Goal: Task Accomplishment & Management: Complete application form

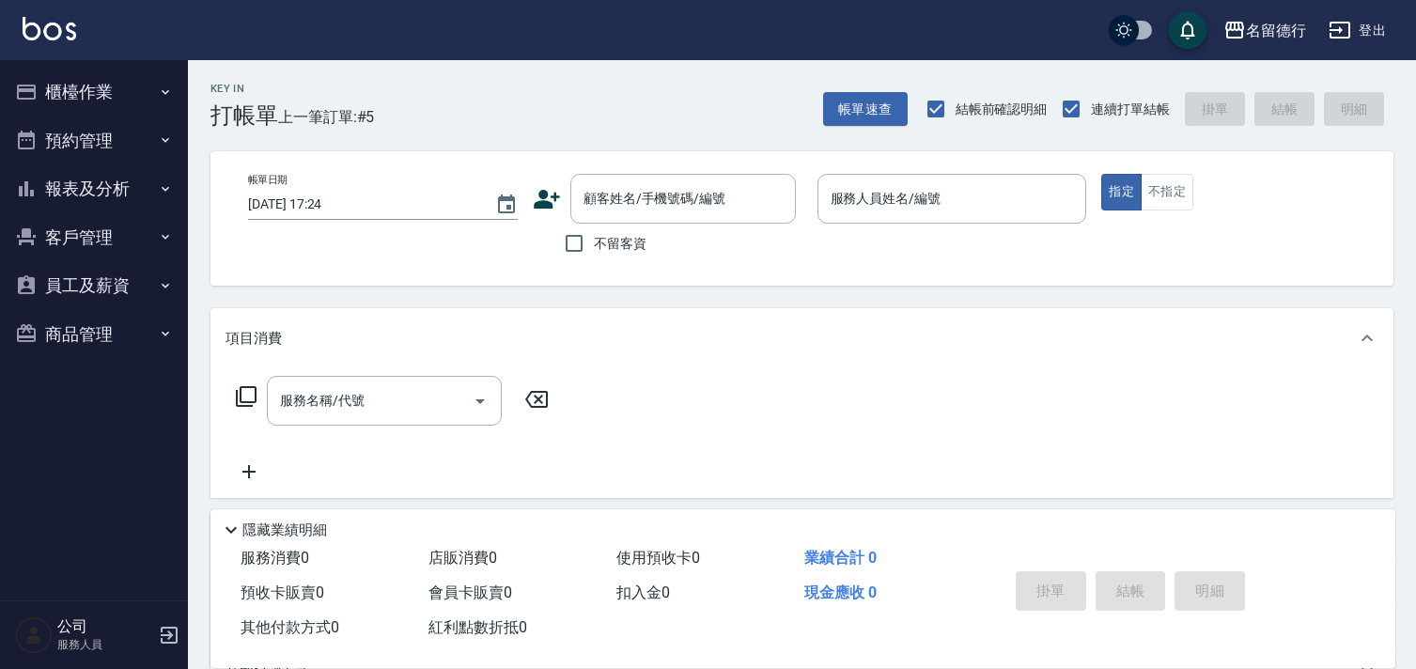
scroll to position [43, 0]
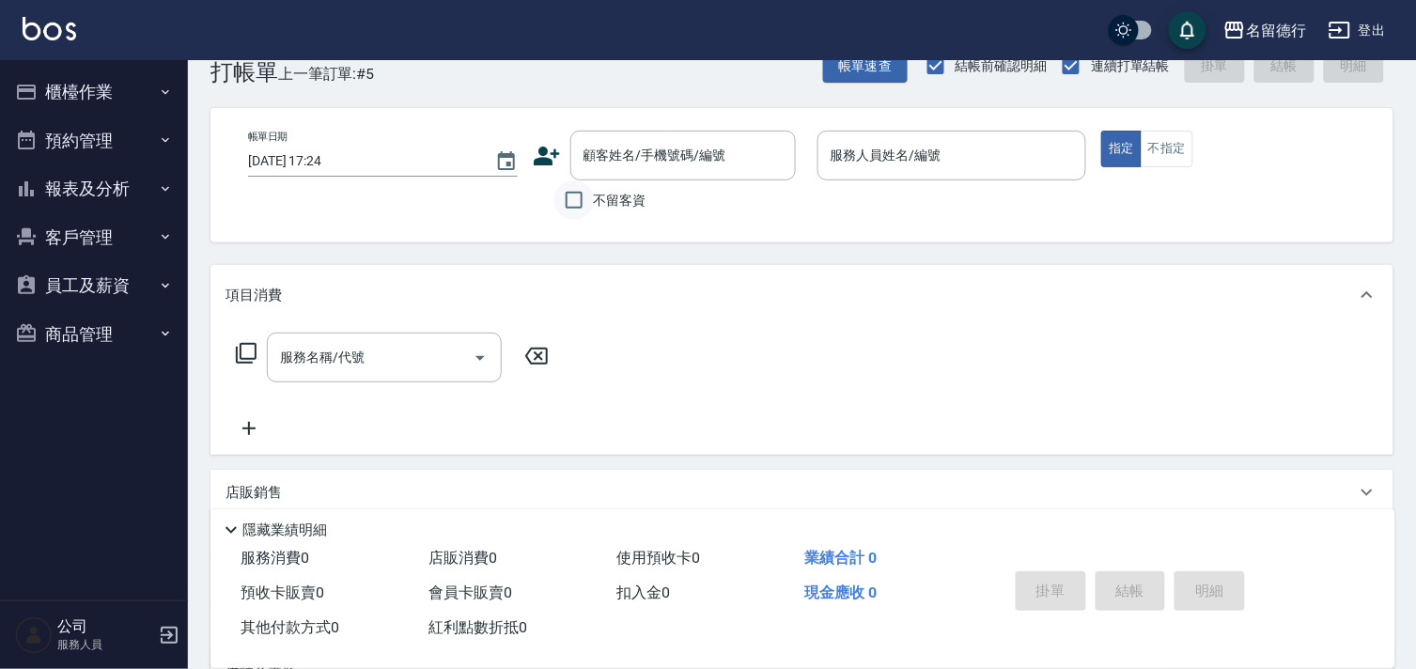
click at [580, 211] on input "不留客資" at bounding box center [573, 199] width 39 height 39
checkbox input "true"
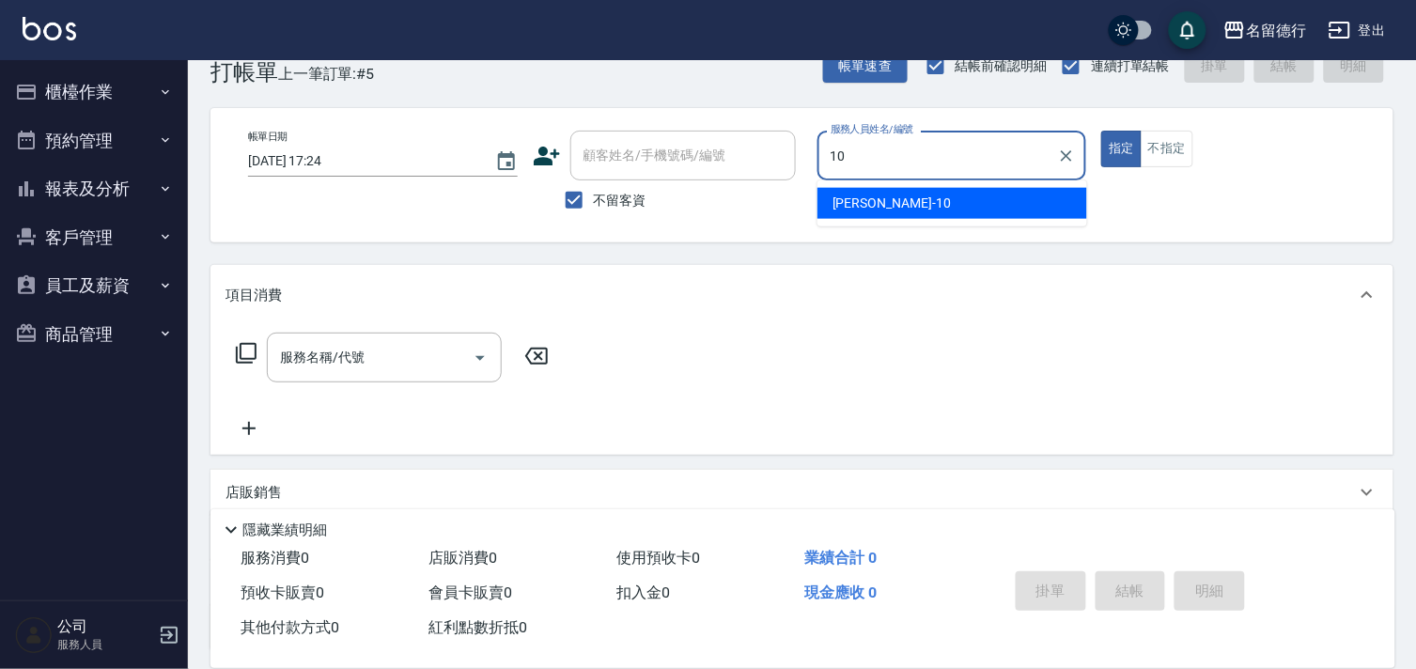
type input "婉如-10"
type button "true"
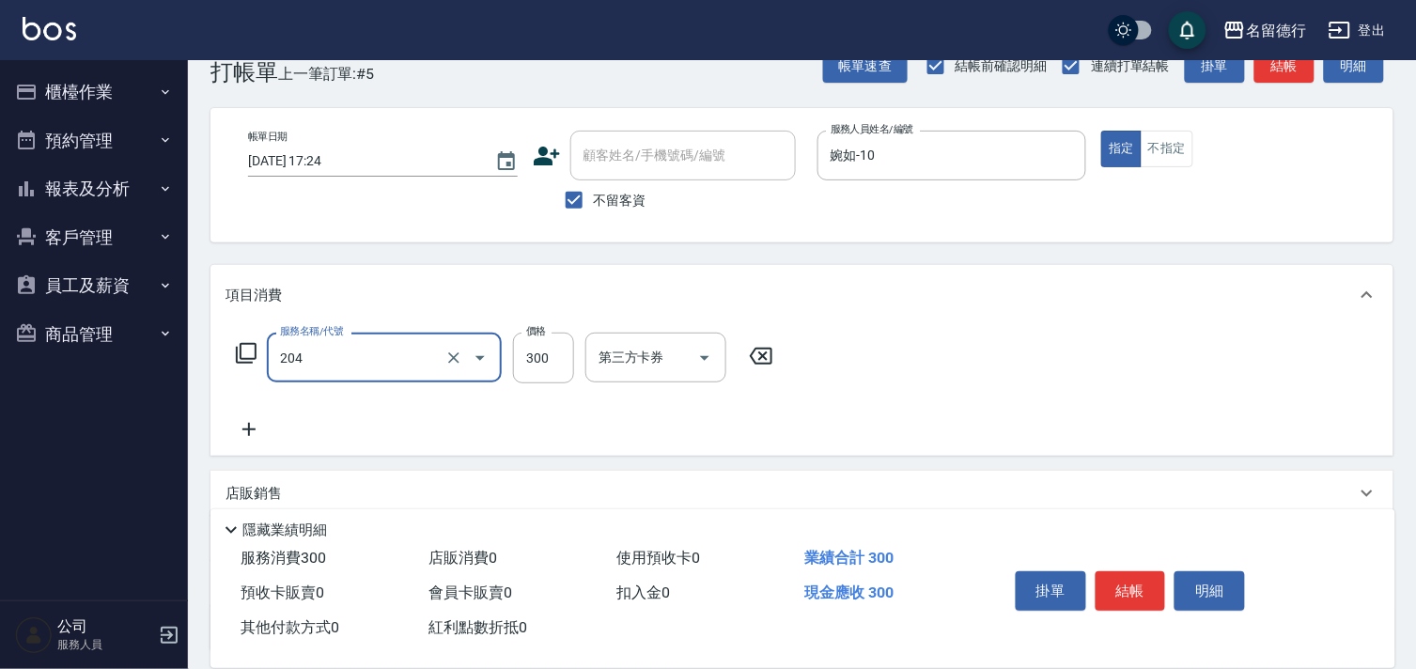
type input "洗髮(204)"
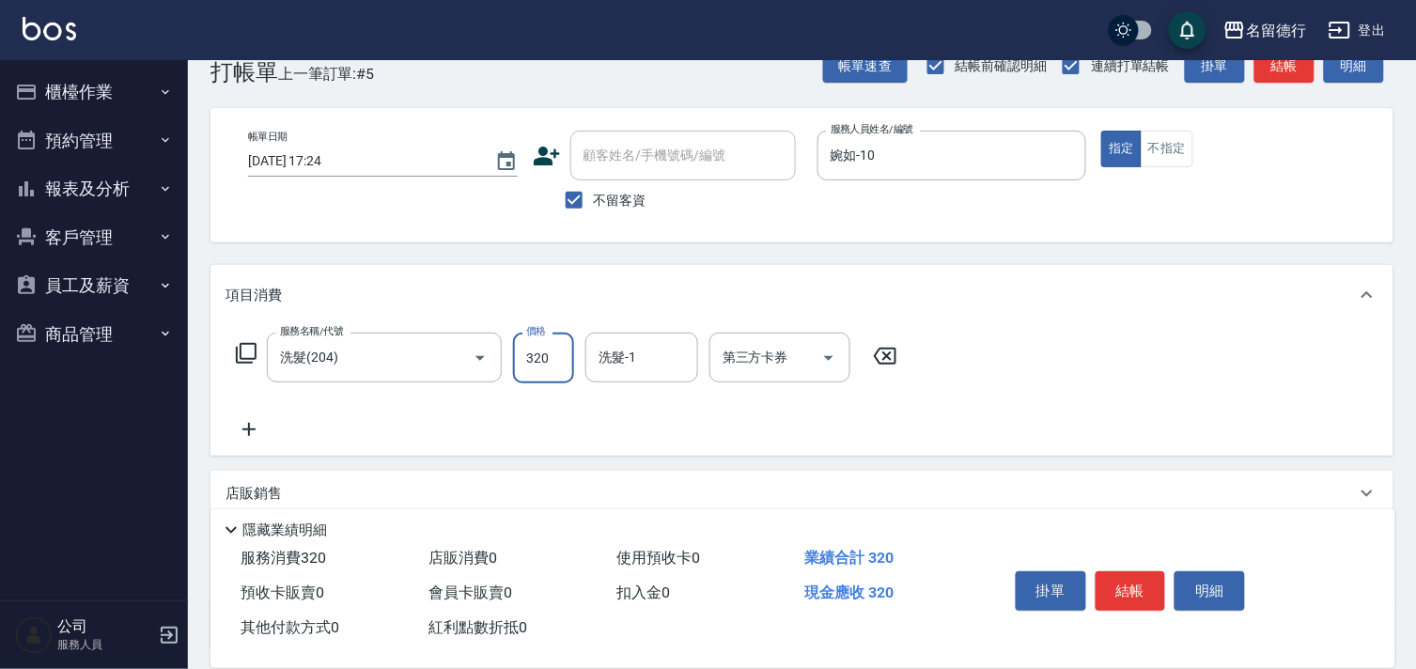
type input "320"
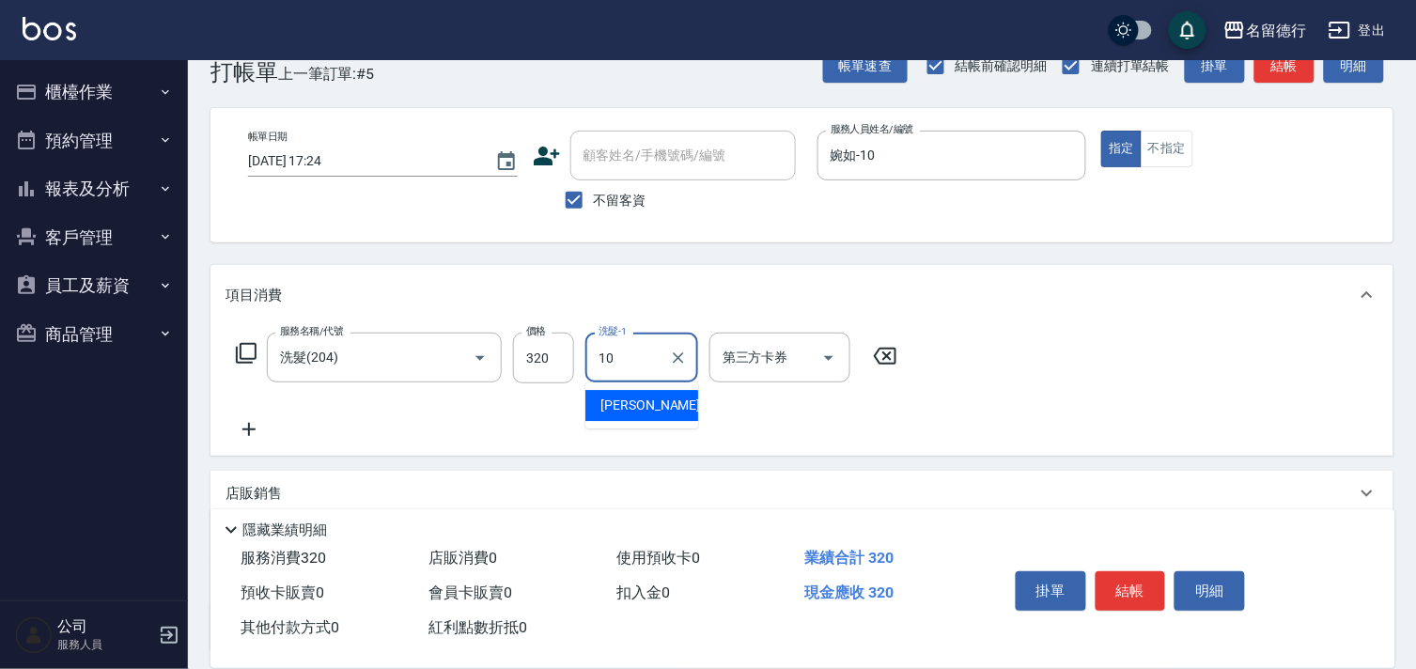
type input "婉如-10"
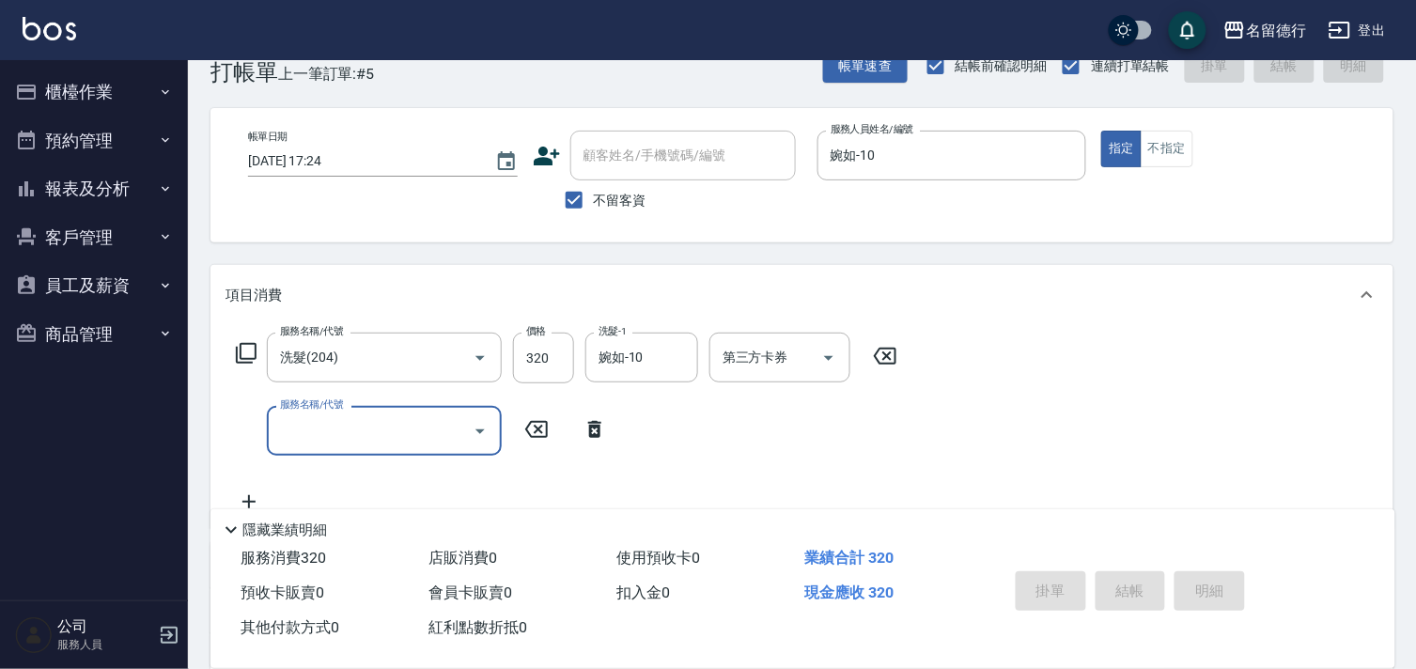
type input "[DATE] 18:32"
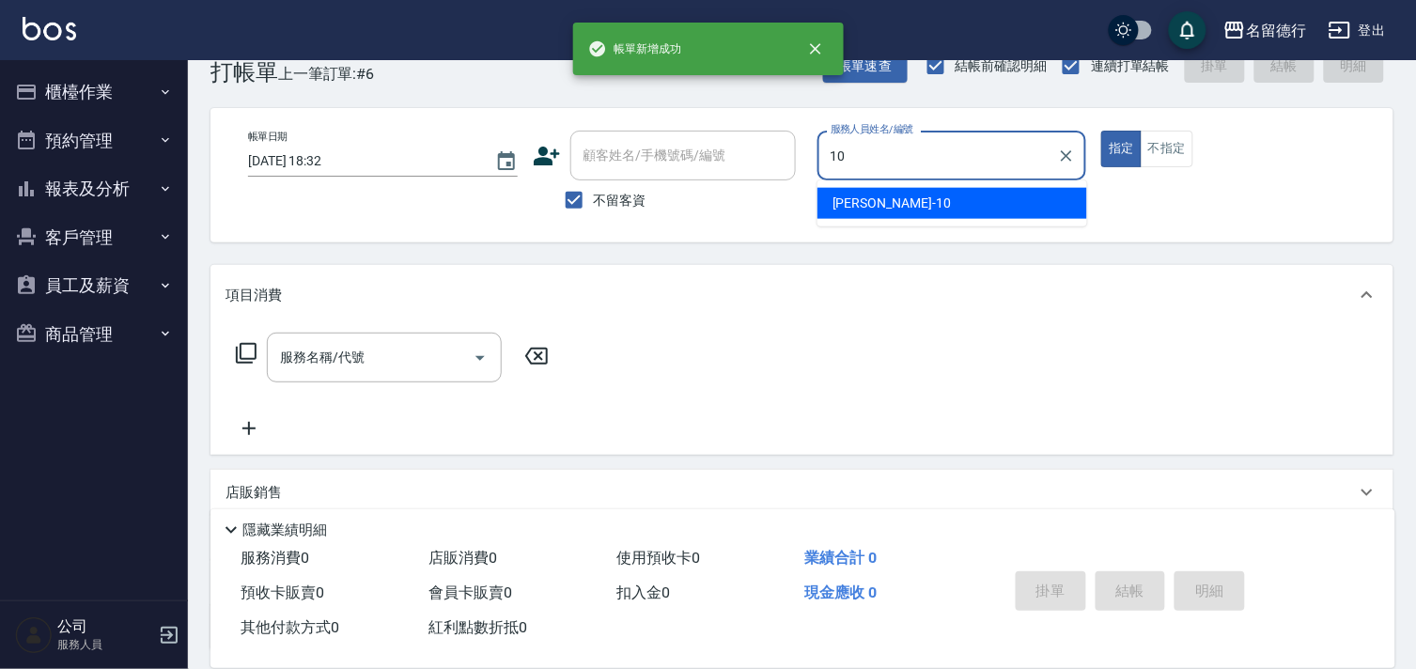
type input "婉如-10"
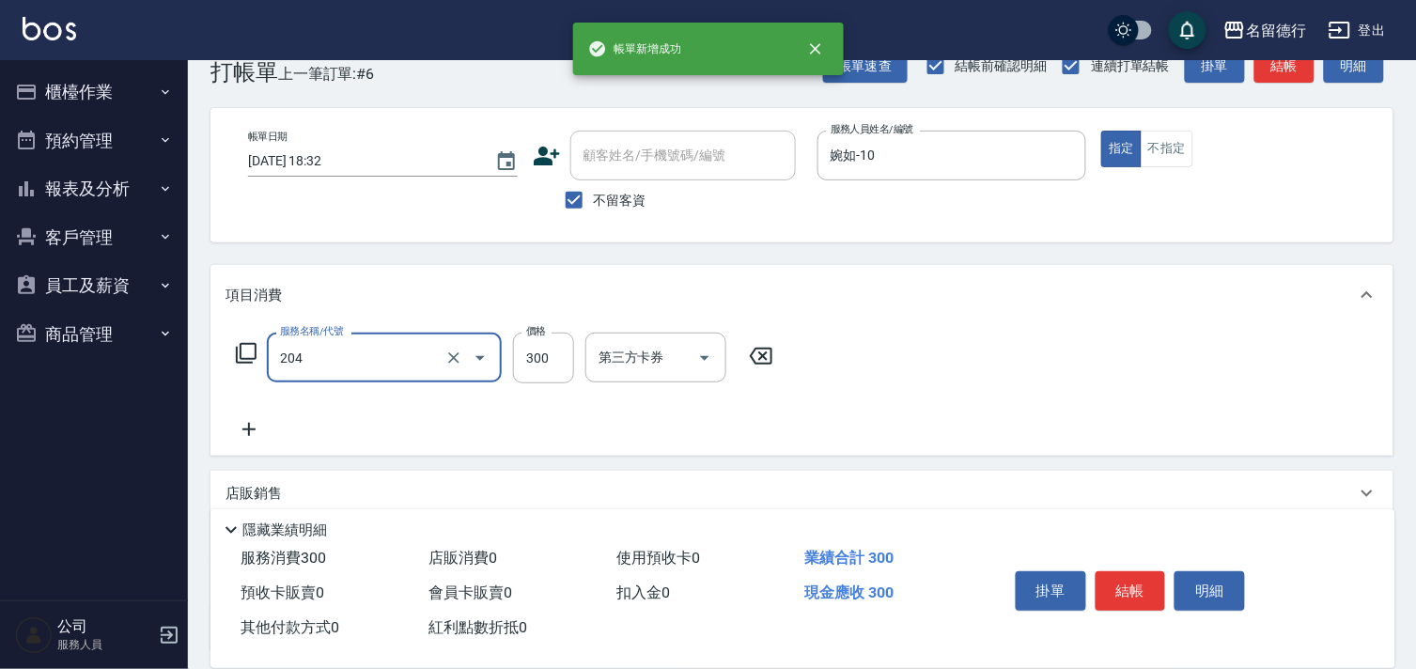
type input "洗髮(204)"
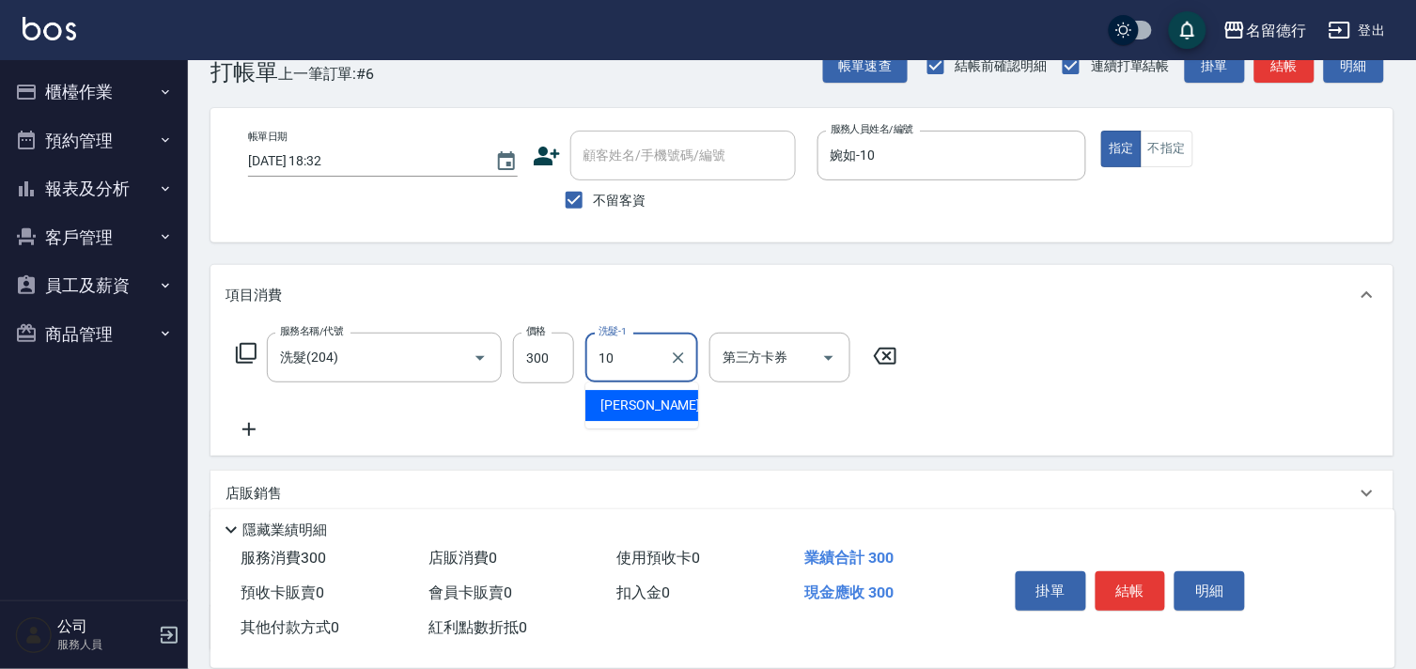
type input "婉如-10"
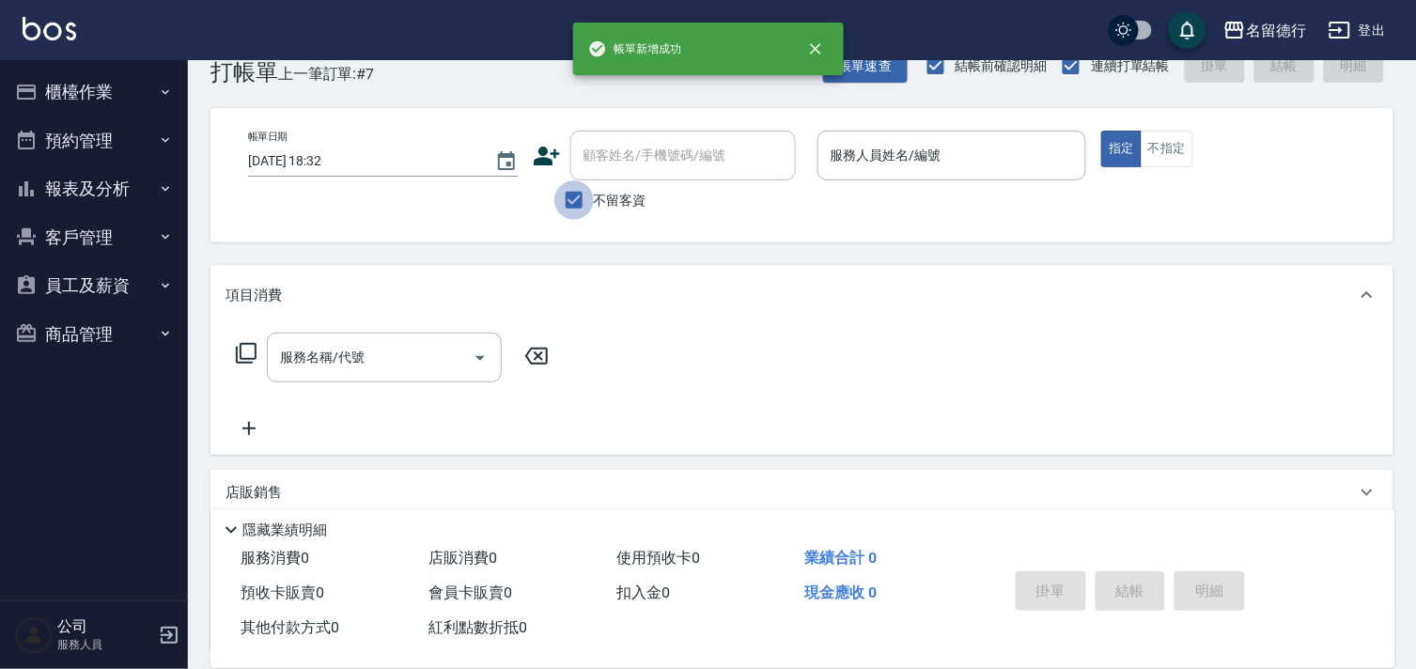
click at [573, 201] on input "不留客資" at bounding box center [573, 199] width 39 height 39
checkbox input "false"
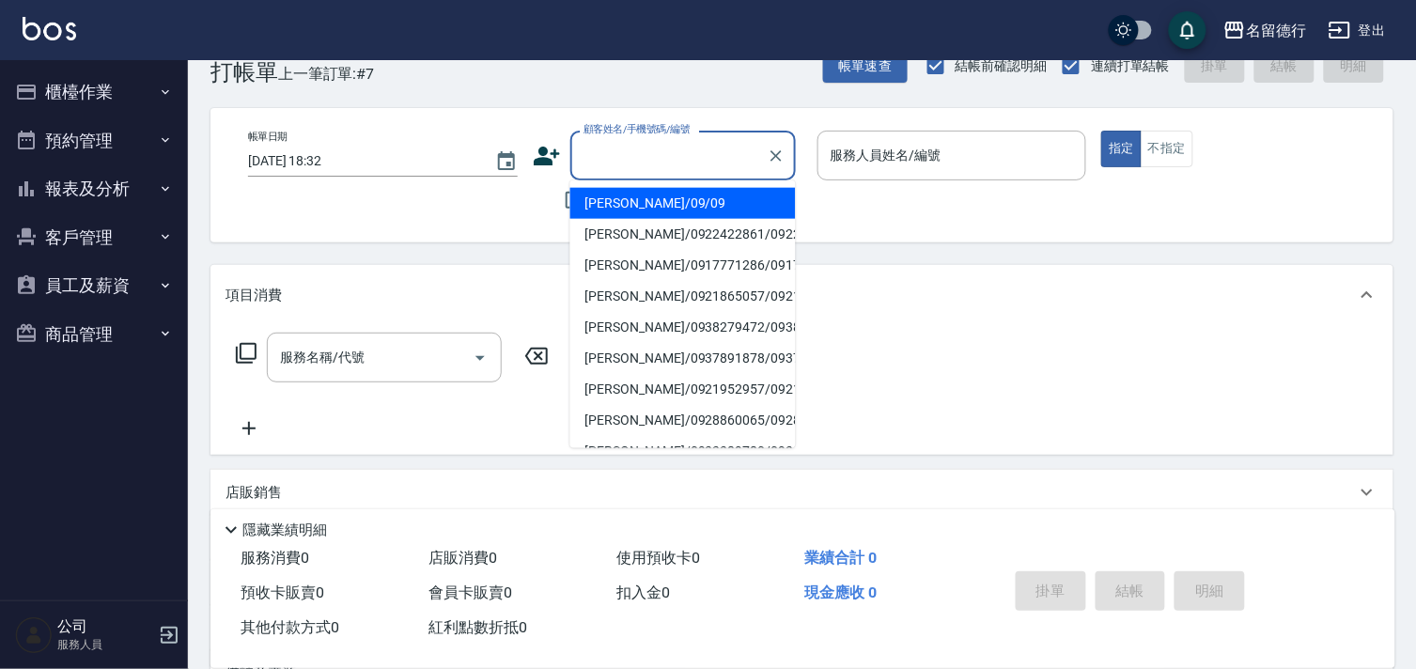
click at [601, 156] on input "顧客姓名/手機號碼/編號" at bounding box center [669, 155] width 180 height 33
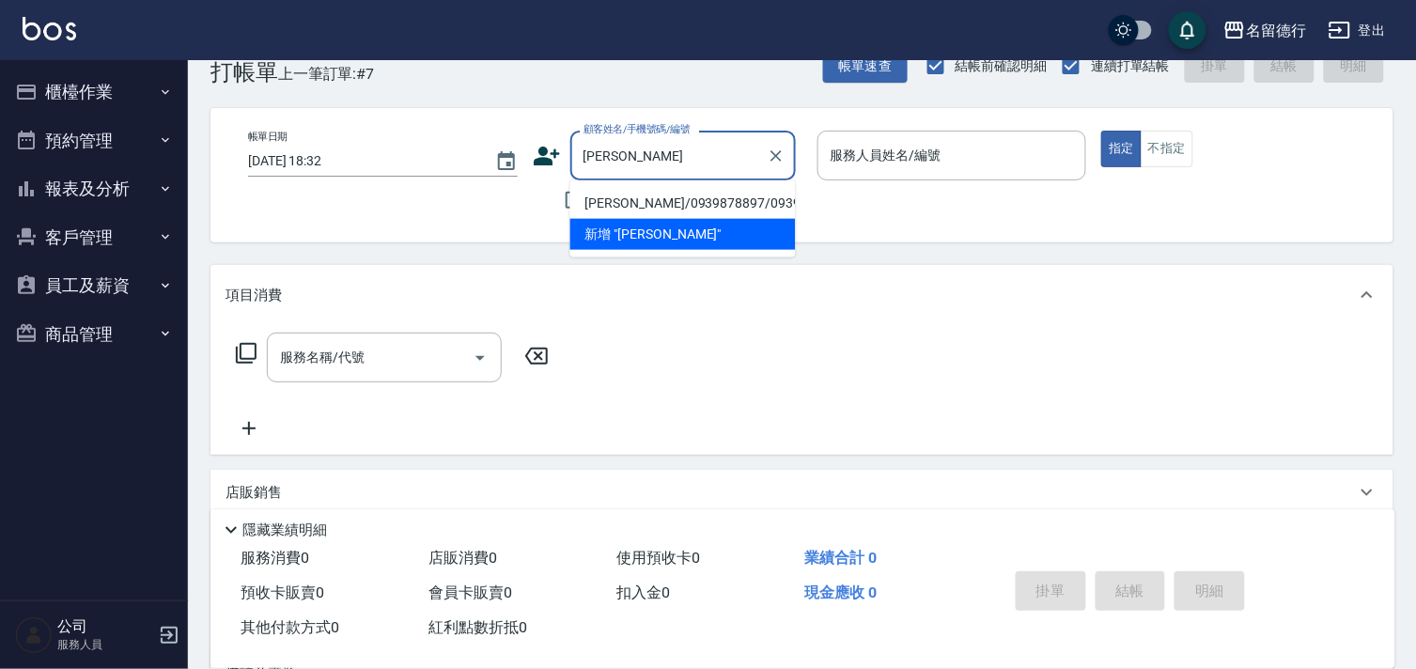
click at [603, 219] on li "[PERSON_NAME]/0939878897/0939878897" at bounding box center [683, 203] width 226 height 31
type input "[PERSON_NAME]/0939878897/0939878897"
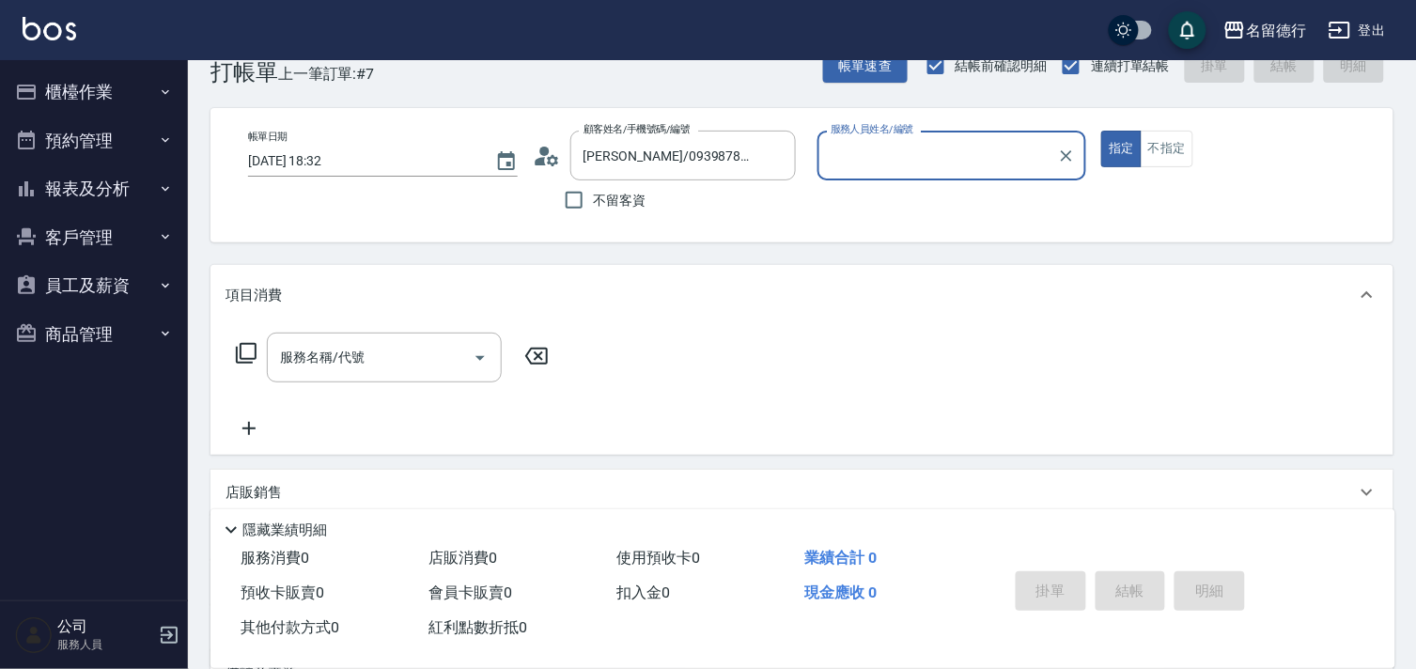
type input "婉如-10"
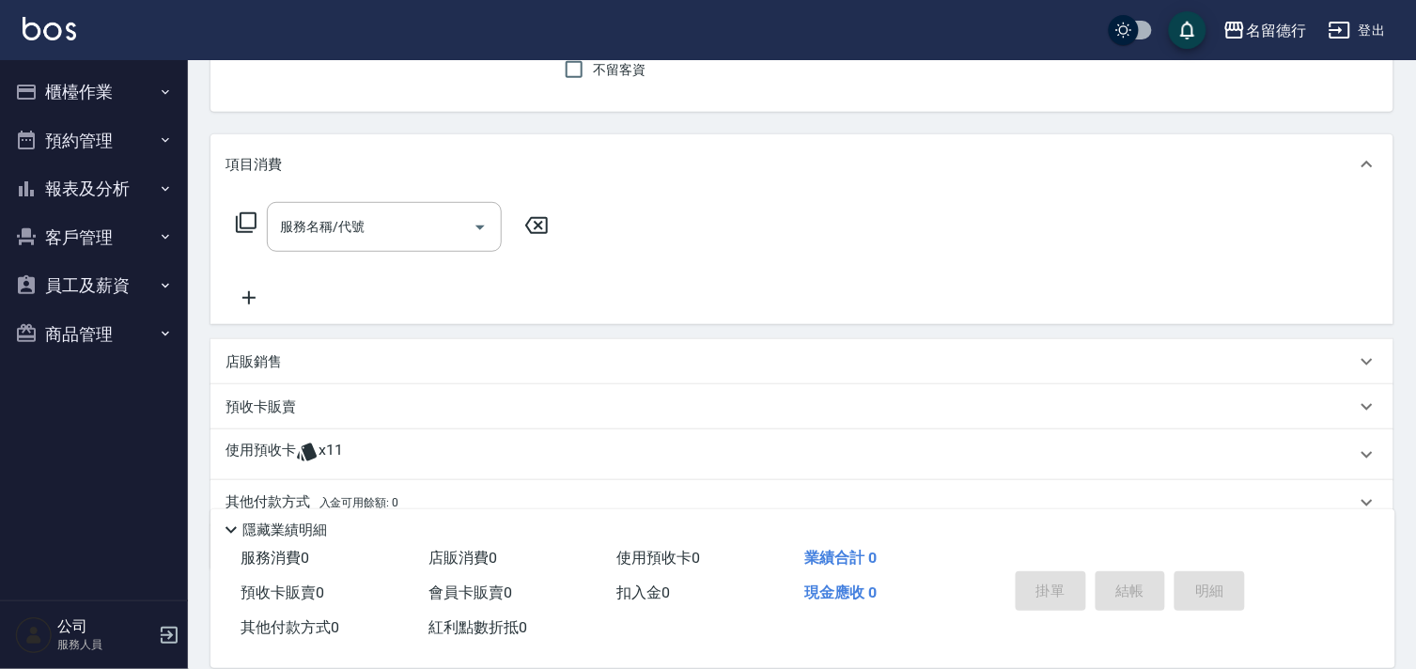
scroll to position [252, 0]
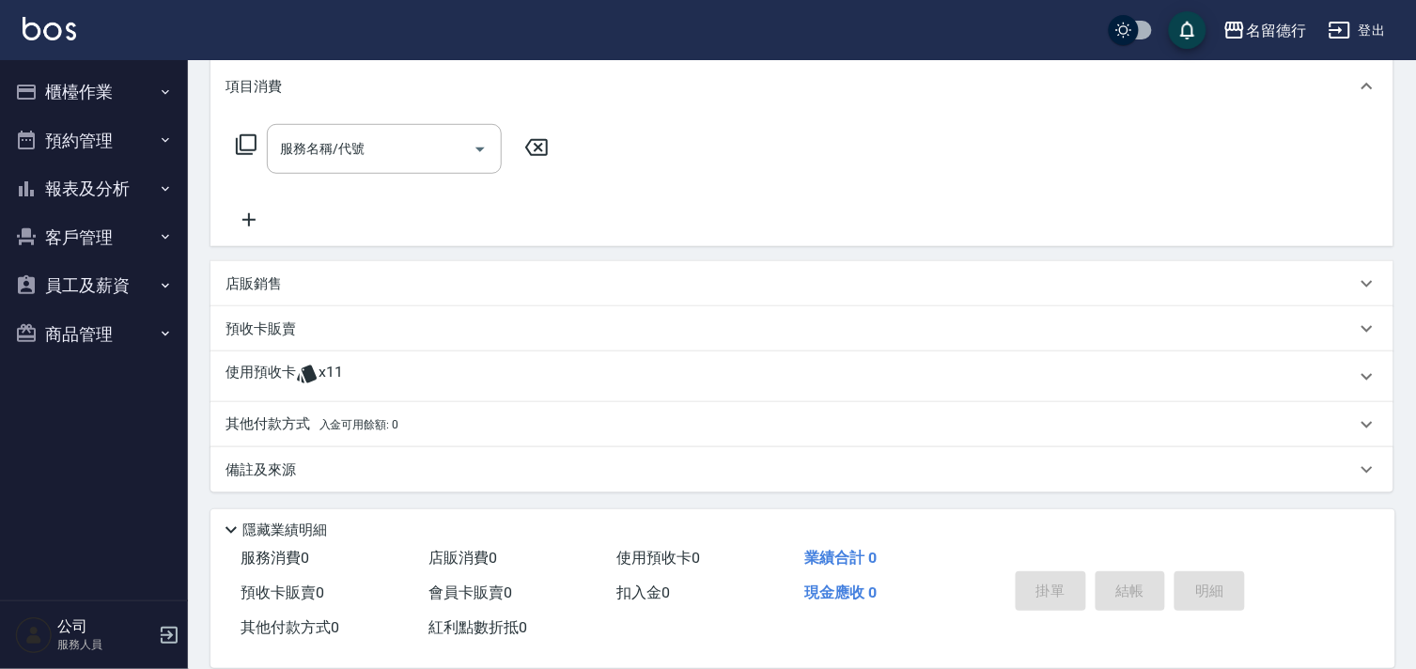
click at [266, 371] on p "使用預收卡" at bounding box center [261, 377] width 70 height 28
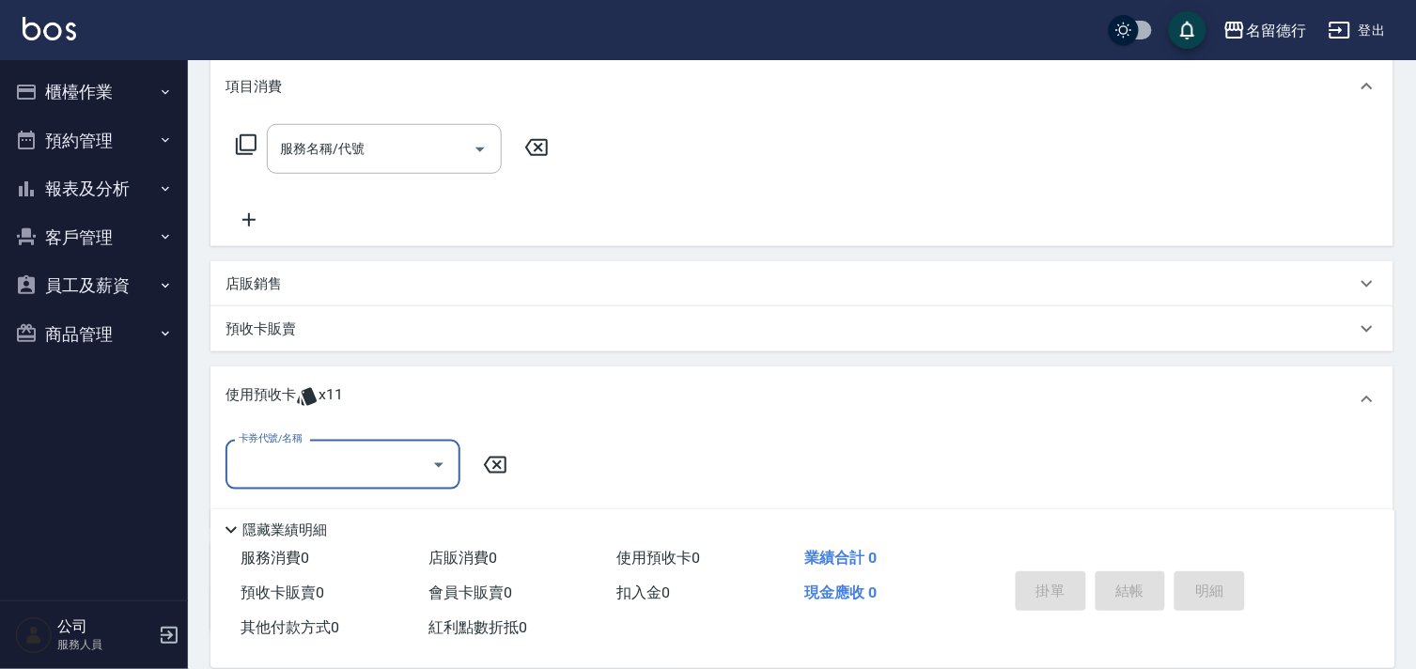
scroll to position [0, 0]
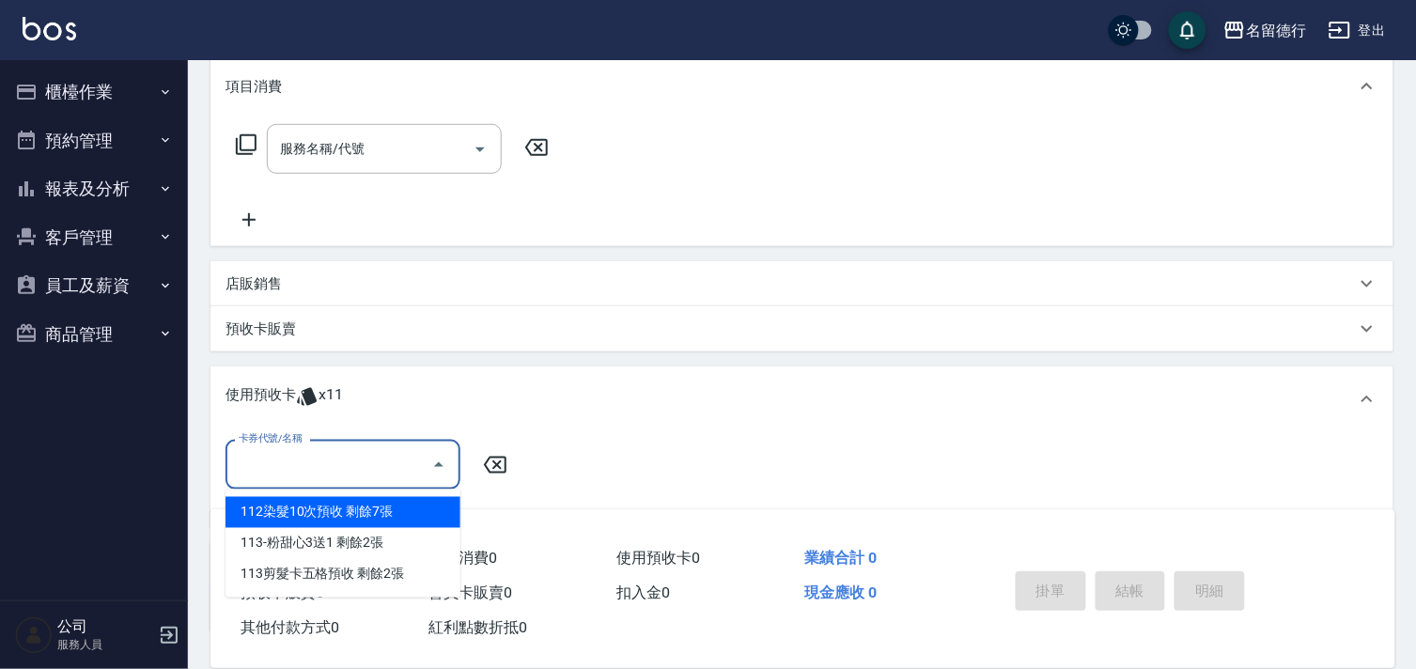
click at [287, 466] on input "卡券代號/名稱" at bounding box center [329, 464] width 190 height 33
click at [301, 508] on div "112染髮10次預收 剩餘7張" at bounding box center [343, 512] width 235 height 31
type input "112染髮10次預收"
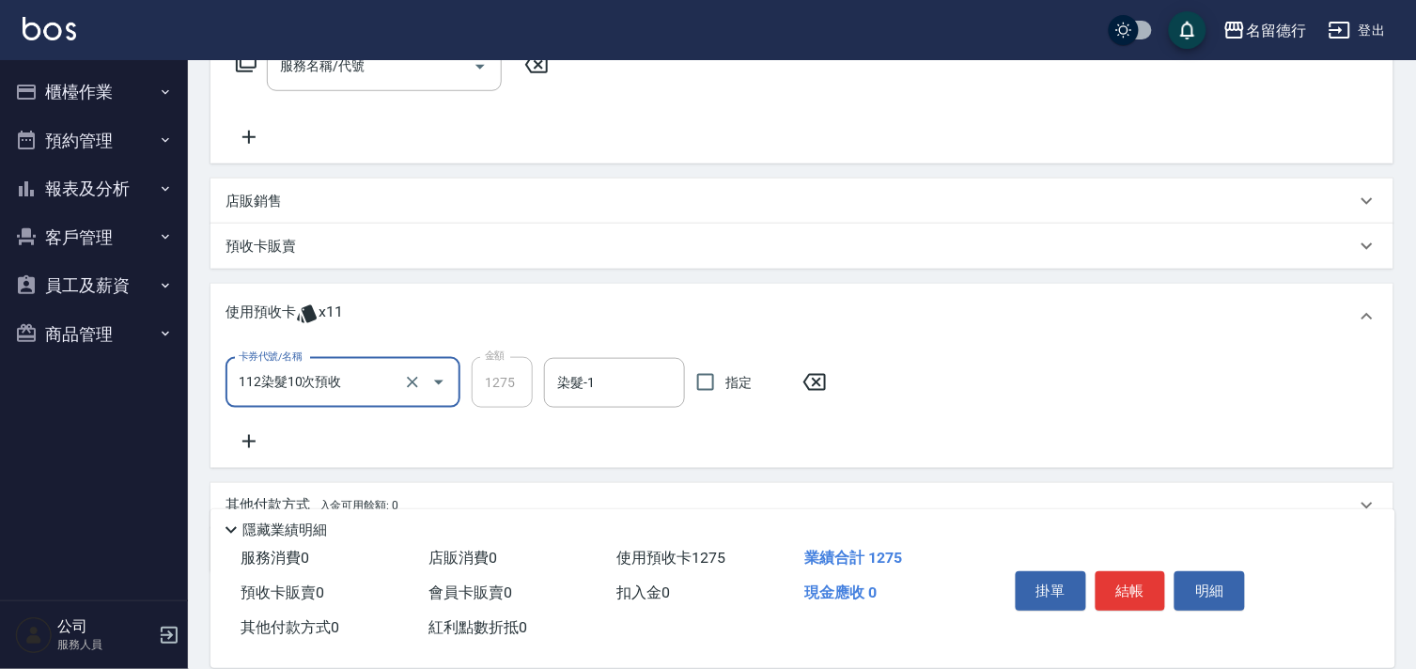
scroll to position [416, 0]
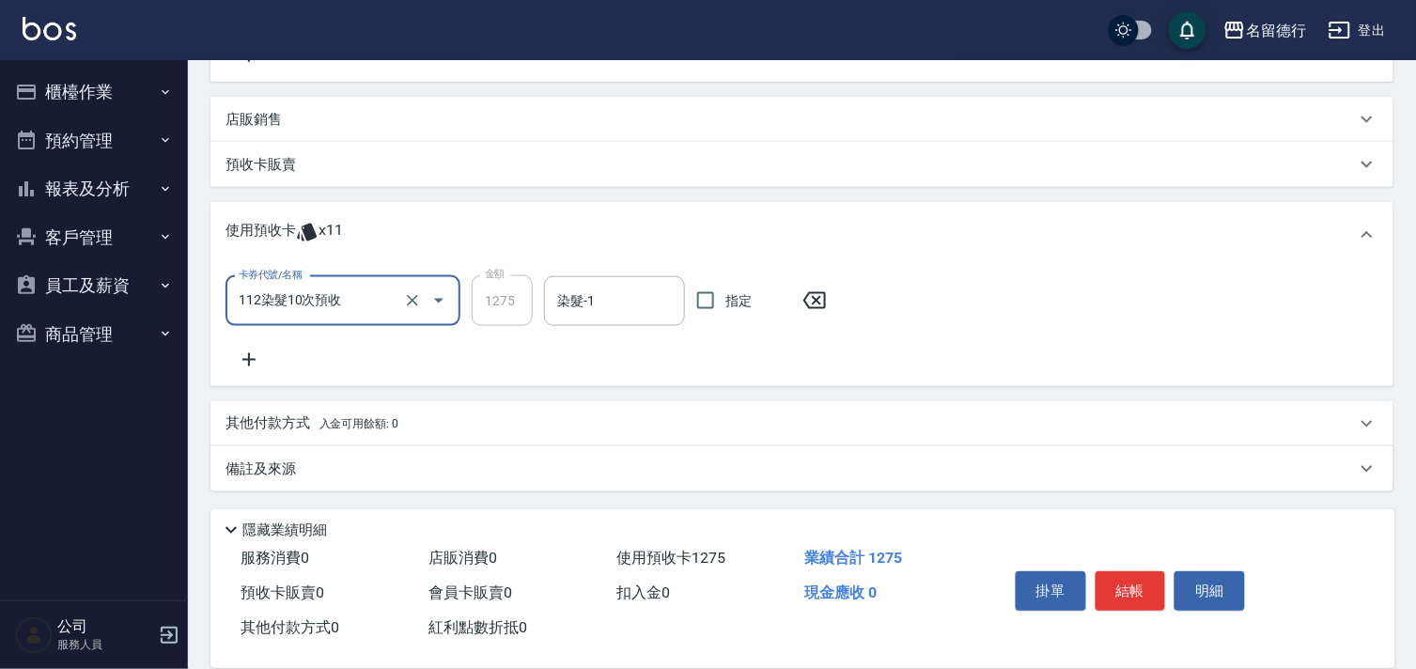
click at [248, 351] on icon at bounding box center [249, 360] width 47 height 23
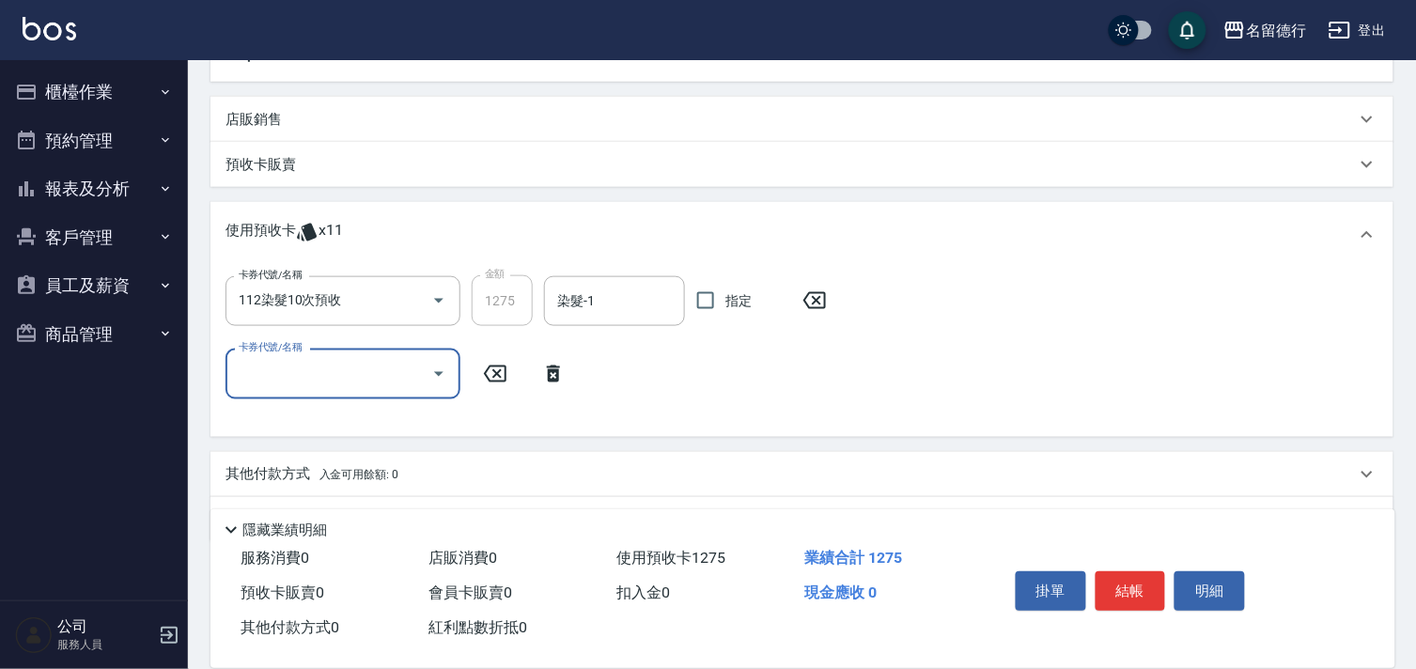
click at [268, 379] on input "卡券代號/名稱" at bounding box center [329, 373] width 190 height 33
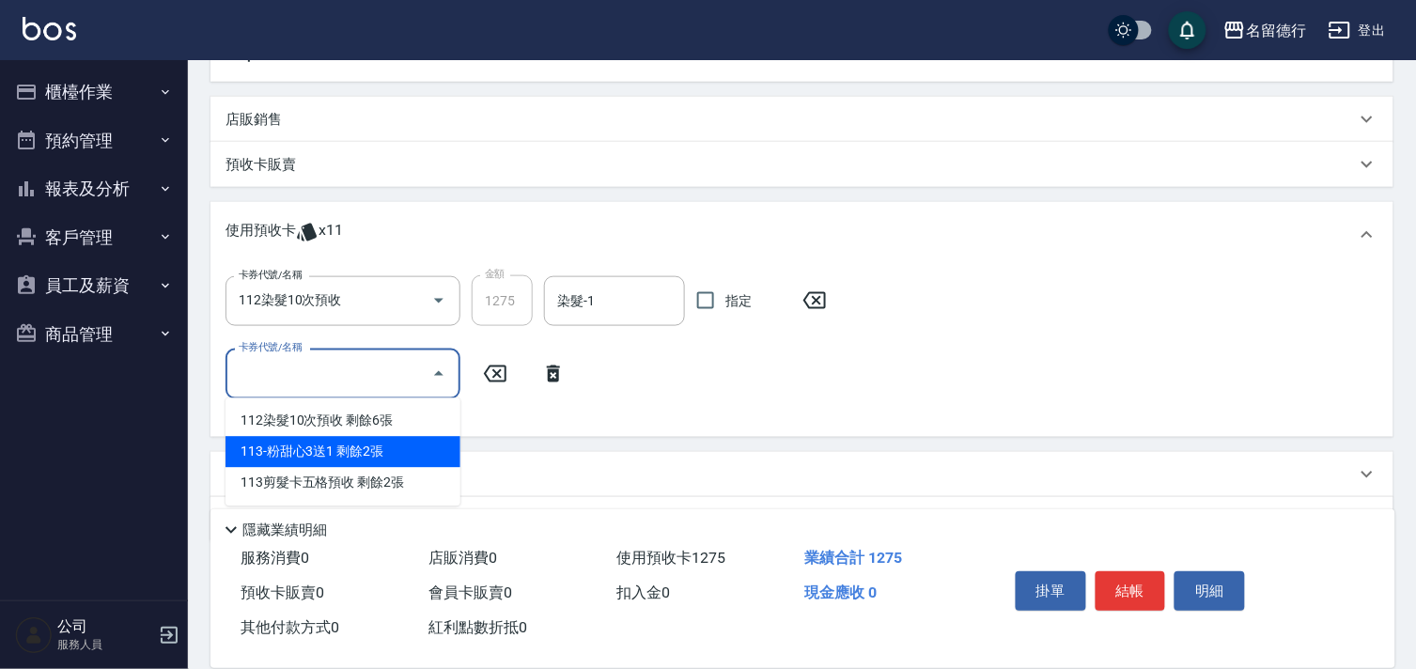
click at [270, 455] on div "113-粉甜心3送1 剩餘2張" at bounding box center [343, 452] width 235 height 31
type input "113-粉甜心3送1"
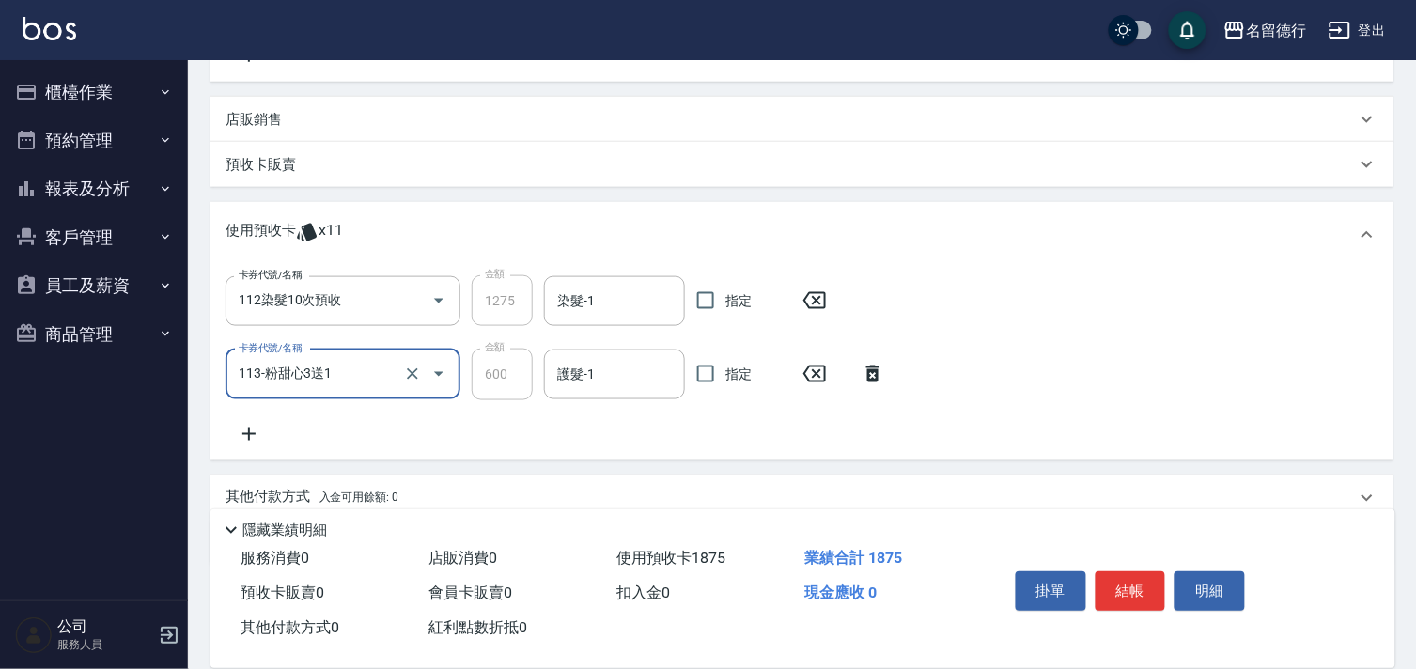
click at [259, 436] on icon at bounding box center [249, 434] width 47 height 23
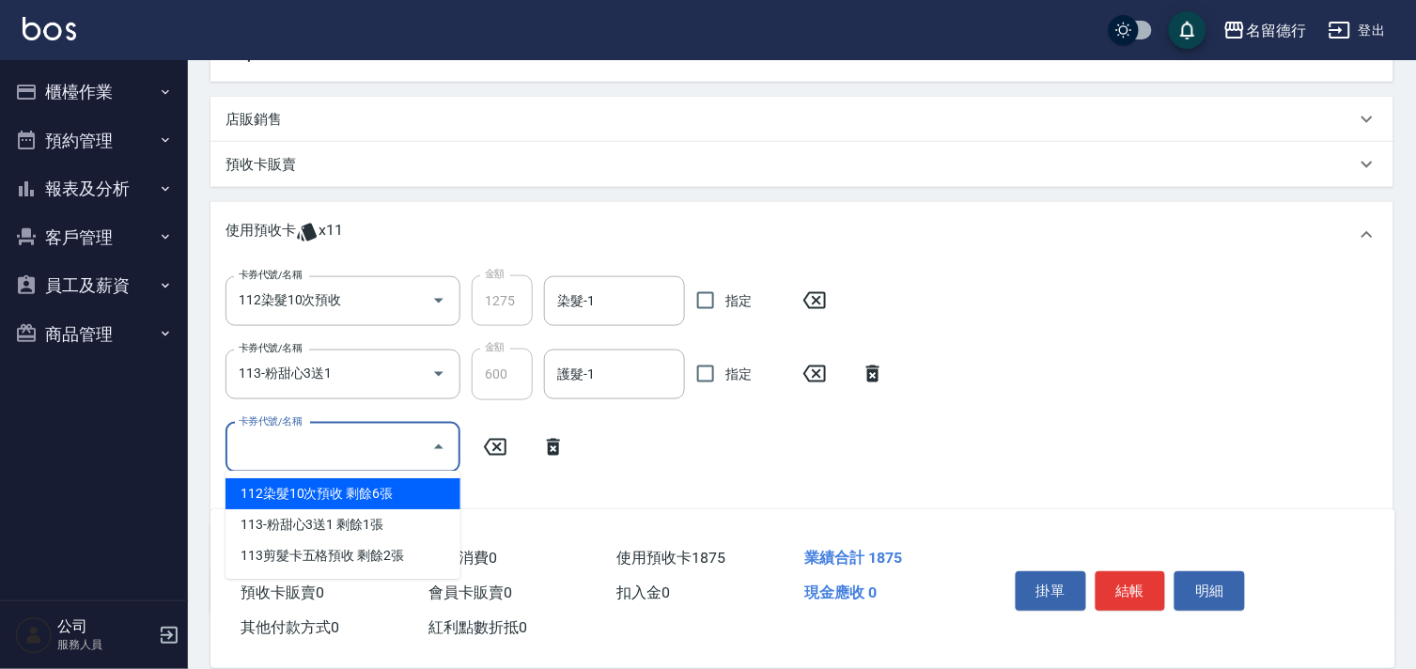
click at [275, 451] on input "卡券代號/名稱" at bounding box center [329, 447] width 190 height 33
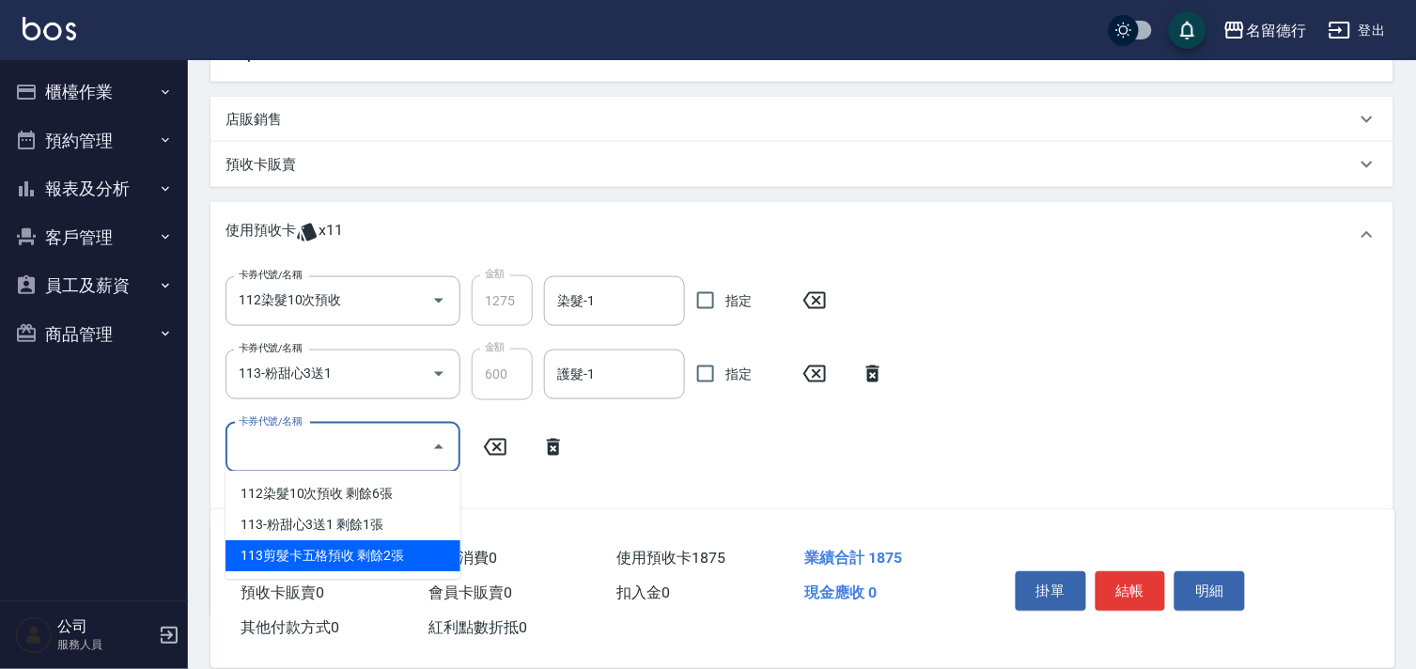
click at [314, 549] on div "113剪髮卡五格預收 剩餘2張" at bounding box center [343, 555] width 235 height 31
type input "113剪髮卡五格預收"
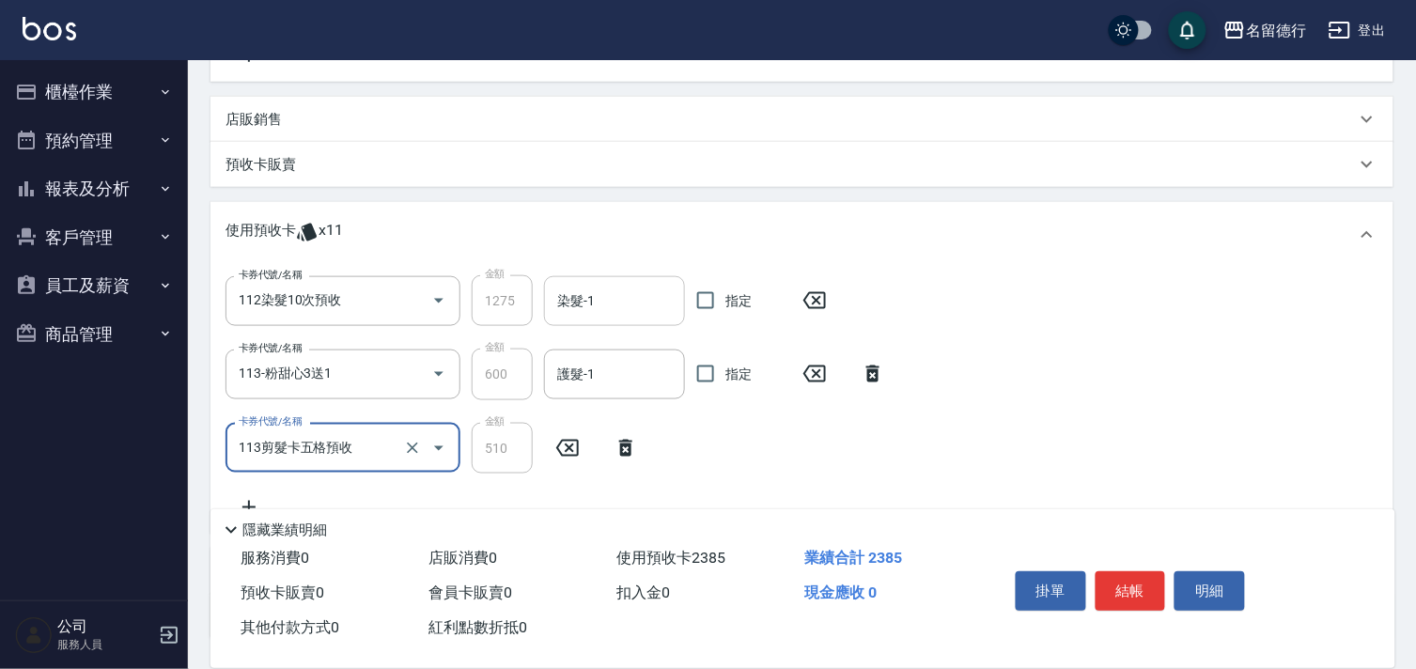
click at [579, 313] on input "染髮-1" at bounding box center [615, 301] width 124 height 33
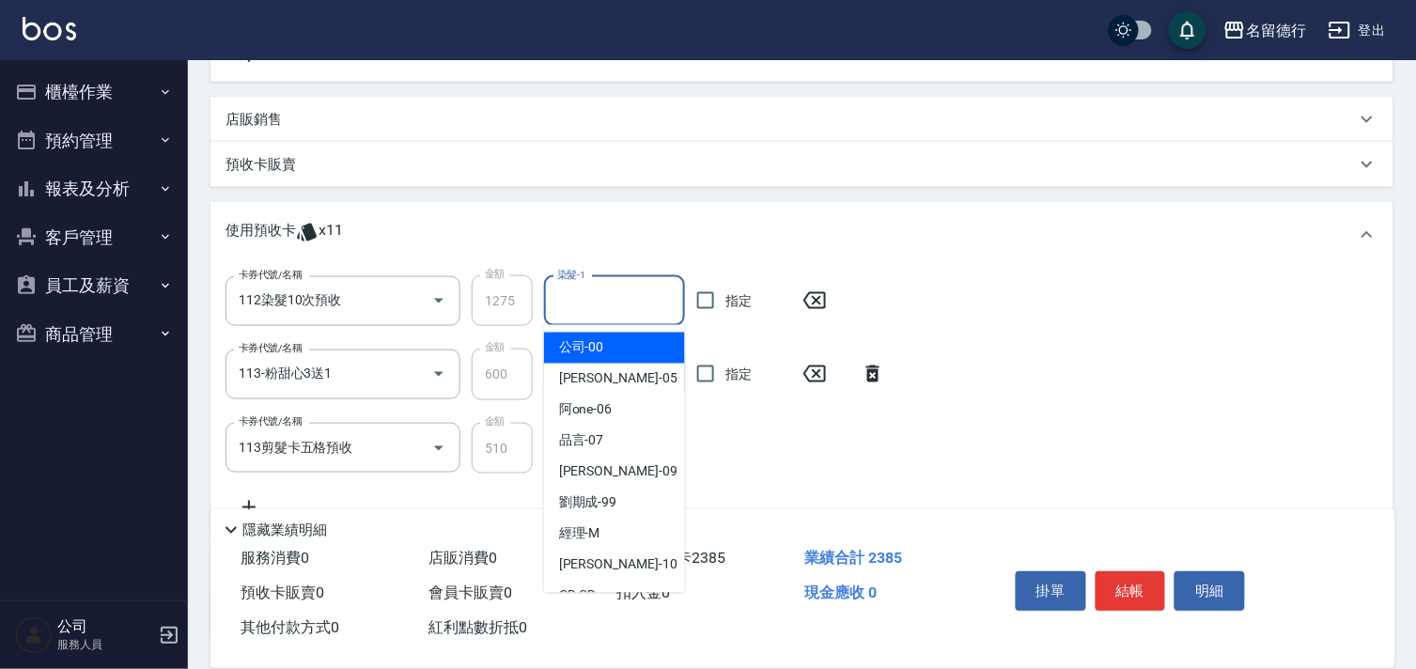
type input "2"
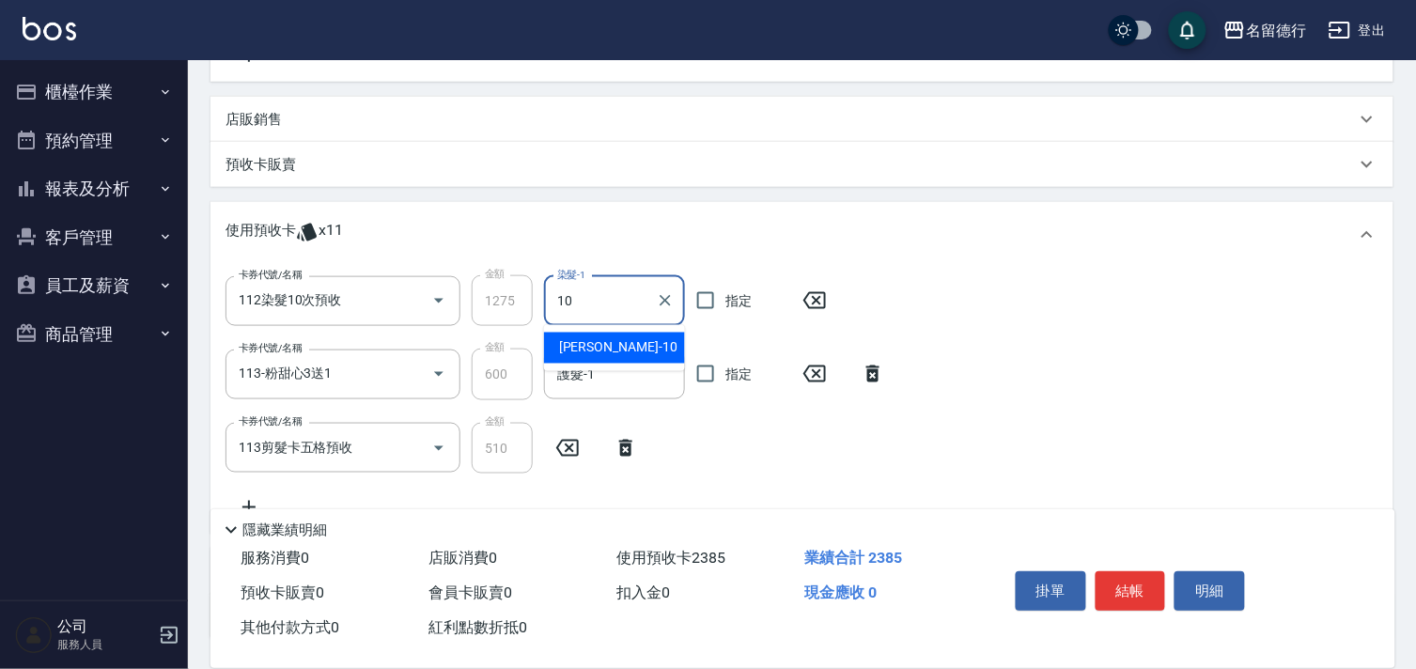
type input "婉如-10"
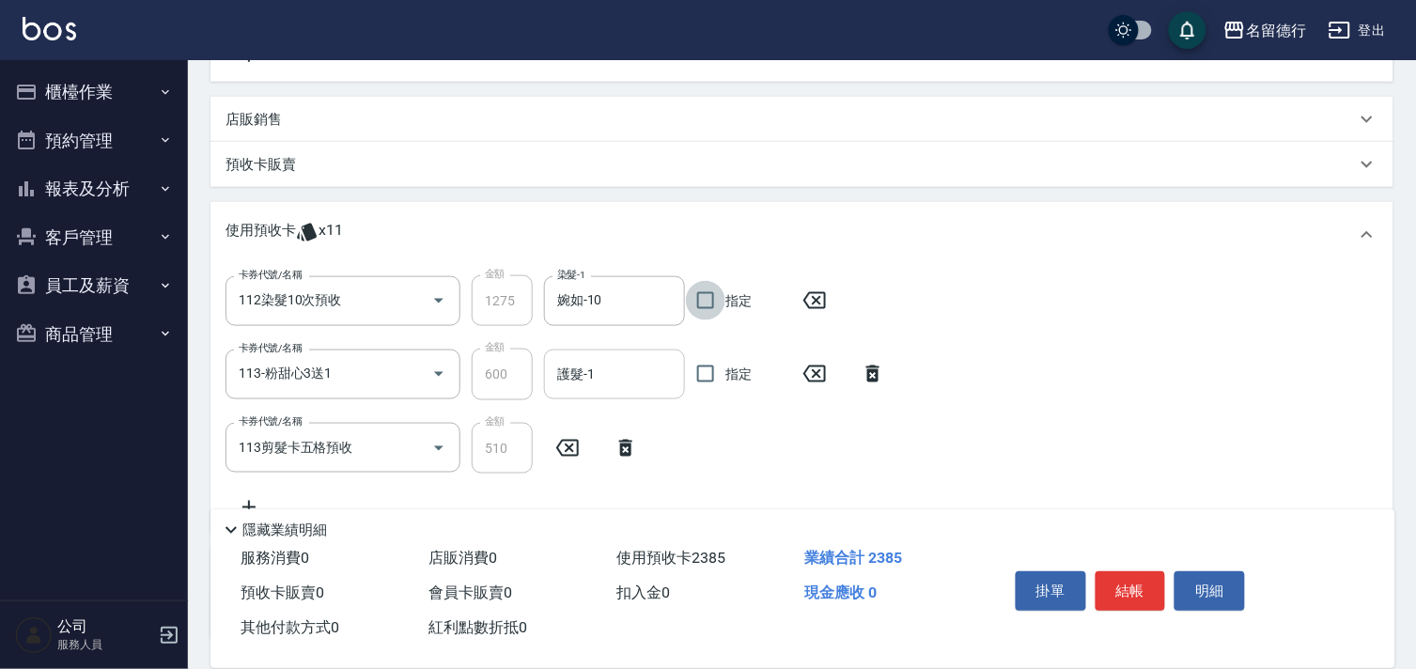
click at [586, 367] on div "護髮-1 護髮-1" at bounding box center [614, 375] width 141 height 50
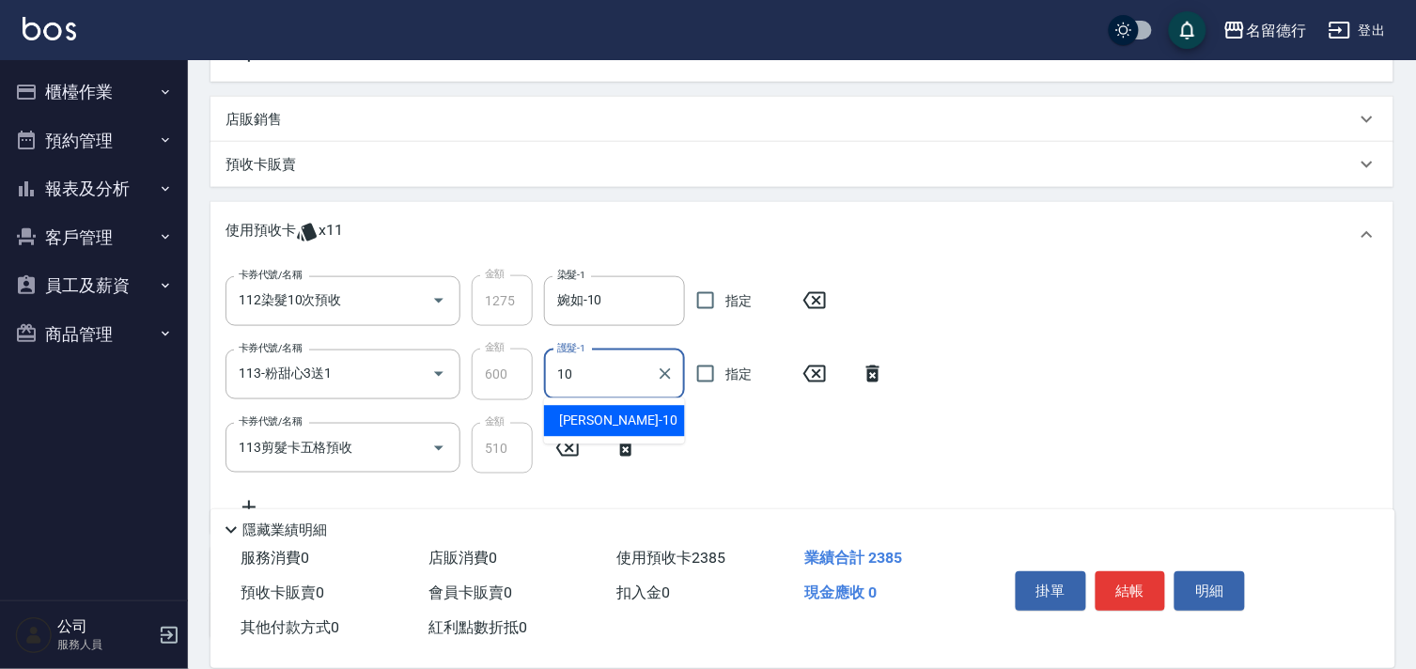
type input "婉如-10"
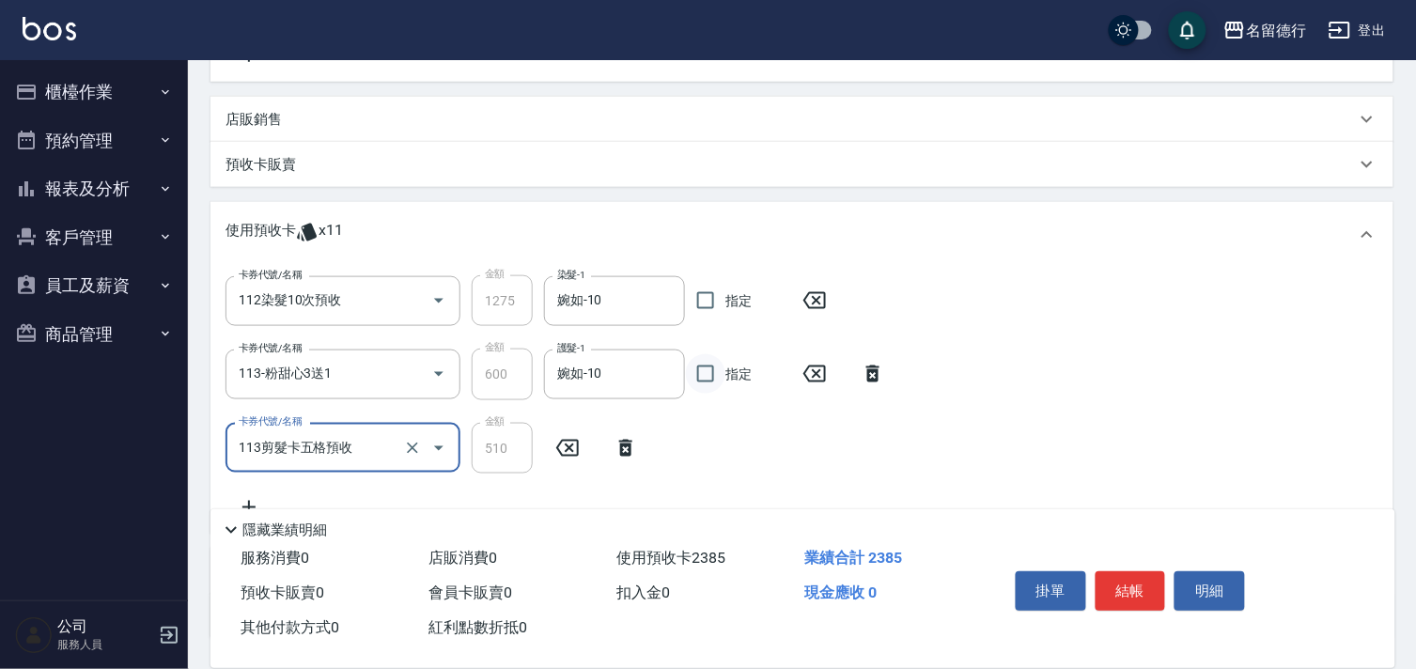
click at [699, 369] on input "指定" at bounding box center [705, 373] width 39 height 39
checkbox input "true"
click at [702, 285] on input "指定" at bounding box center [705, 300] width 39 height 39
checkbox input "true"
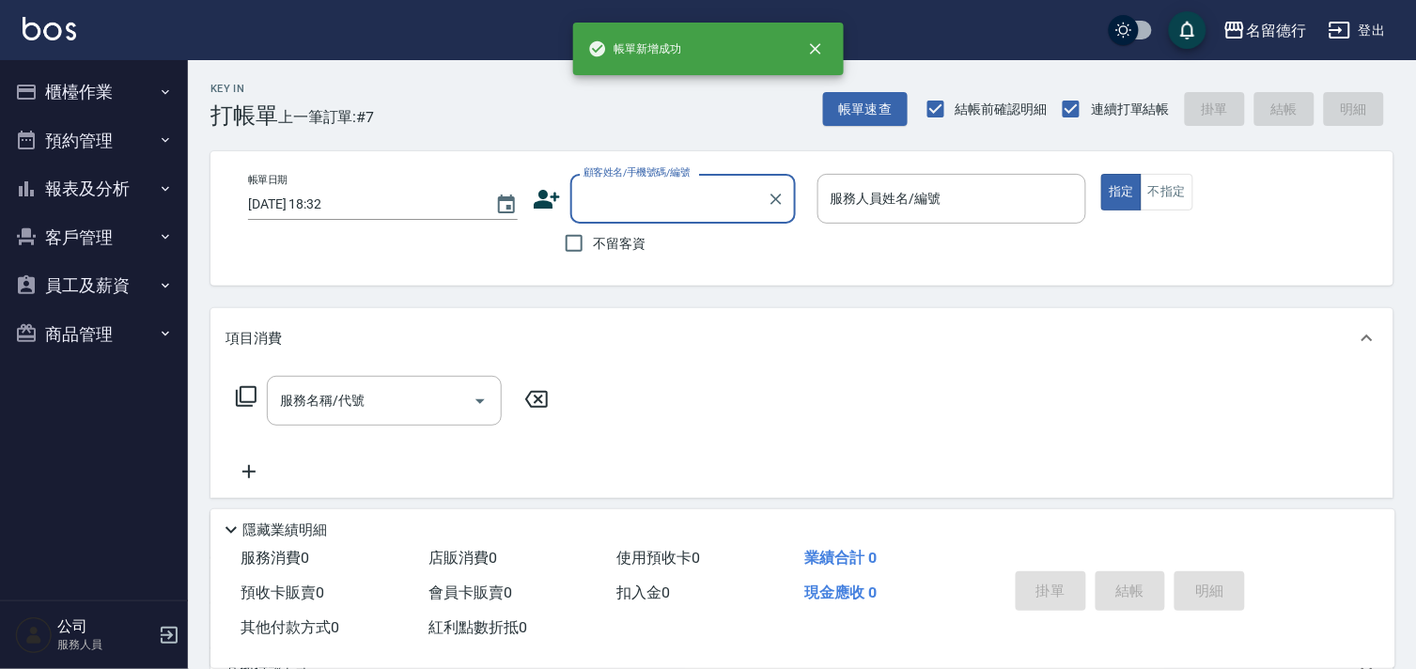
scroll to position [0, 0]
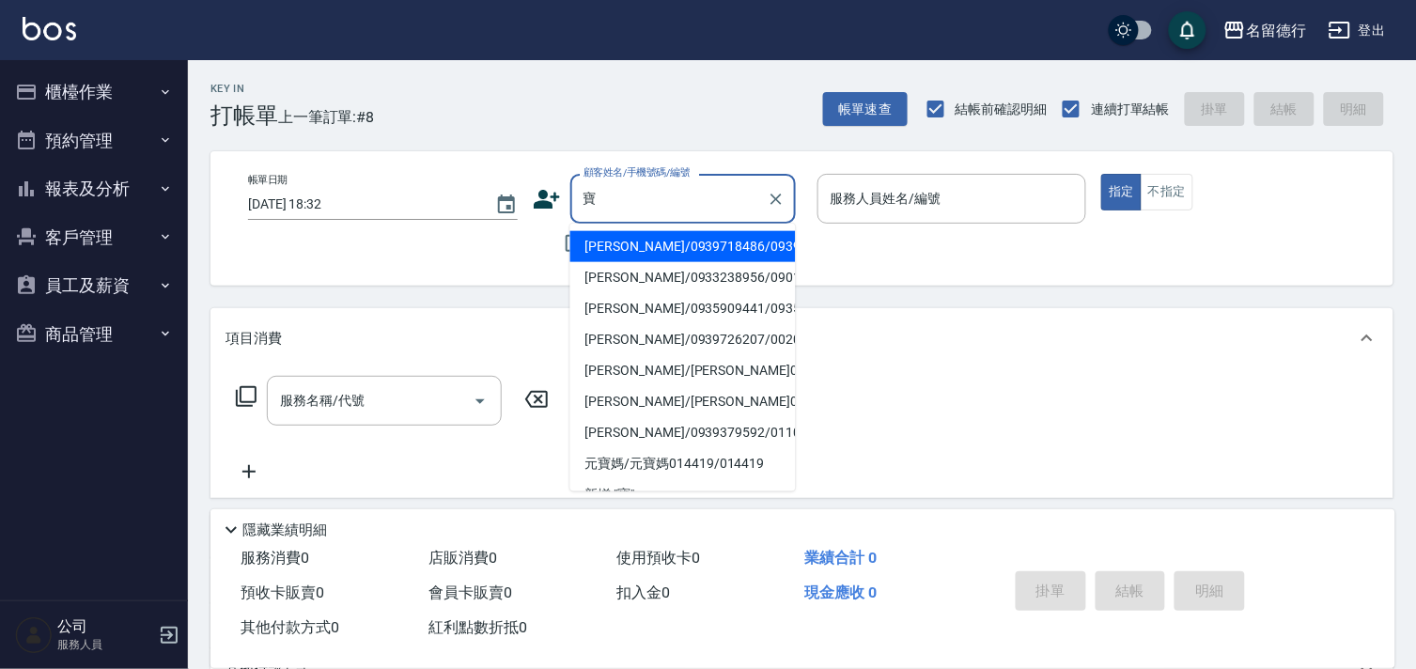
click at [611, 251] on li "[PERSON_NAME]/0939718486/0939718486" at bounding box center [683, 246] width 226 height 31
type input "[PERSON_NAME]/0939718486/0939718486"
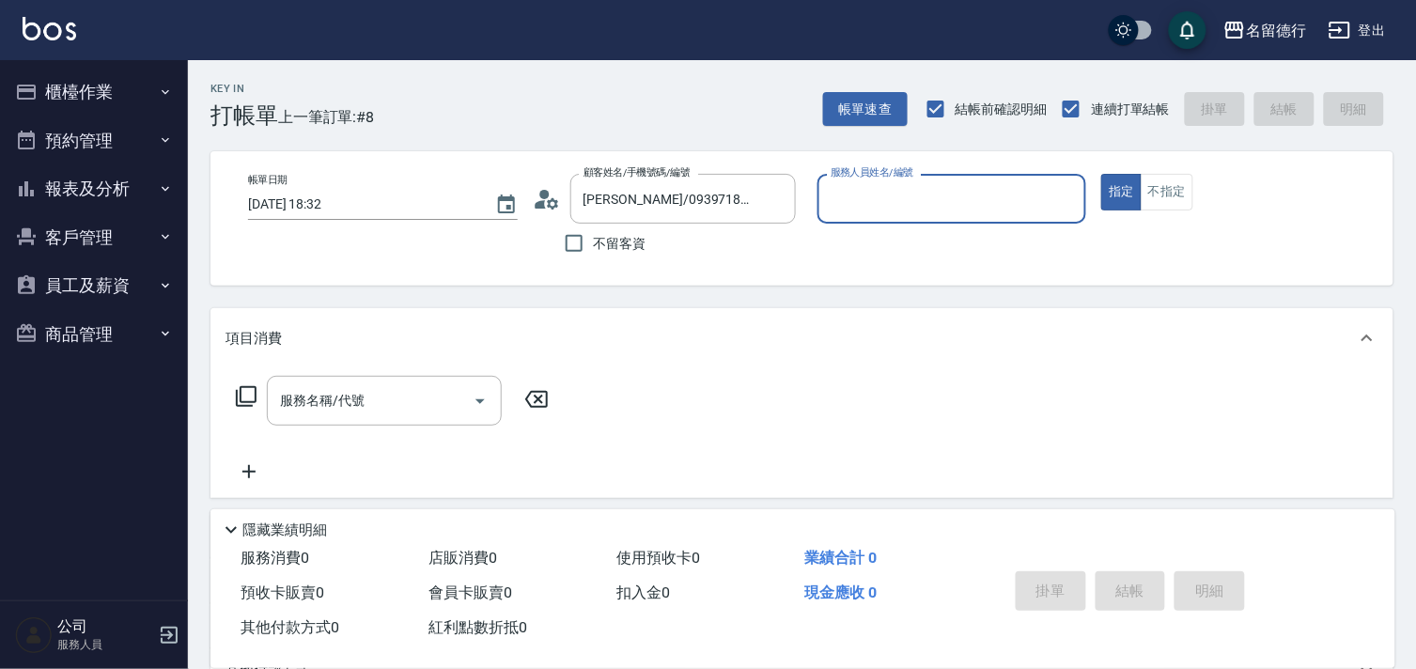
type input "婉如-10"
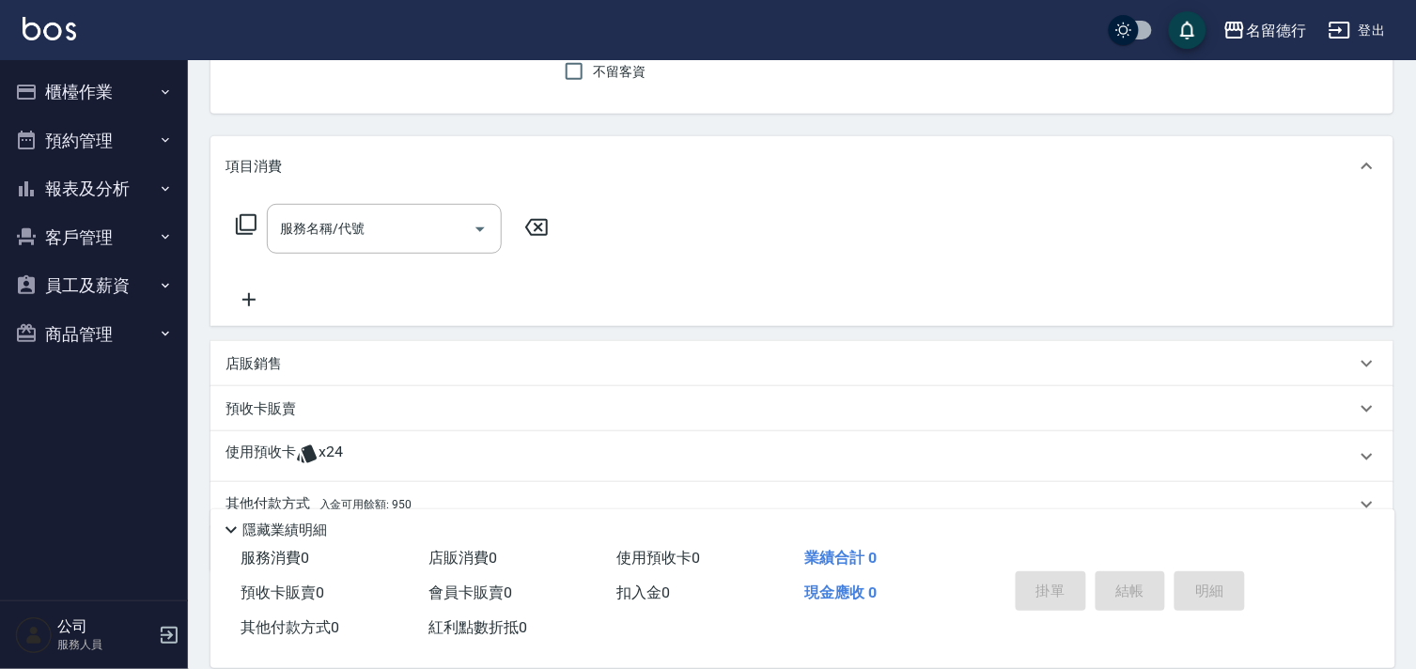
scroll to position [252, 0]
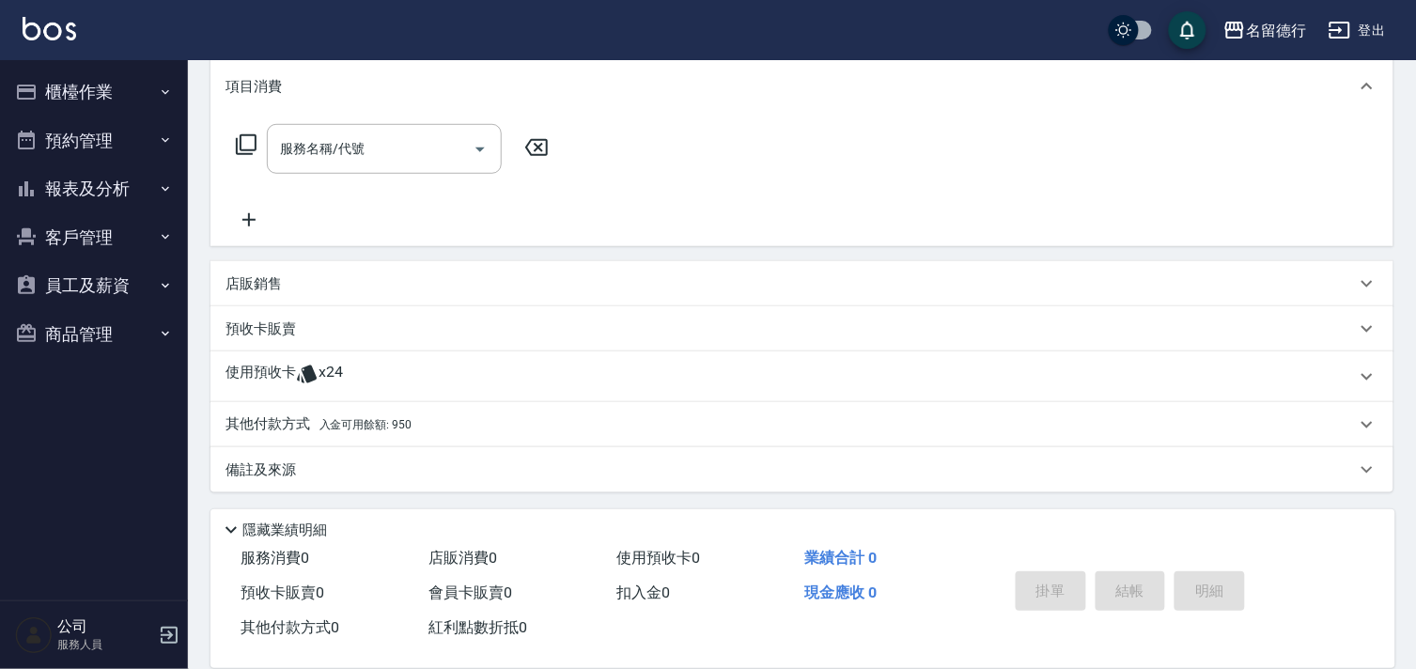
click at [277, 369] on p "使用預收卡" at bounding box center [261, 377] width 70 height 28
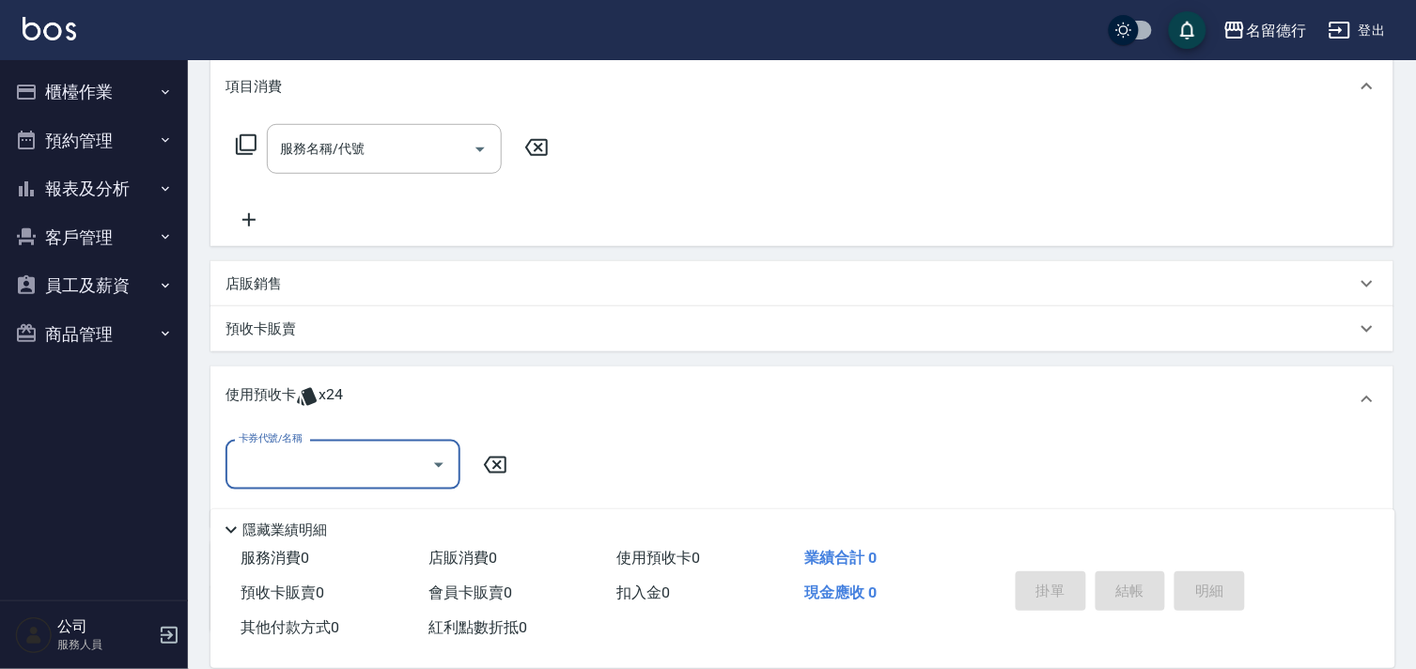
scroll to position [0, 0]
click at [305, 463] on input "卡券代號/名稱" at bounding box center [329, 464] width 190 height 33
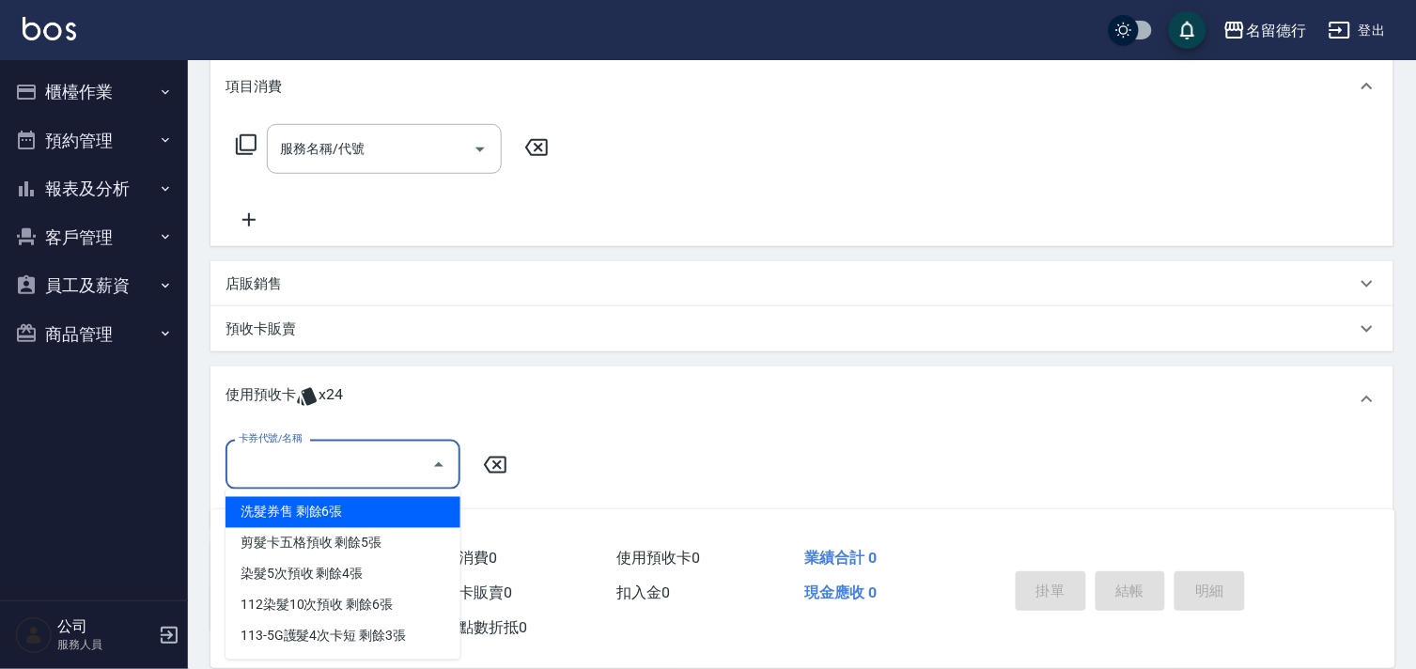
click at [286, 510] on div "洗髮券售 剩餘6張" at bounding box center [343, 512] width 235 height 31
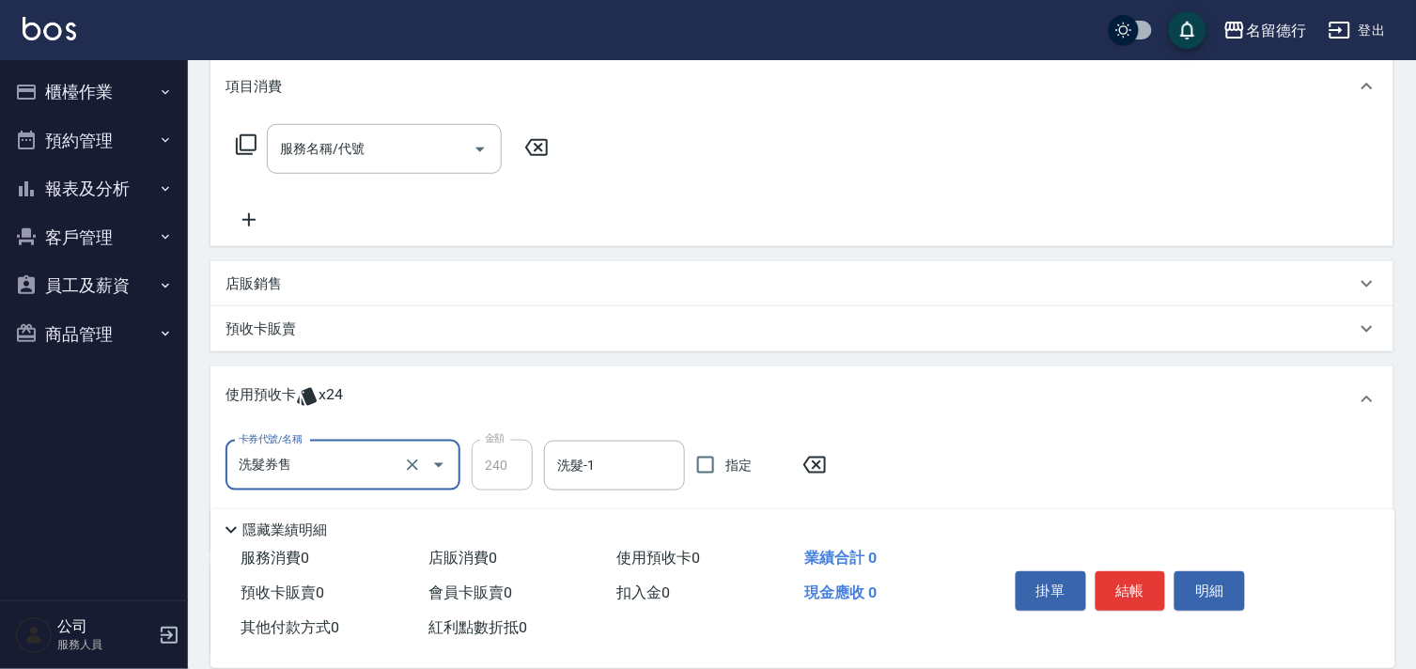
type input "洗髮券售"
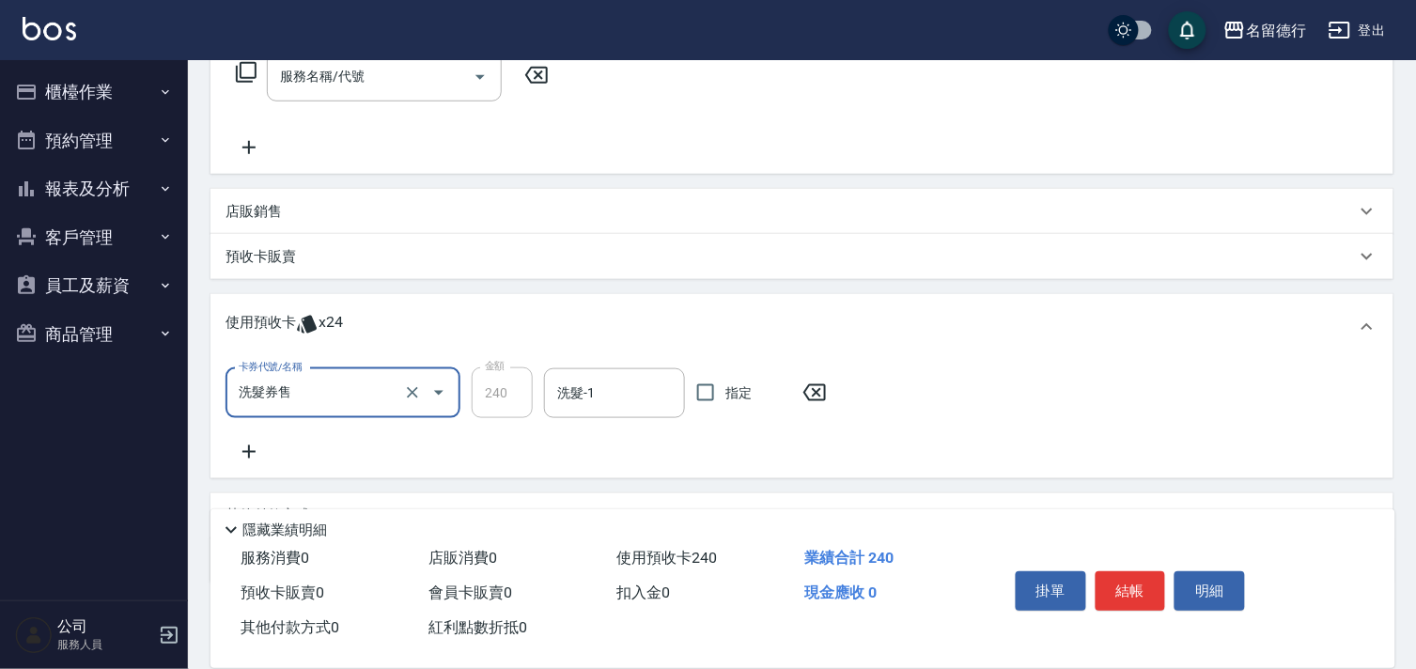
scroll to position [416, 0]
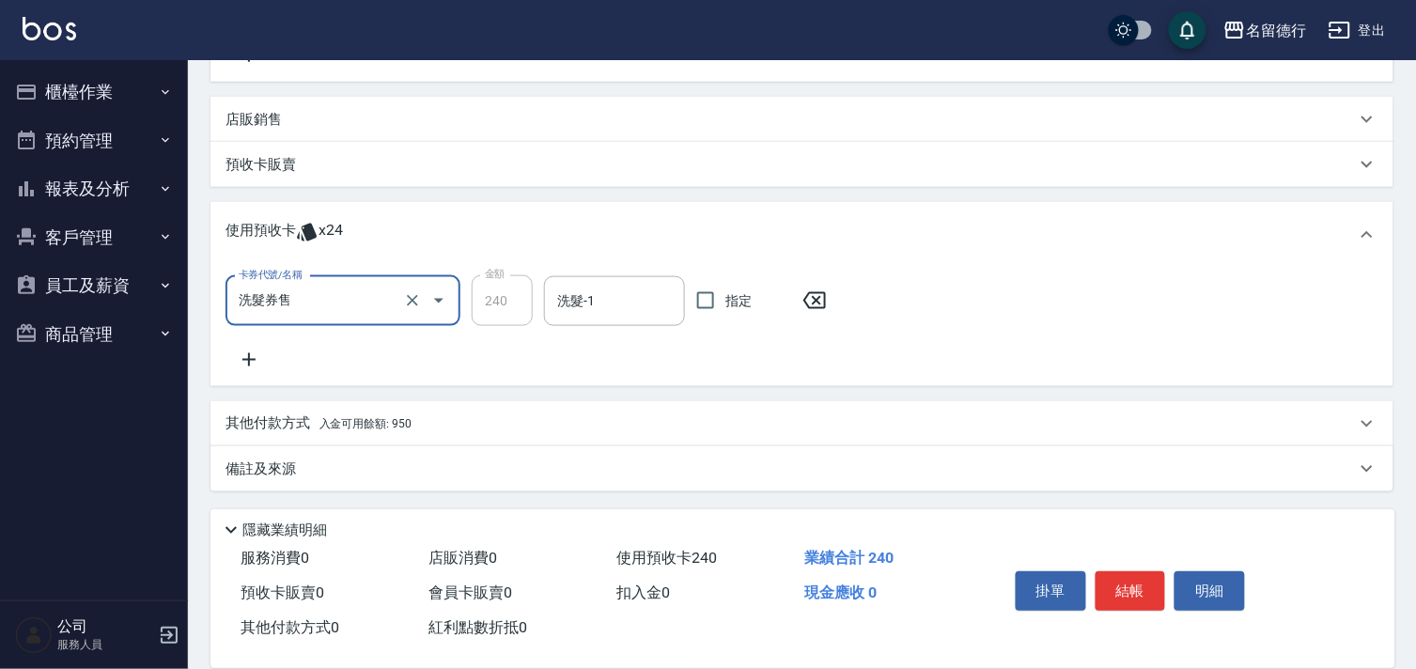
click at [248, 355] on icon at bounding box center [249, 360] width 47 height 23
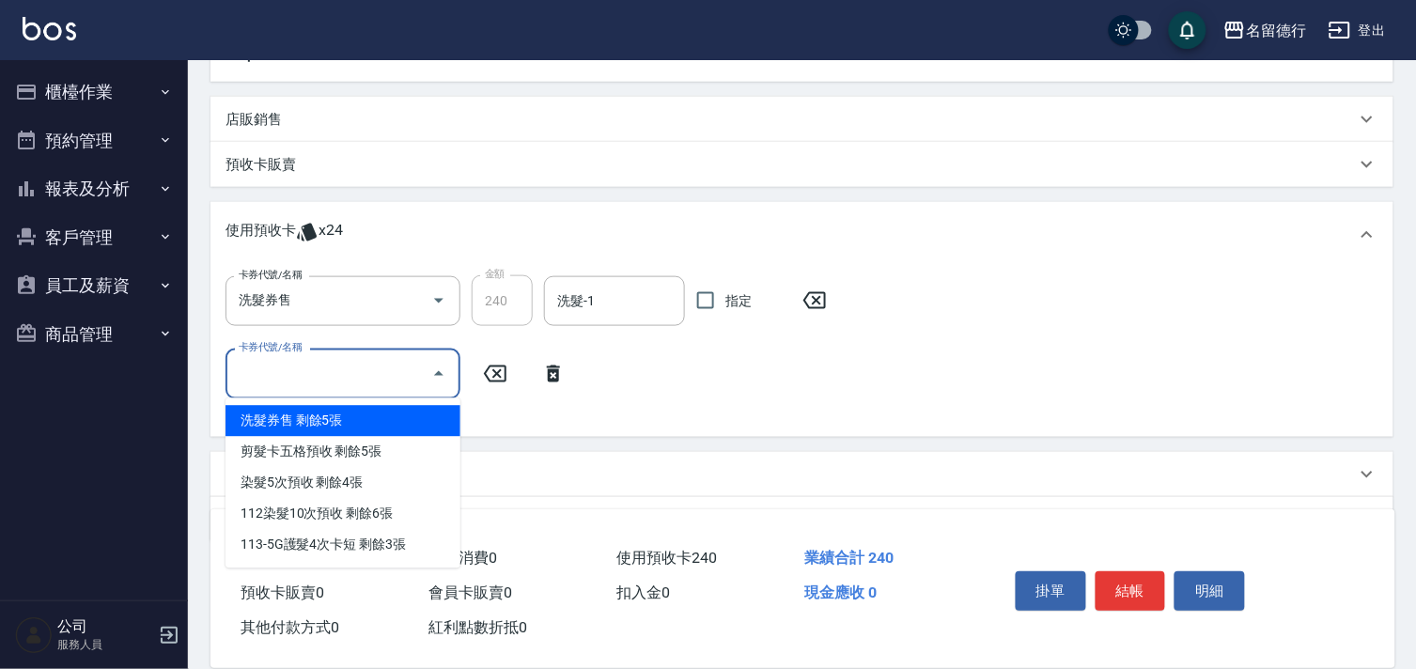
click at [276, 377] on input "卡券代號/名稱" at bounding box center [329, 373] width 190 height 33
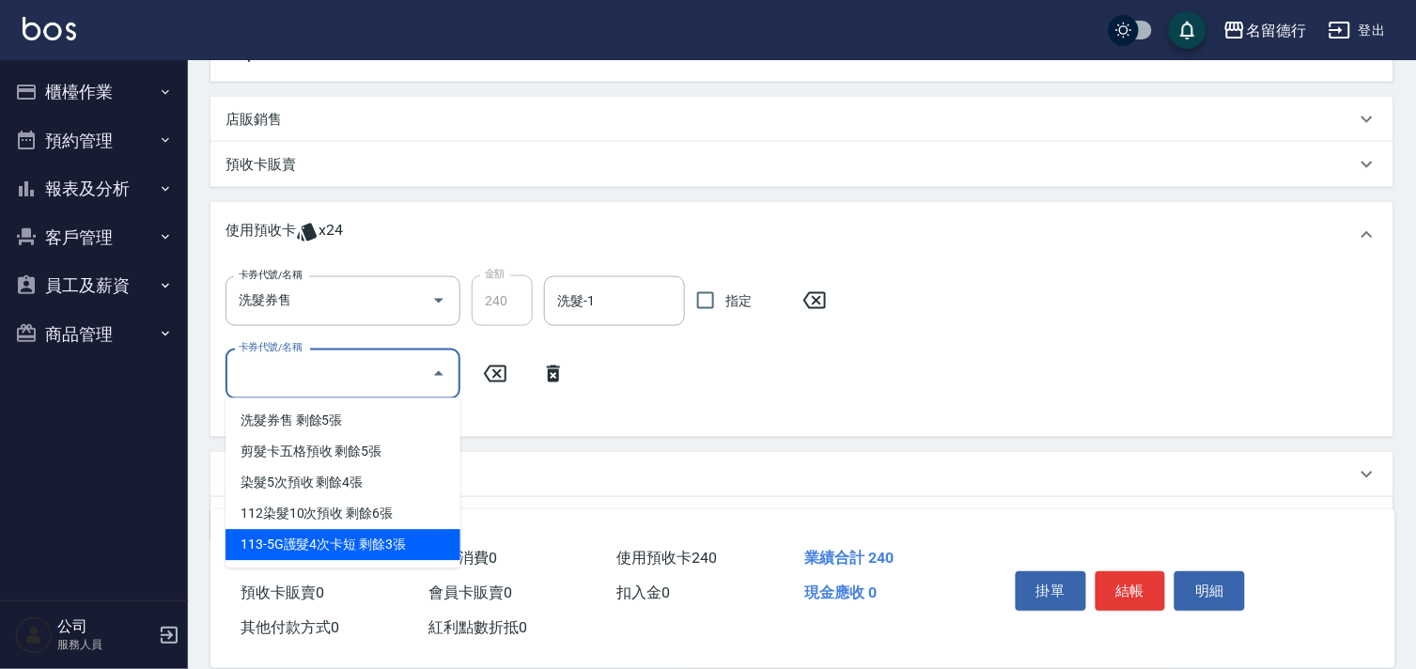
click at [306, 534] on div "113-5G護髮4次卡短 剩餘3張" at bounding box center [343, 545] width 235 height 31
type input "113-5G護髮4次卡短"
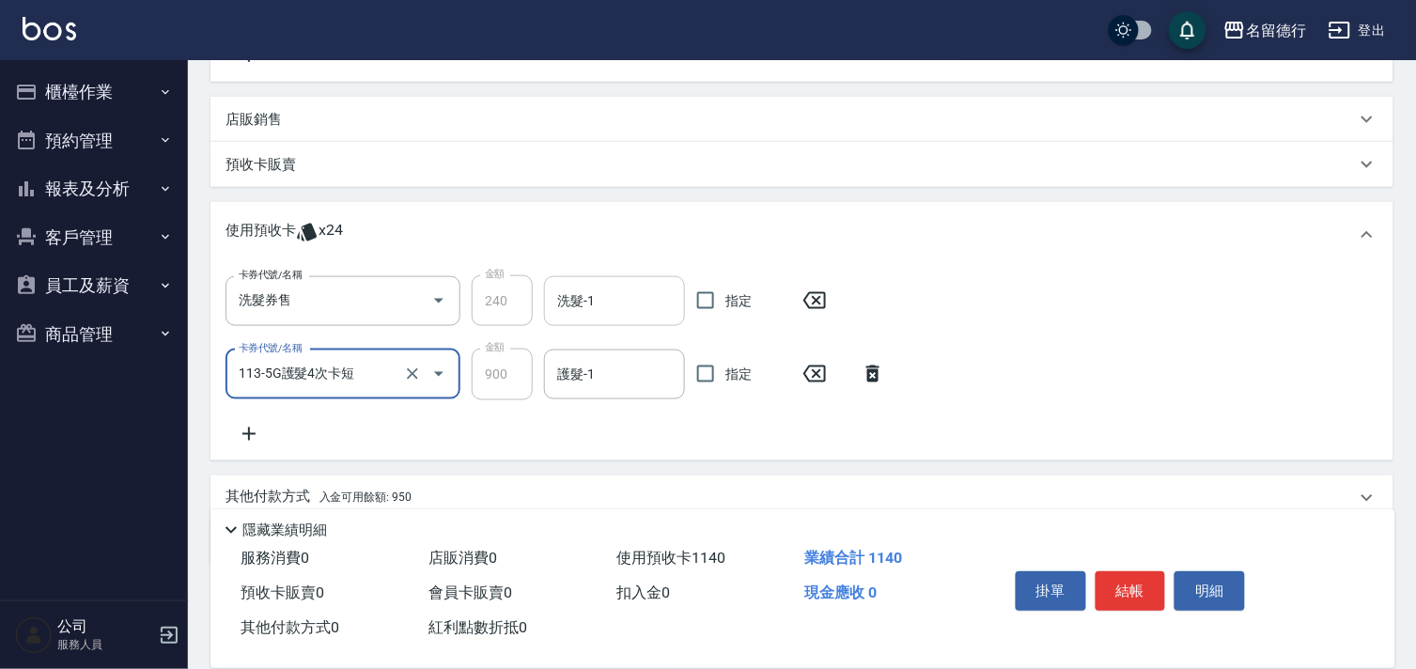
click at [595, 305] on input "洗髮-1" at bounding box center [615, 301] width 124 height 33
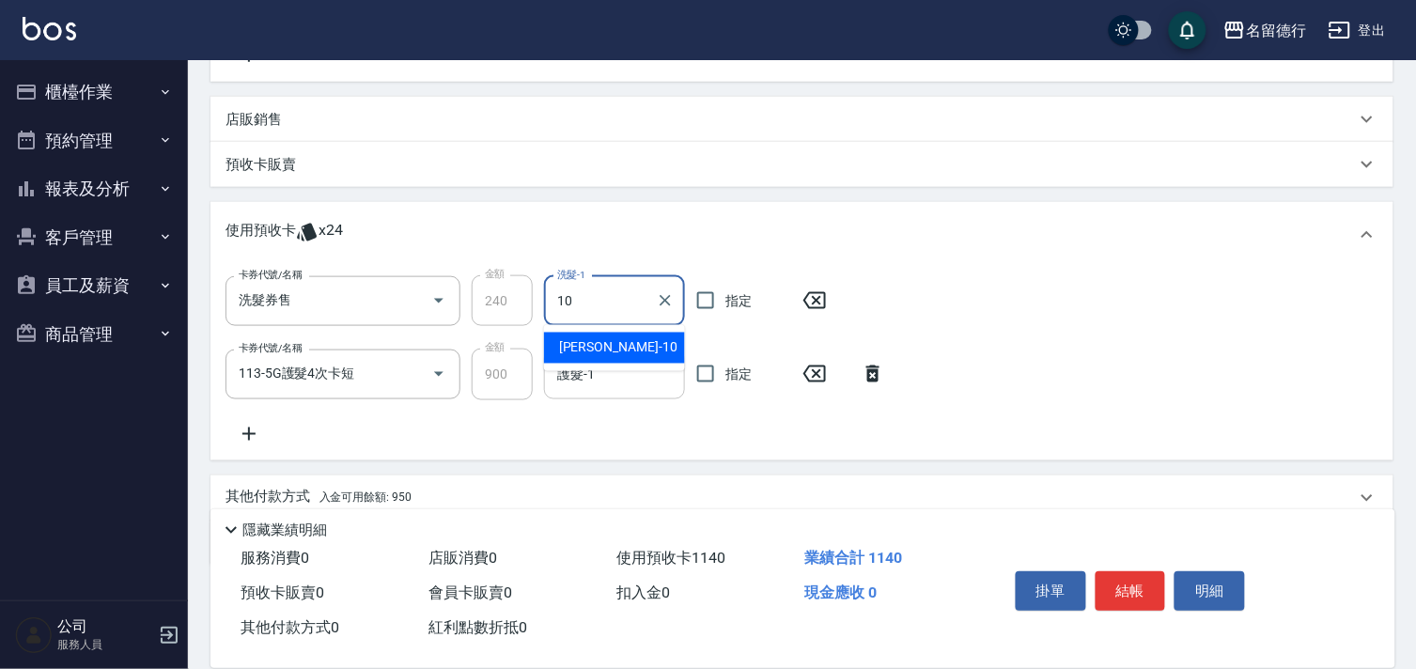
type input "婉如-10"
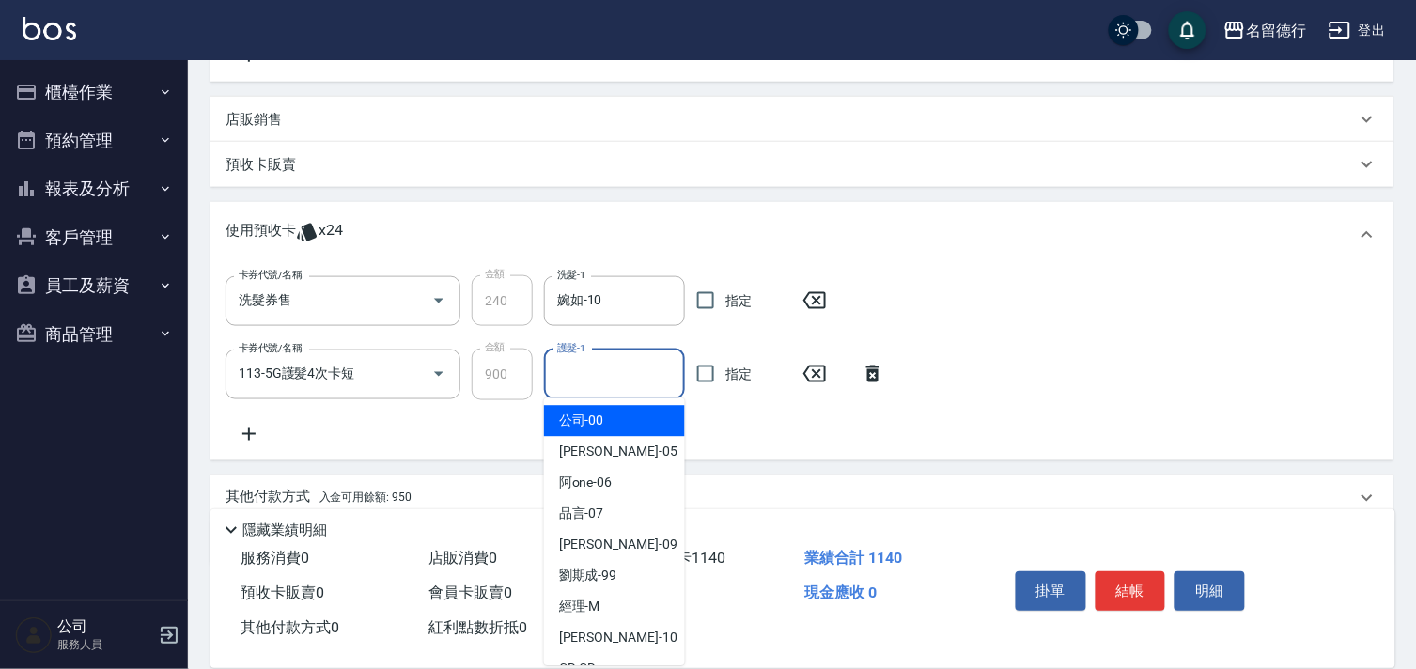
click at [611, 380] on input "護髮-1" at bounding box center [615, 374] width 124 height 33
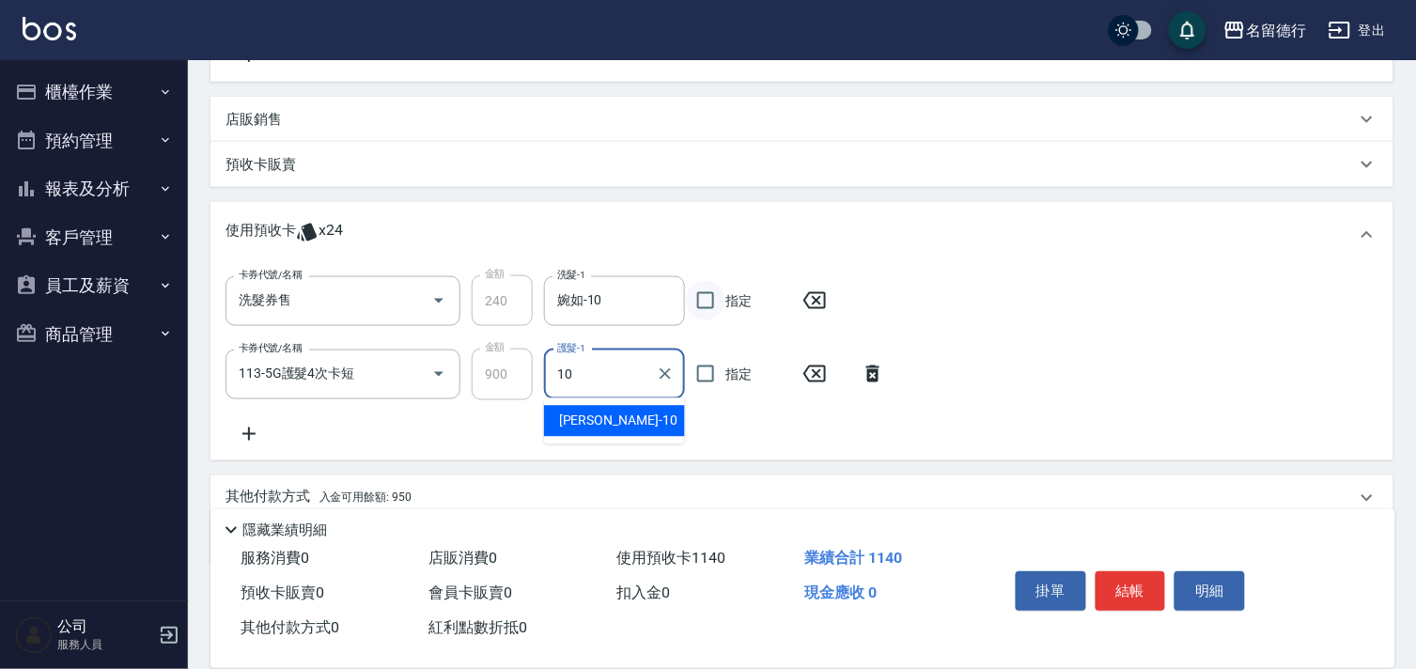
type input "婉如-10"
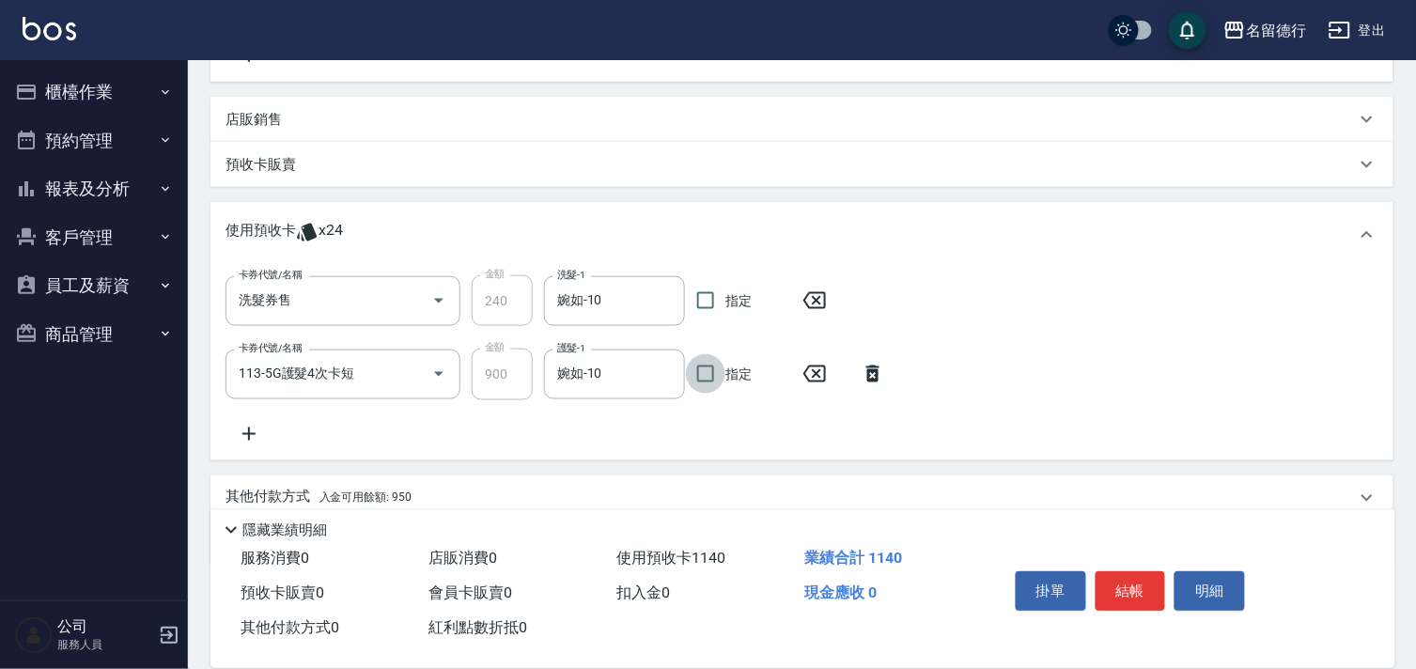
drag, startPoint x: 702, startPoint y: 302, endPoint x: 710, endPoint y: 338, distance: 37.4
click at [703, 303] on input "指定" at bounding box center [705, 300] width 39 height 39
checkbox input "true"
click at [703, 380] on input "指定" at bounding box center [705, 373] width 39 height 39
checkbox input "true"
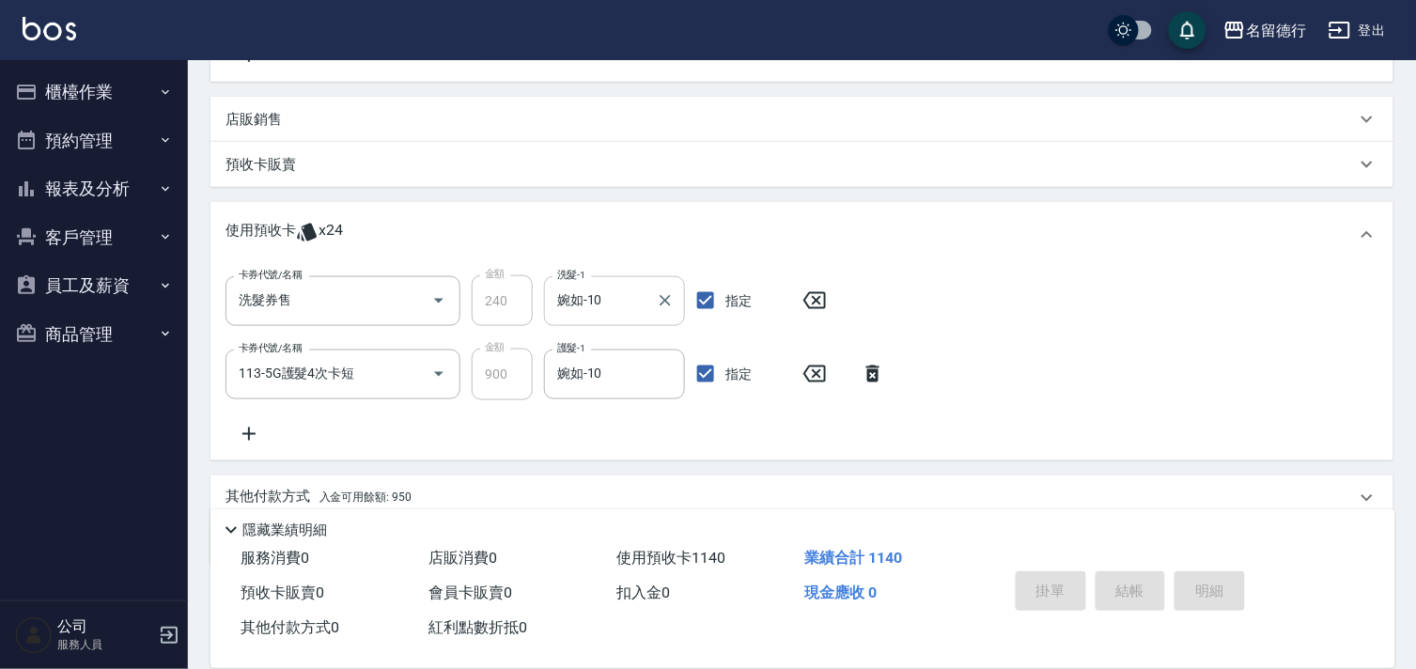
type input "[DATE] 18:34"
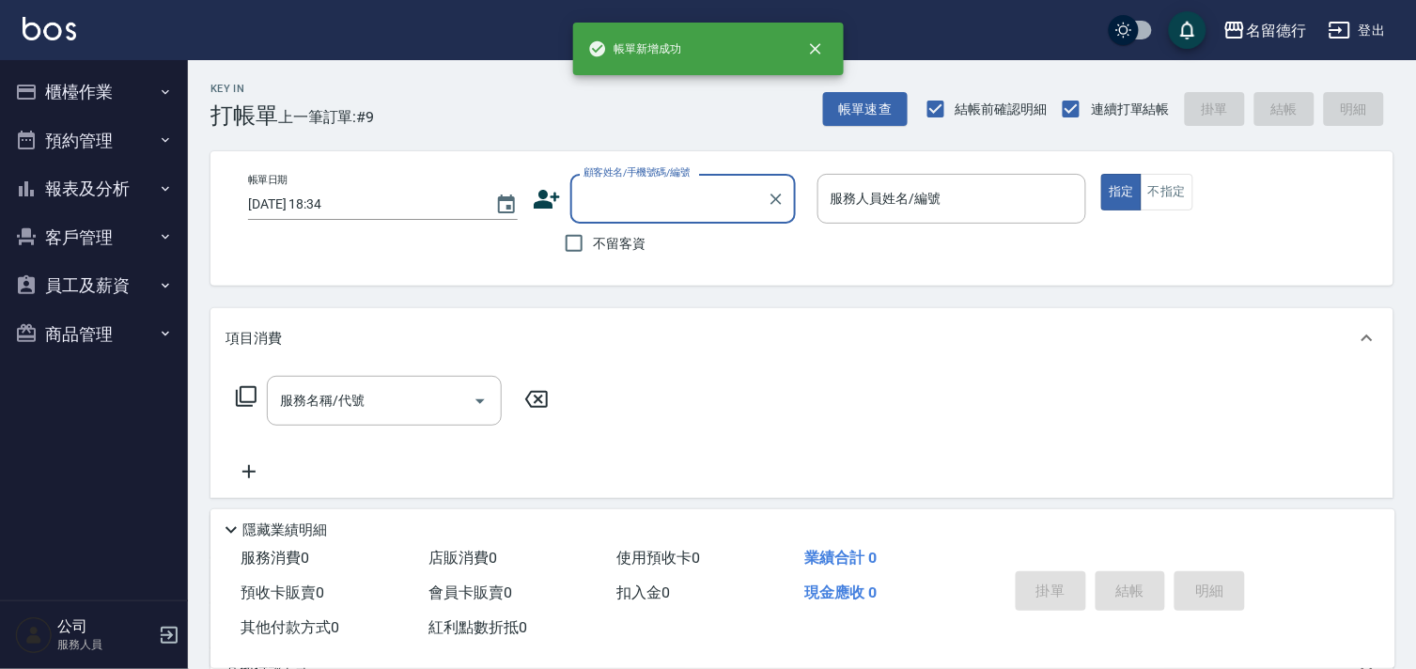
scroll to position [0, 0]
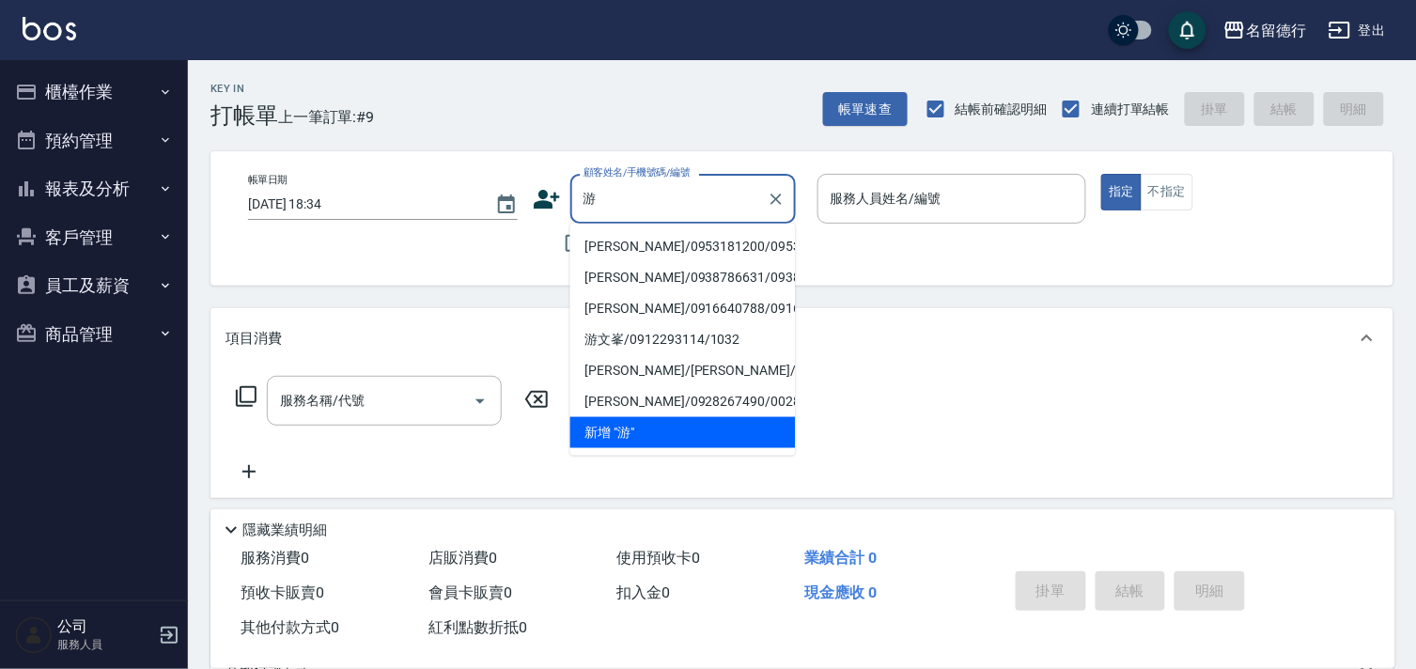
click at [616, 258] on li "[PERSON_NAME]/0953181200/0953181200" at bounding box center [683, 246] width 226 height 31
type input "[PERSON_NAME]/0953181200/0953181200"
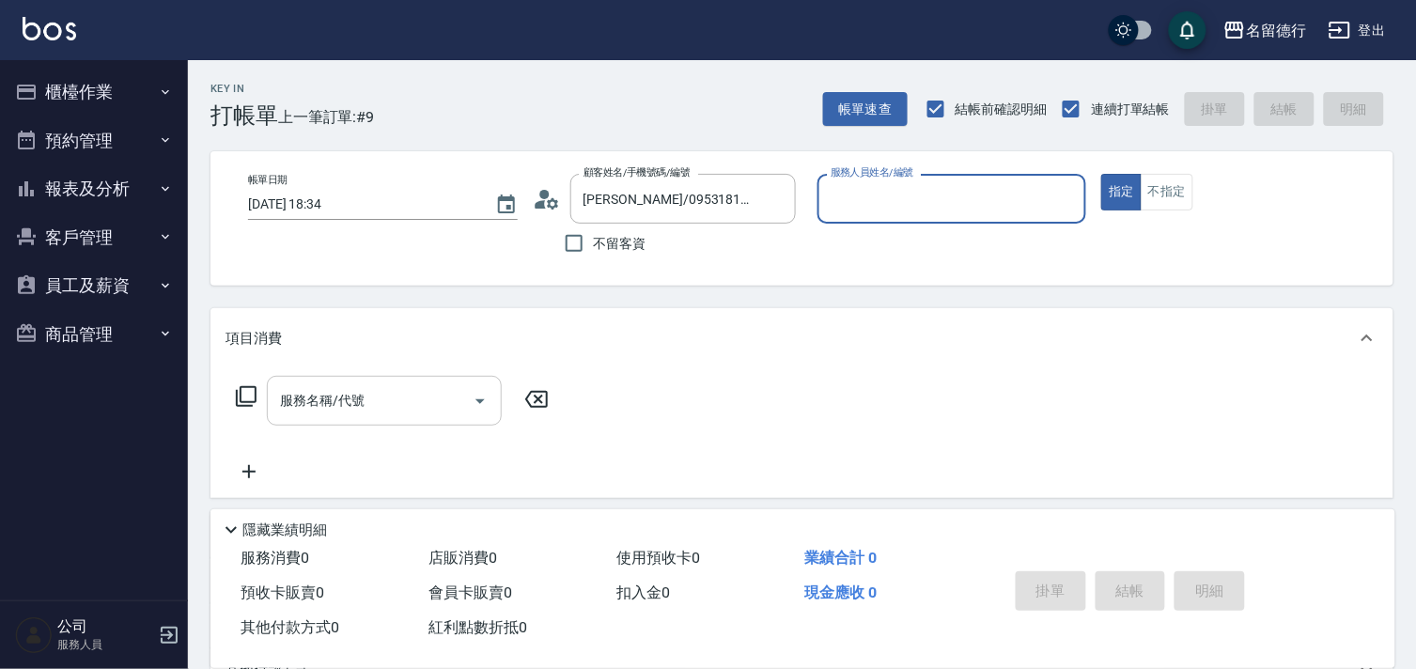
type input "婉如-10"
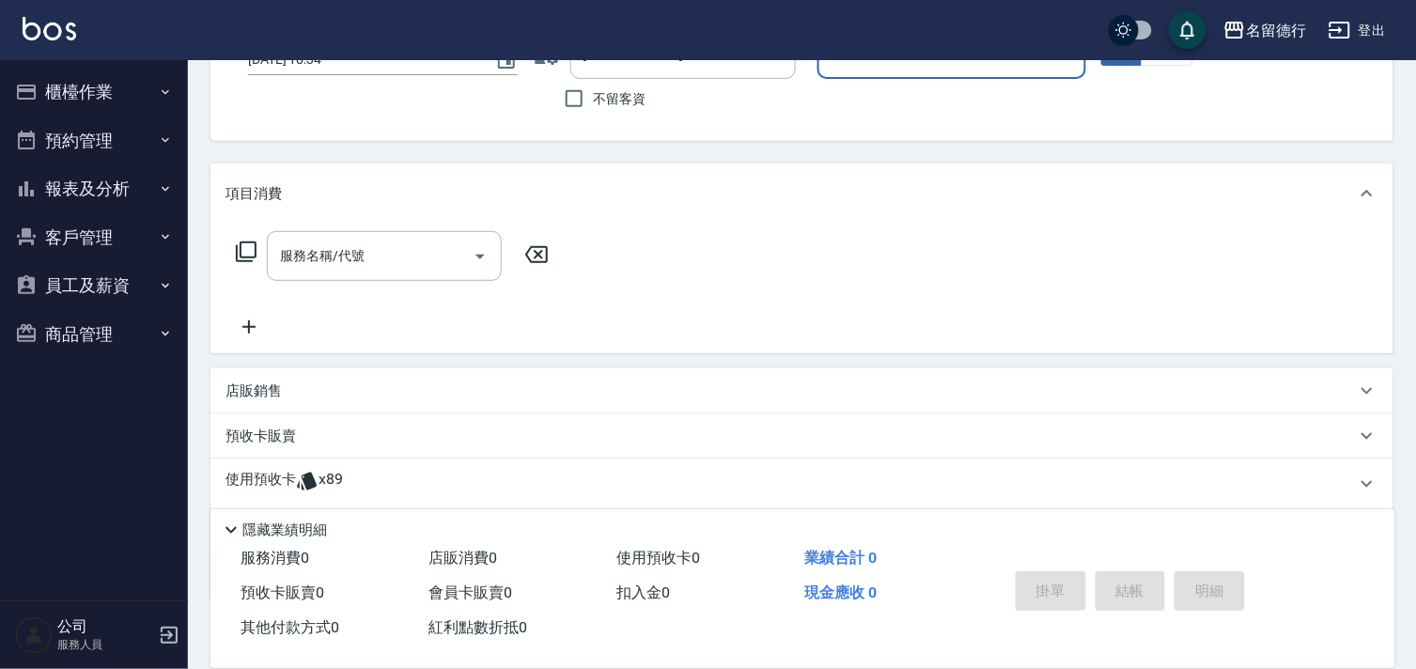
scroll to position [252, 0]
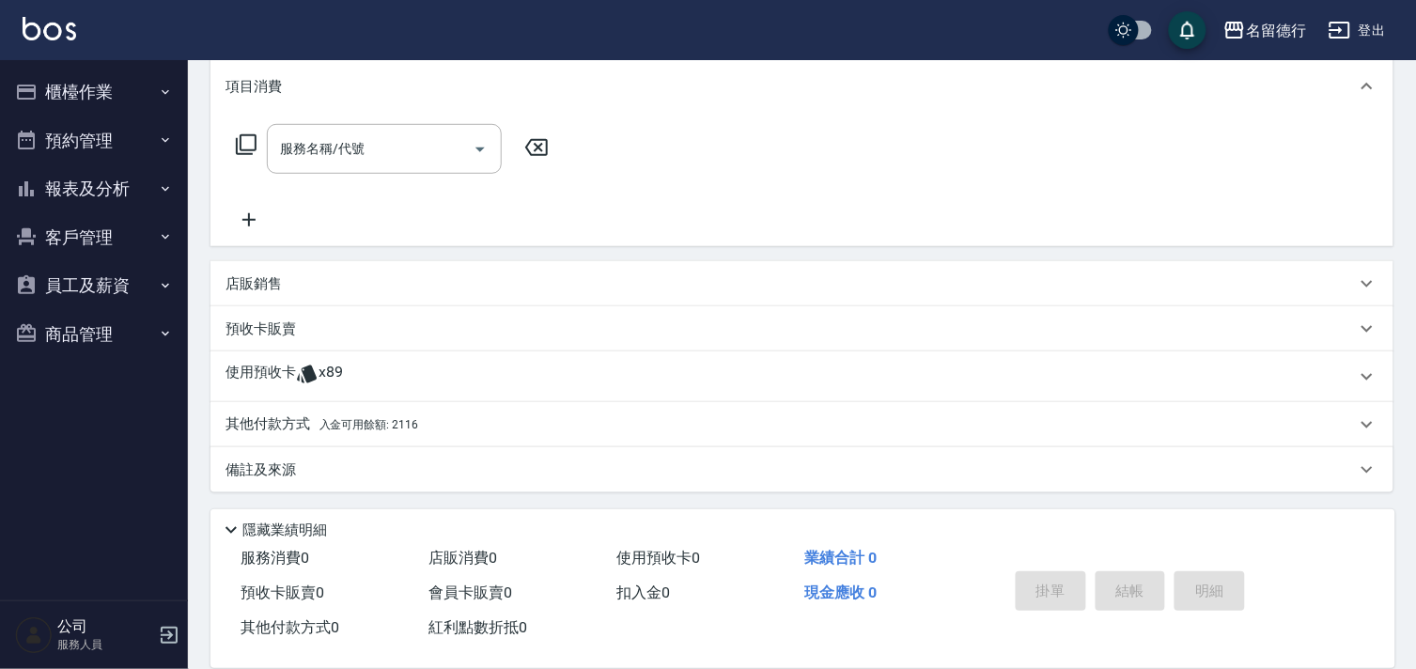
click at [256, 368] on p "使用預收卡" at bounding box center [261, 377] width 70 height 28
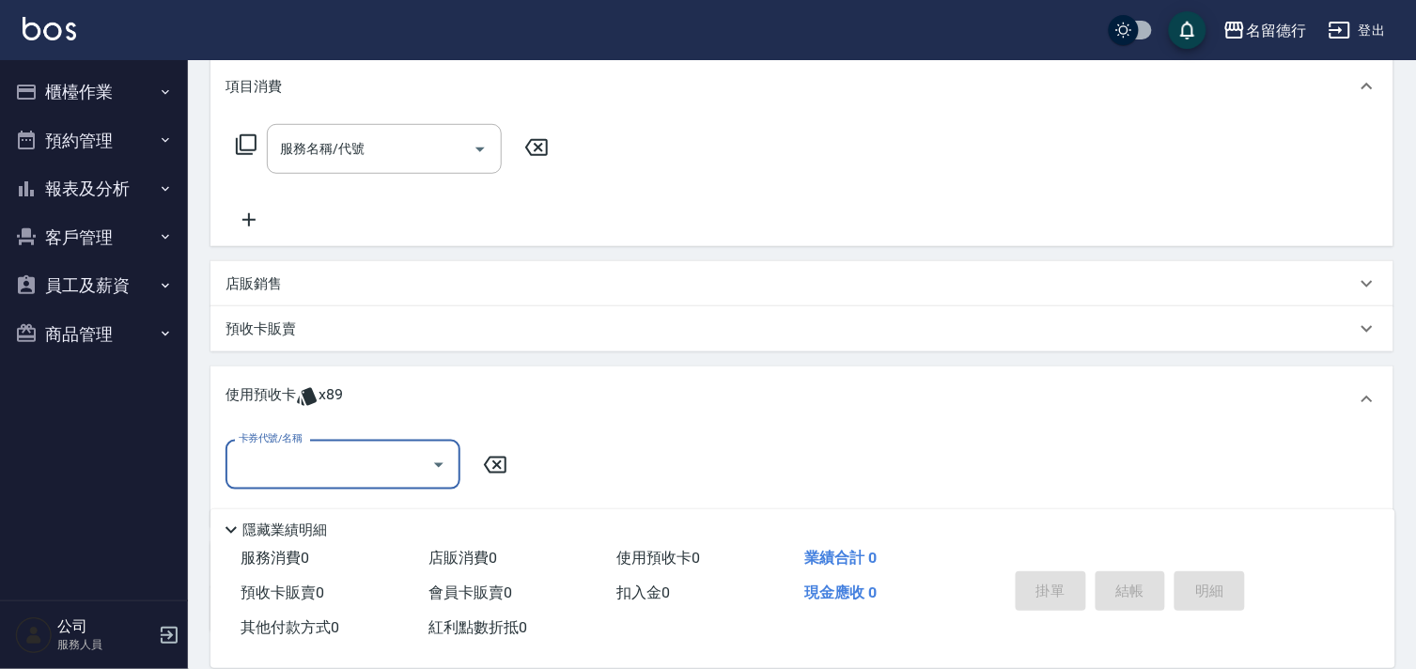
scroll to position [0, 0]
click at [240, 477] on input "卡券代號/名稱" at bounding box center [329, 464] width 190 height 33
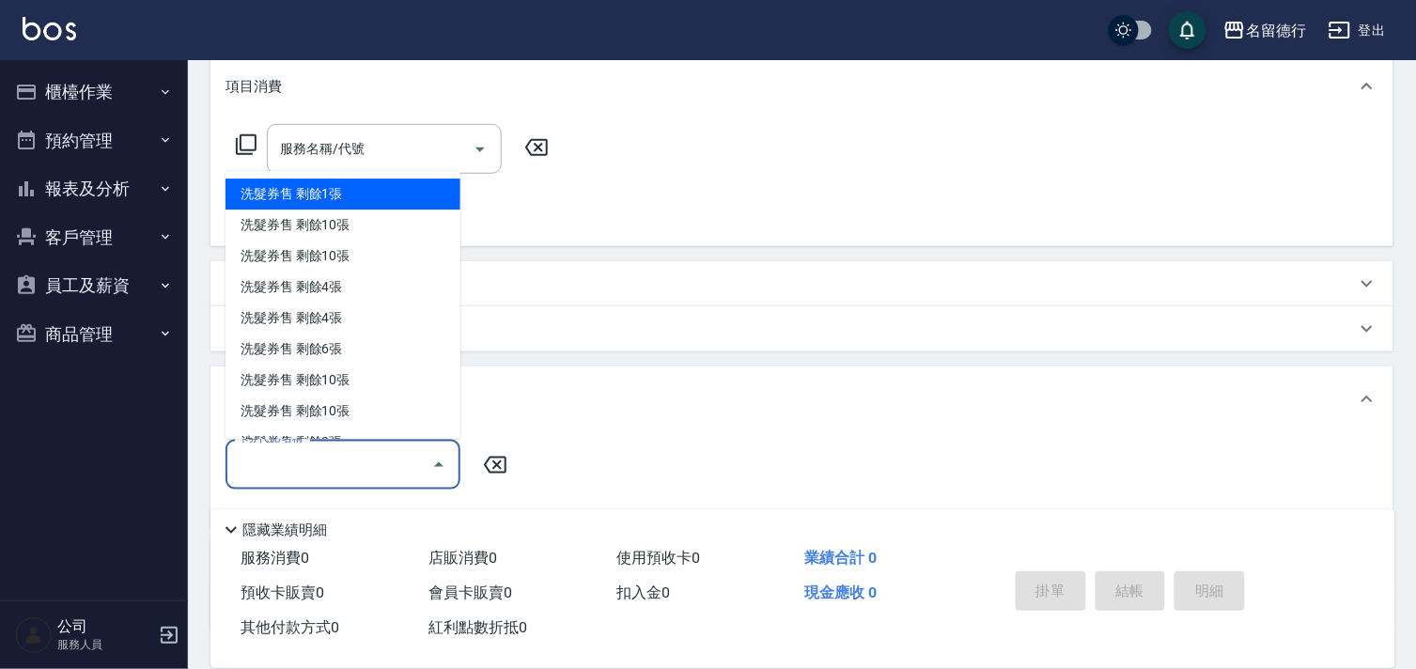
click at [295, 190] on div "洗髮券售 剩餘1張" at bounding box center [343, 195] width 235 height 31
type input "洗髮券售"
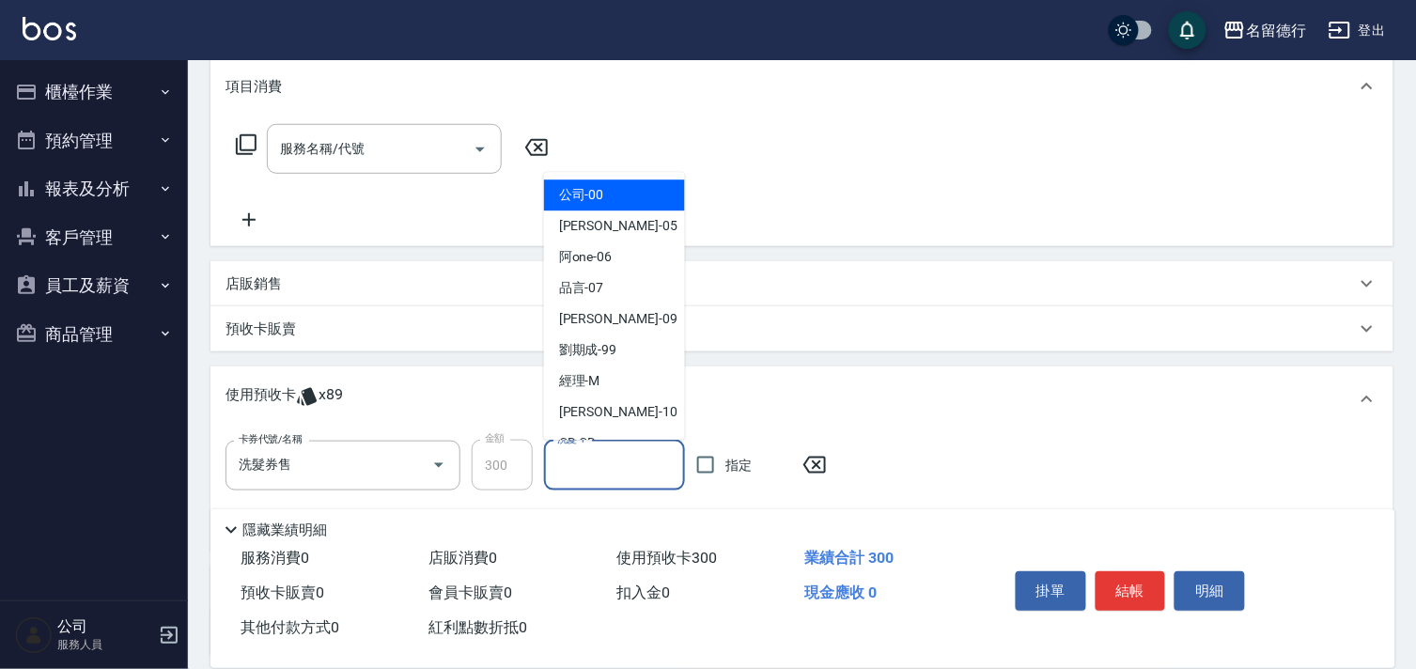
click at [604, 455] on input "洗髮-1" at bounding box center [615, 465] width 124 height 33
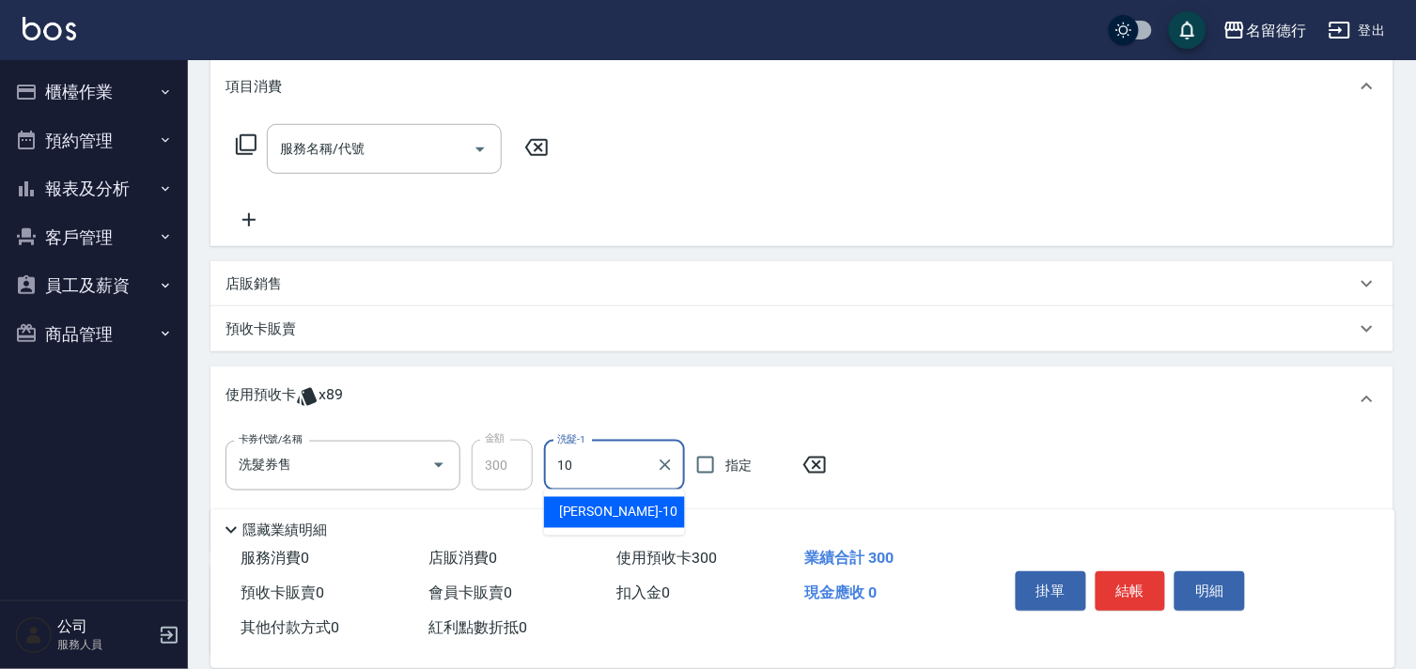
type input "婉如-10"
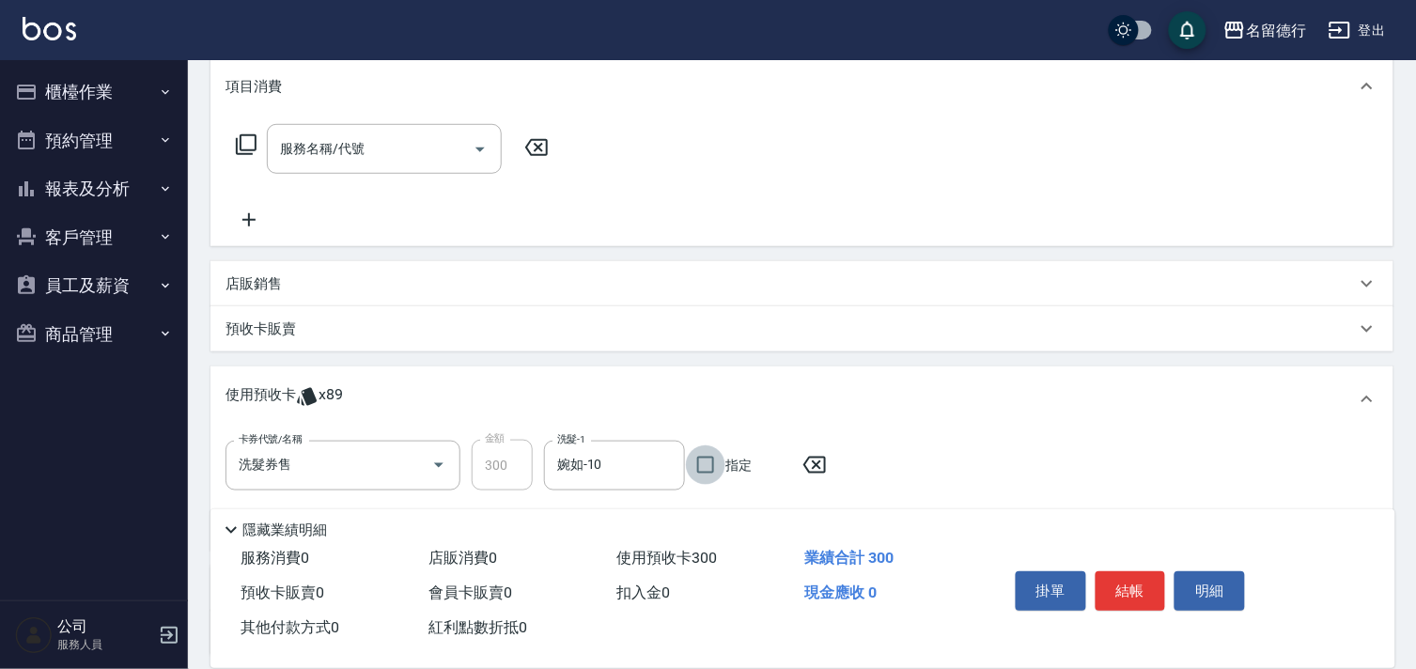
click at [708, 462] on input "指定" at bounding box center [705, 464] width 39 height 39
checkbox input "true"
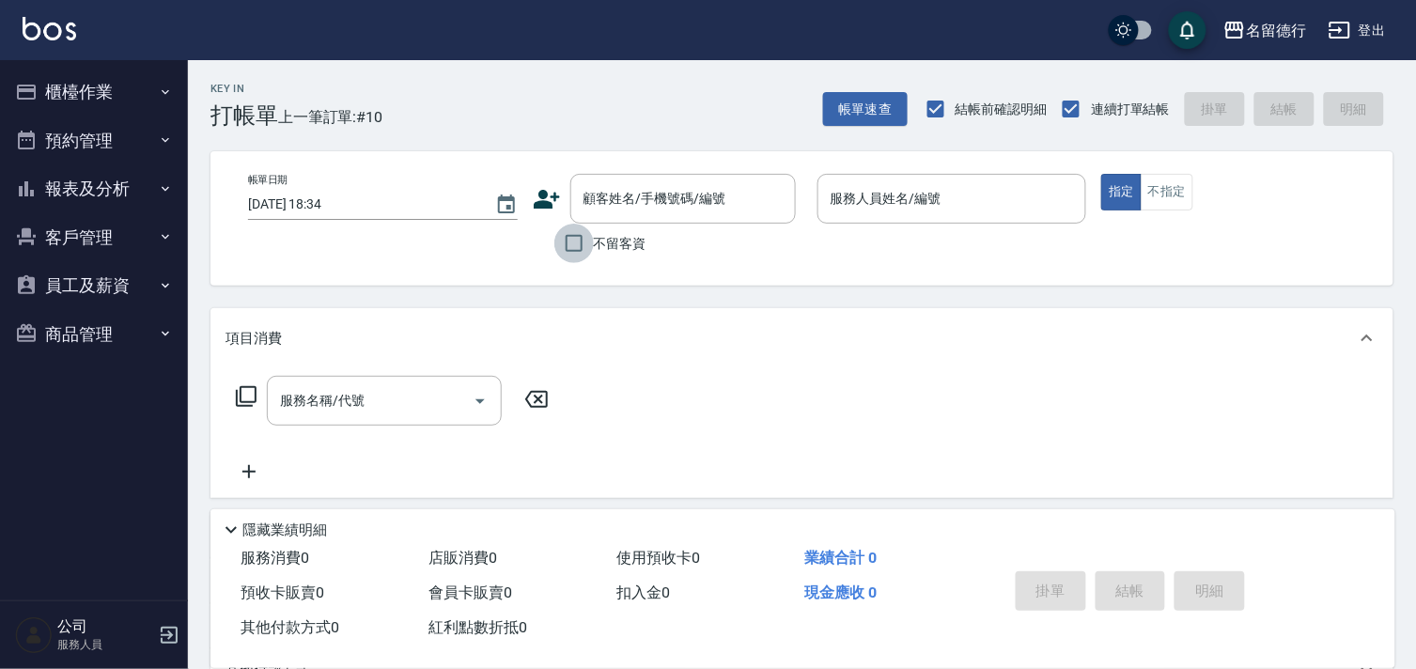
click at [569, 238] on input "不留客資" at bounding box center [573, 243] width 39 height 39
checkbox input "true"
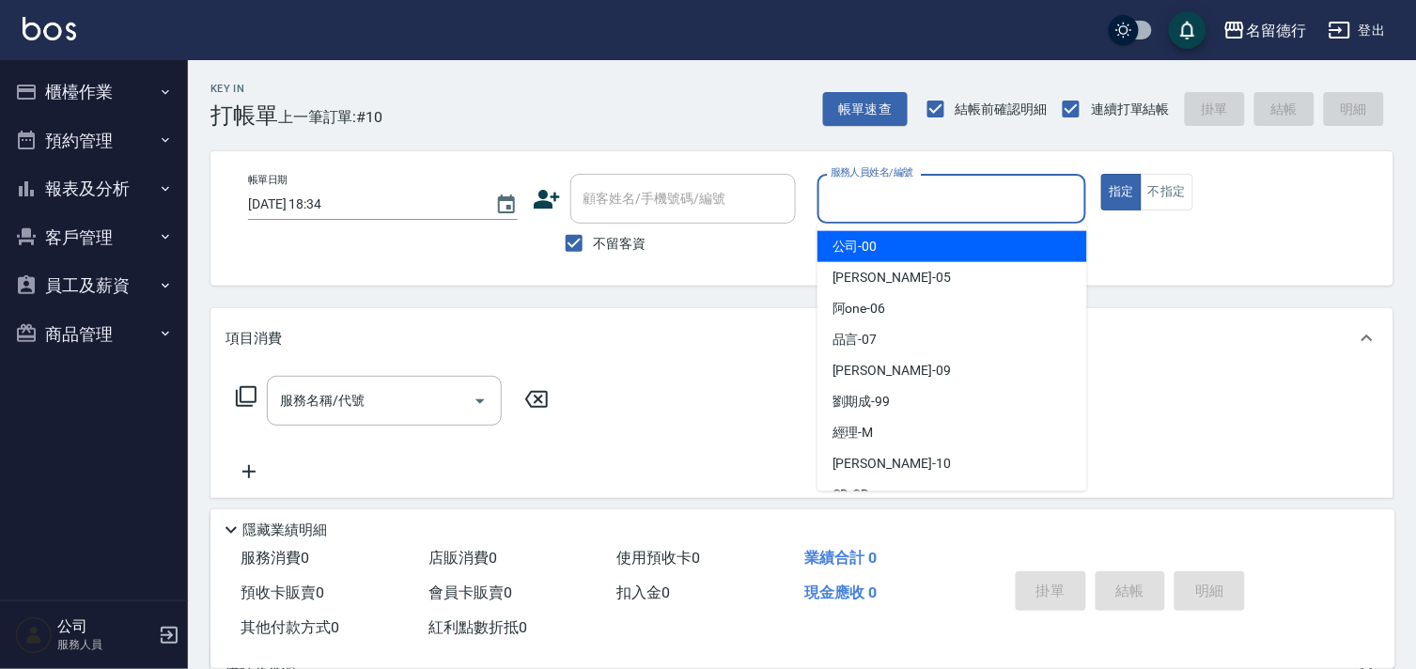
click at [871, 202] on input "服務人員姓名/編號" at bounding box center [952, 198] width 253 height 33
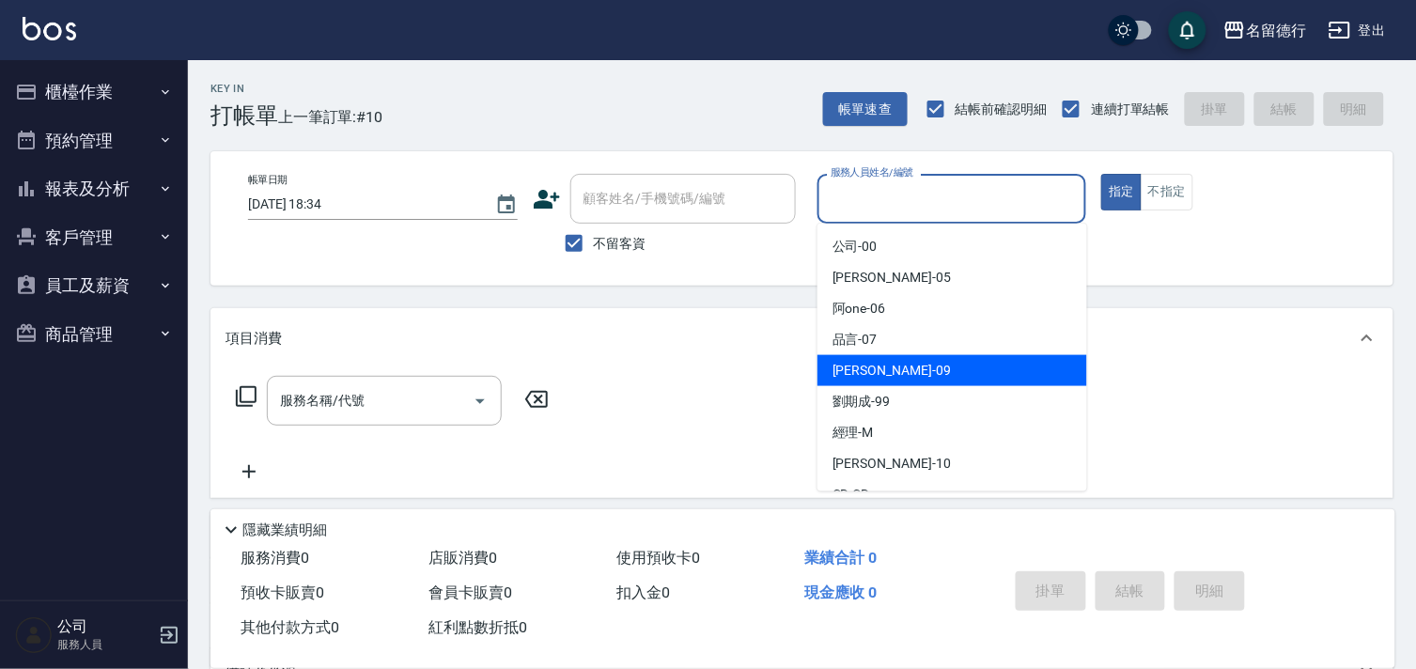
click at [862, 361] on span "[PERSON_NAME] -09" at bounding box center [892, 371] width 118 height 20
type input "[PERSON_NAME]-09"
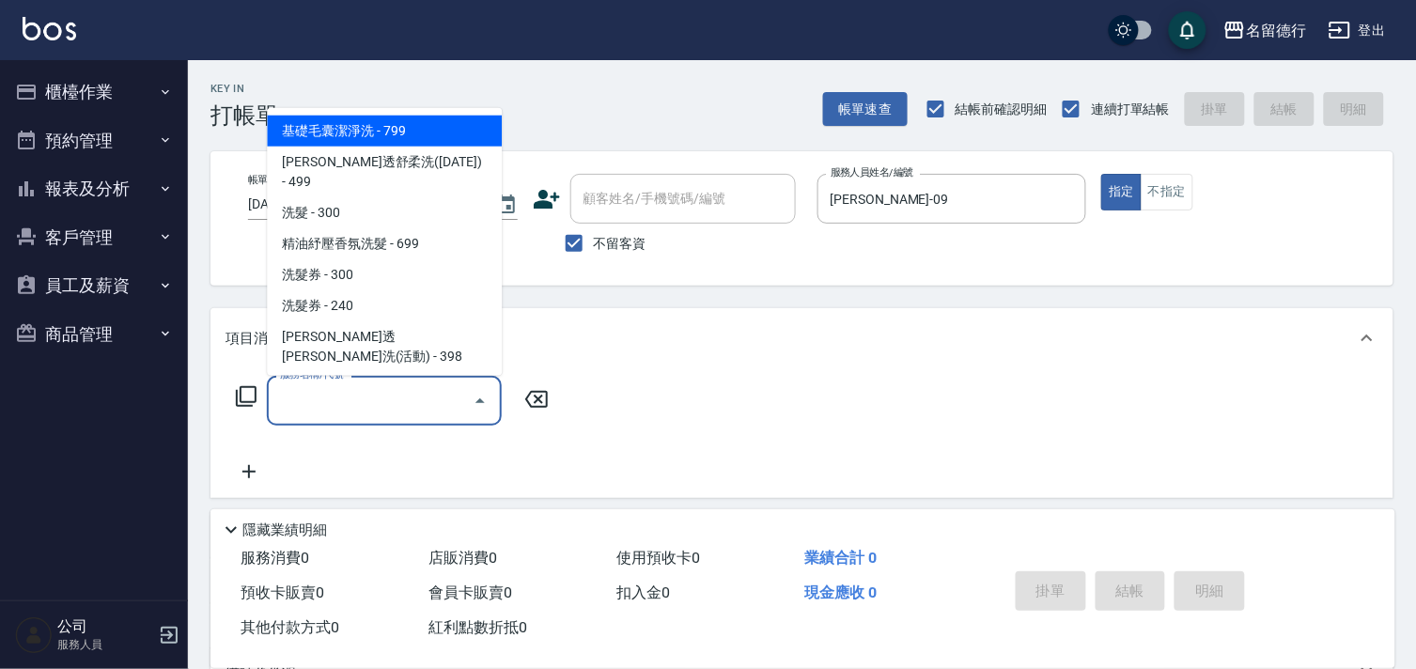
click at [339, 392] on div "服務名稱/代號 服務名稱/代號" at bounding box center [384, 401] width 235 height 50
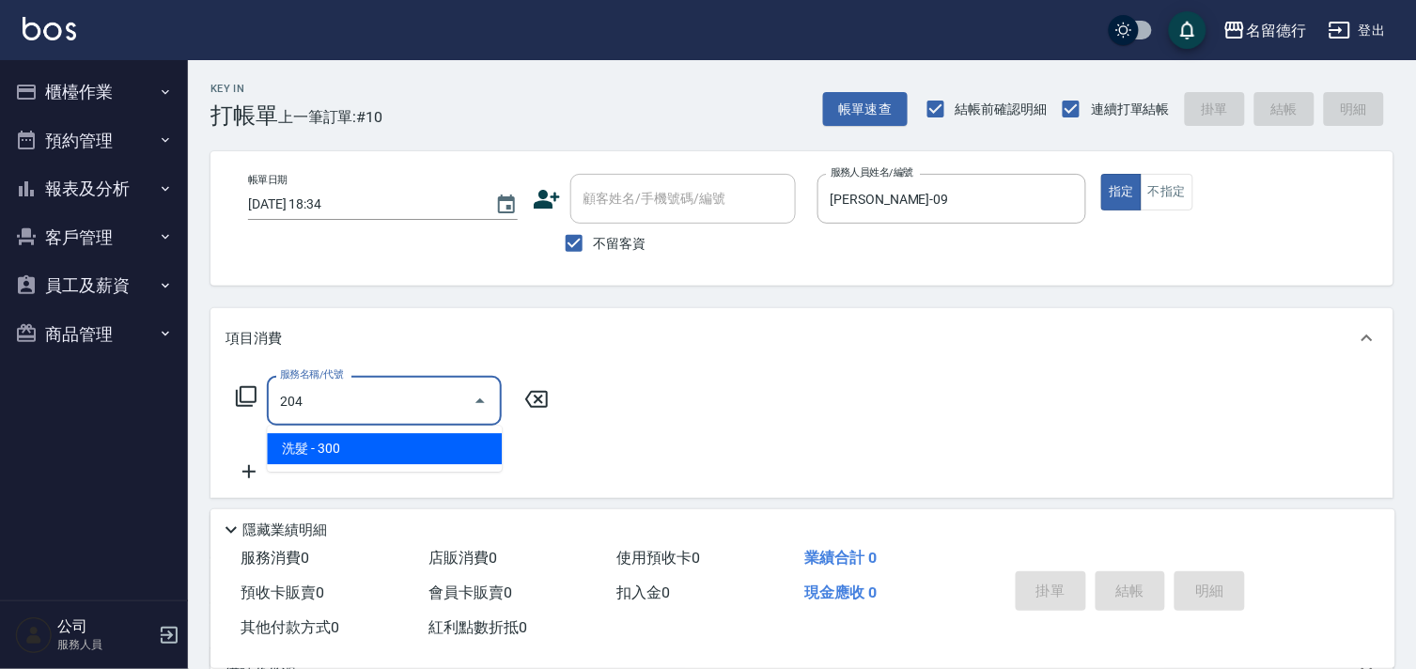
click at [342, 452] on span "洗髮 - 300" at bounding box center [384, 448] width 235 height 31
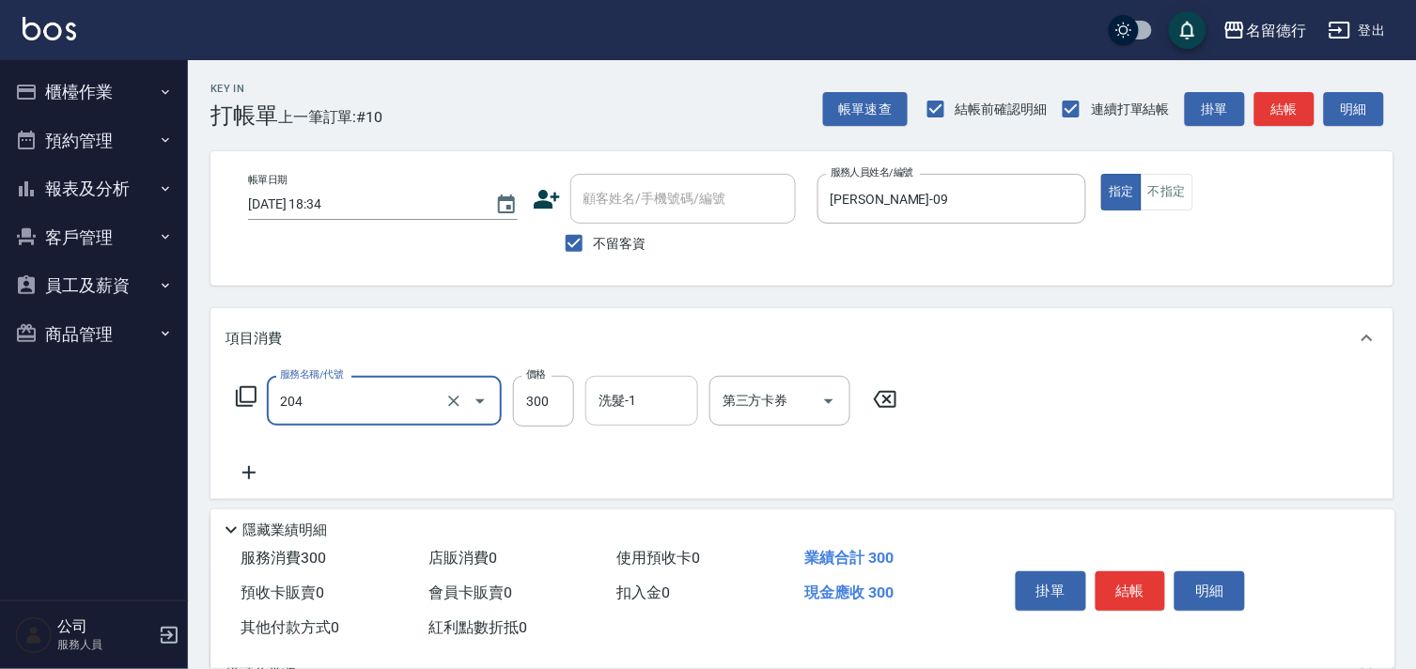
type input "洗髮(204)"
click at [677, 400] on input "洗髮-1" at bounding box center [642, 400] width 96 height 33
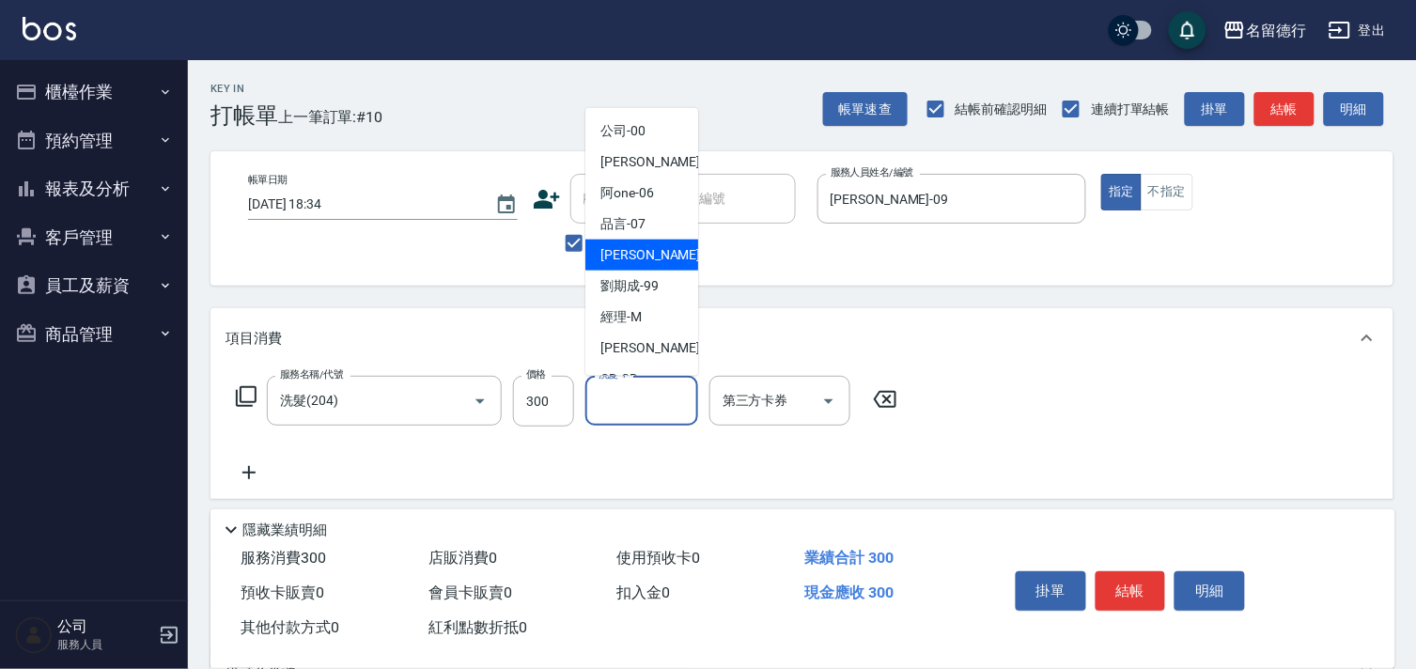
click at [641, 254] on span "[PERSON_NAME] -09" at bounding box center [660, 255] width 118 height 20
type input "[PERSON_NAME]-09"
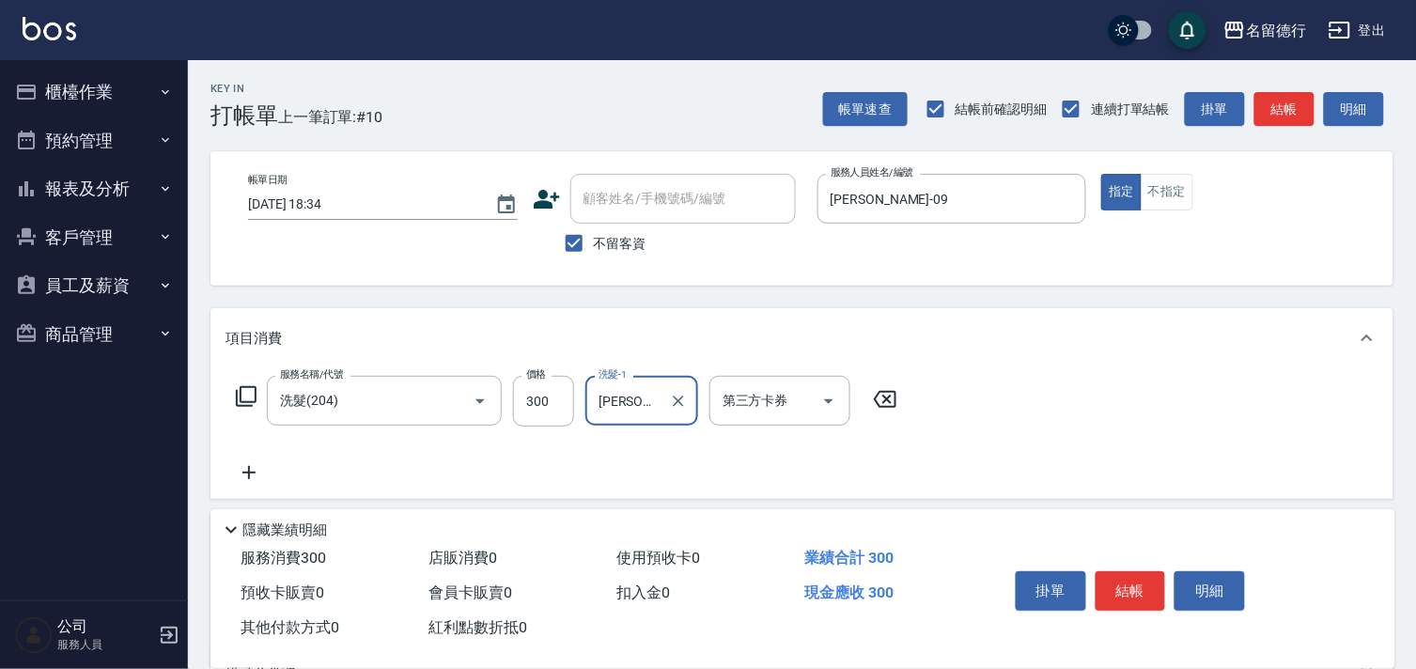
click at [251, 473] on icon at bounding box center [248, 472] width 13 height 13
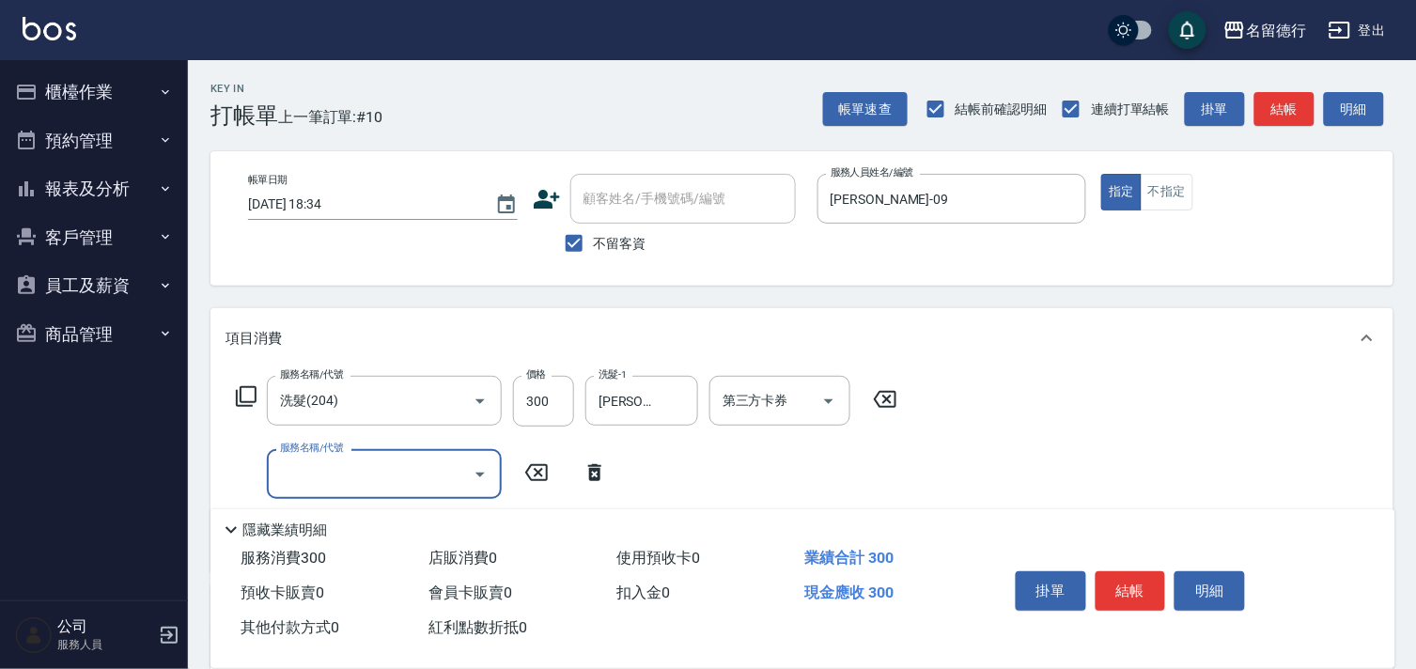
click at [320, 473] on input "服務名稱/代號" at bounding box center [370, 474] width 190 height 33
type input "302"
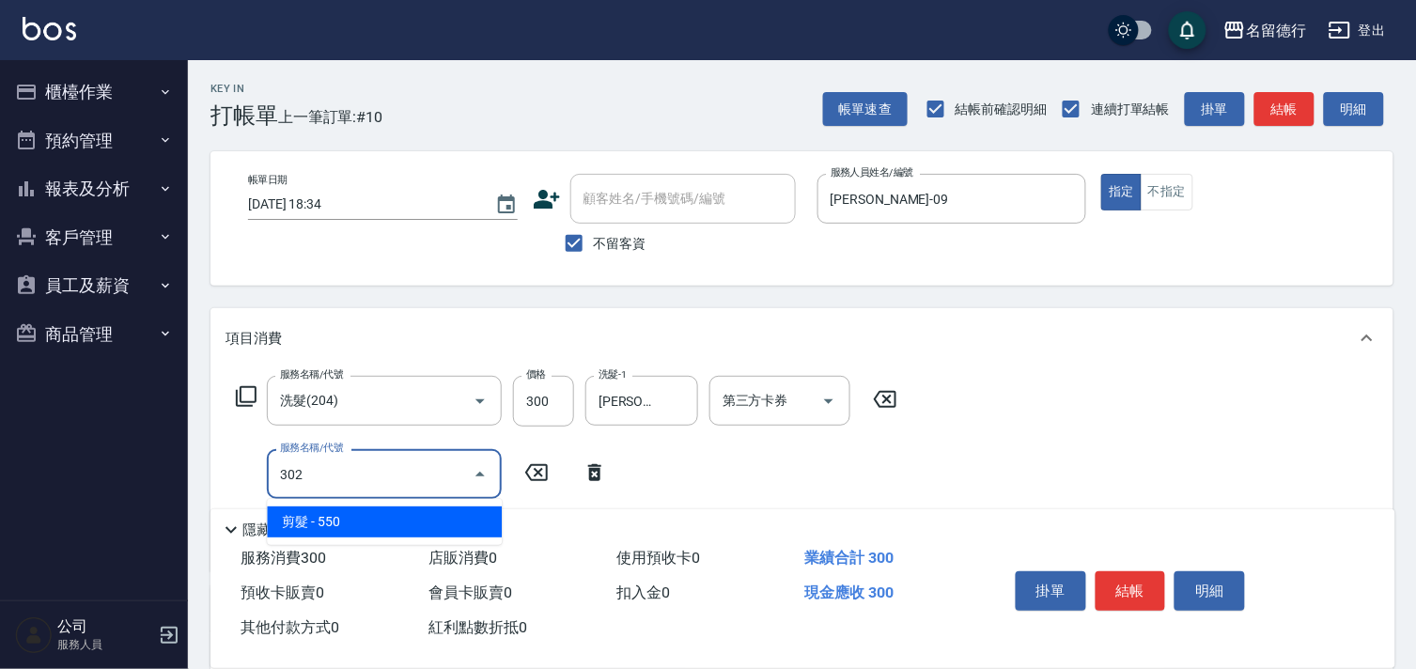
click at [357, 517] on span "剪髮 - 550" at bounding box center [384, 522] width 235 height 31
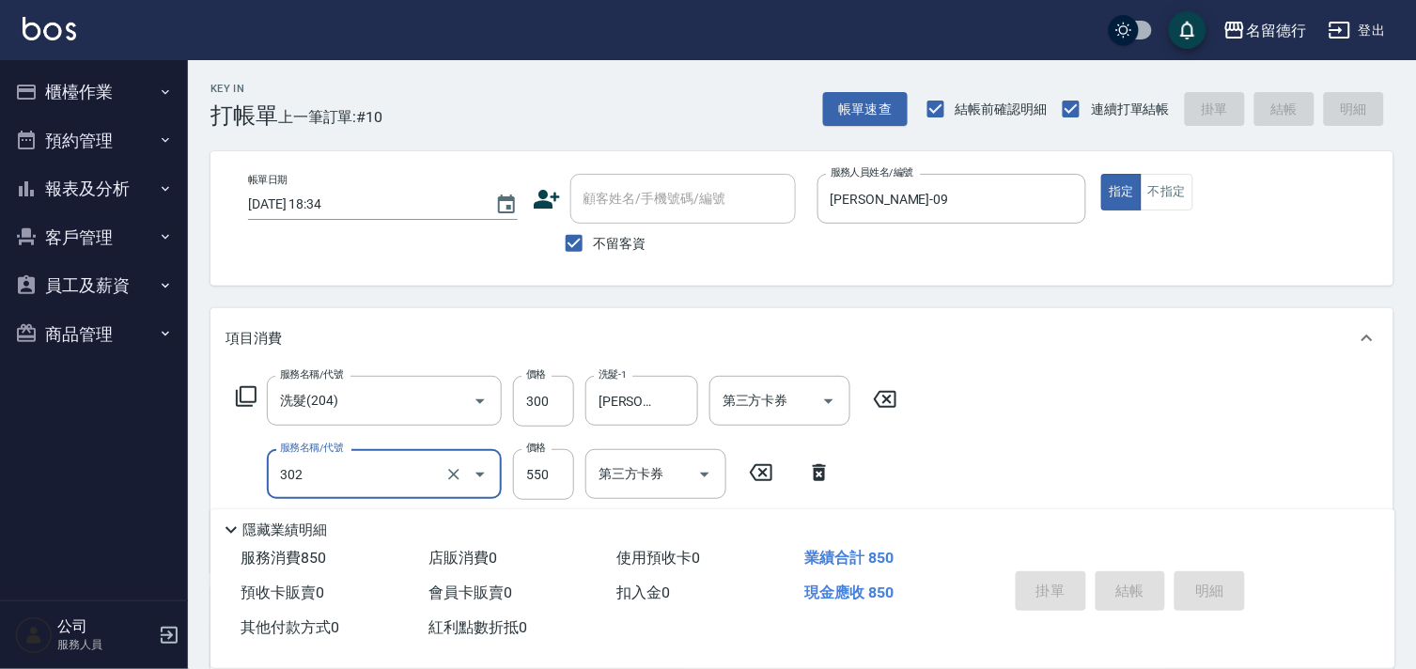
type input "[DATE] 18:39"
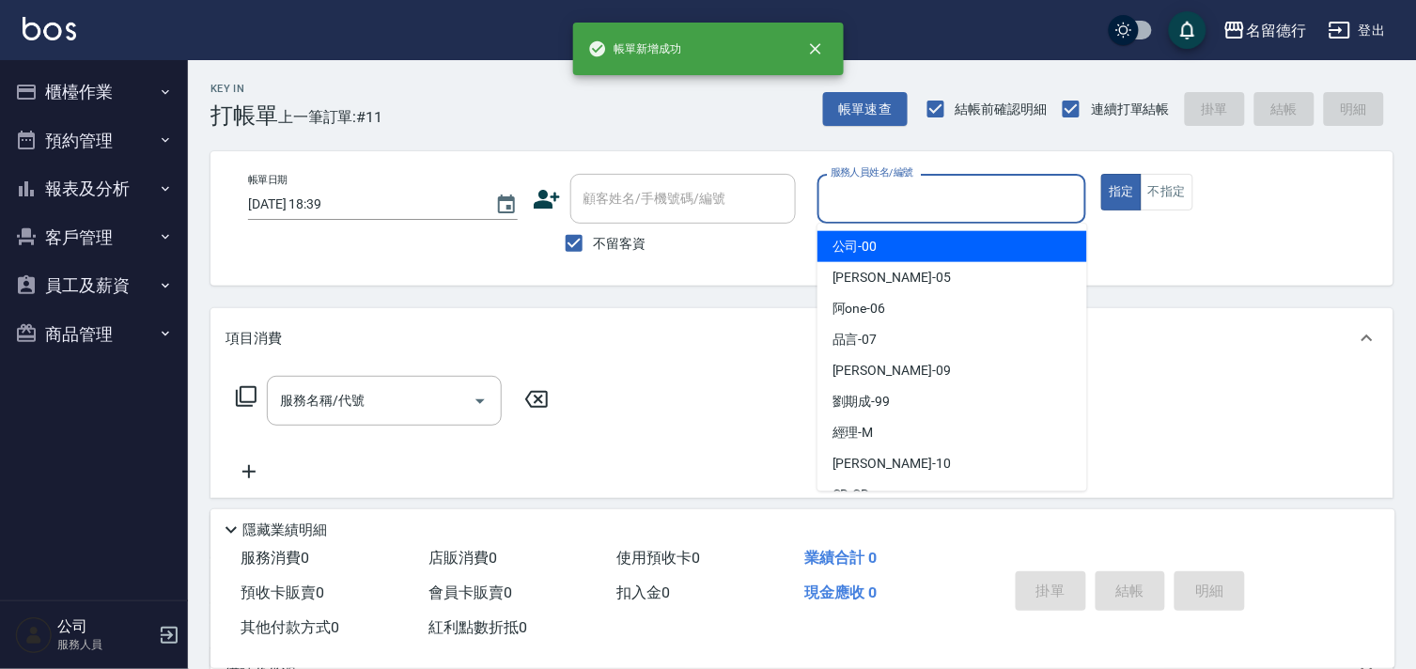
click at [865, 202] on input "服務人員姓名/編號" at bounding box center [952, 198] width 253 height 33
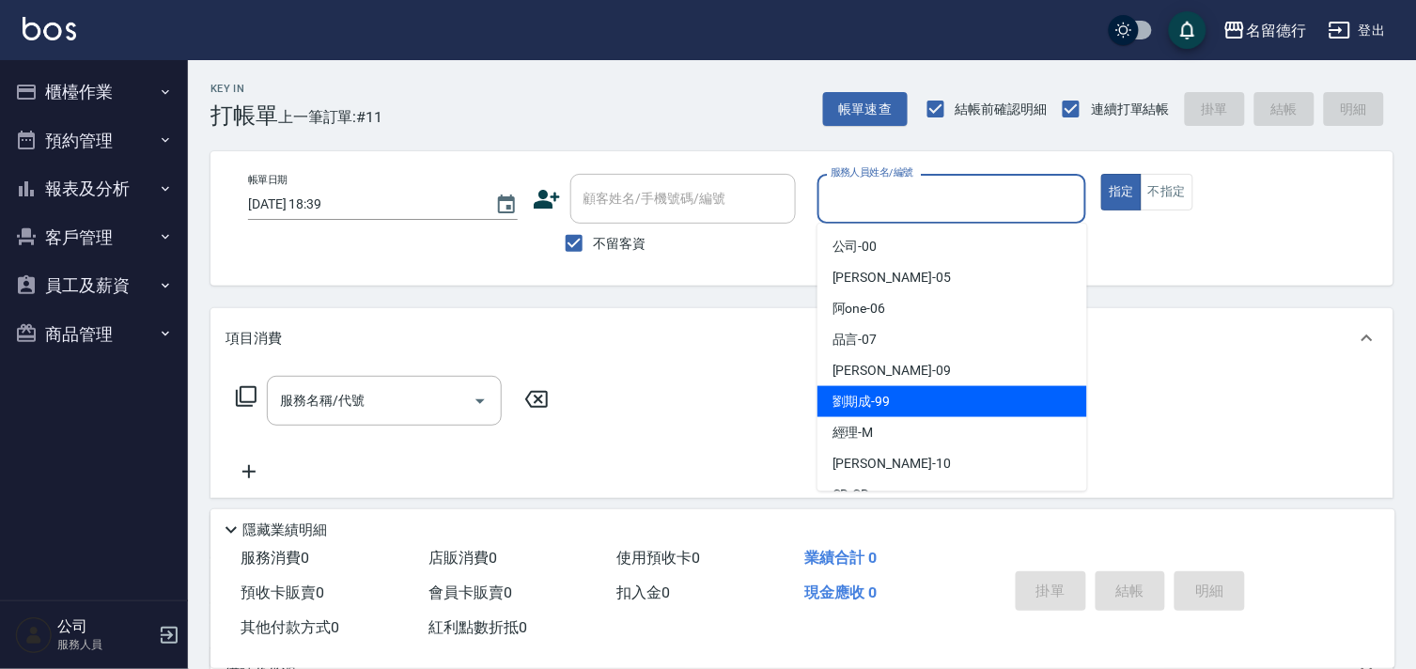
click at [858, 392] on span "[PERSON_NAME]-99" at bounding box center [862, 402] width 58 height 20
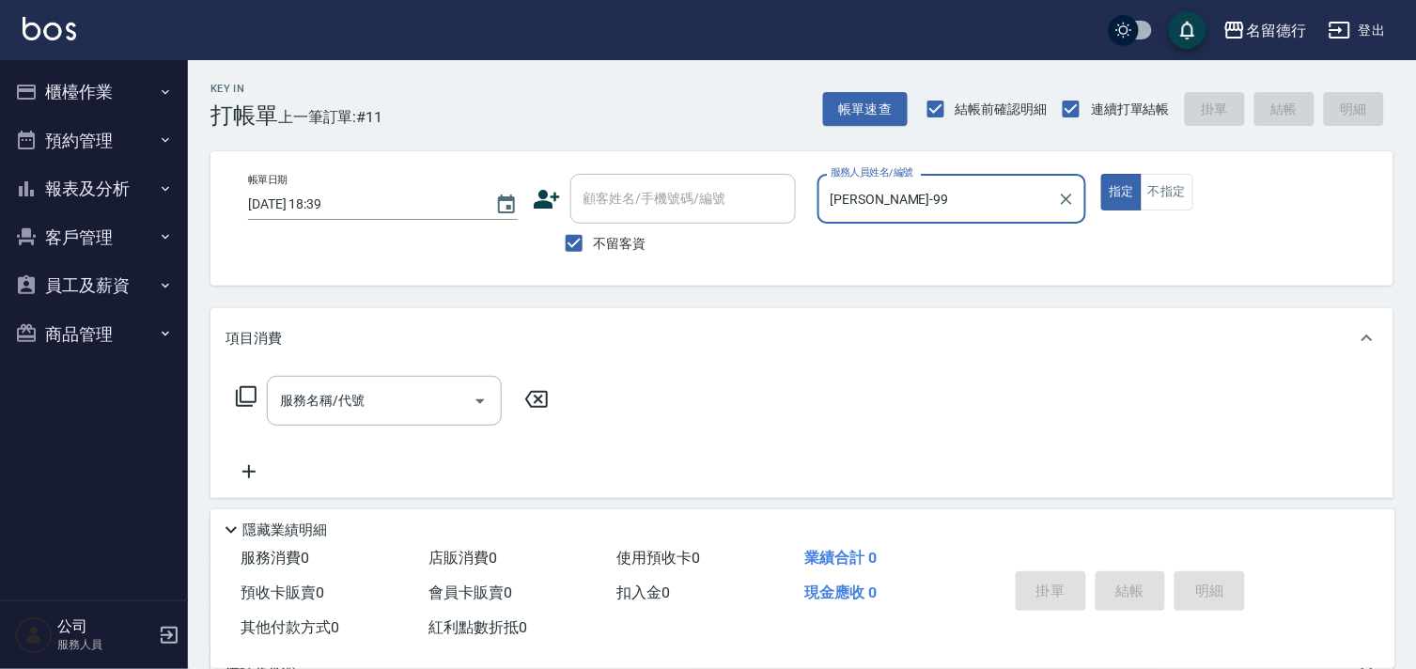
click at [872, 200] on input "[PERSON_NAME]-99" at bounding box center [938, 198] width 225 height 33
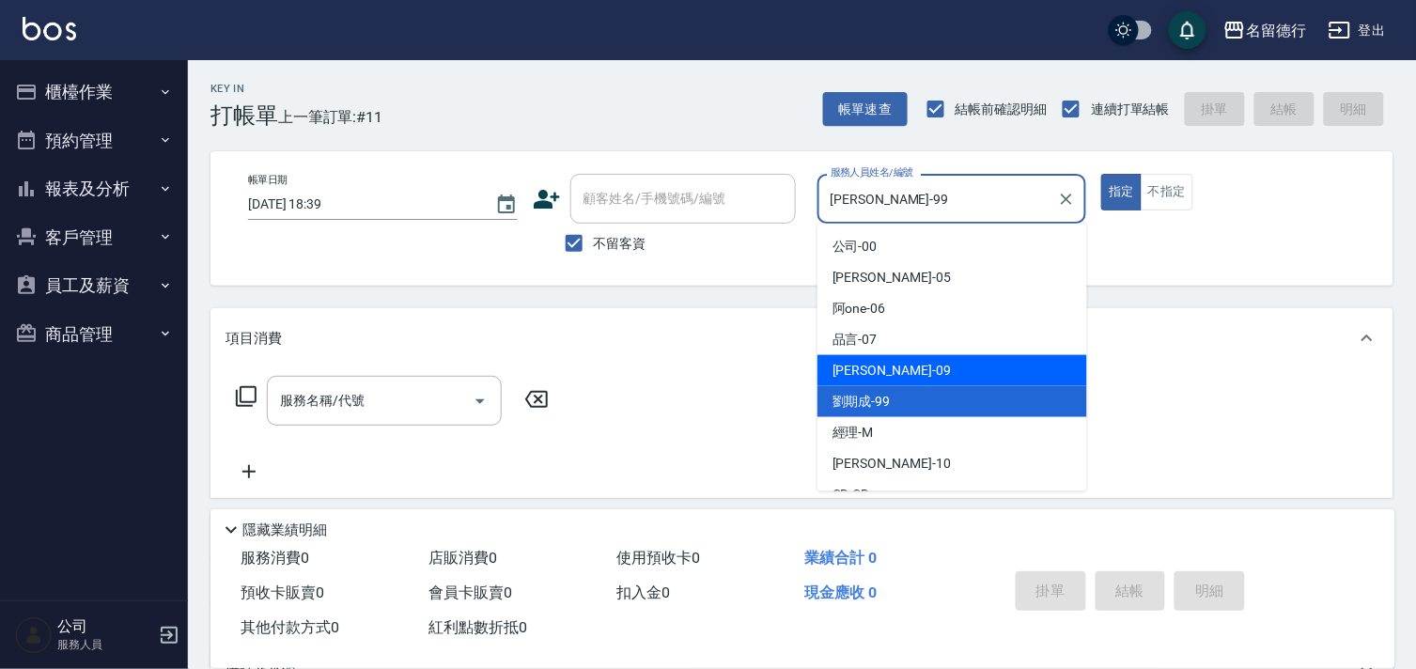
click at [850, 370] on span "[PERSON_NAME] -09" at bounding box center [892, 371] width 118 height 20
type input "[PERSON_NAME]-09"
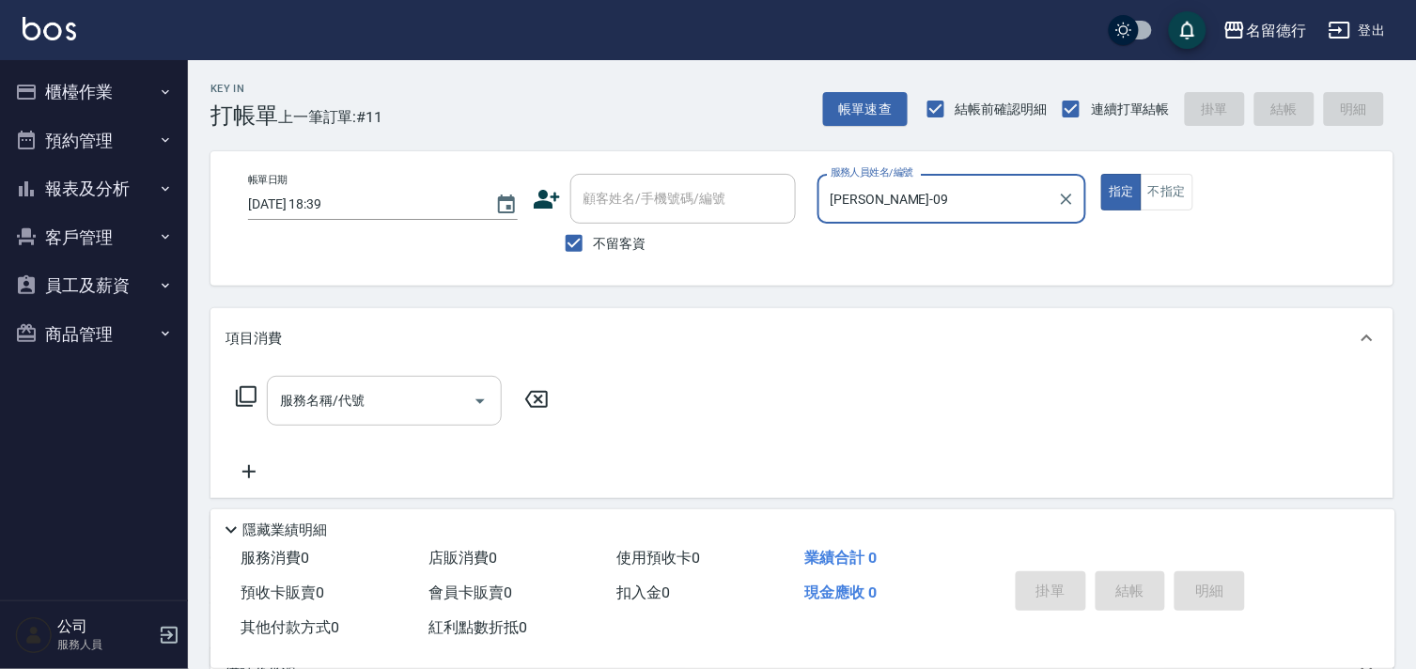
click at [378, 402] on input "服務名稱/代號" at bounding box center [370, 400] width 190 height 33
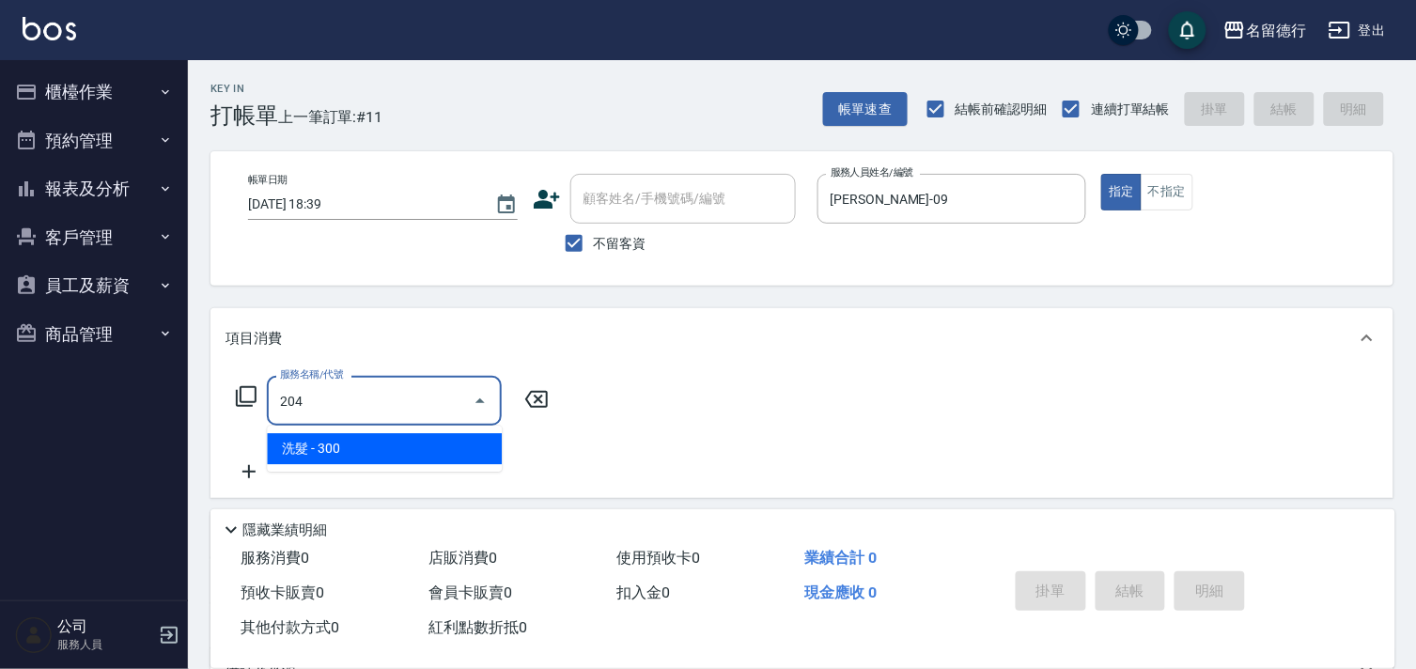
click at [383, 436] on span "洗髮 - 300" at bounding box center [384, 448] width 235 height 31
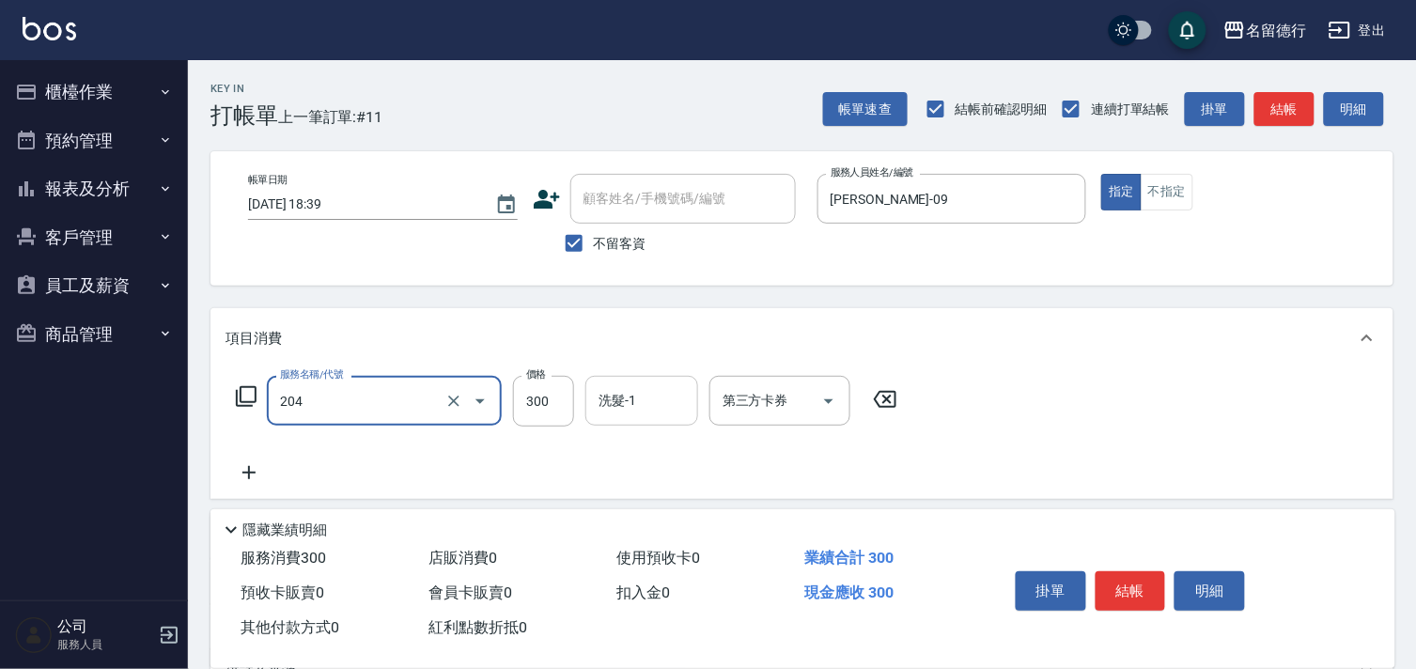
click at [609, 401] on div "洗髮-1 洗髮-1" at bounding box center [642, 401] width 113 height 50
type input "洗髮(204)"
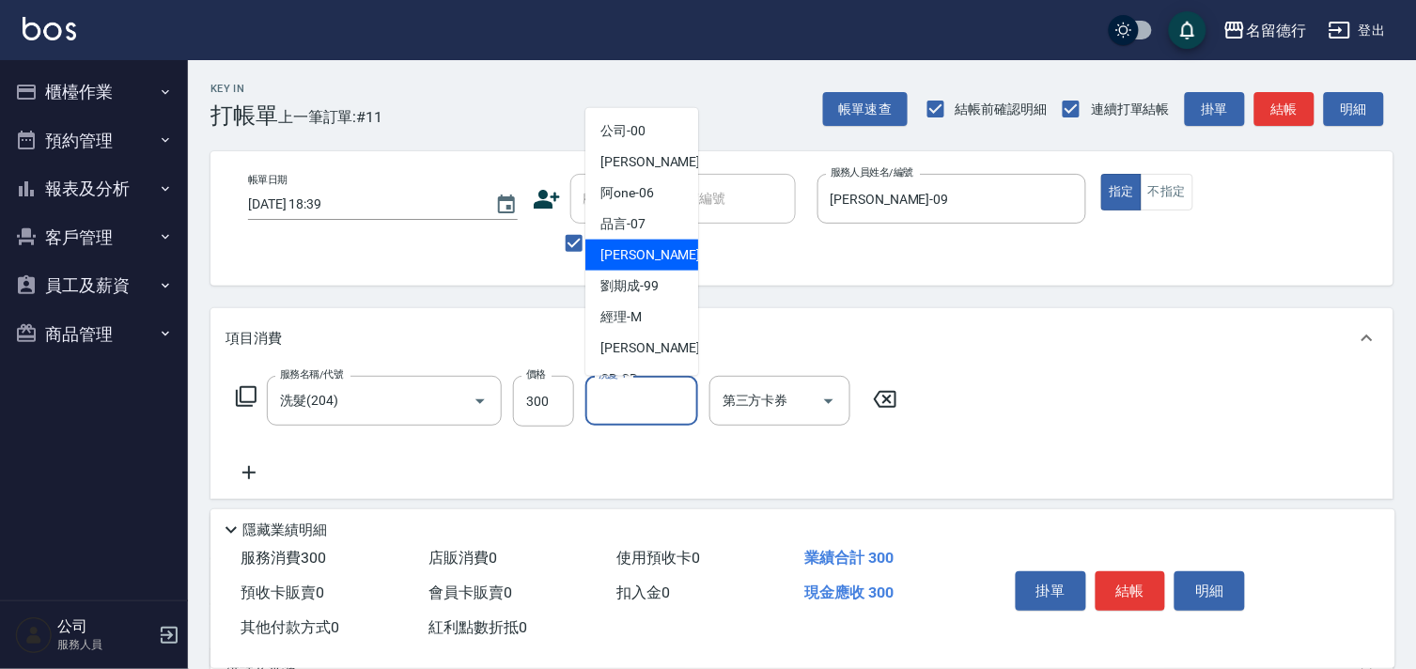
click at [639, 248] on span "[PERSON_NAME] -09" at bounding box center [660, 255] width 118 height 20
type input "[PERSON_NAME]-09"
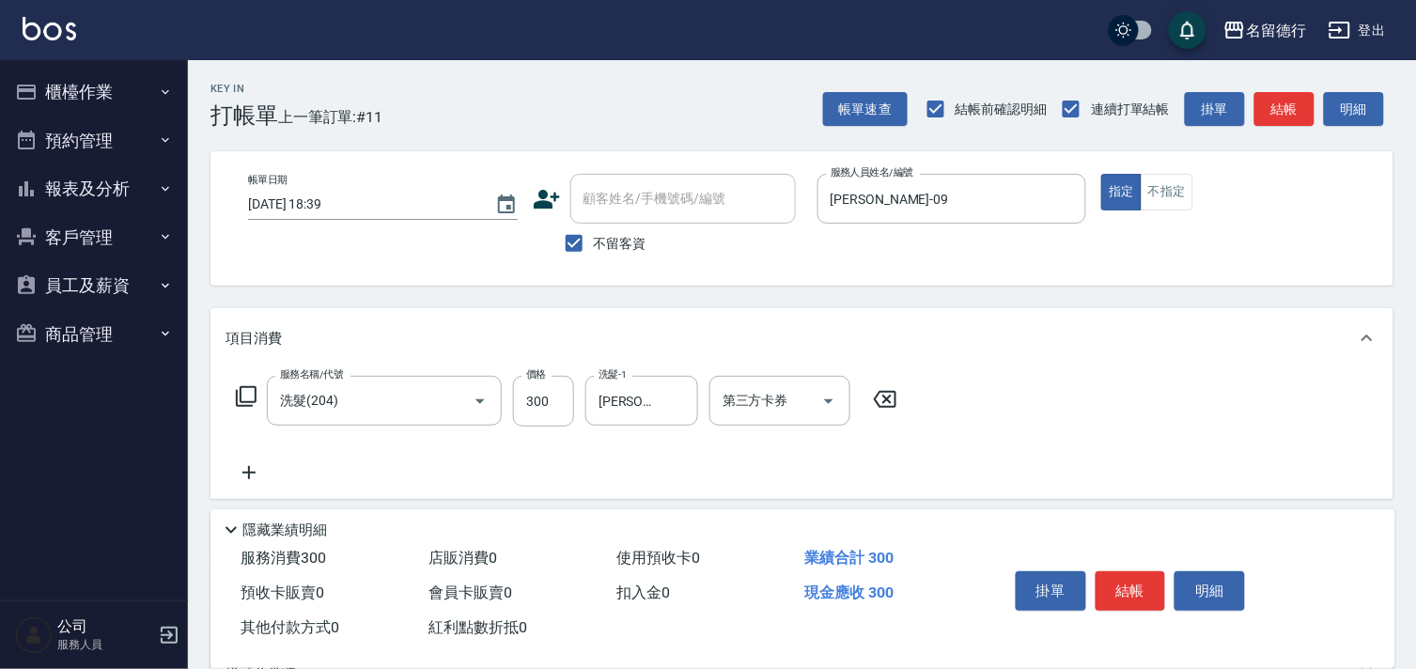
click at [249, 473] on icon at bounding box center [248, 472] width 13 height 13
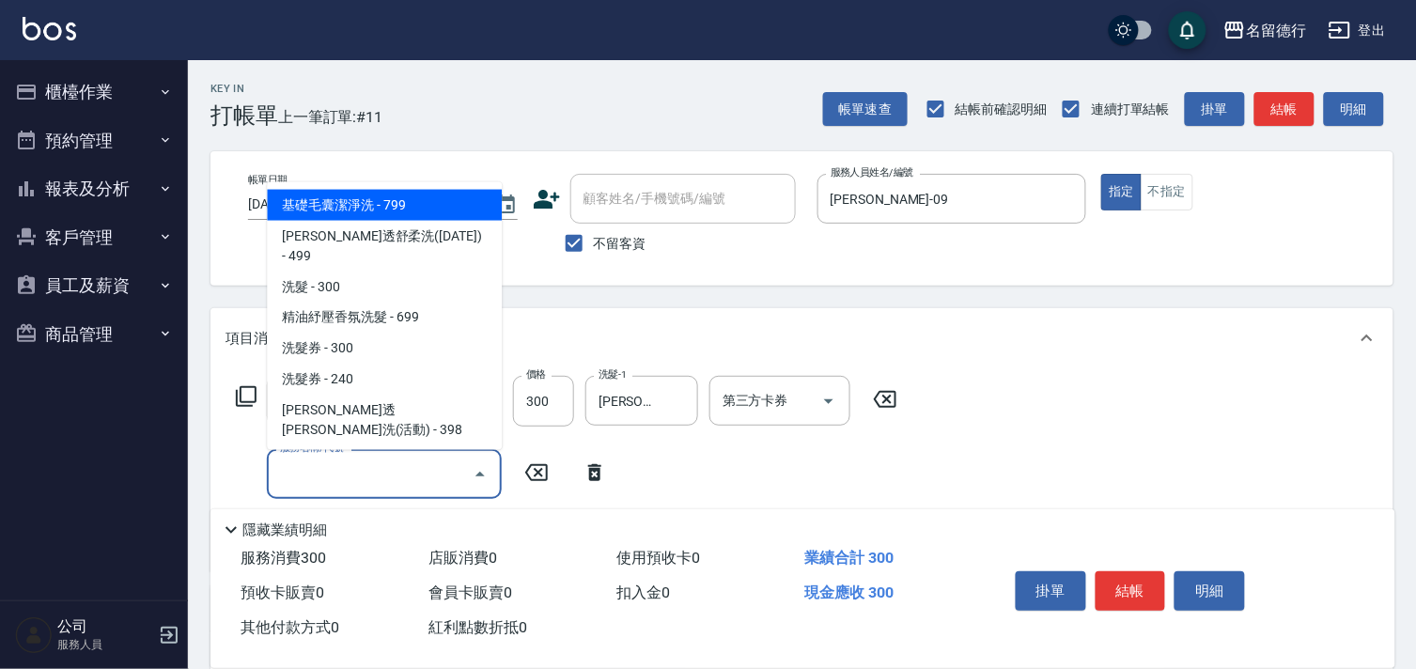
click at [311, 467] on input "服務名稱/代號" at bounding box center [370, 474] width 190 height 33
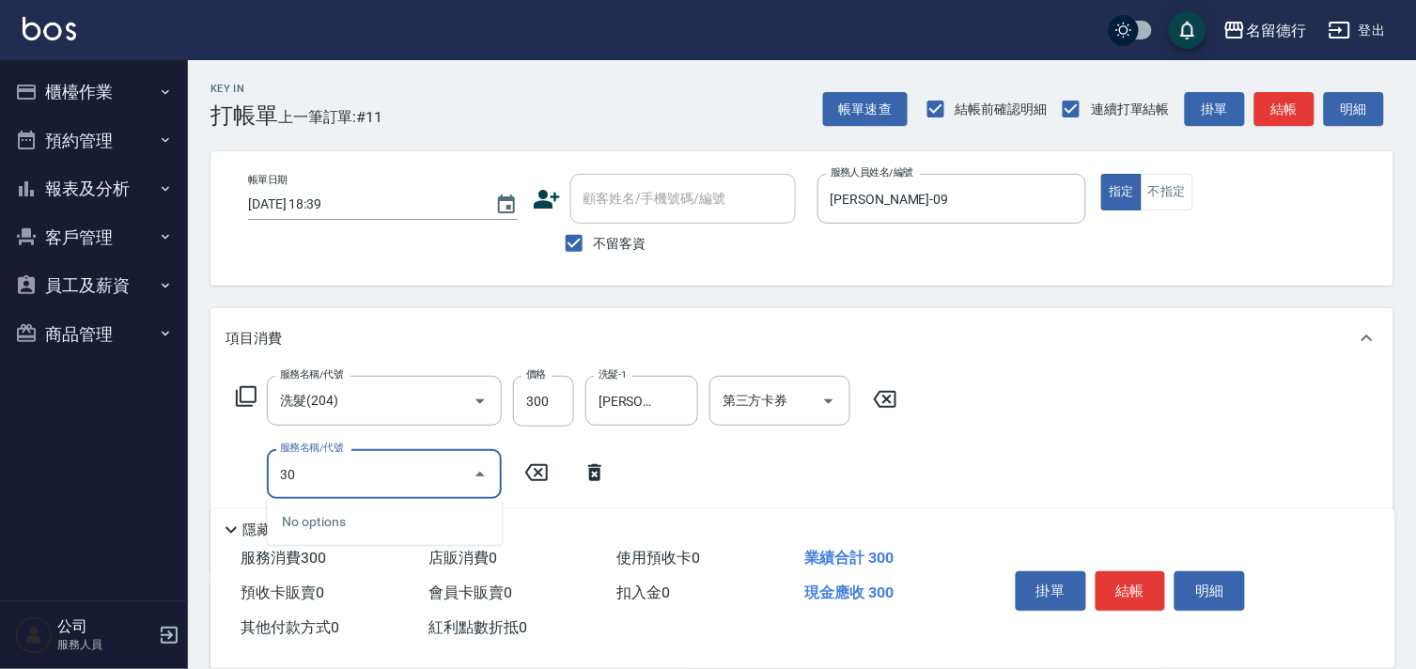
type input "302"
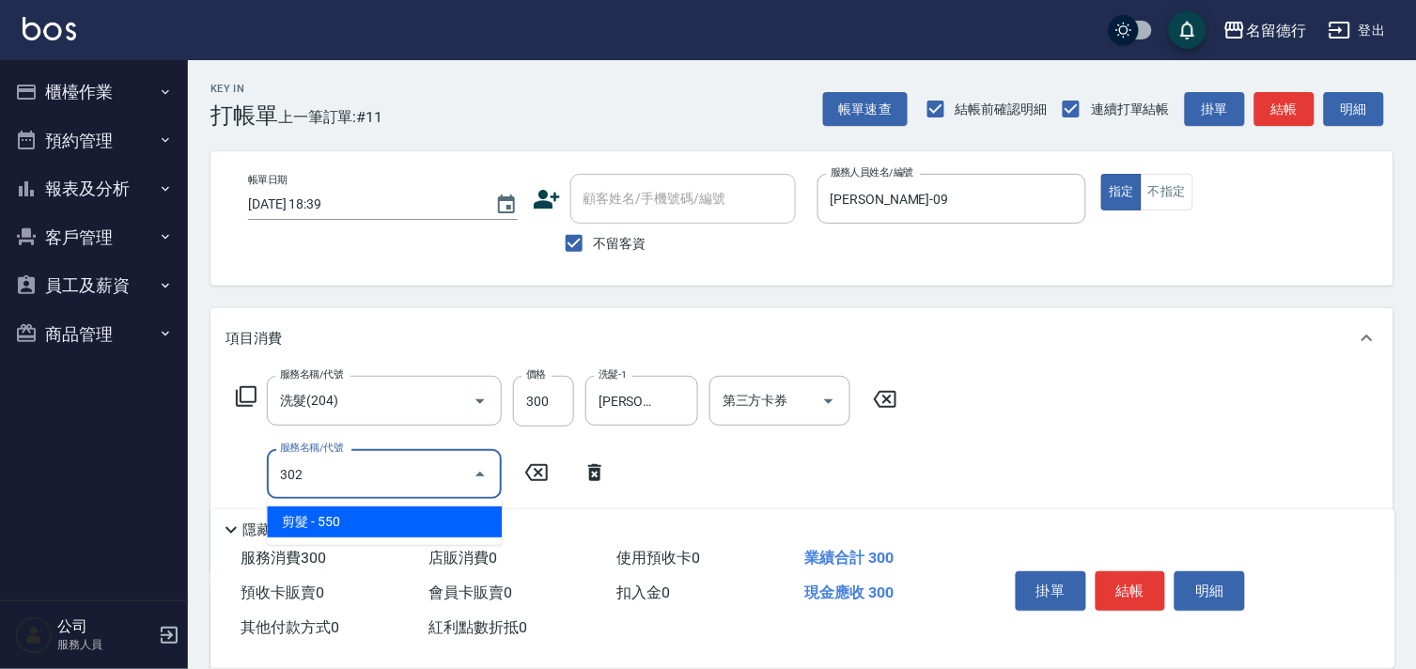
click at [342, 522] on span "剪髮 - 550" at bounding box center [384, 522] width 235 height 31
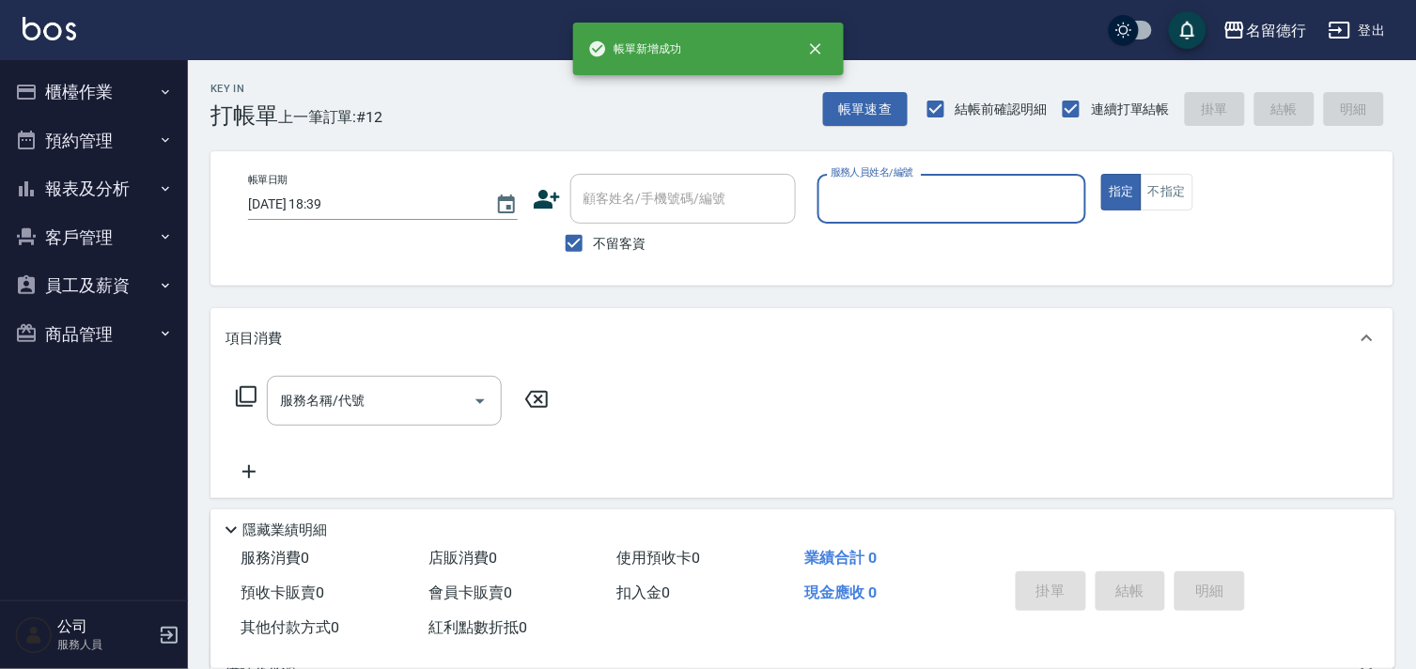
click at [88, 91] on button "櫃檯作業" at bounding box center [94, 92] width 173 height 49
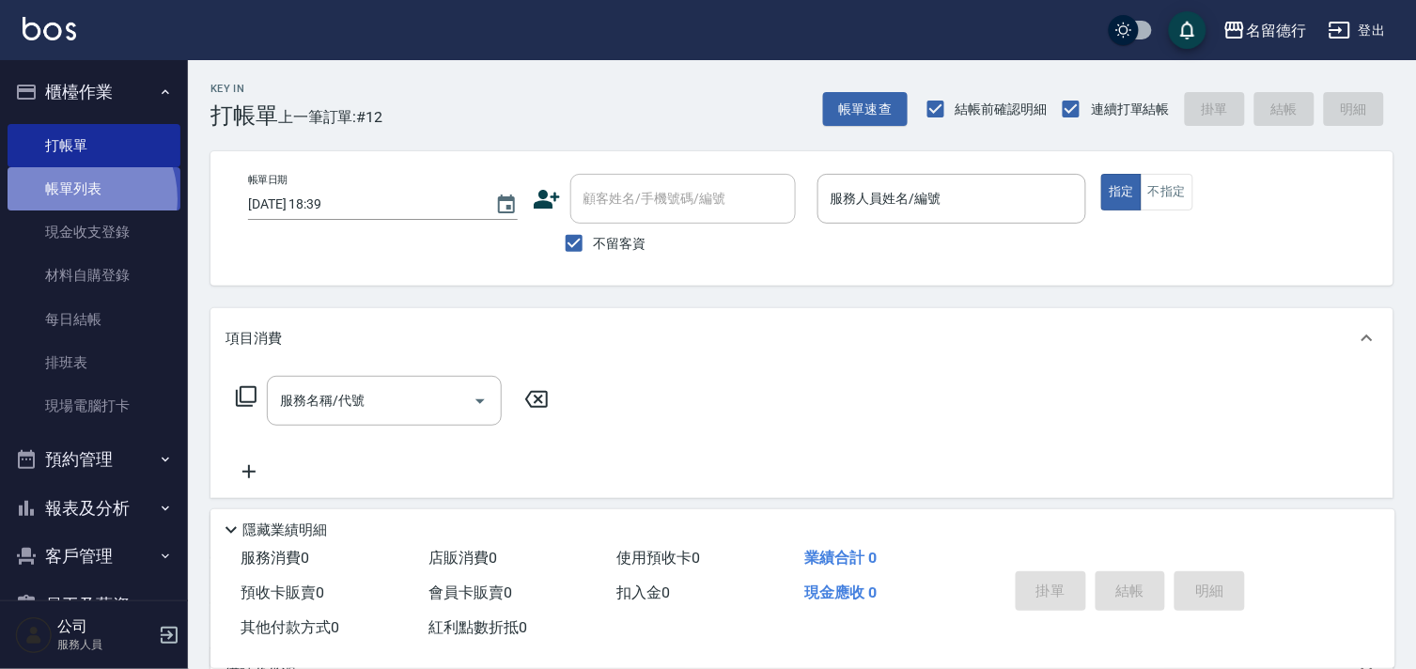
click at [73, 199] on link "帳單列表" at bounding box center [94, 188] width 173 height 43
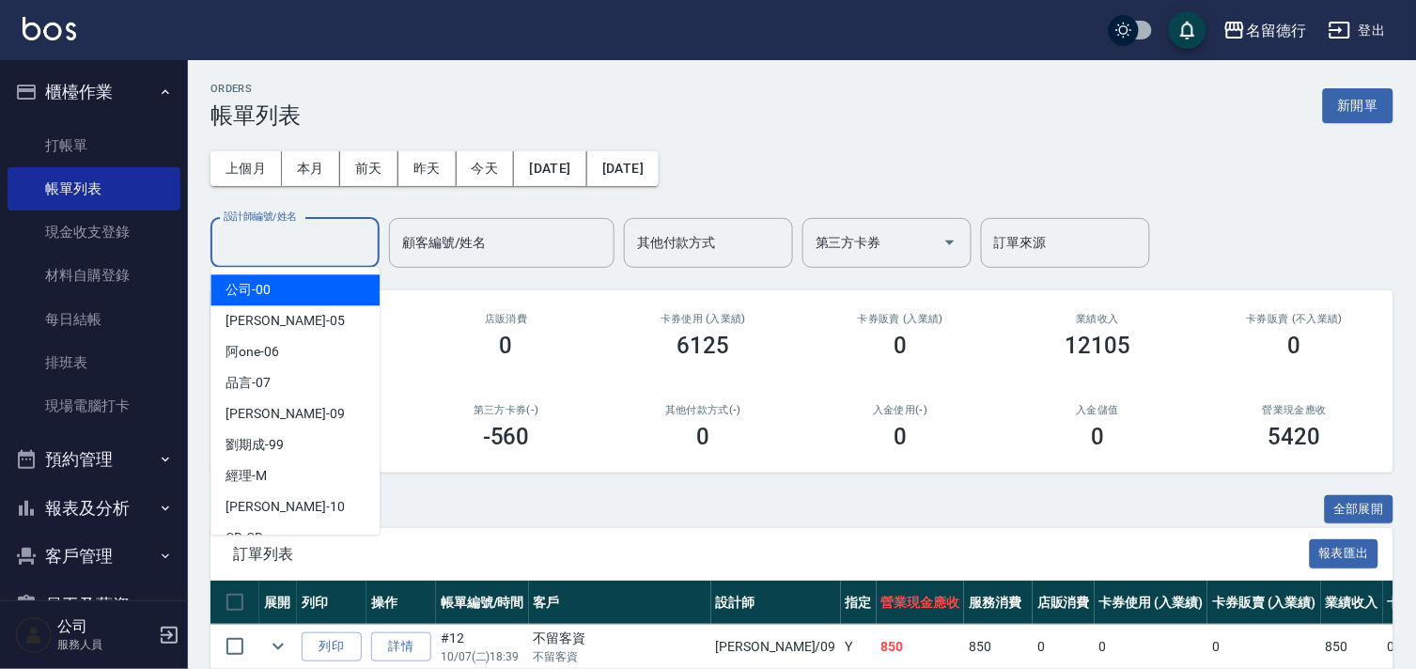
click at [269, 242] on input "設計師編號/姓名" at bounding box center [295, 242] width 152 height 33
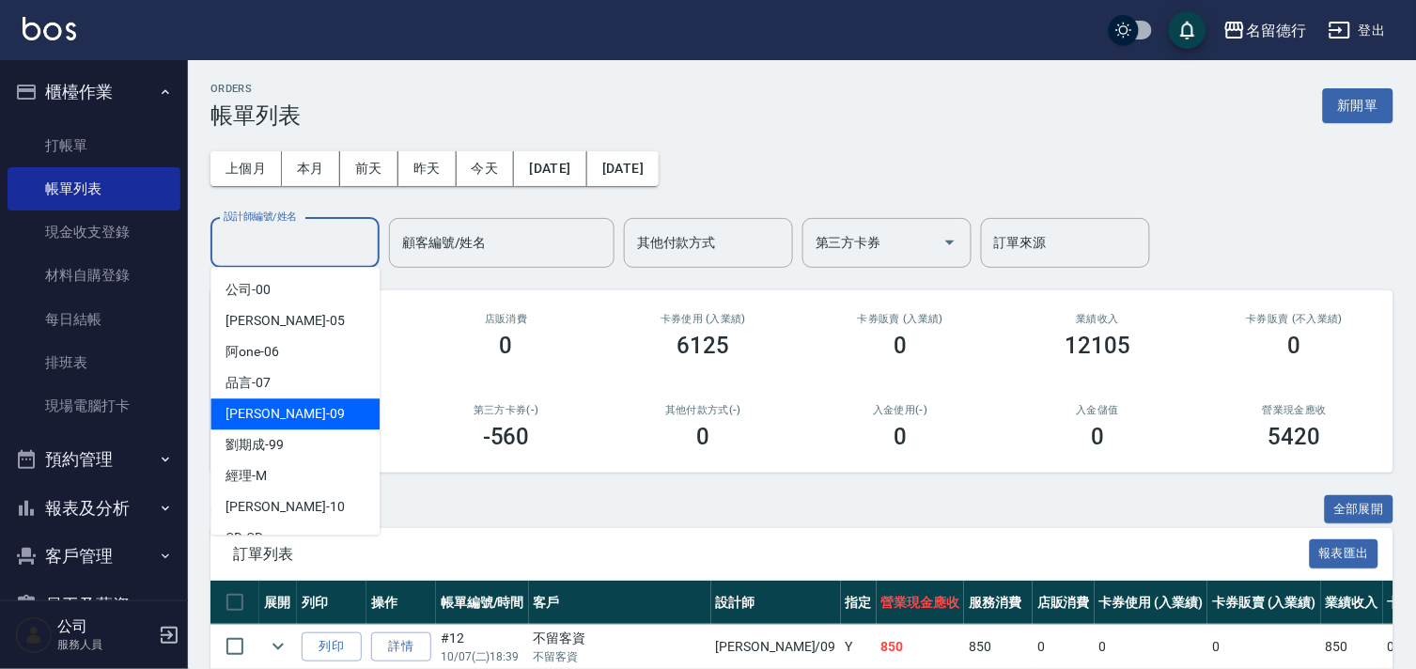
click at [250, 424] on span "[PERSON_NAME] -09" at bounding box center [285, 414] width 118 height 20
type input "[PERSON_NAME]-09"
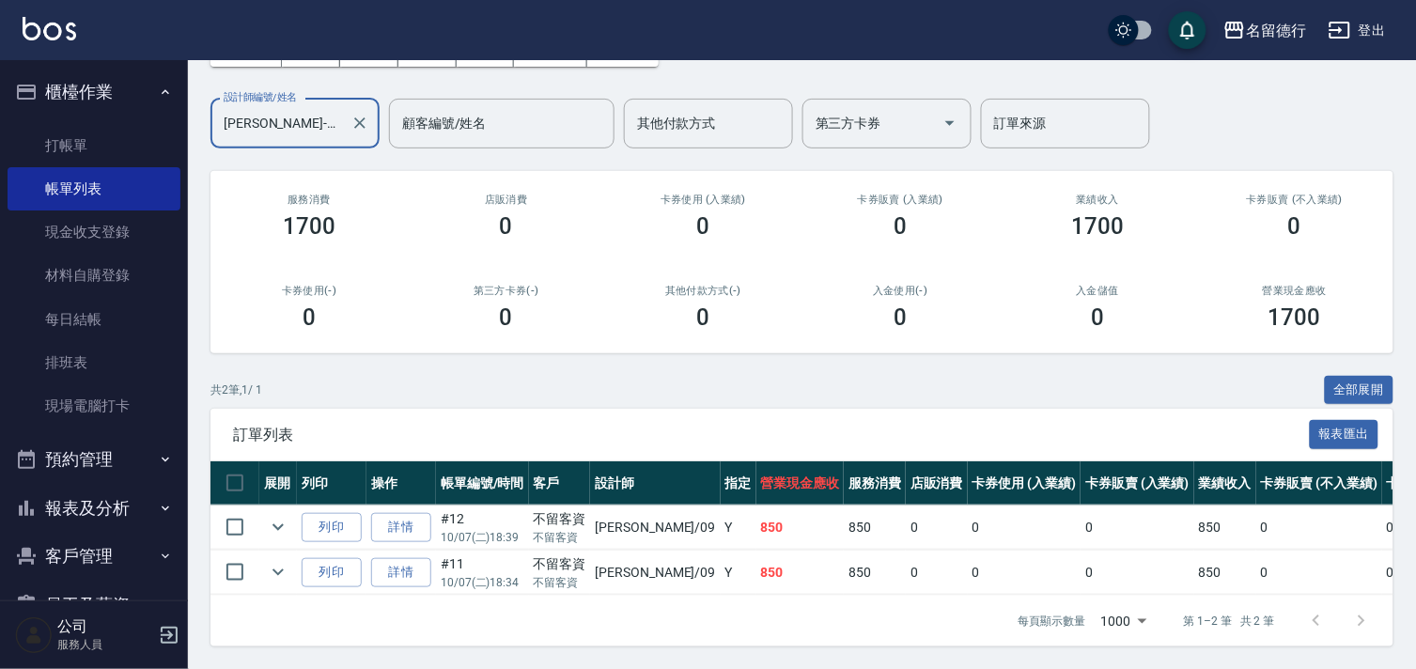
scroll to position [135, 0]
click at [67, 139] on link "打帳單" at bounding box center [94, 145] width 173 height 43
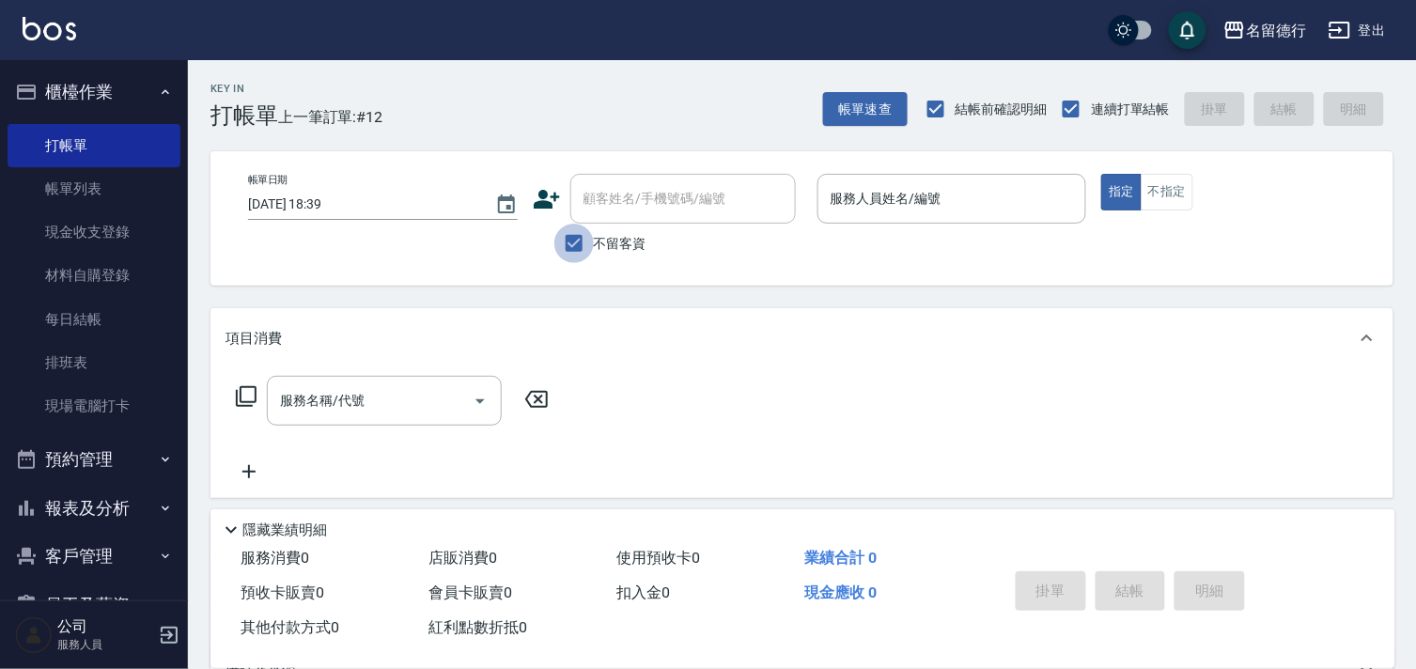
click at [574, 248] on input "不留客資" at bounding box center [573, 243] width 39 height 39
checkbox input "false"
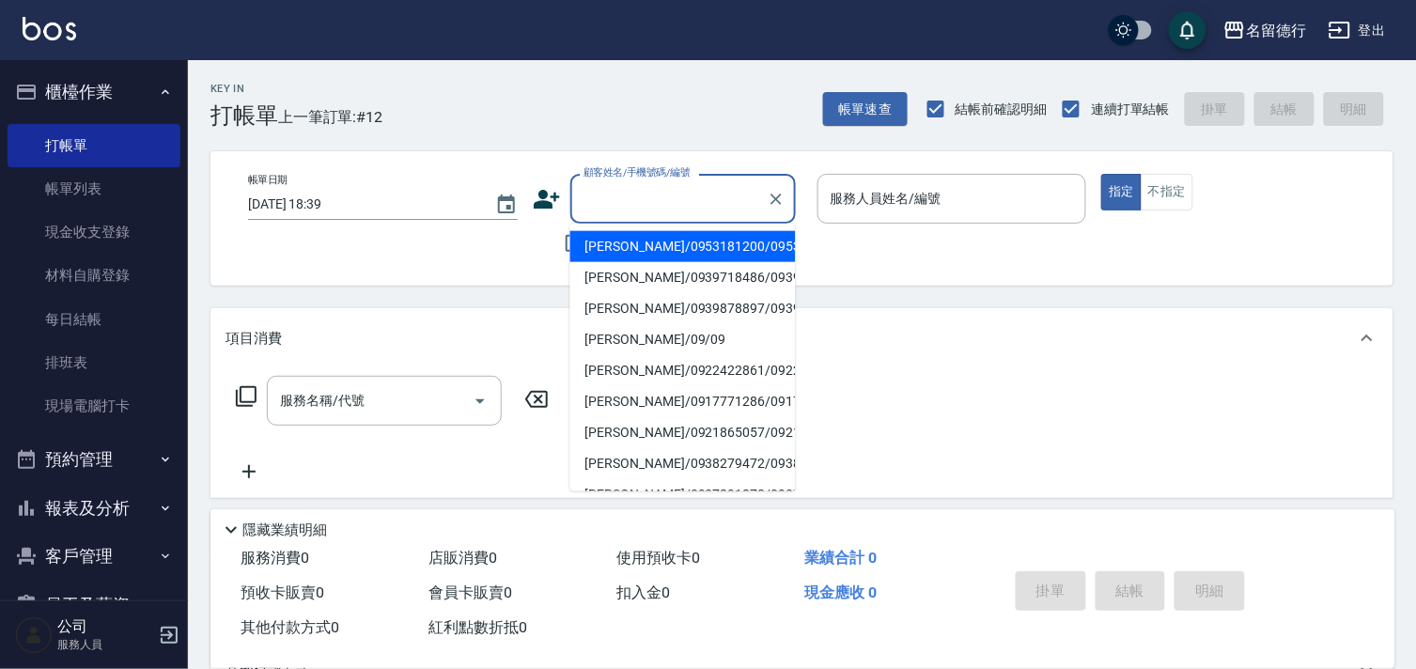
click at [603, 205] on div "顧客姓名/手機號碼/編號 顧客姓名/手機號碼/編號" at bounding box center [683, 199] width 226 height 50
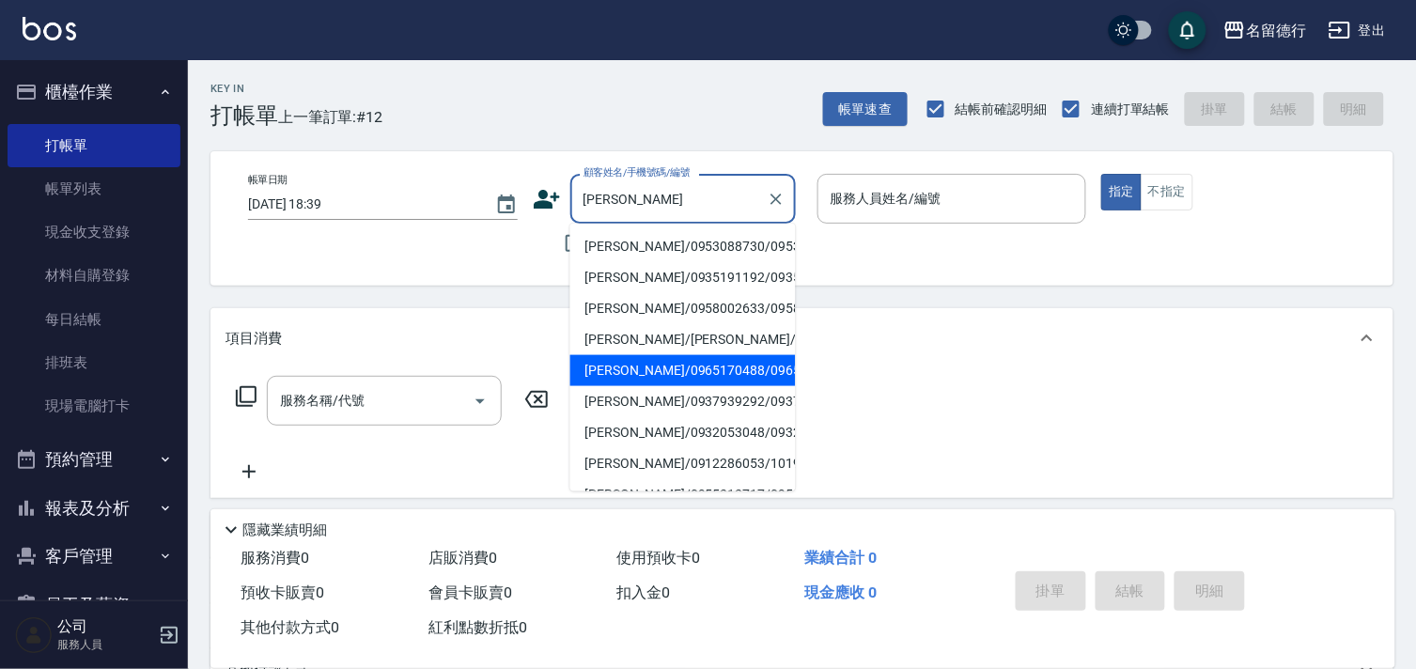
click at [710, 386] on li "[PERSON_NAME]/0965170488/0965170488" at bounding box center [683, 370] width 226 height 31
type input "[PERSON_NAME]/0965170488/0965170488"
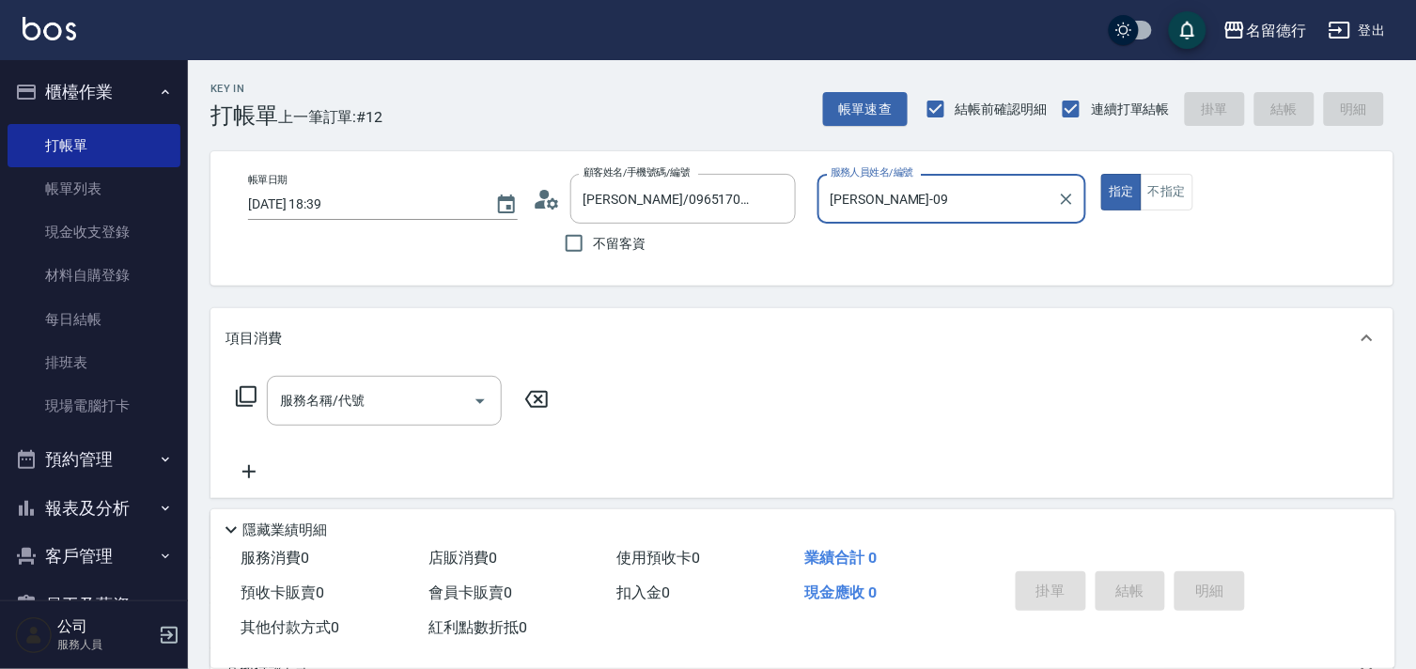
type input "[PERSON_NAME]-09"
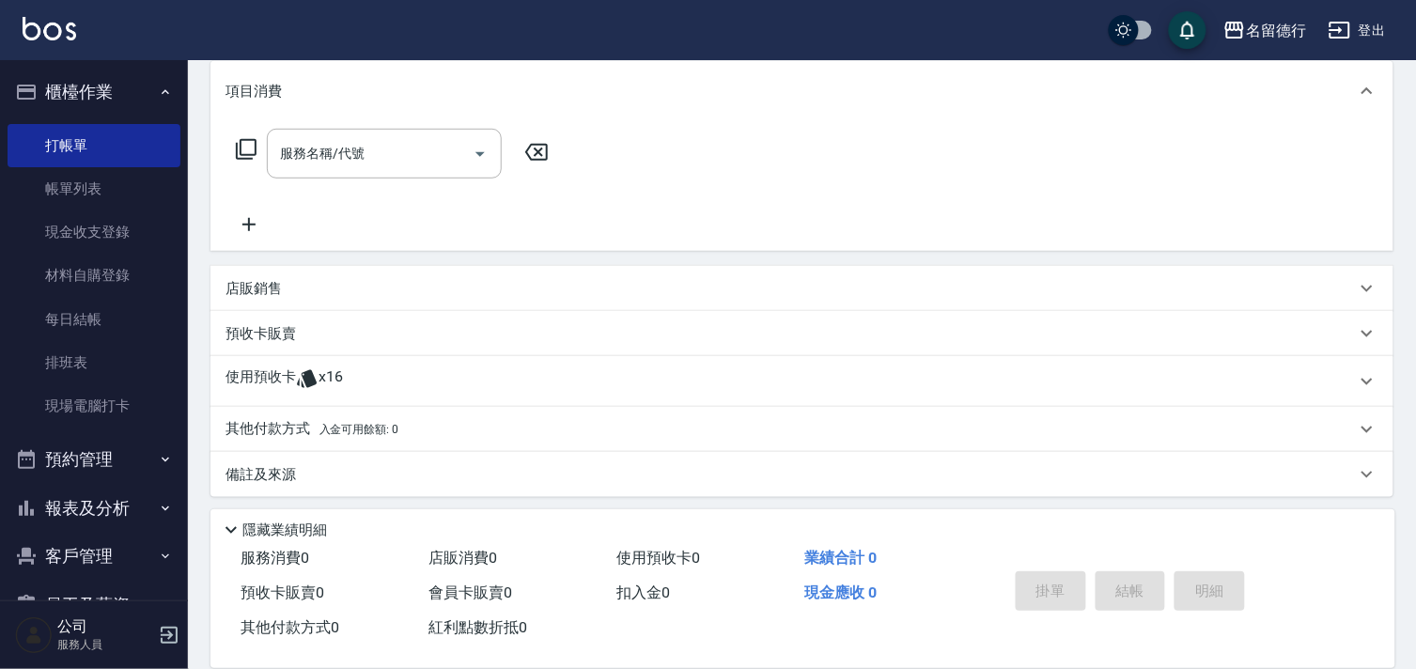
scroll to position [252, 0]
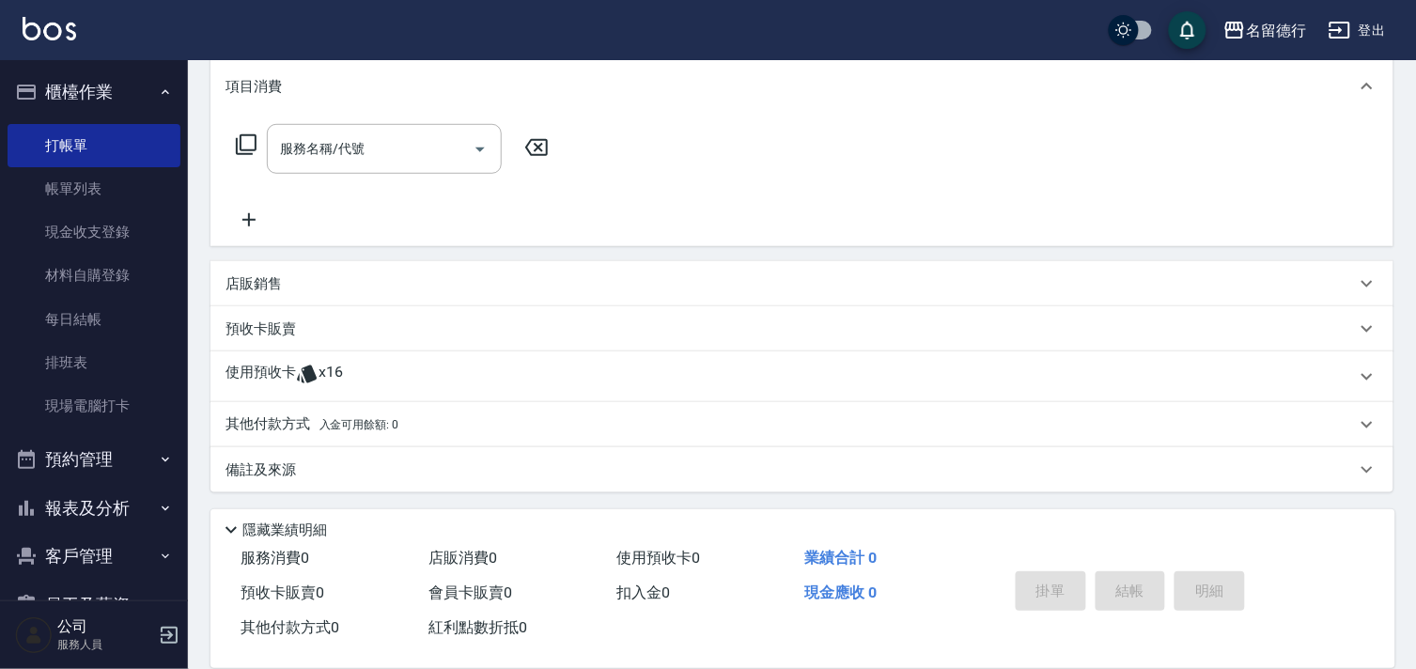
click at [275, 368] on p "使用預收卡" at bounding box center [261, 377] width 70 height 28
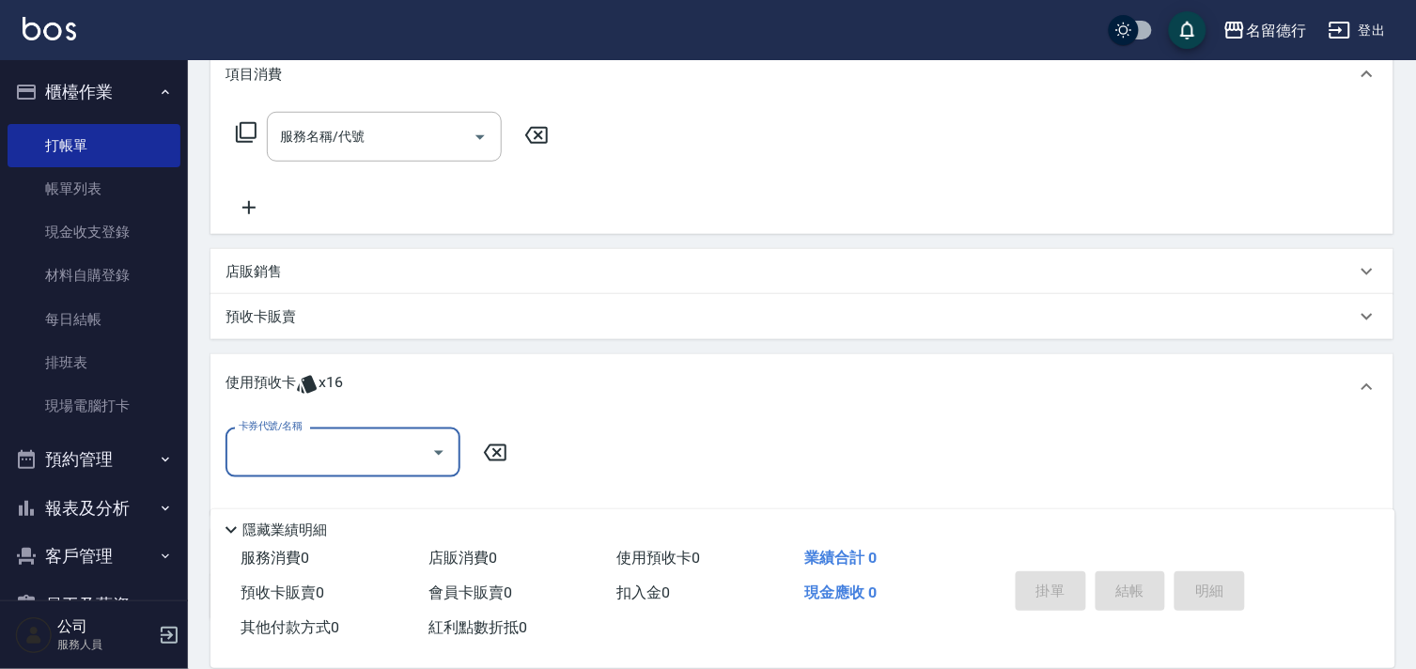
scroll to position [288, 0]
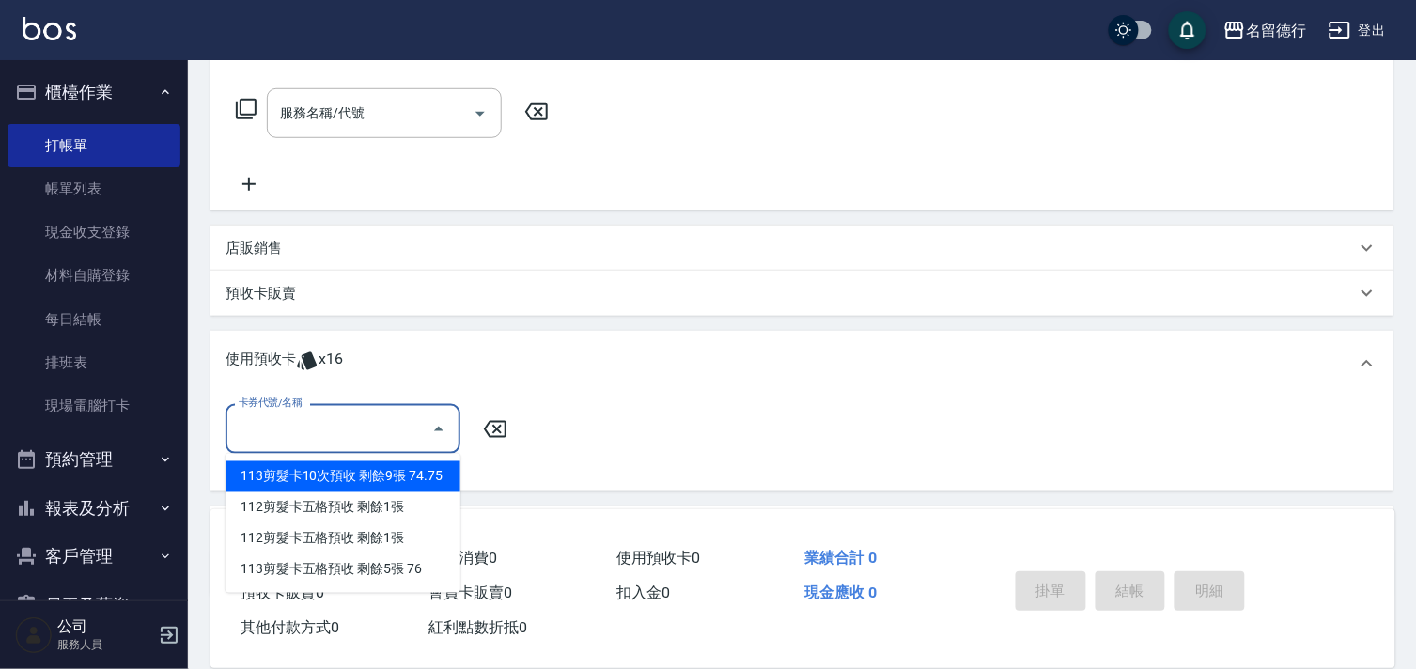
click at [289, 418] on input "卡券代號/名稱" at bounding box center [329, 429] width 190 height 33
click at [341, 479] on div "113剪髮卡10次預收 剩餘9張 74.75" at bounding box center [343, 476] width 235 height 31
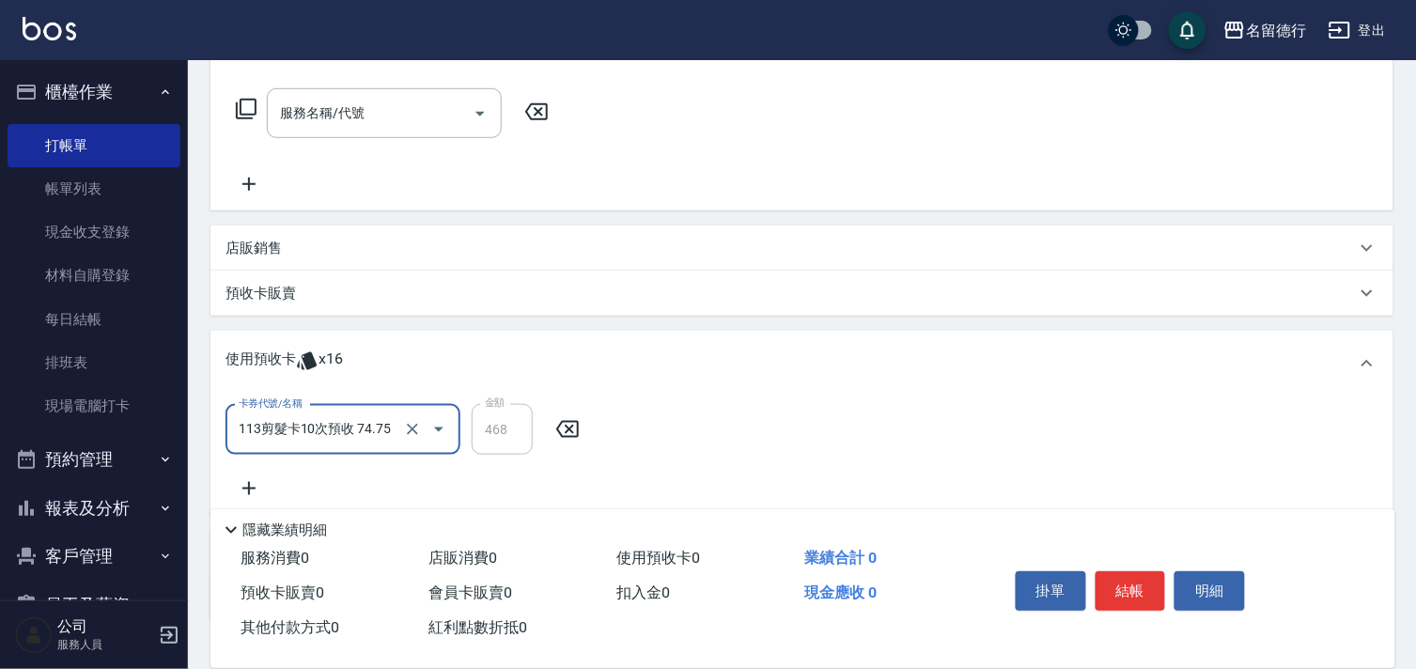
type input "113剪髮卡10次預收 74.75"
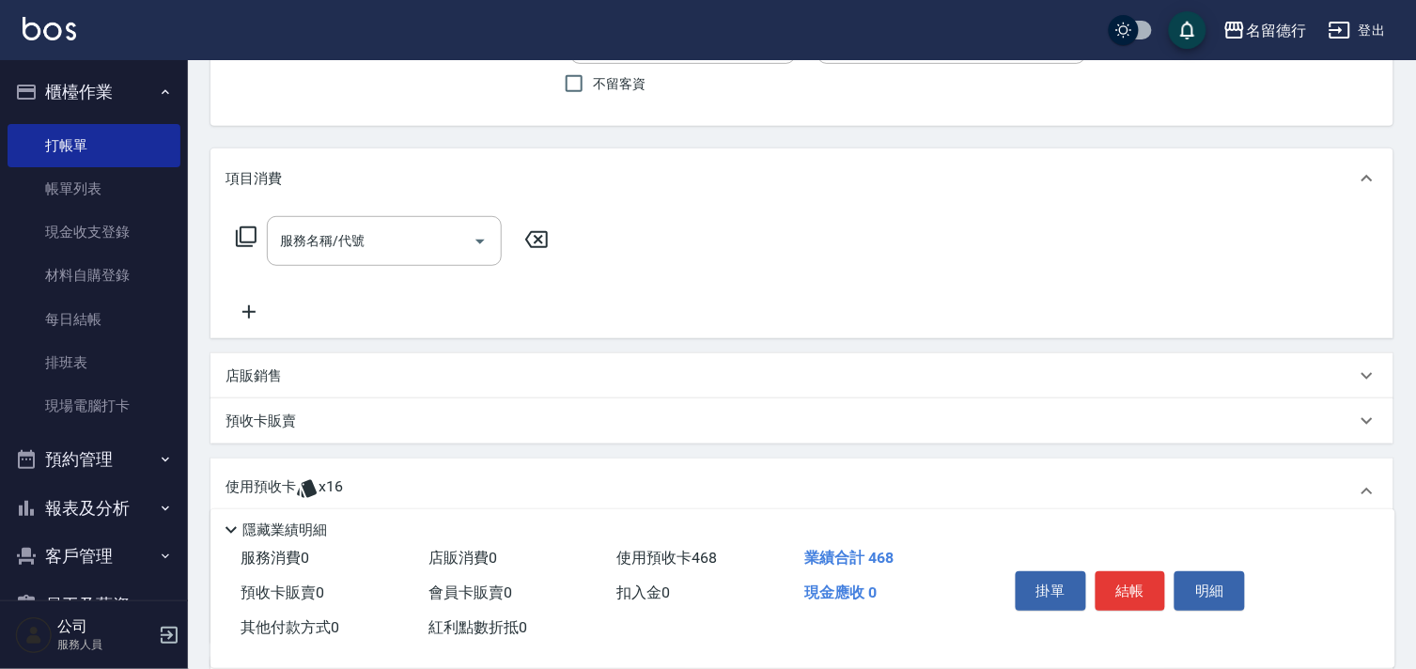
scroll to position [0, 0]
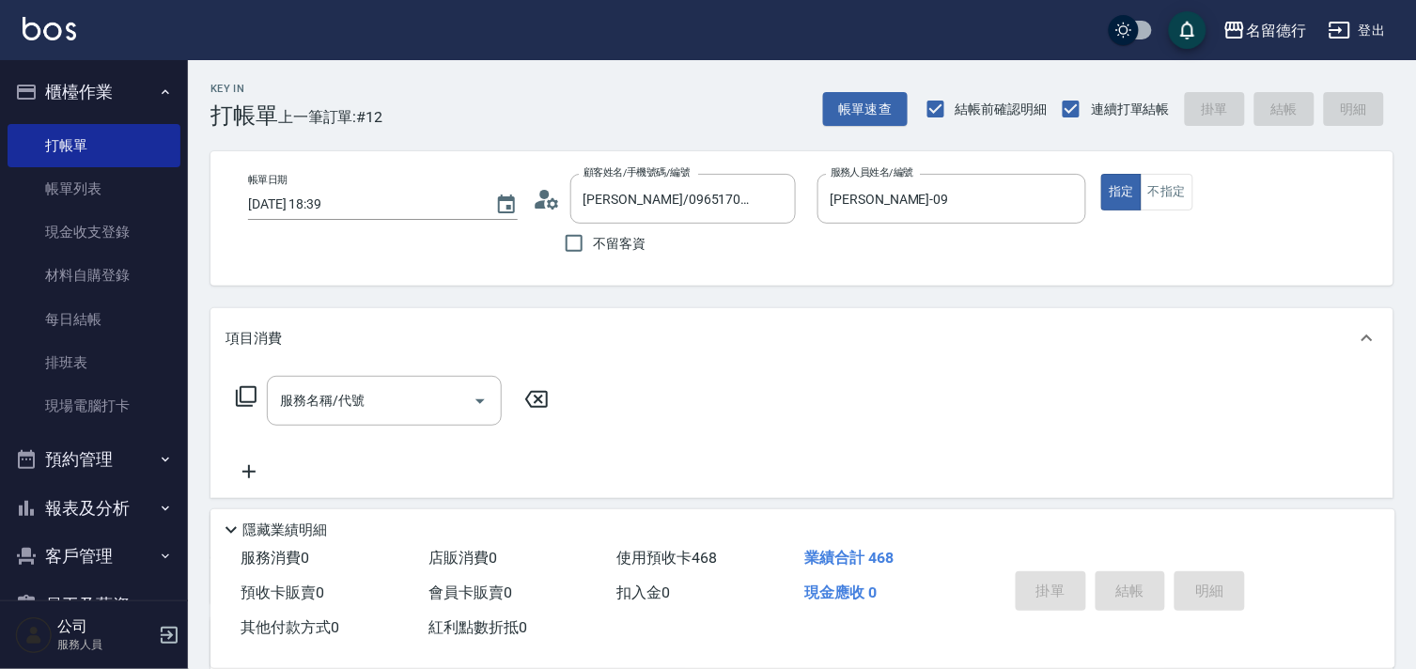
type input "[DATE] 18:40"
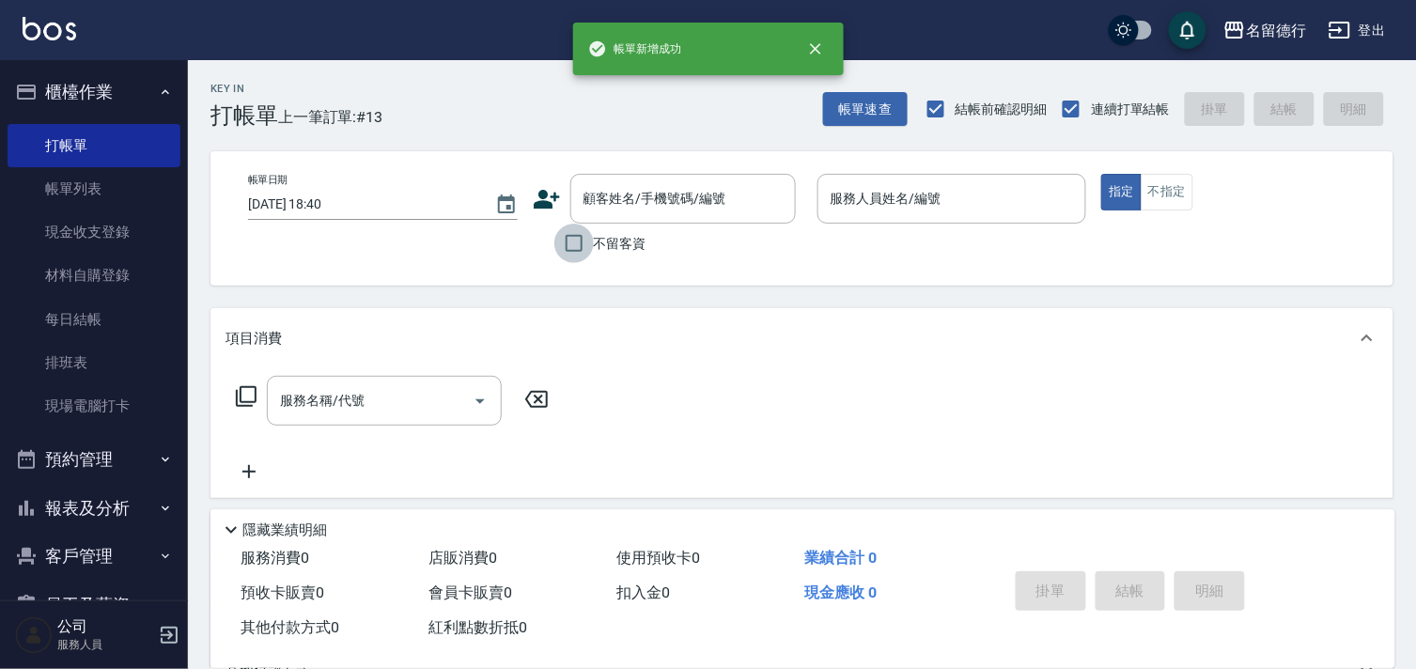
click at [574, 242] on input "不留客資" at bounding box center [573, 243] width 39 height 39
checkbox input "true"
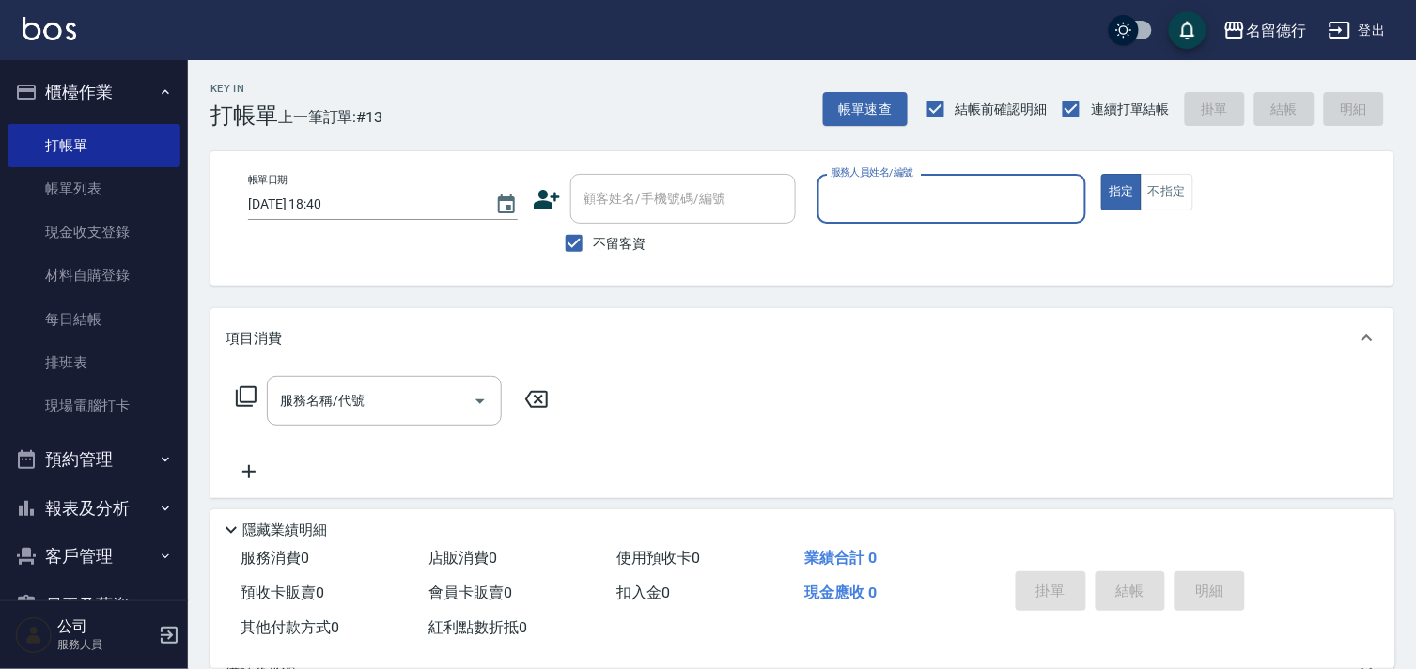
click at [856, 194] on input "服務人員姓名/編號" at bounding box center [952, 198] width 253 height 33
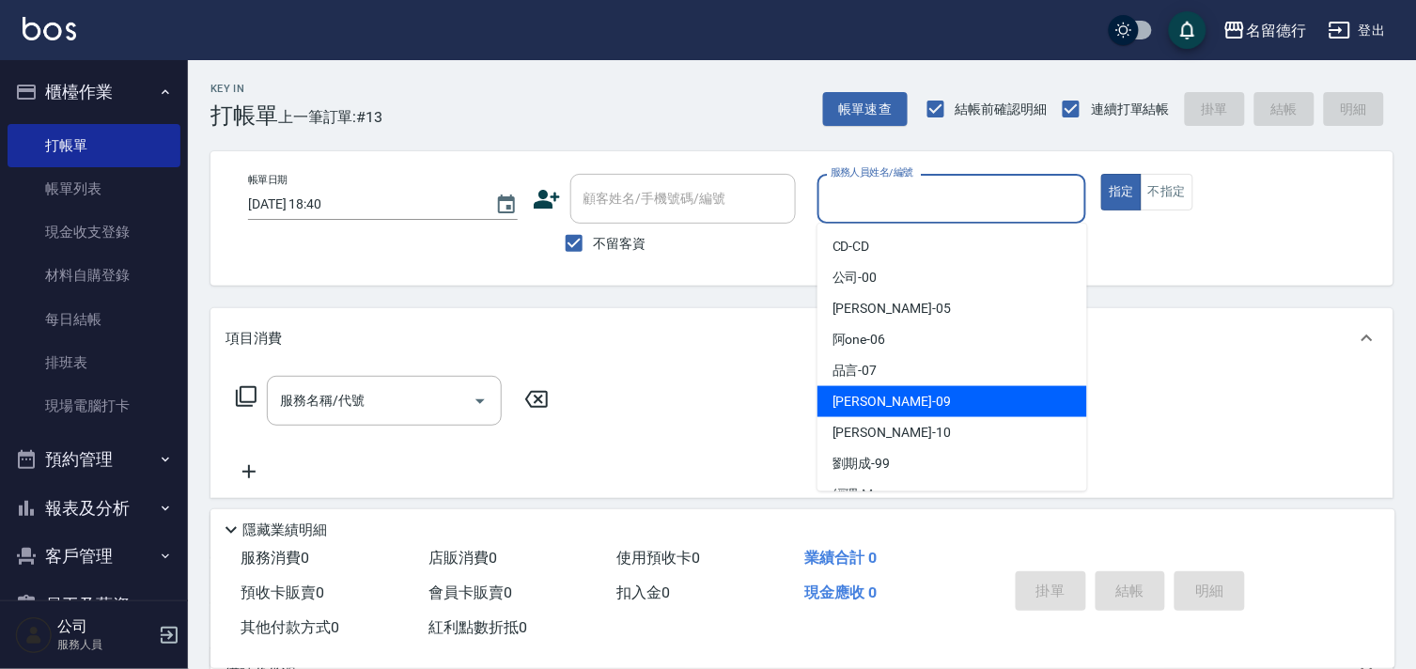
click at [856, 397] on span "[PERSON_NAME] -09" at bounding box center [892, 402] width 118 height 20
type input "[PERSON_NAME]-09"
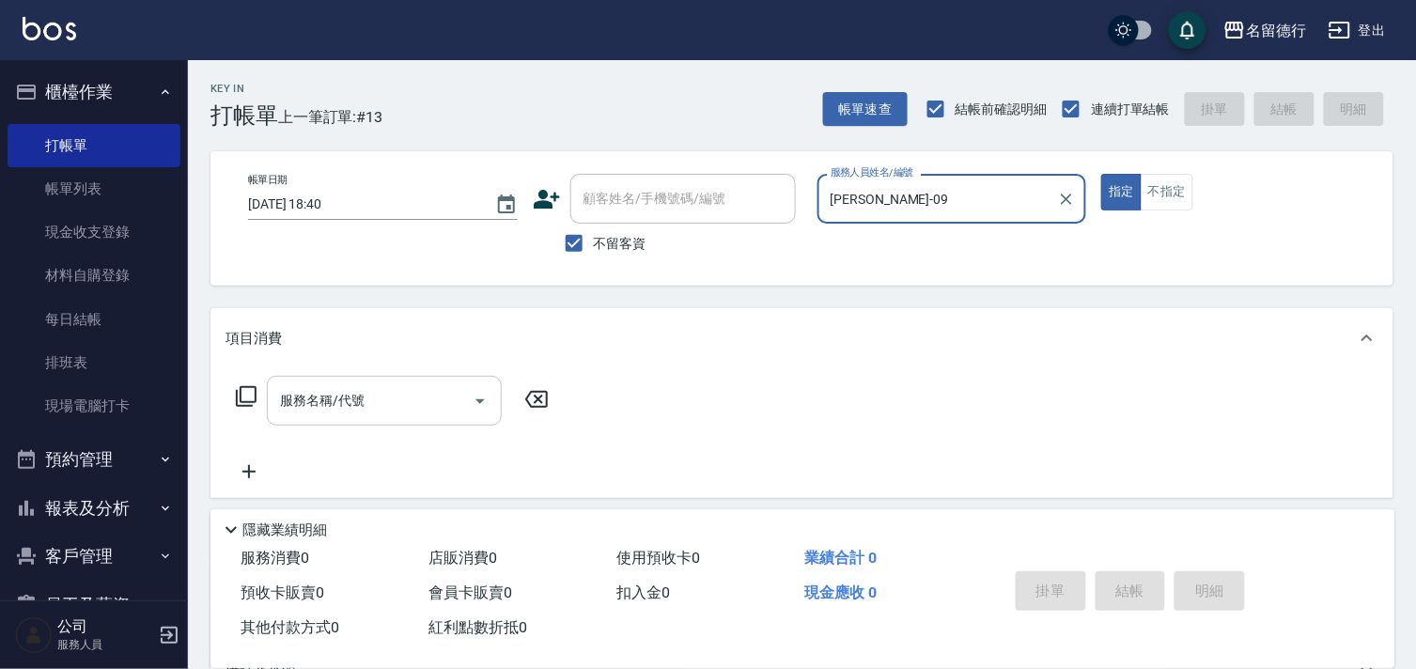
click at [385, 405] on input "服務名稱/代號" at bounding box center [370, 400] width 190 height 33
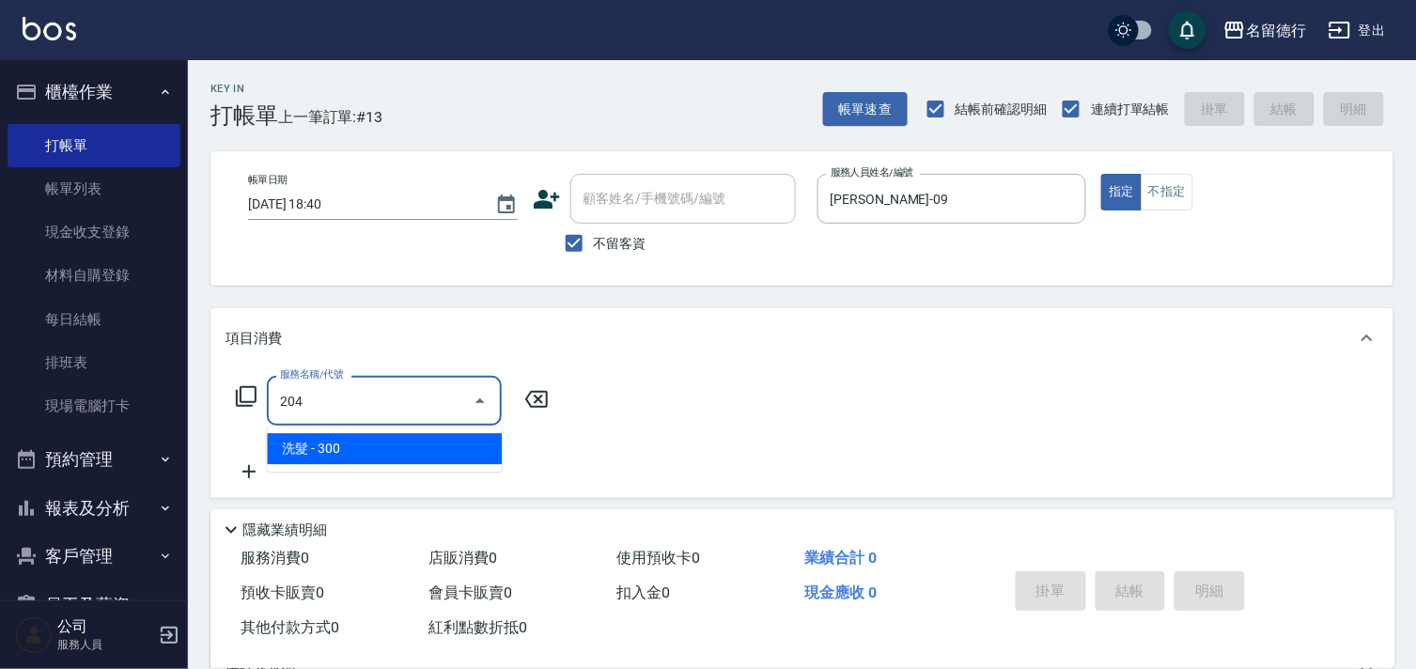
click at [383, 457] on span "洗髮 - 300" at bounding box center [384, 448] width 235 height 31
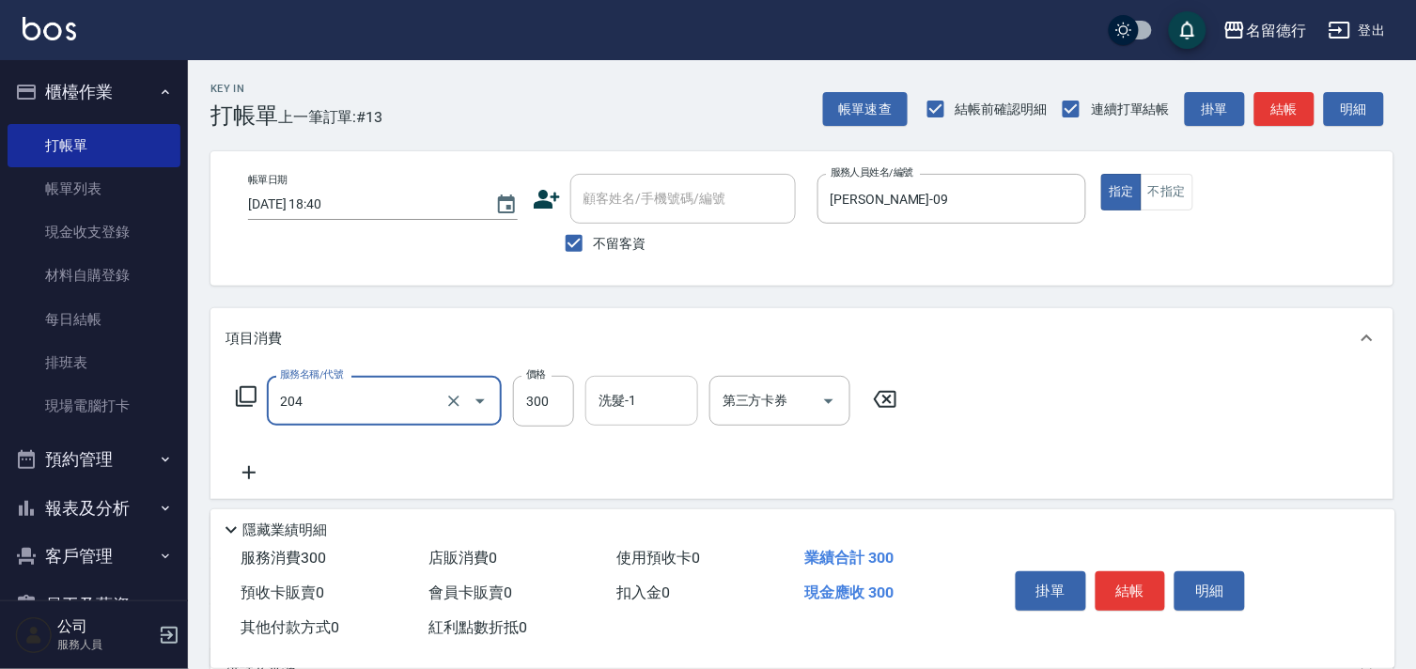
click at [656, 386] on div "洗髮-1" at bounding box center [642, 401] width 113 height 50
type input "洗髮(204)"
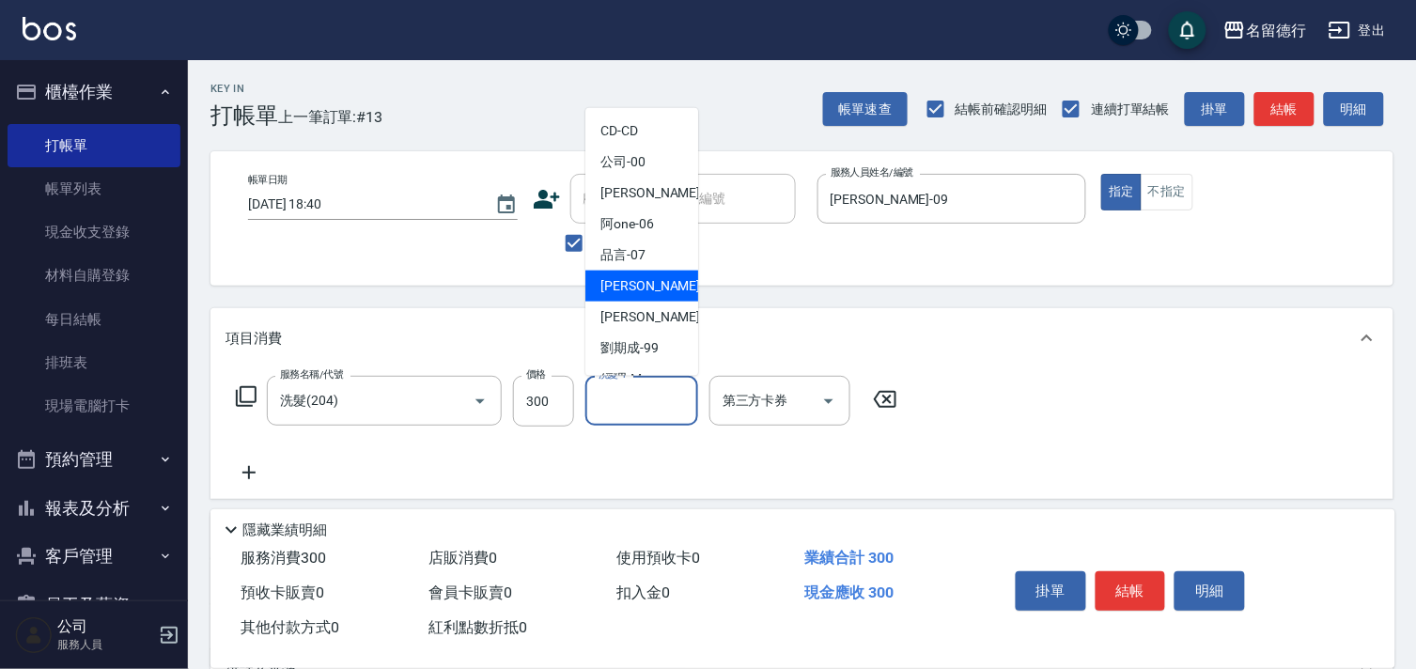
click at [644, 277] on span "[PERSON_NAME] -09" at bounding box center [660, 286] width 118 height 20
type input "[PERSON_NAME]-09"
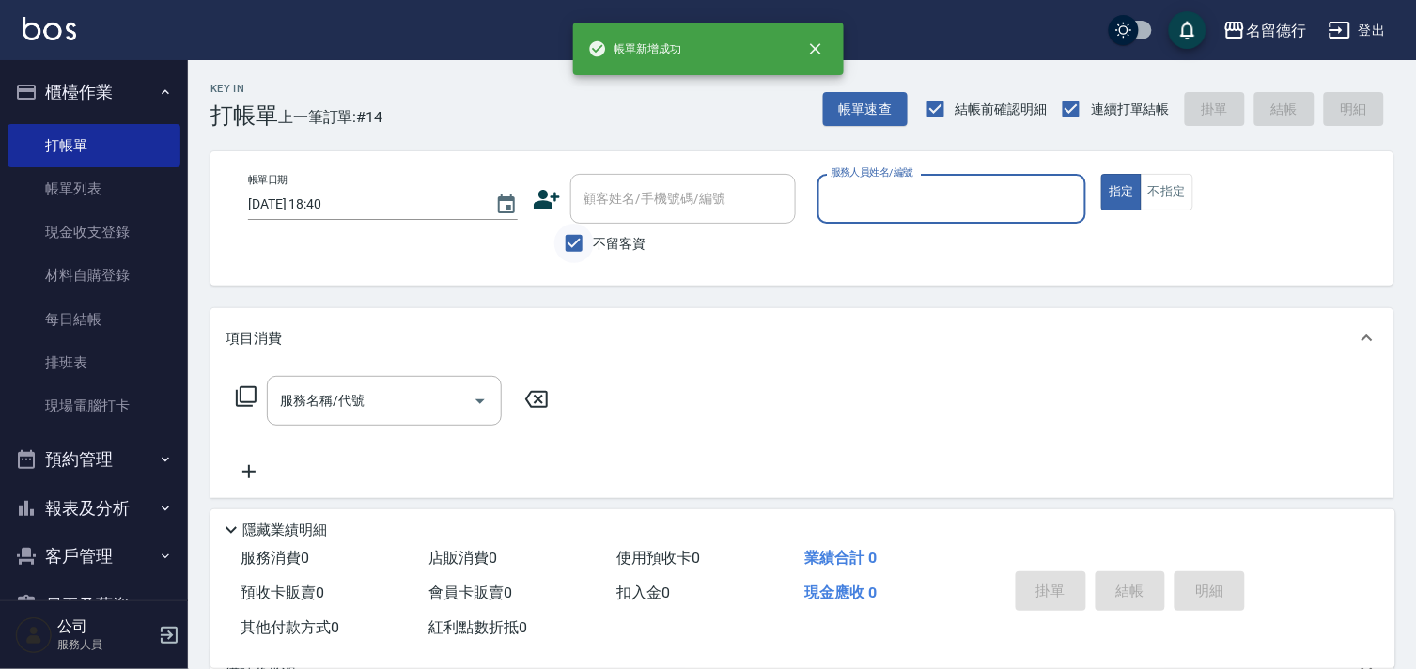
click at [567, 251] on input "不留客資" at bounding box center [573, 243] width 39 height 39
checkbox input "false"
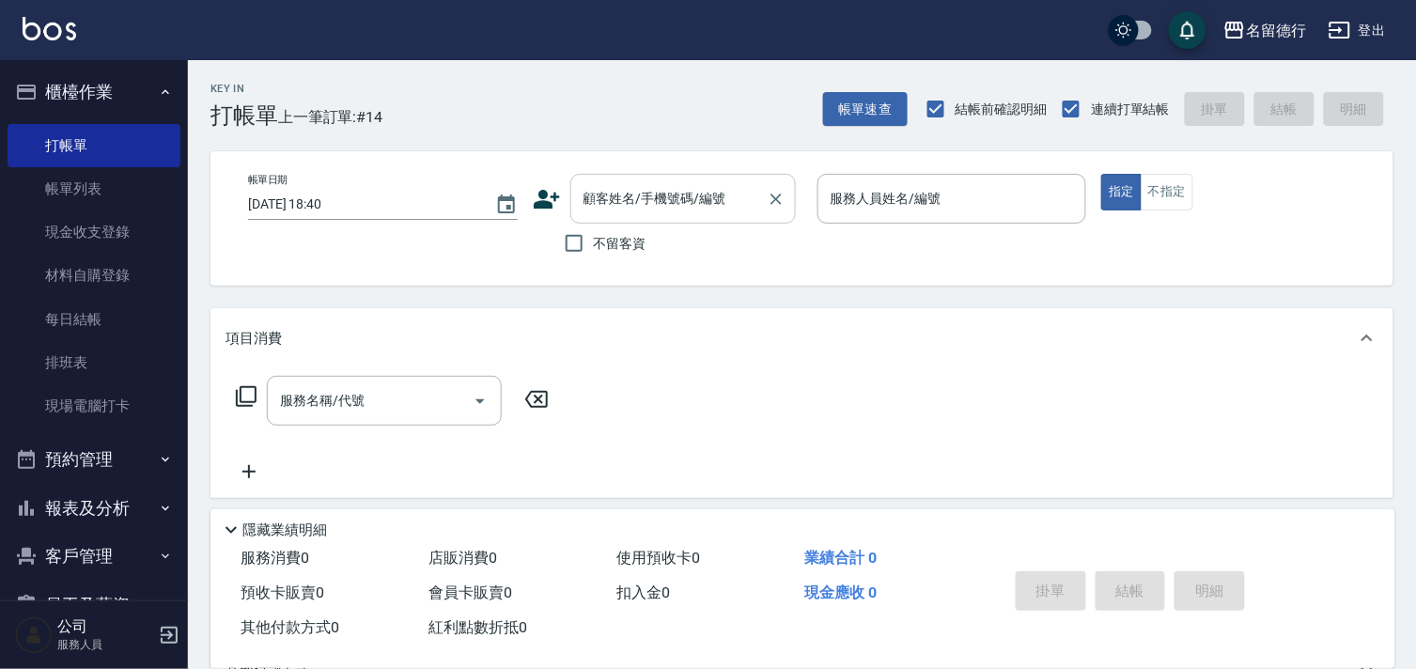
click at [612, 204] on div "顧客姓名/手機號碼/編號 顧客姓名/手機號碼/編號" at bounding box center [683, 199] width 226 height 50
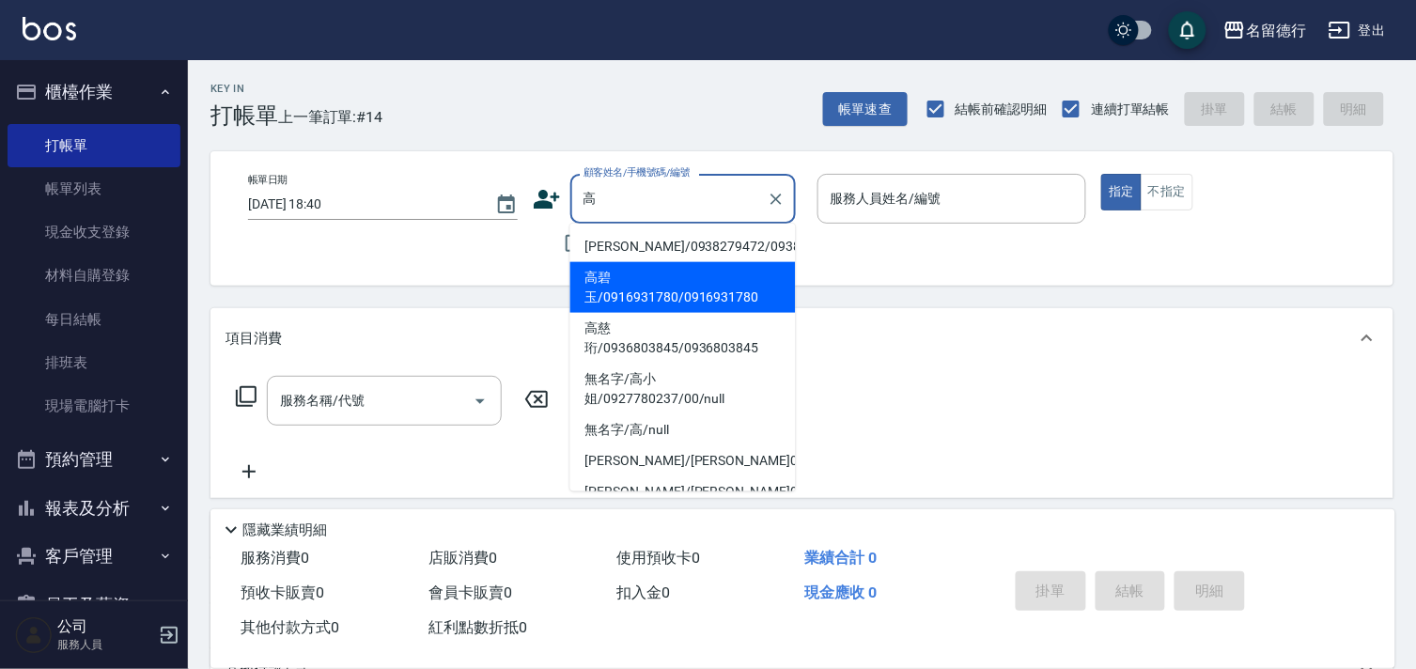
click at [642, 303] on li "高碧玉/0916931780/0916931780" at bounding box center [683, 287] width 226 height 51
type input "高碧玉/0916931780/0916931780"
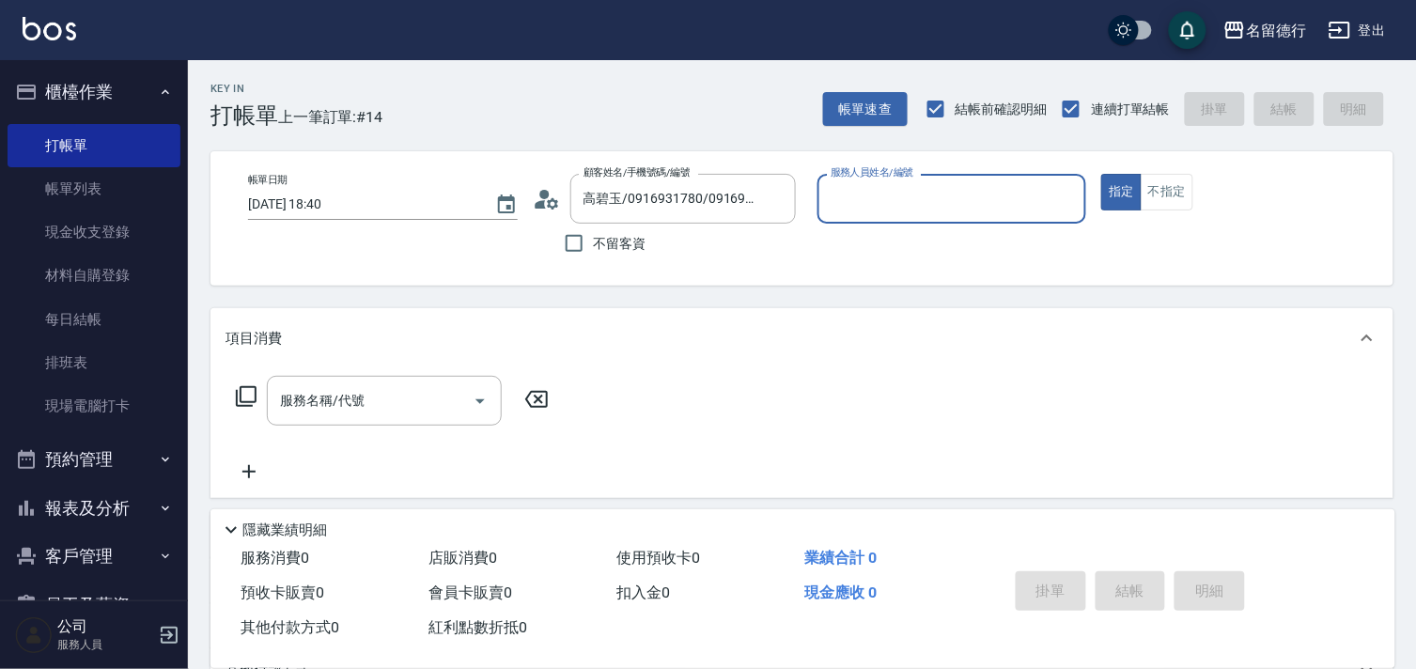
click at [835, 194] on input "服務人員姓名/編號" at bounding box center [952, 198] width 253 height 33
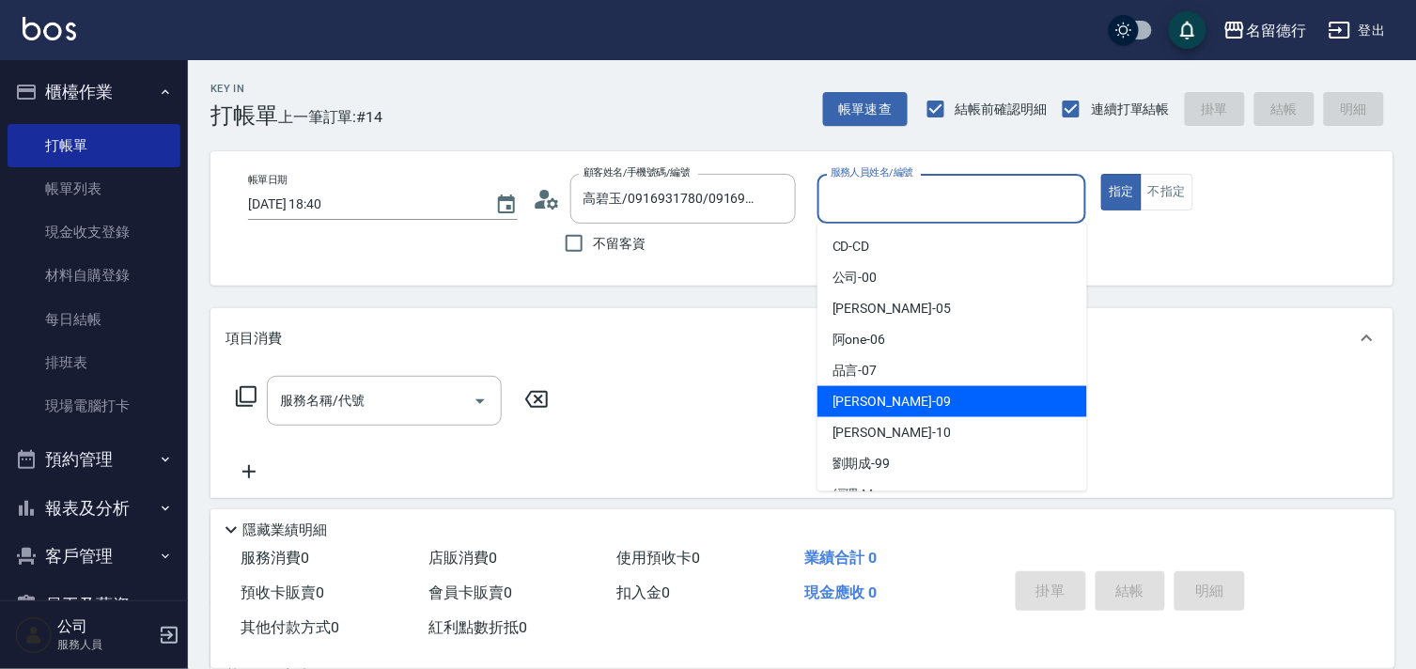
click at [843, 407] on span "[PERSON_NAME] -09" at bounding box center [892, 402] width 118 height 20
type input "[PERSON_NAME]-09"
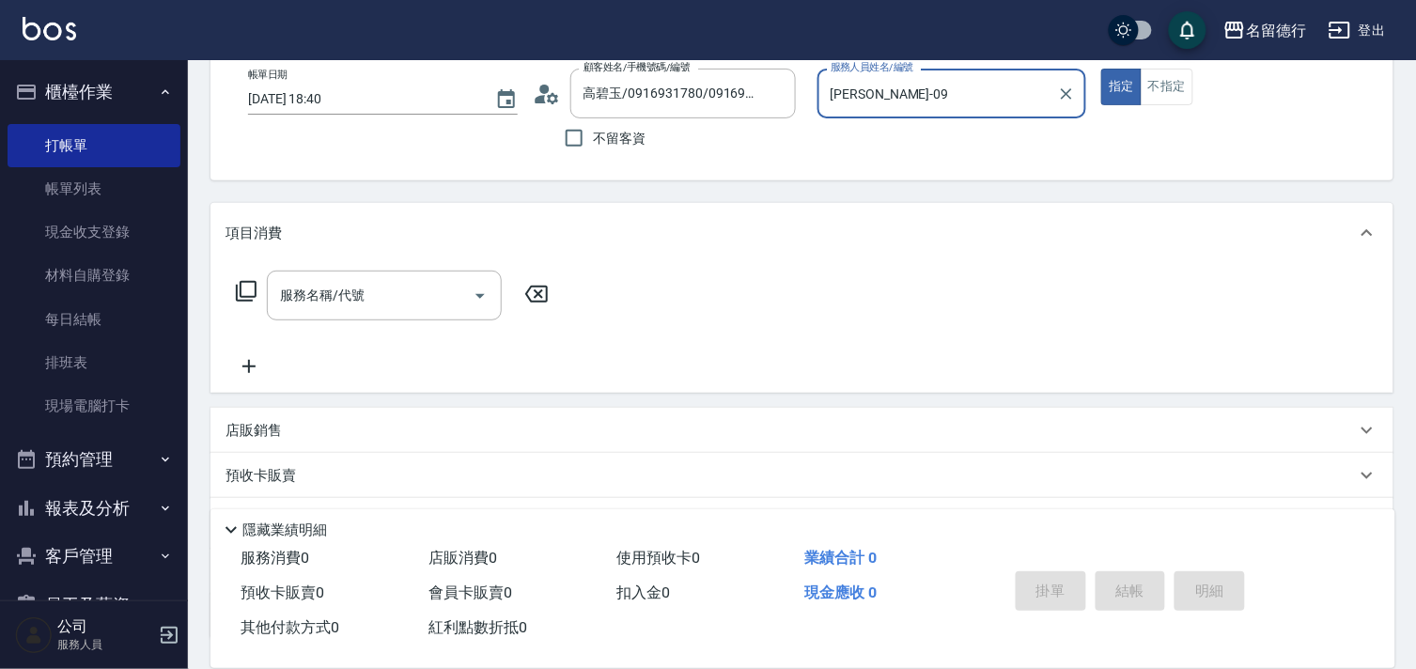
scroll to position [252, 0]
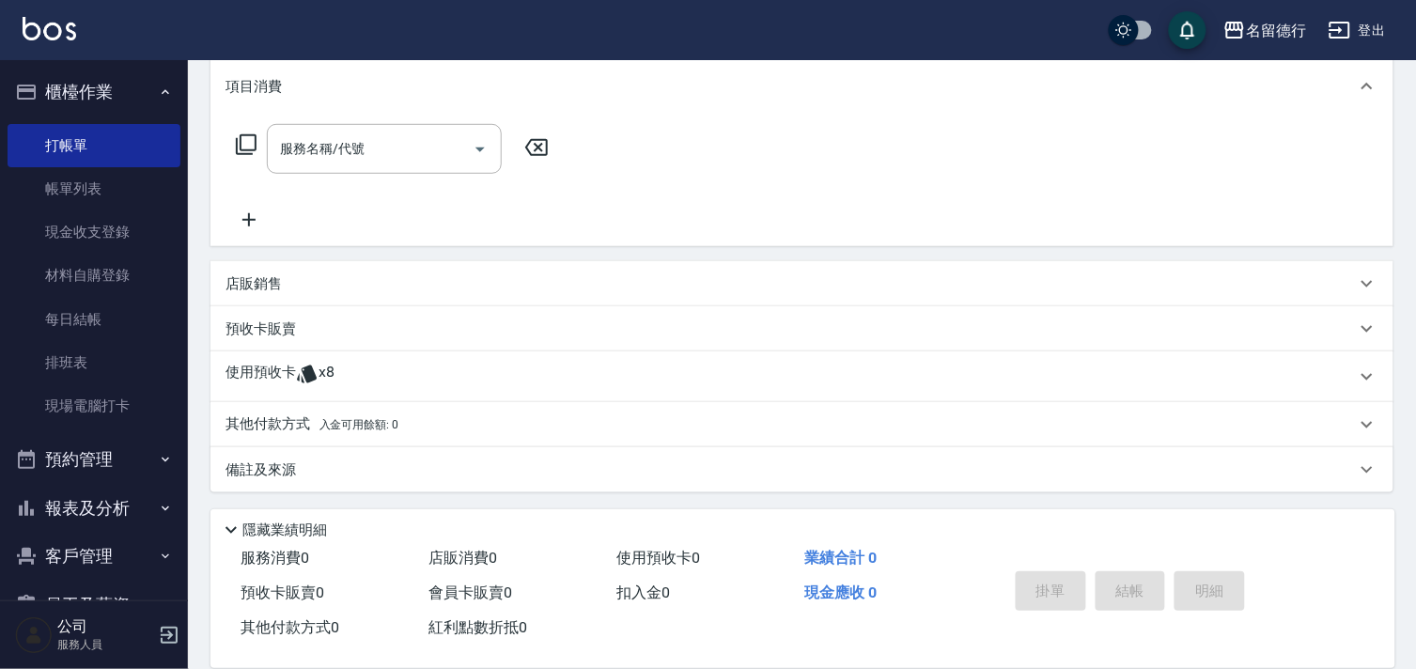
click at [276, 367] on p "使用預收卡" at bounding box center [261, 377] width 70 height 28
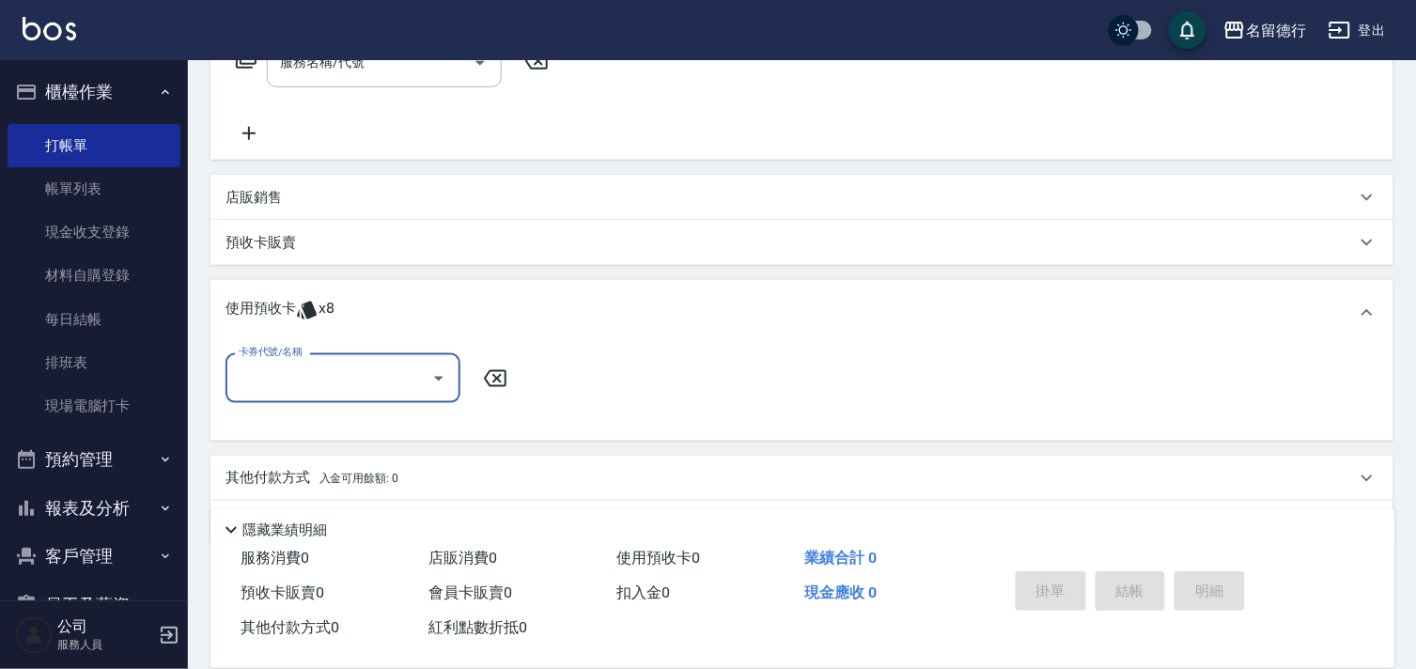
scroll to position [0, 0]
click at [276, 367] on input "卡券代號/名稱" at bounding box center [329, 378] width 190 height 33
click at [320, 419] on div "洗髮券售 剩餘8張" at bounding box center [343, 426] width 235 height 31
type input "洗髮券售"
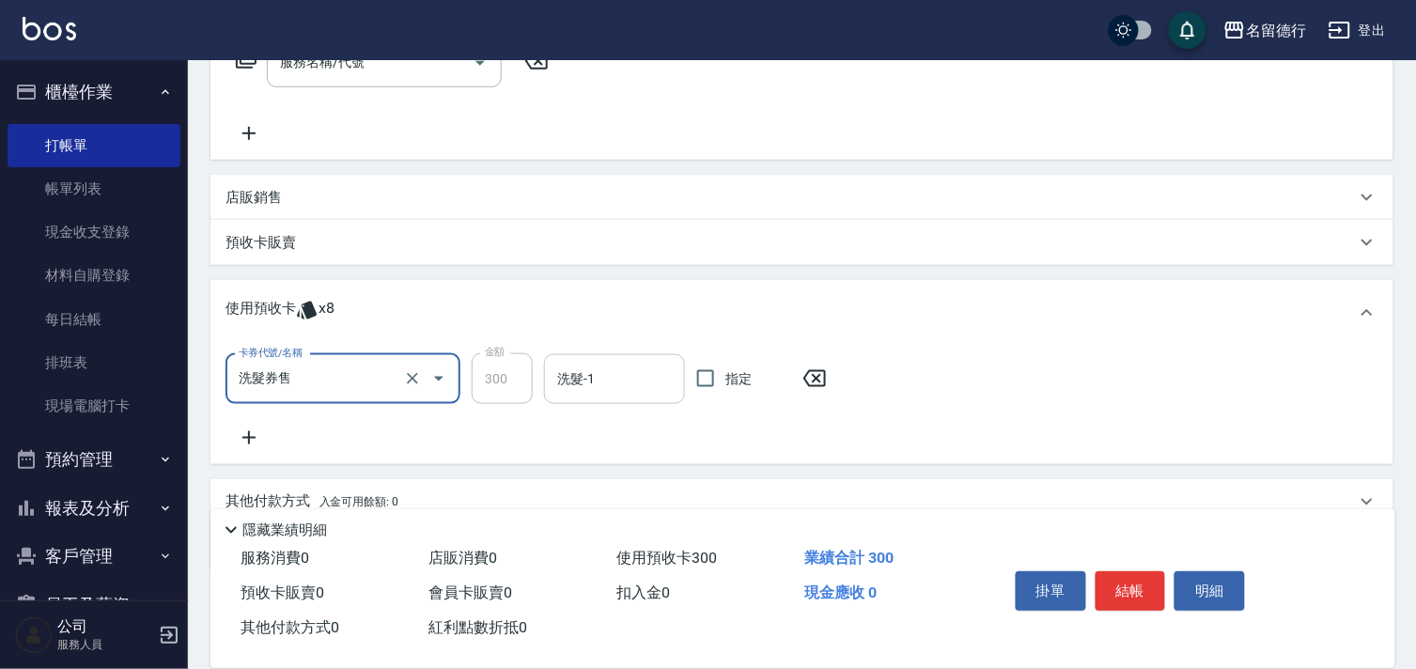
click at [571, 367] on div "洗髮-1 洗髮-1" at bounding box center [614, 379] width 141 height 50
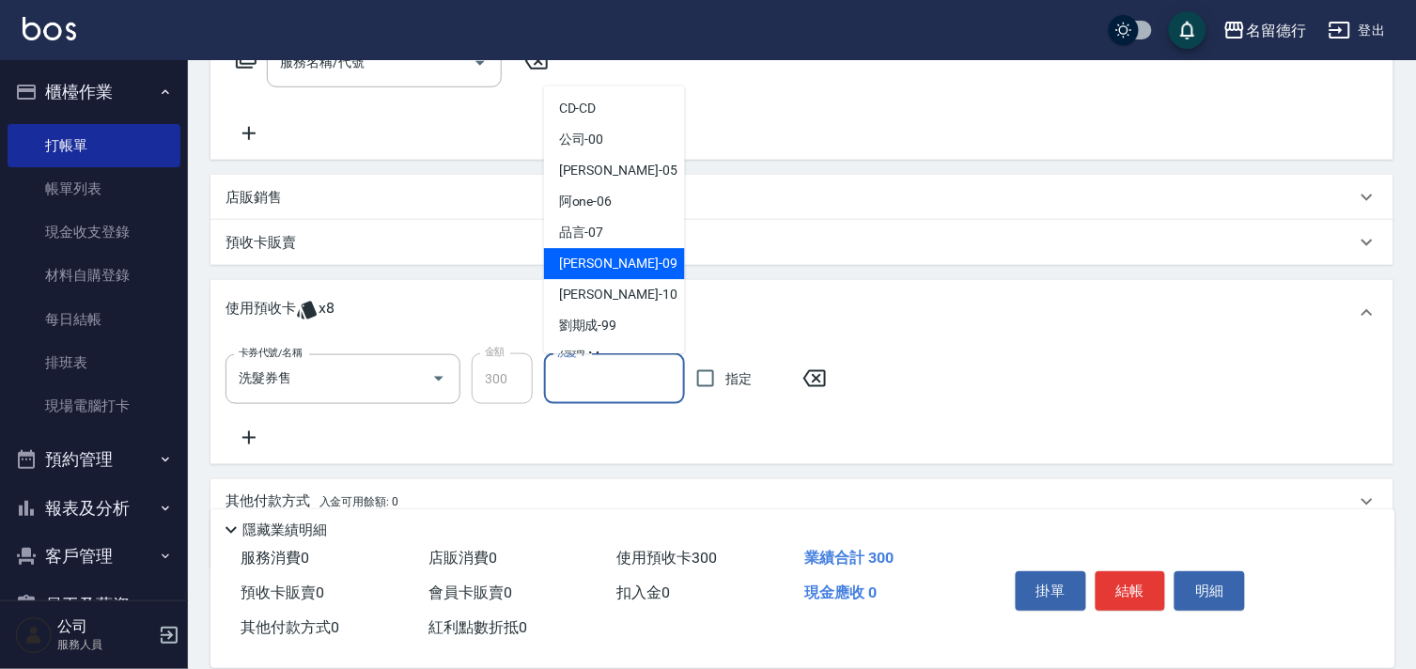
click at [596, 267] on span "[PERSON_NAME] -09" at bounding box center [618, 265] width 118 height 20
type input "[PERSON_NAME]-09"
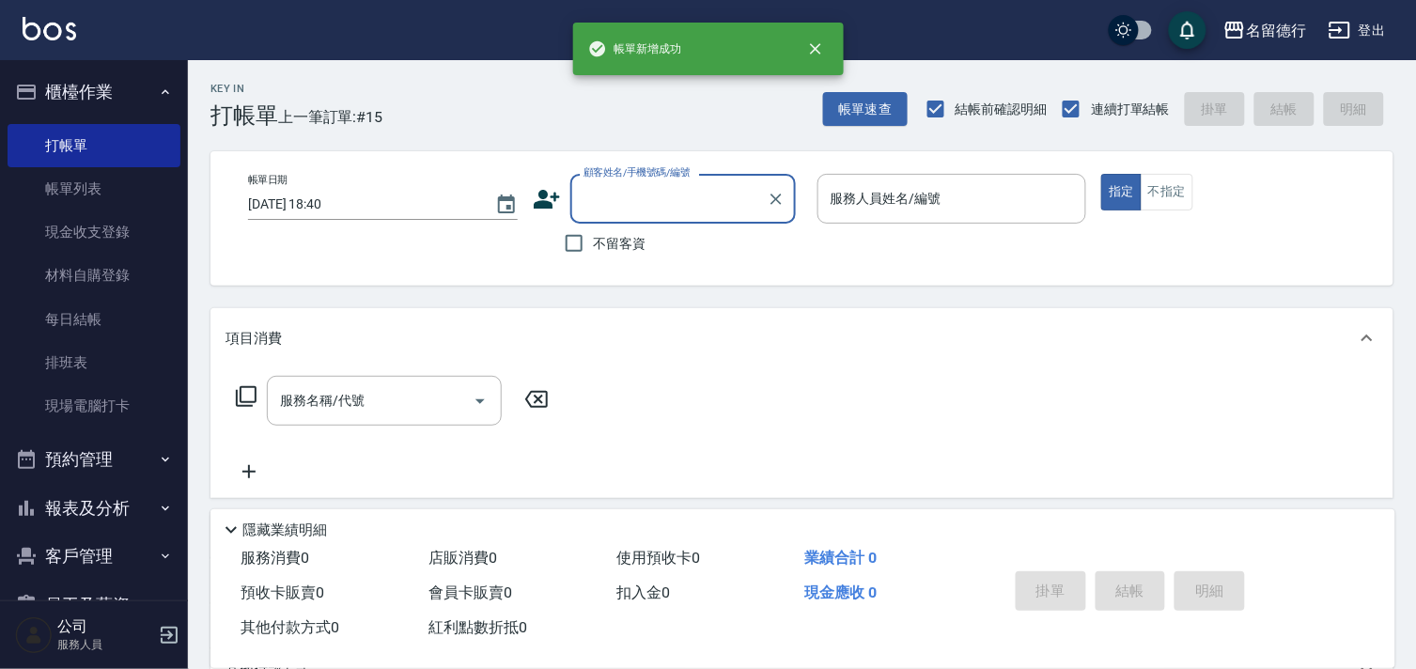
click at [612, 197] on input "顧客姓名/手機號碼/編號" at bounding box center [669, 198] width 180 height 33
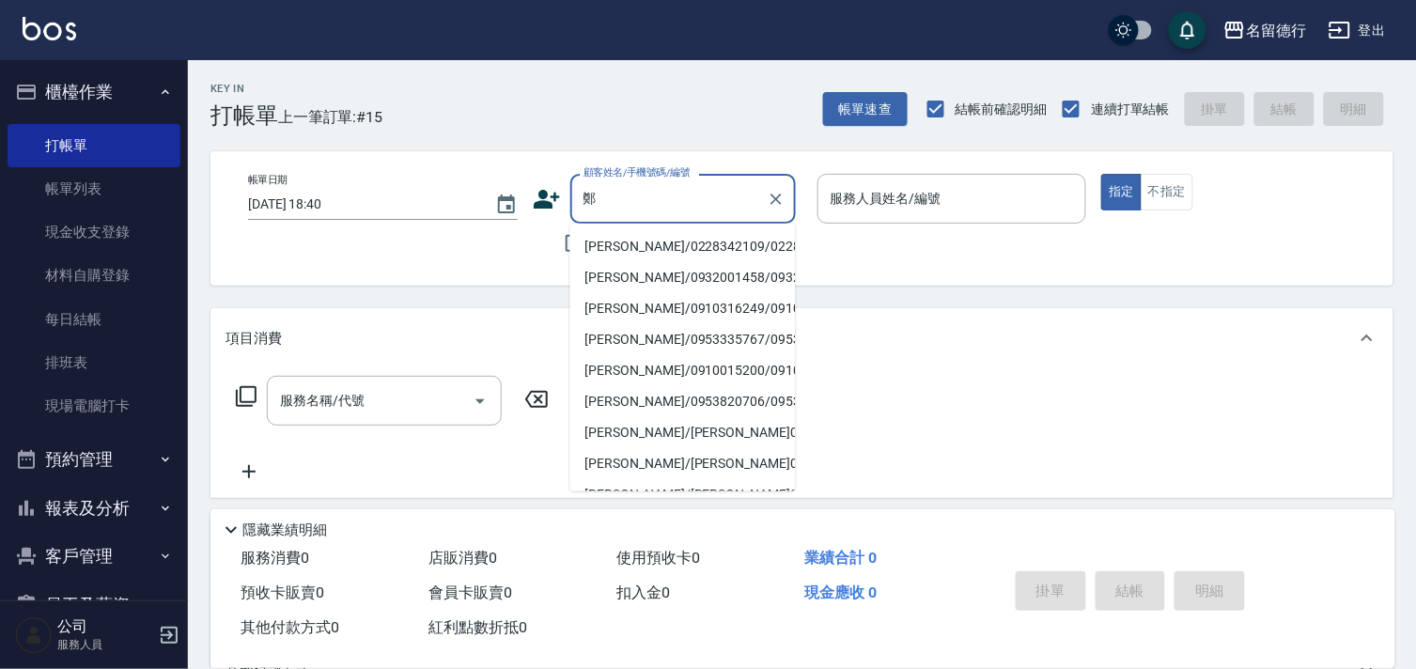
click at [620, 245] on li "[PERSON_NAME]/0228342109/0228342109" at bounding box center [683, 246] width 226 height 31
type input "[PERSON_NAME]/0228342109/0228342109"
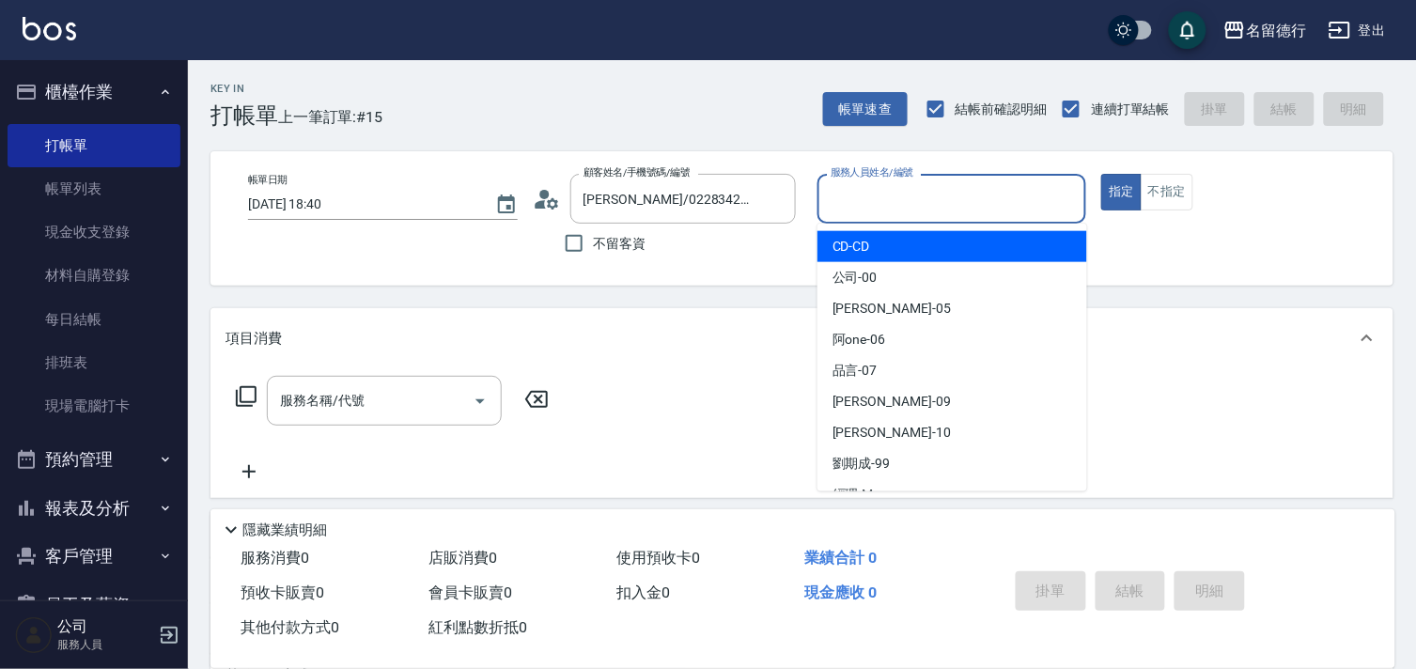
click at [868, 189] on input "服務人員姓名/編號" at bounding box center [952, 198] width 253 height 33
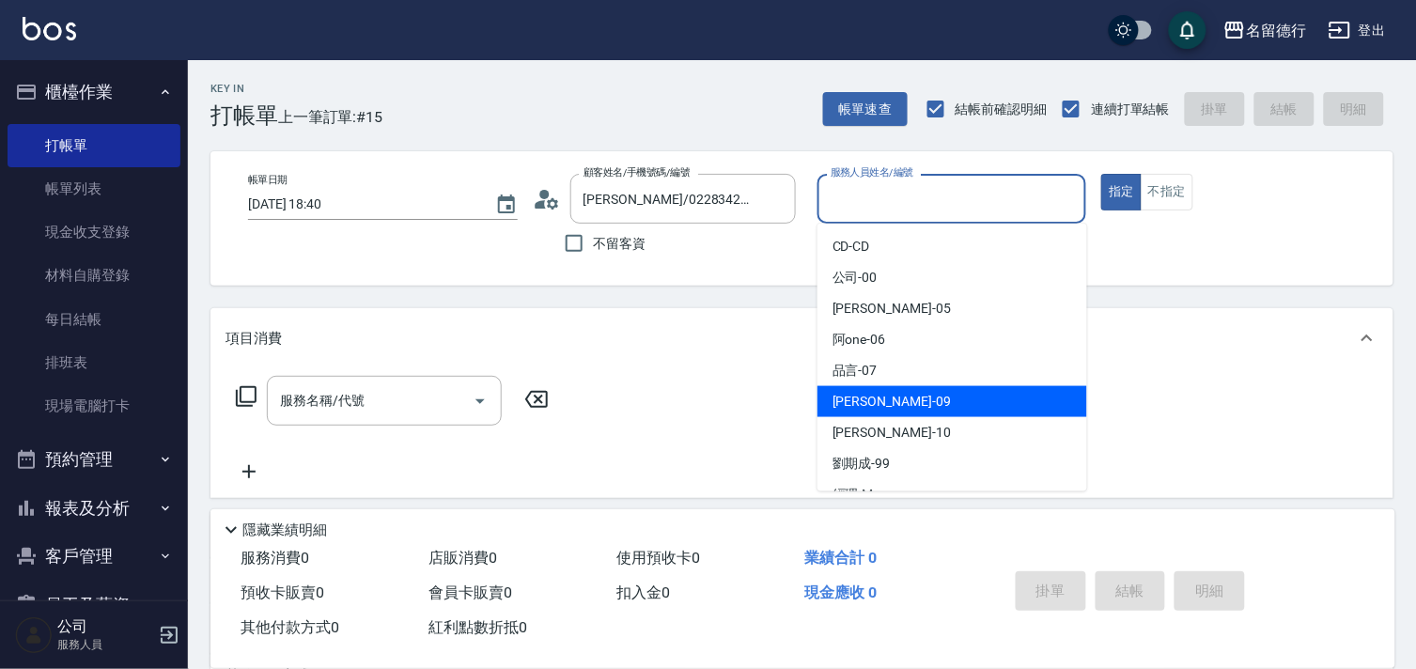
click at [847, 402] on span "[PERSON_NAME] -09" at bounding box center [892, 402] width 118 height 20
type input "[PERSON_NAME]-09"
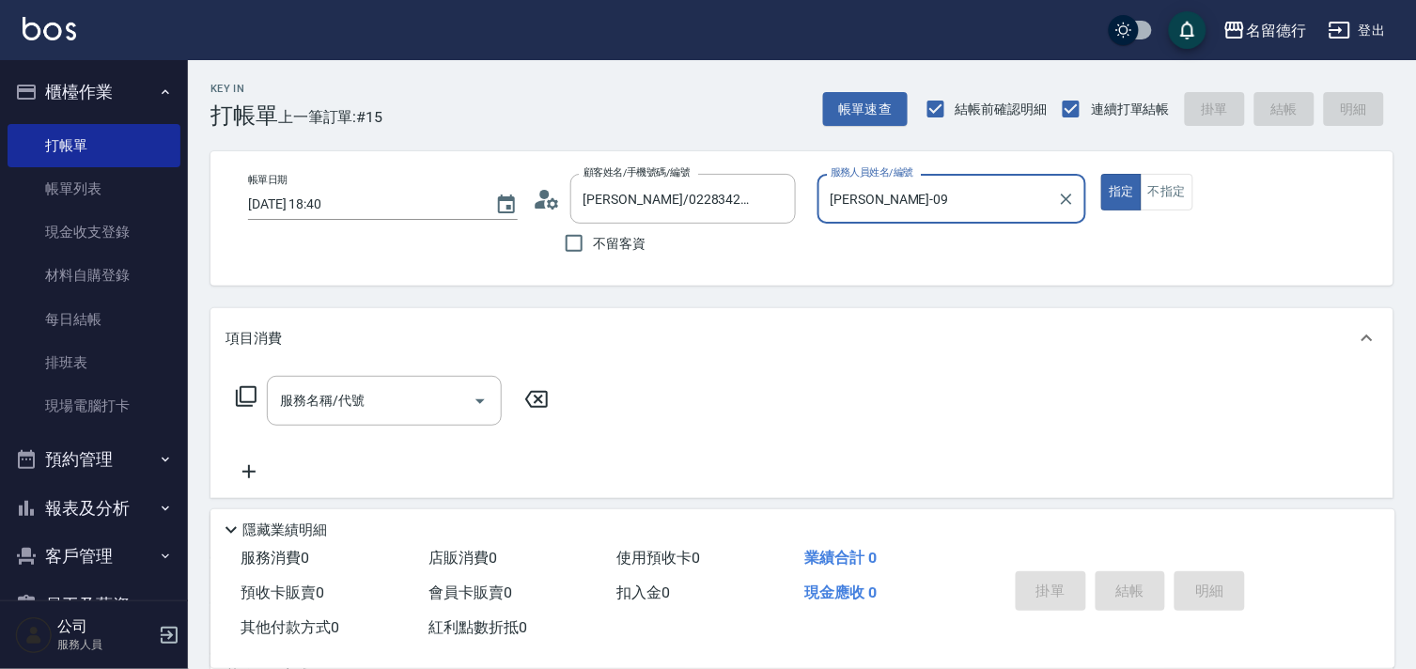
scroll to position [252, 0]
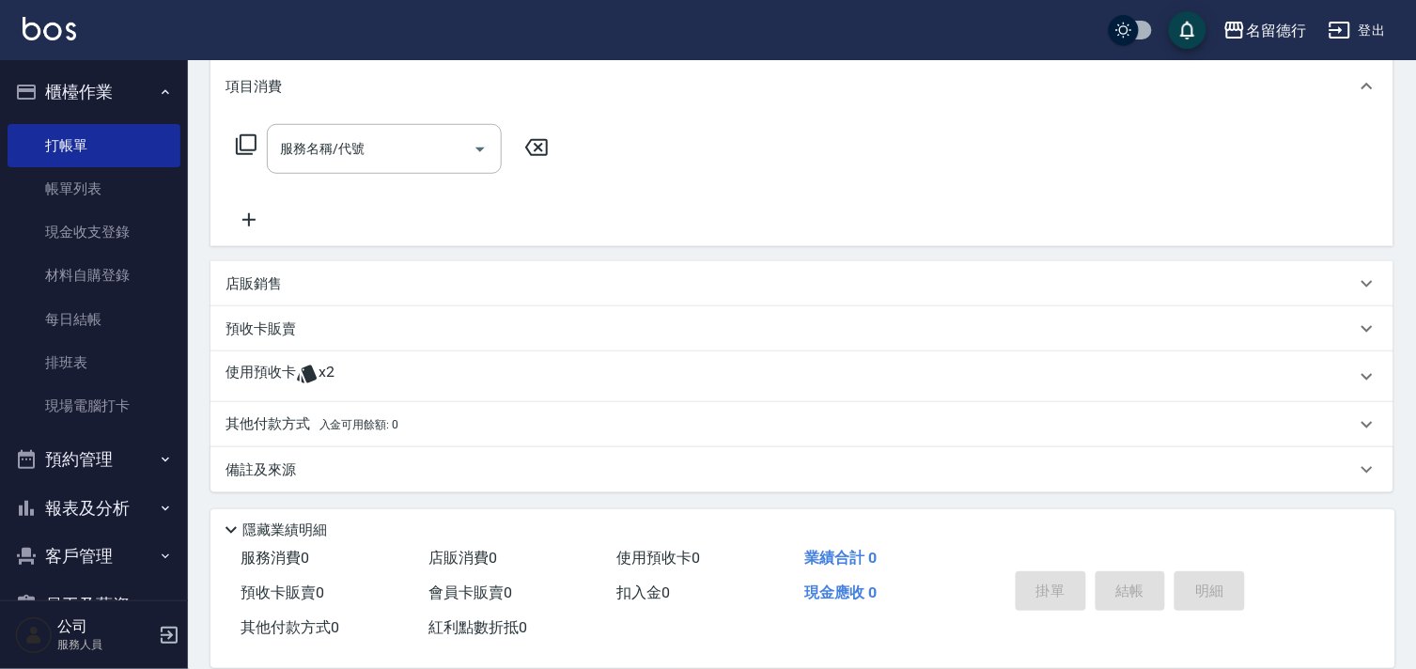
click at [250, 379] on p "使用預收卡" at bounding box center [261, 377] width 70 height 28
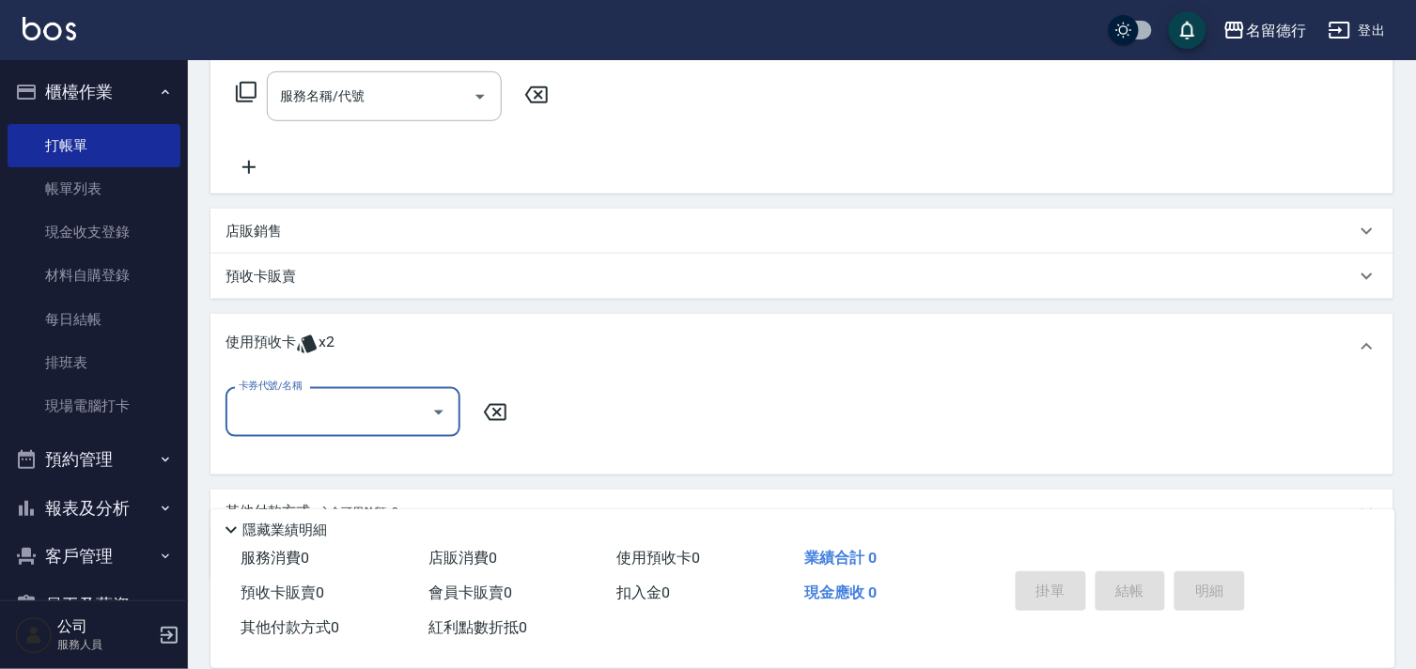
scroll to position [0, 0]
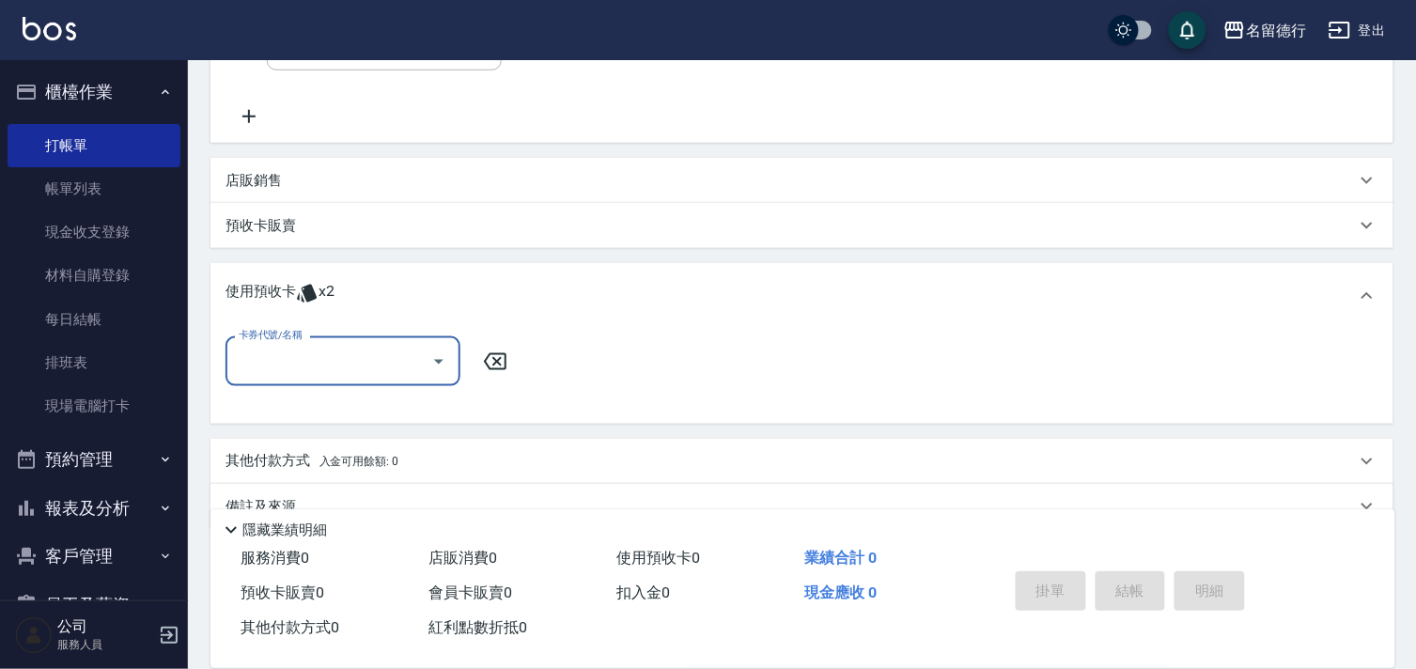
click at [271, 371] on input "卡券代號/名稱" at bounding box center [329, 361] width 190 height 33
click at [305, 424] on ul "洗髮券售 剩餘2張" at bounding box center [343, 409] width 235 height 46
click at [330, 412] on div "洗髮券售 剩餘2張" at bounding box center [343, 409] width 235 height 31
type input "洗髮券售"
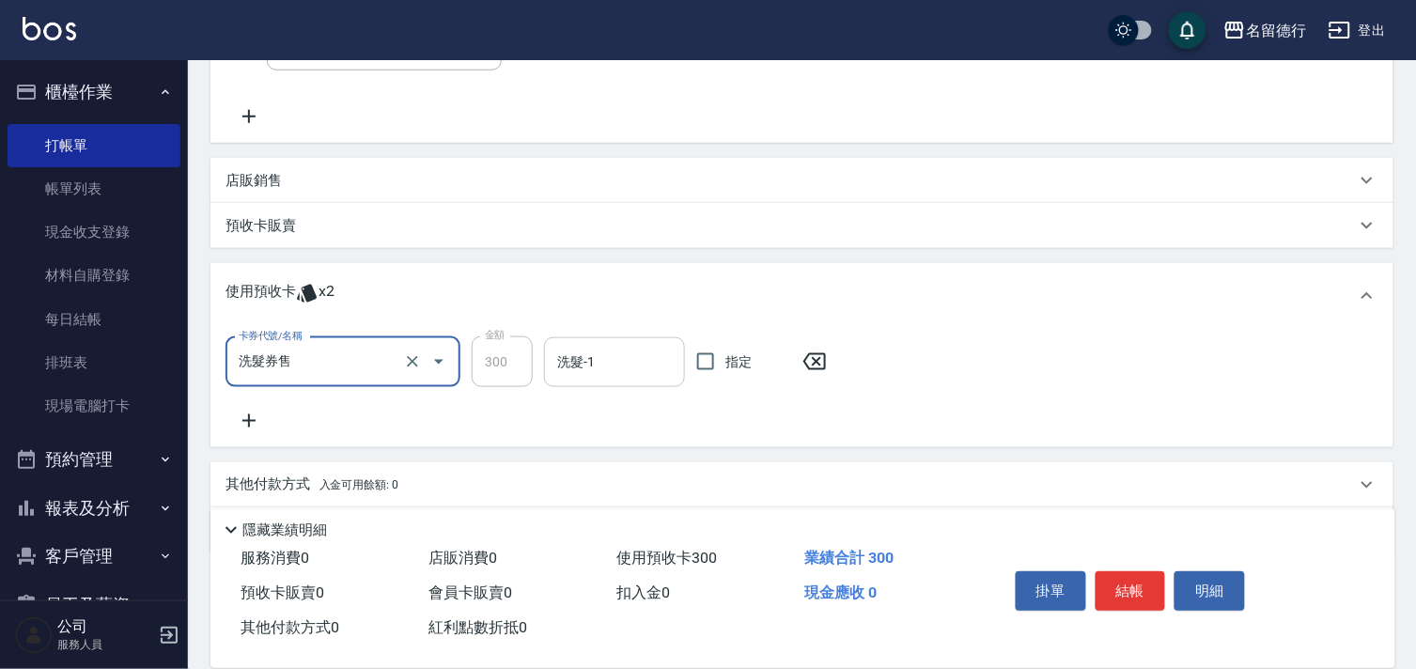
click at [579, 368] on input "洗髮-1" at bounding box center [615, 362] width 124 height 33
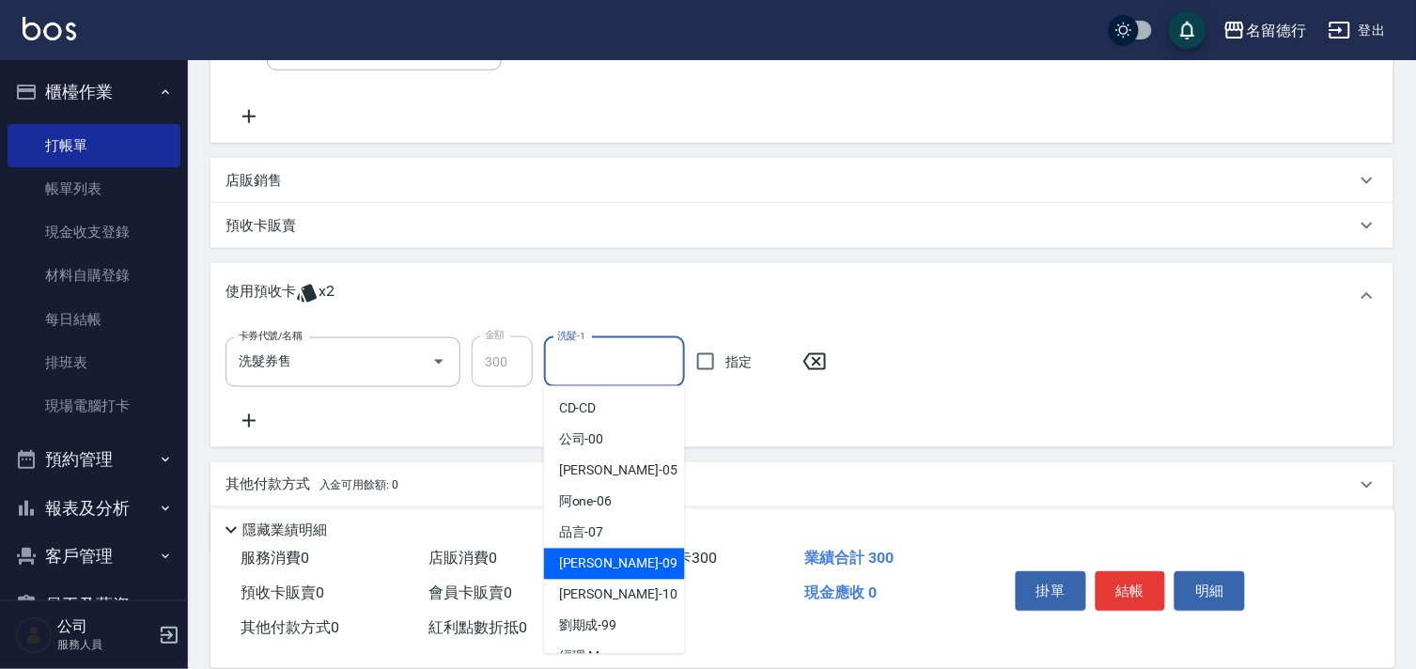
click at [583, 557] on span "[PERSON_NAME] -09" at bounding box center [618, 564] width 118 height 20
type input "[PERSON_NAME]-09"
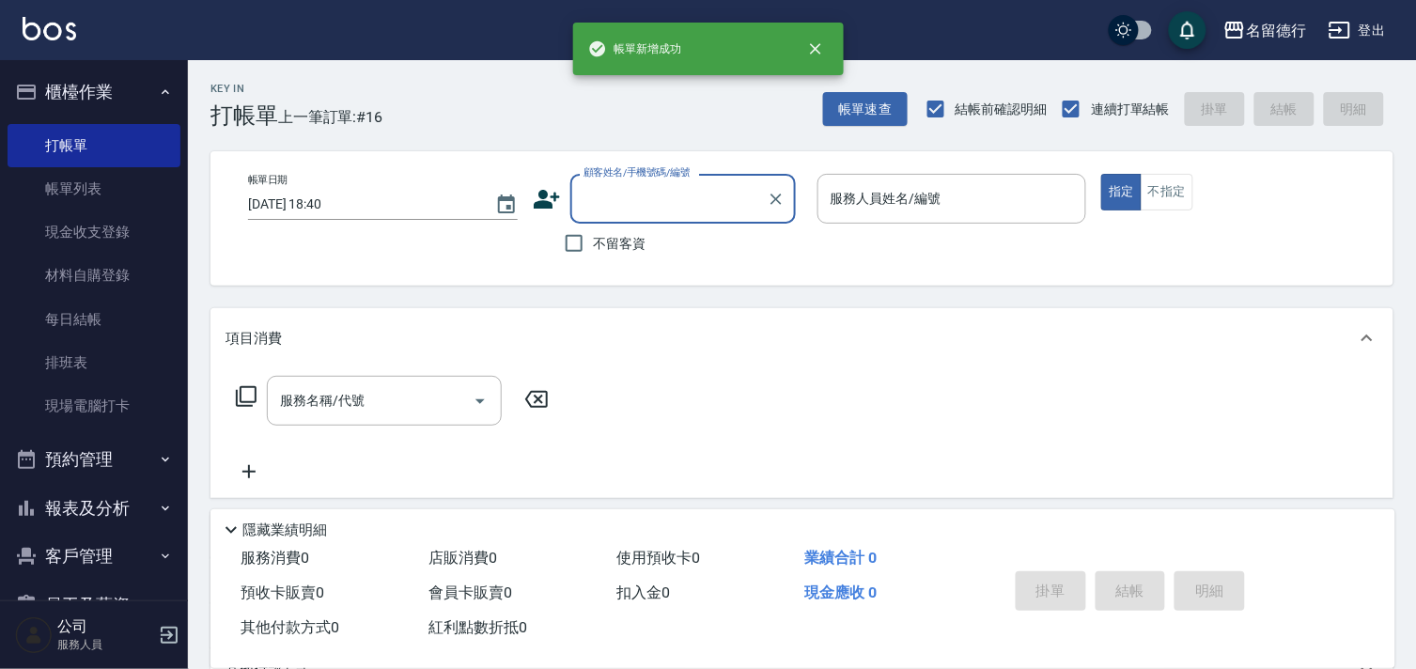
click at [599, 203] on input "顧客姓名/手機號碼/編號" at bounding box center [669, 198] width 180 height 33
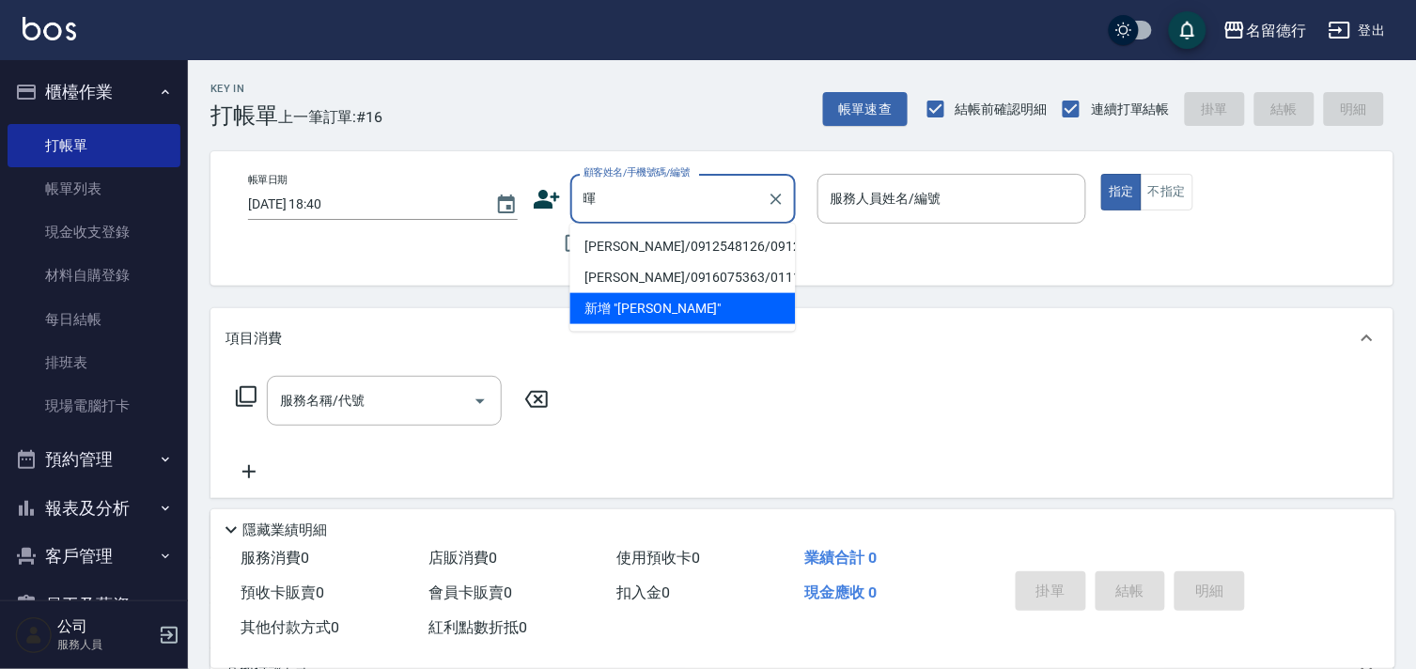
click at [614, 236] on li "[PERSON_NAME]/0912548126/0912548126" at bounding box center [683, 246] width 226 height 31
type input "[PERSON_NAME]/0912548126/0912548126"
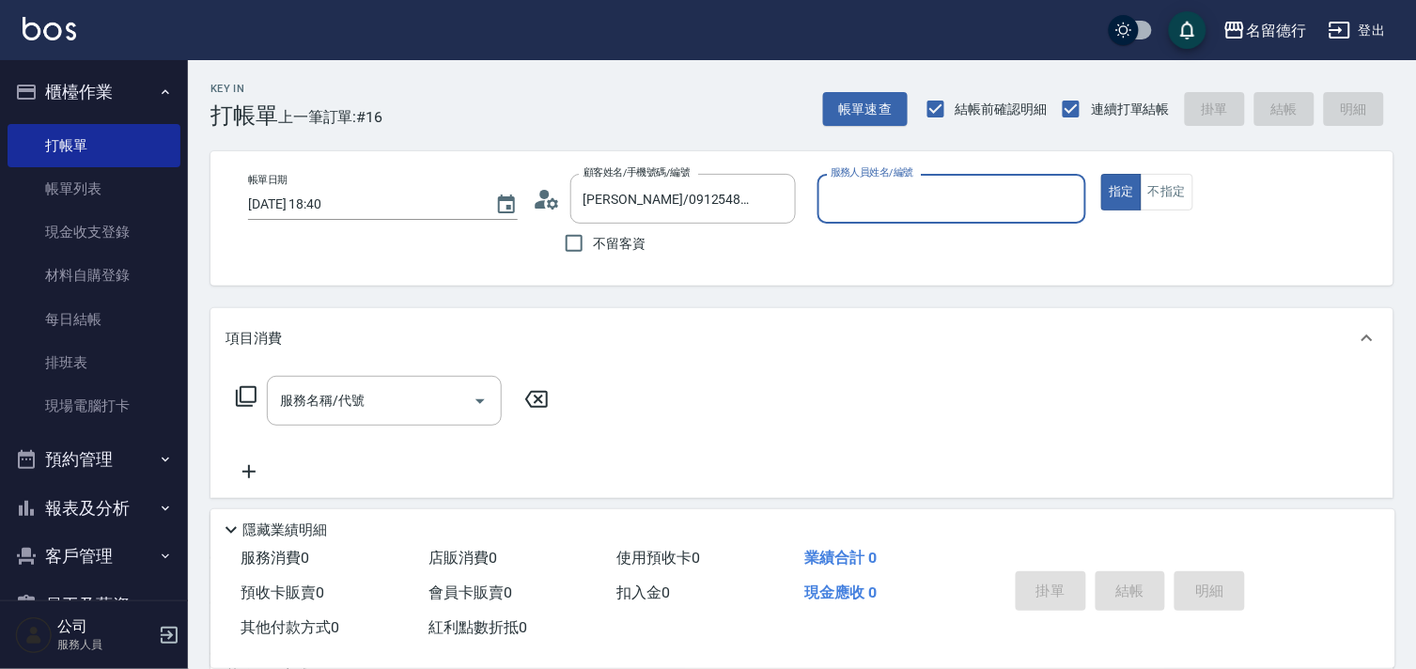
click at [843, 195] on input "服務人員姓名/編號" at bounding box center [952, 198] width 253 height 33
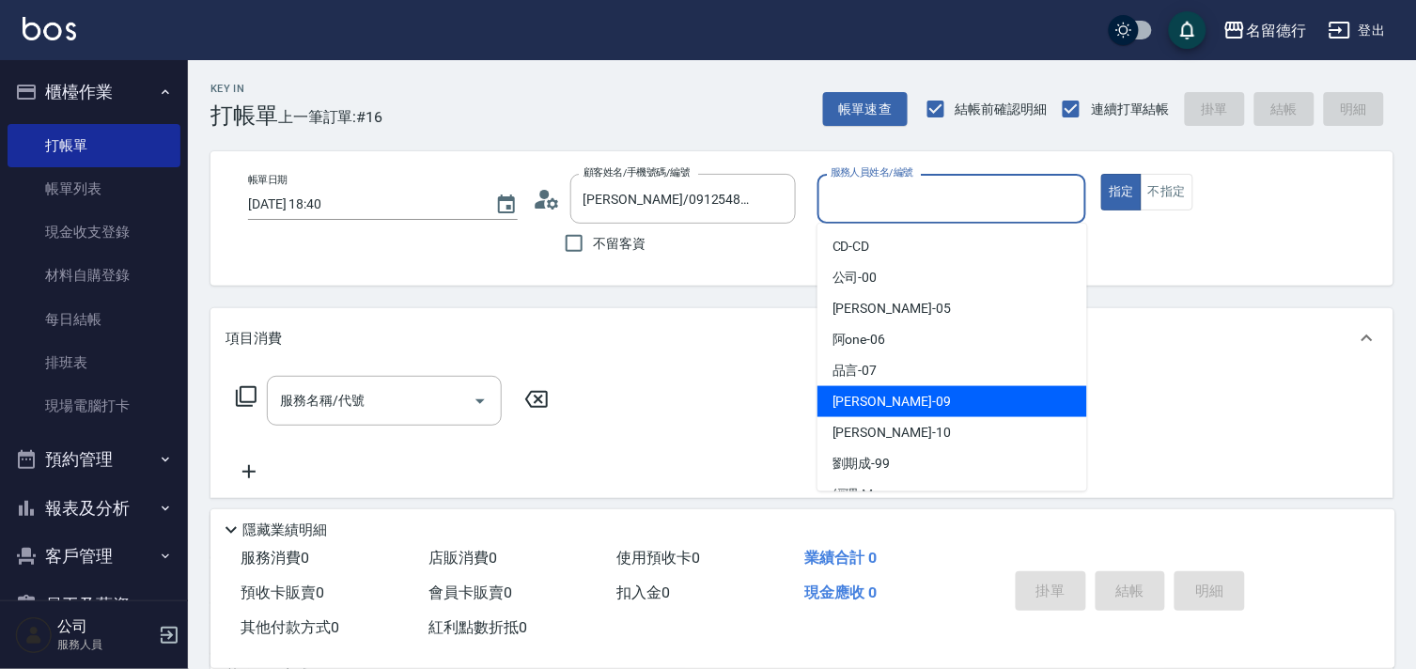
click at [851, 404] on span "[PERSON_NAME] -09" at bounding box center [892, 402] width 118 height 20
type input "[PERSON_NAME]-09"
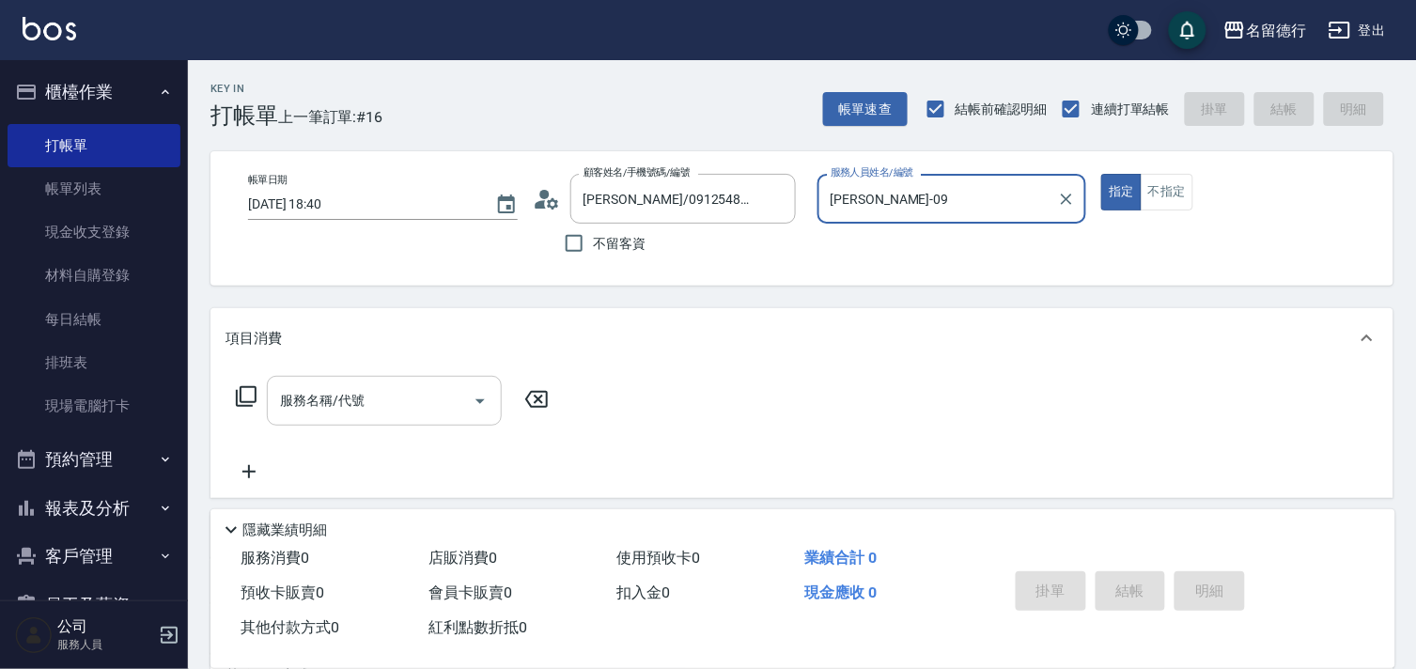
click at [388, 409] on input "服務名稱/代號" at bounding box center [370, 400] width 190 height 33
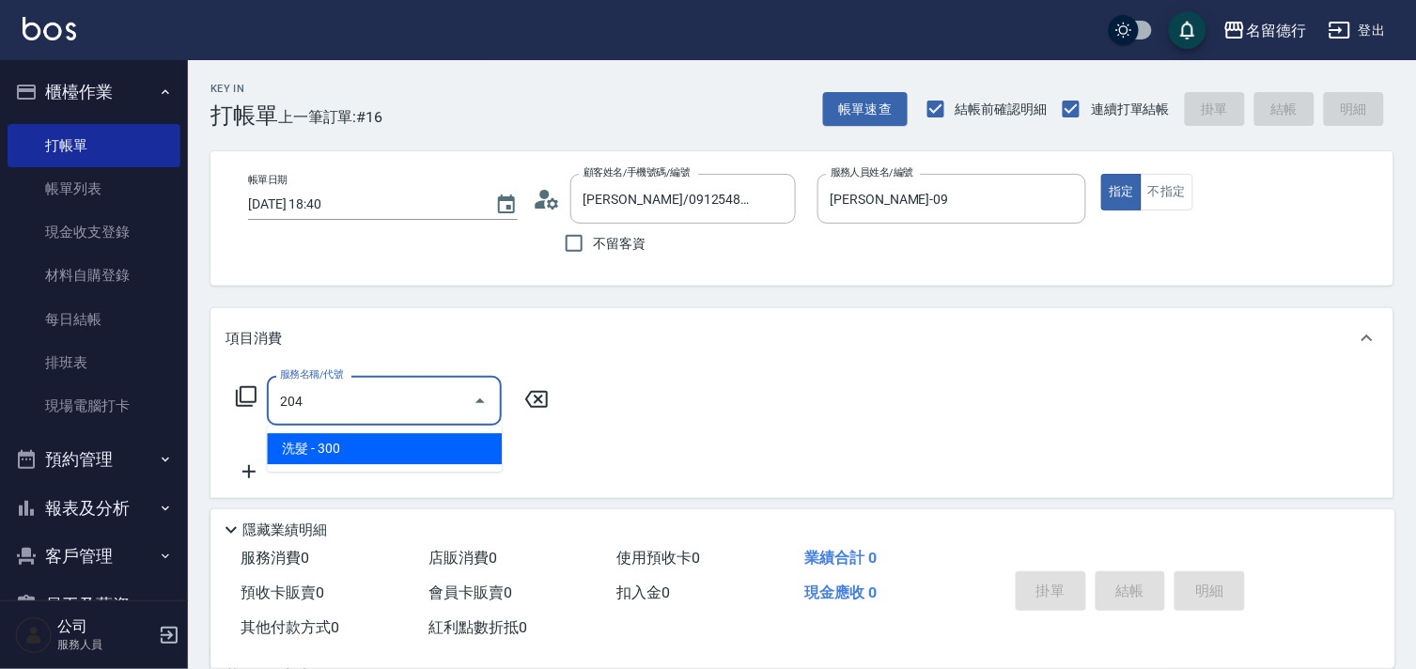
click at [383, 440] on span "洗髮 - 300" at bounding box center [384, 448] width 235 height 31
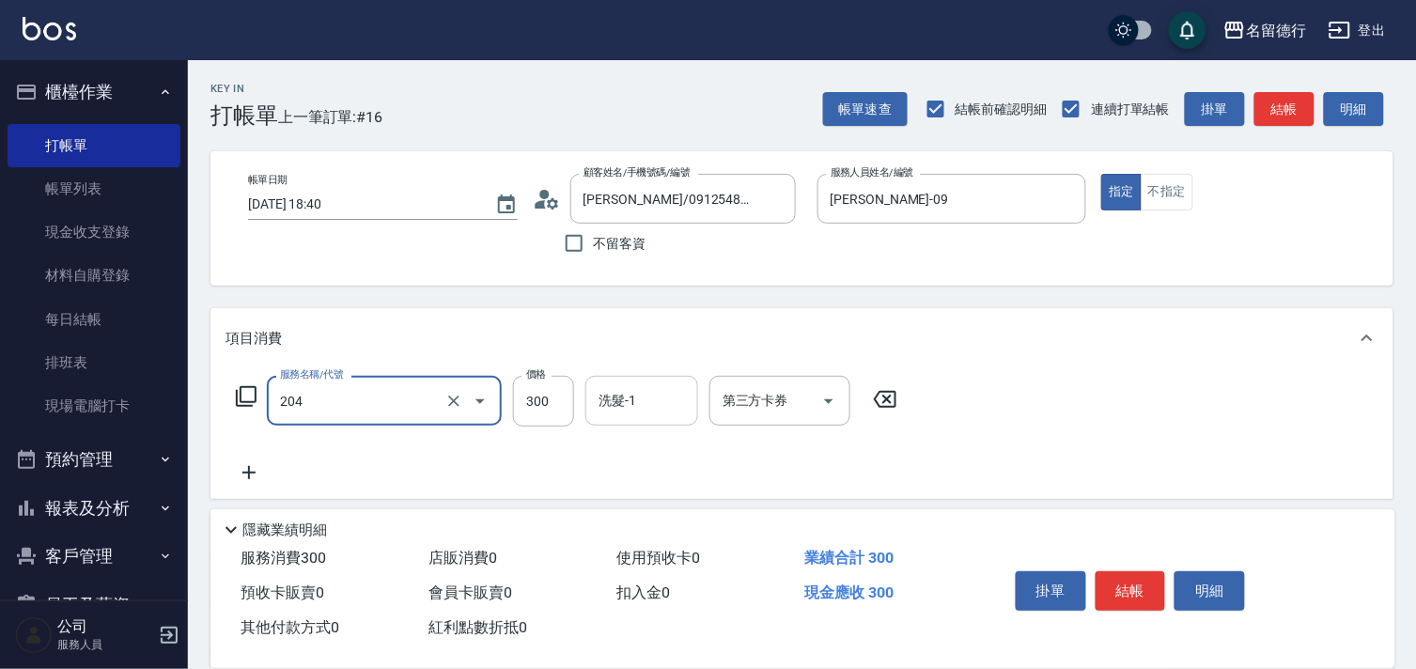
type input "洗髮(204)"
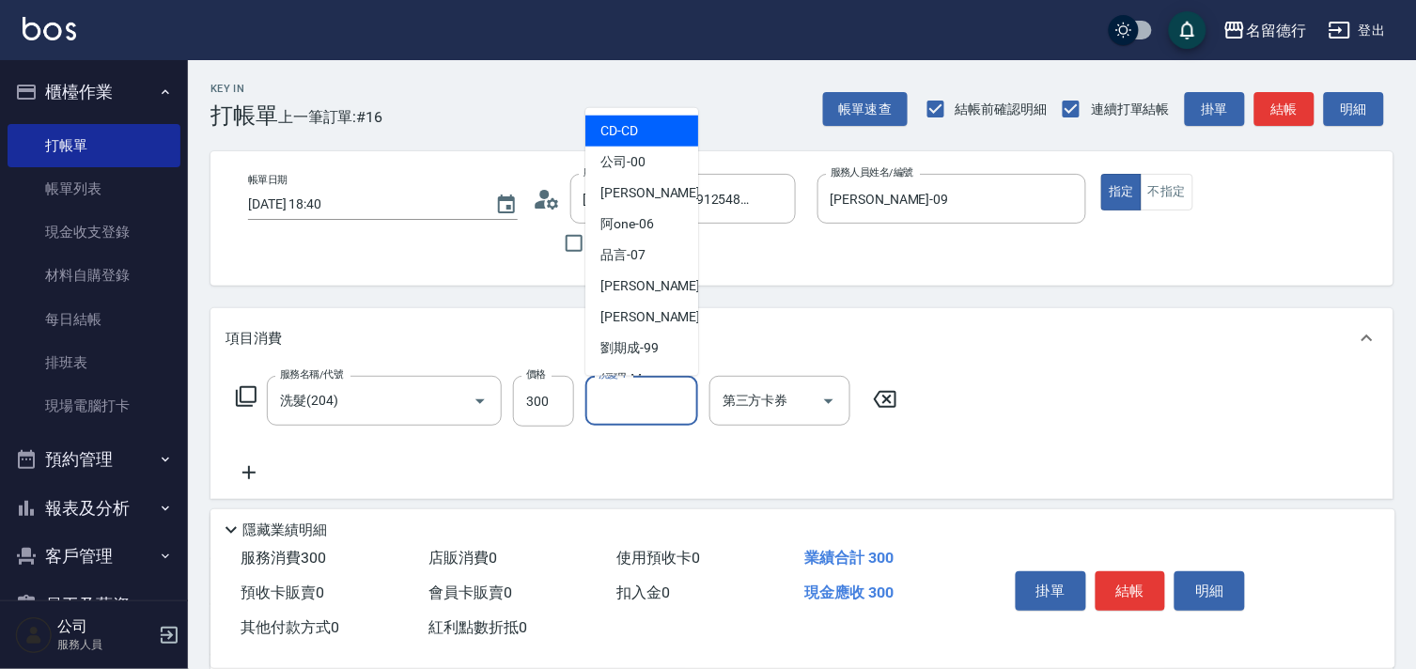
click at [632, 385] on input "洗髮-1" at bounding box center [642, 400] width 96 height 33
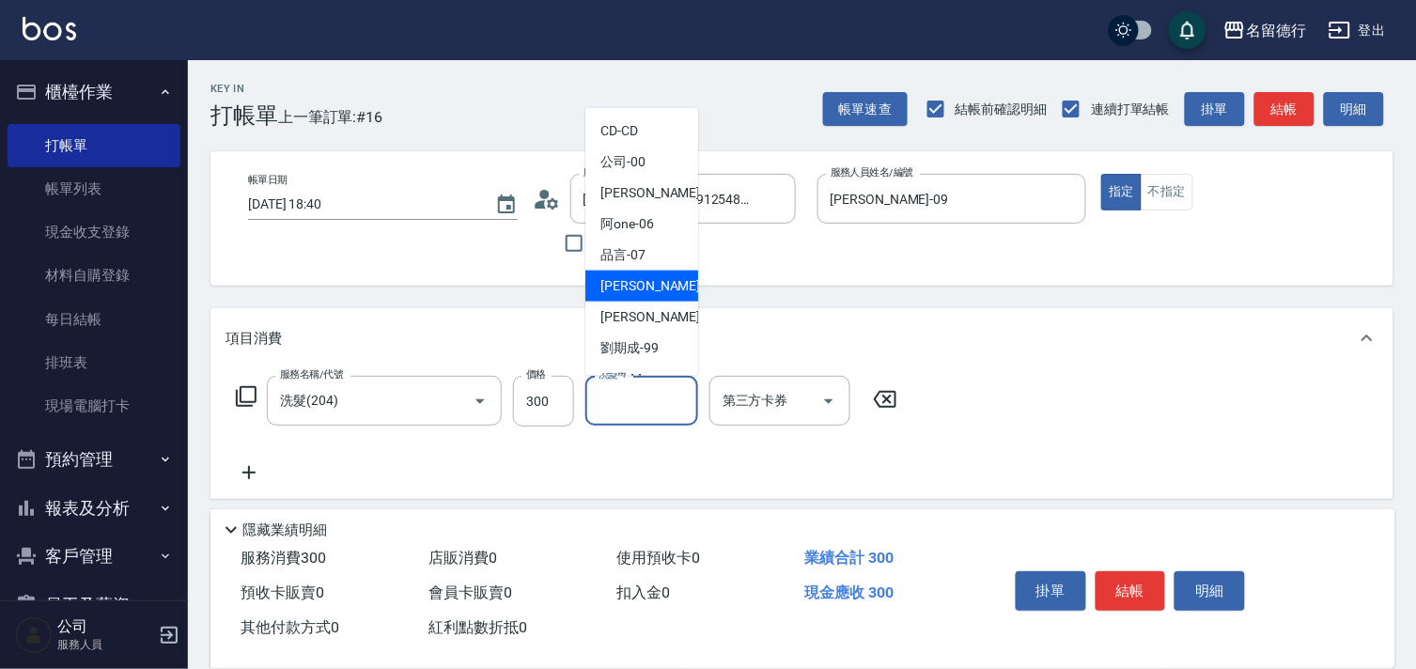
click at [643, 288] on span "[PERSON_NAME] -09" at bounding box center [660, 286] width 118 height 20
type input "[PERSON_NAME]-09"
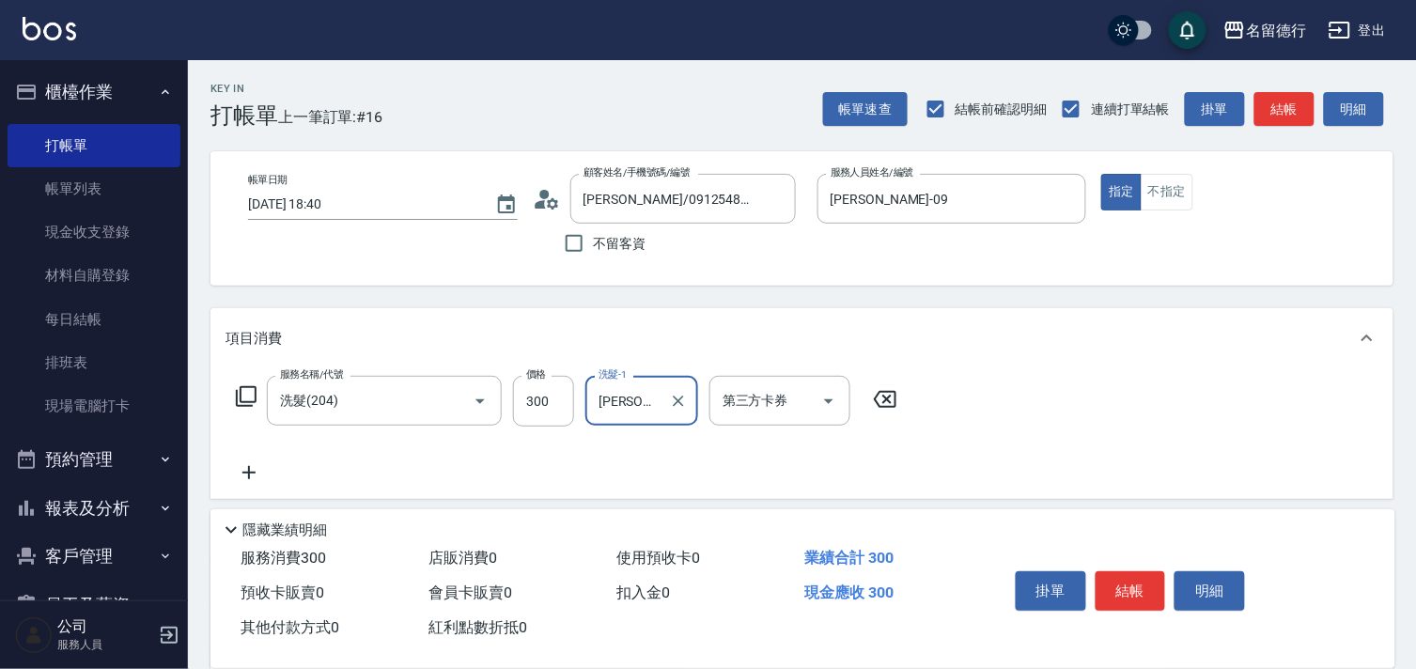
click at [252, 473] on icon at bounding box center [248, 472] width 13 height 13
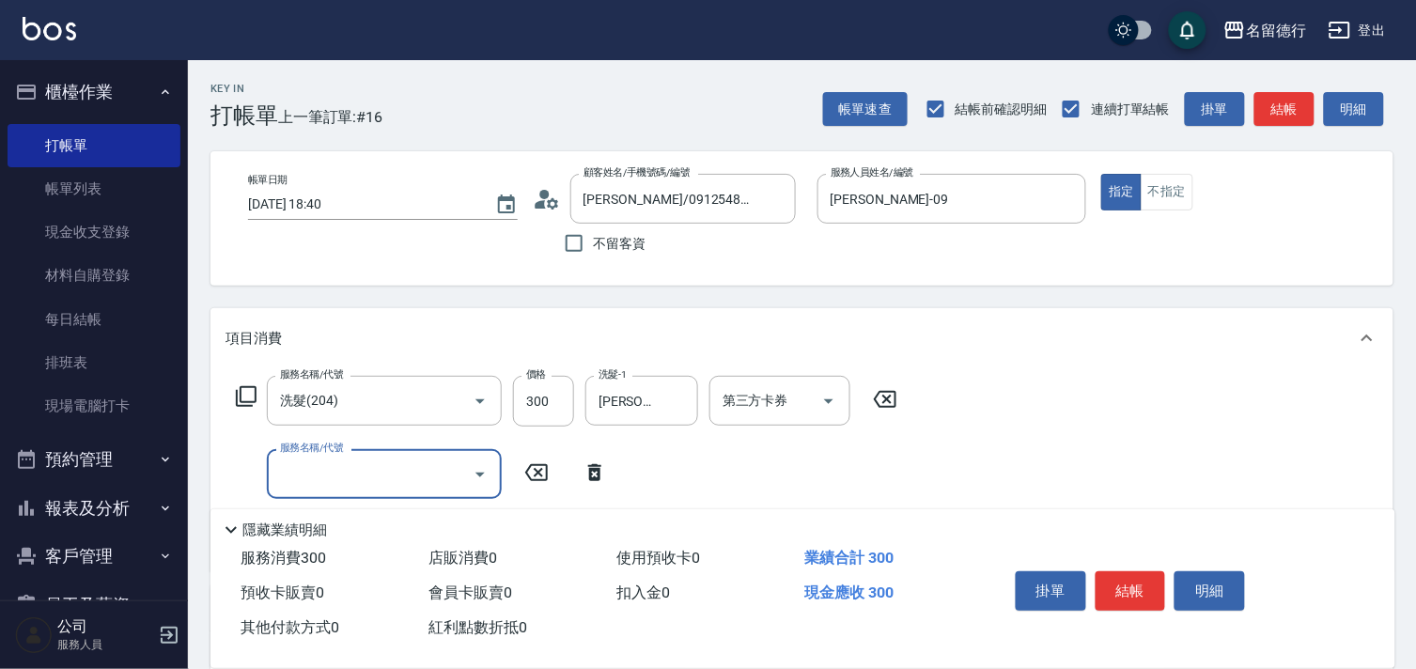
drag, startPoint x: 252, startPoint y: 473, endPoint x: 282, endPoint y: 467, distance: 30.6
click at [282, 467] on input "服務名稱/代號" at bounding box center [370, 474] width 190 height 33
type input "3"
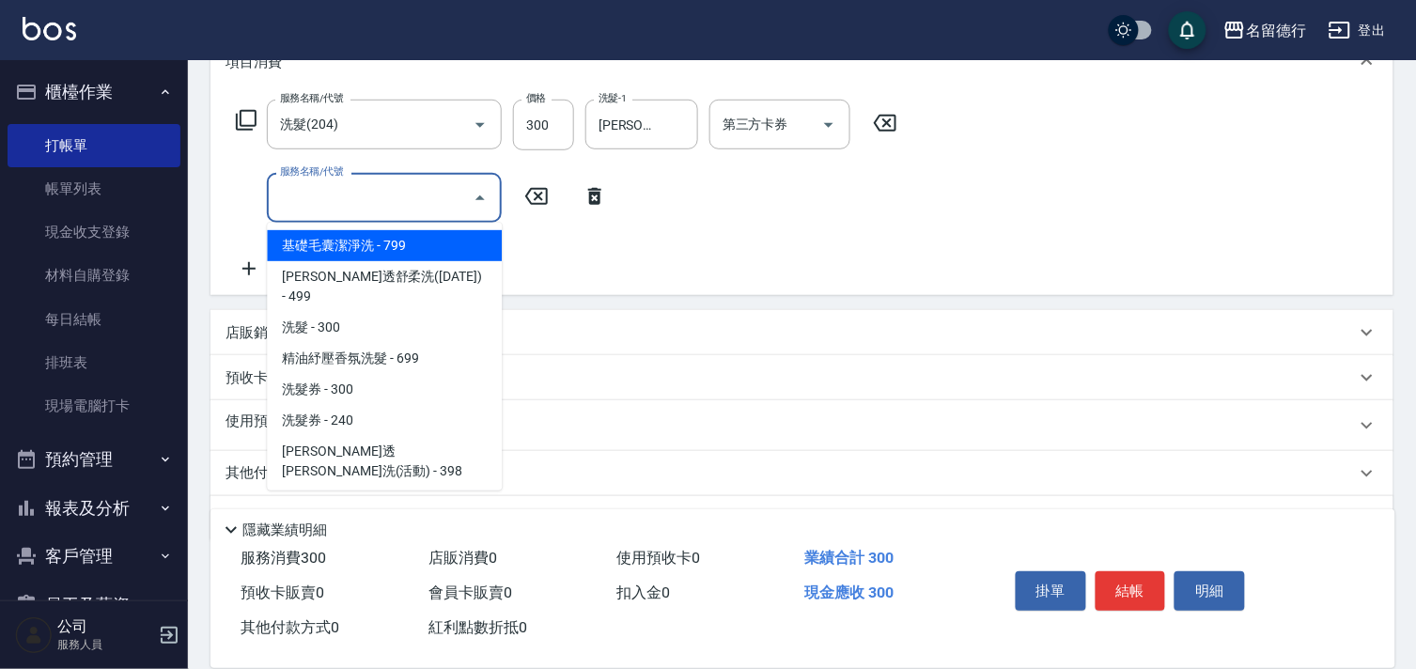
scroll to position [313, 0]
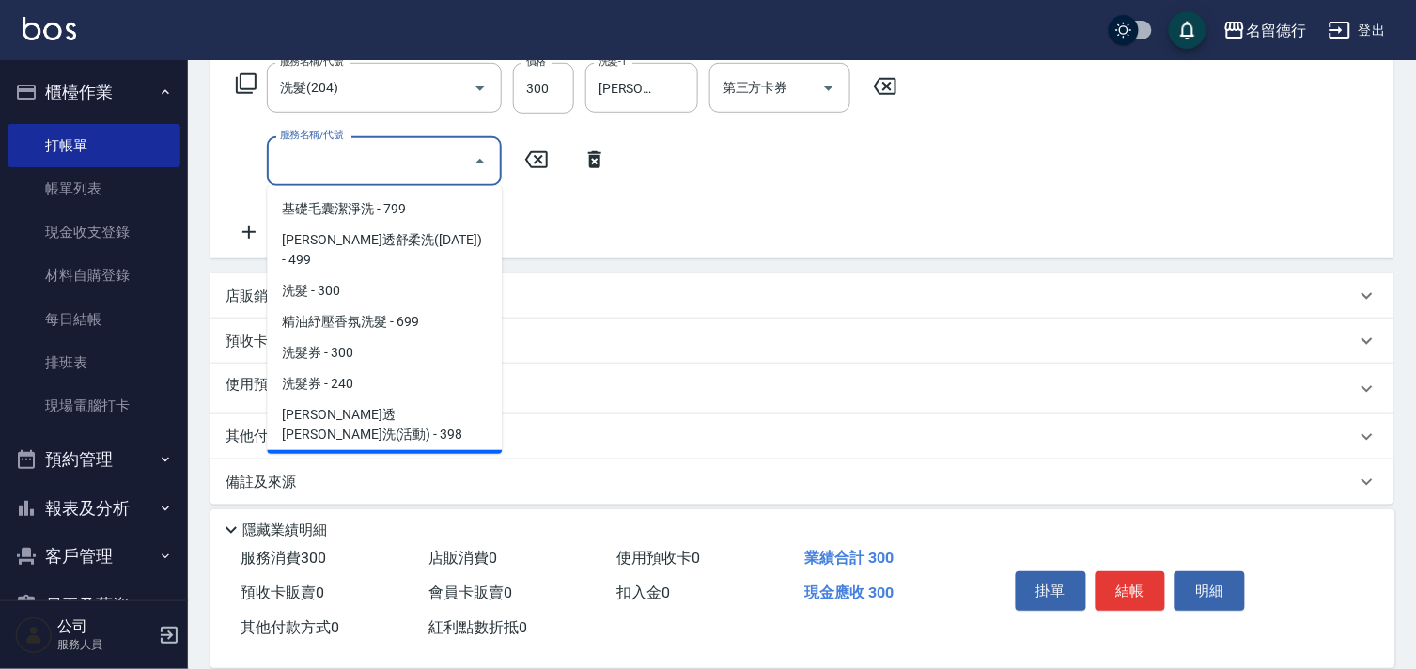
click at [221, 154] on div "服務名稱/代號 洗髮(204) 服務名稱/代號 價格 300 價格 洗髮-1 [PERSON_NAME]-09 洗髮-1 第三方卡券 第三方卡券 服務名稱/代…" at bounding box center [802, 156] width 1183 height 203
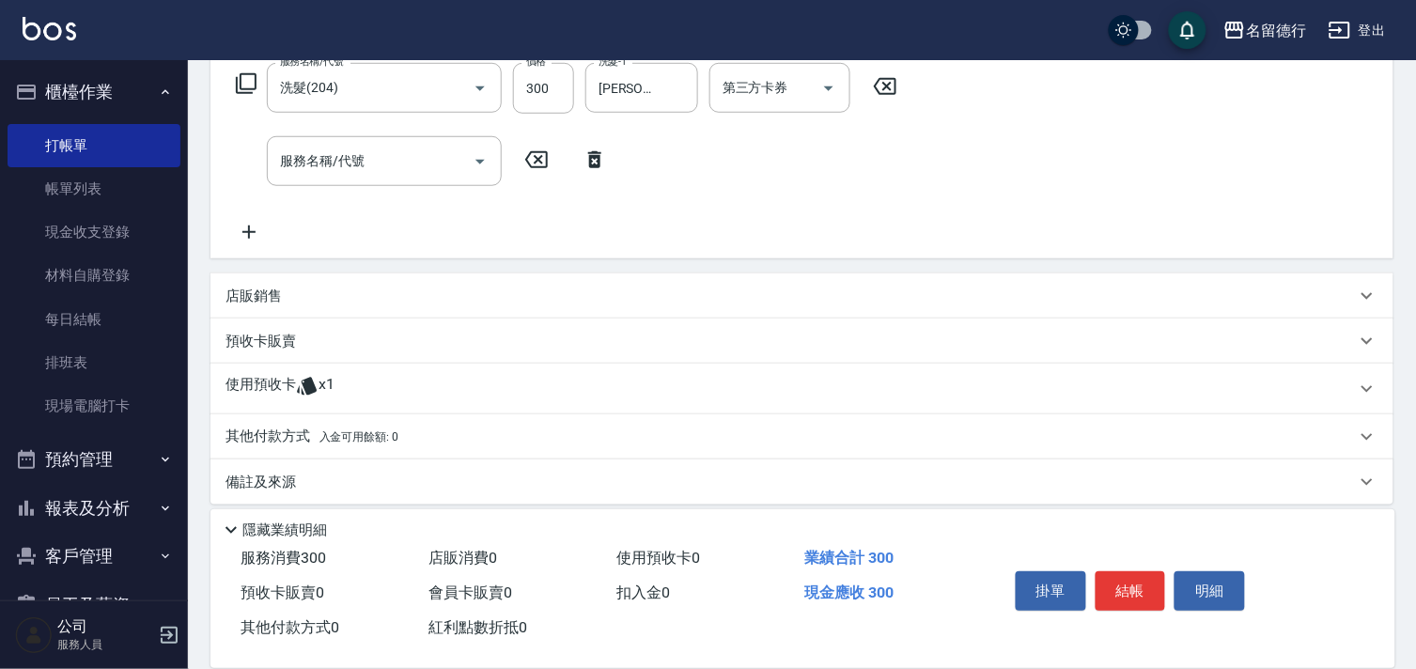
click at [270, 372] on div "使用預收卡 x1" at bounding box center [802, 389] width 1183 height 51
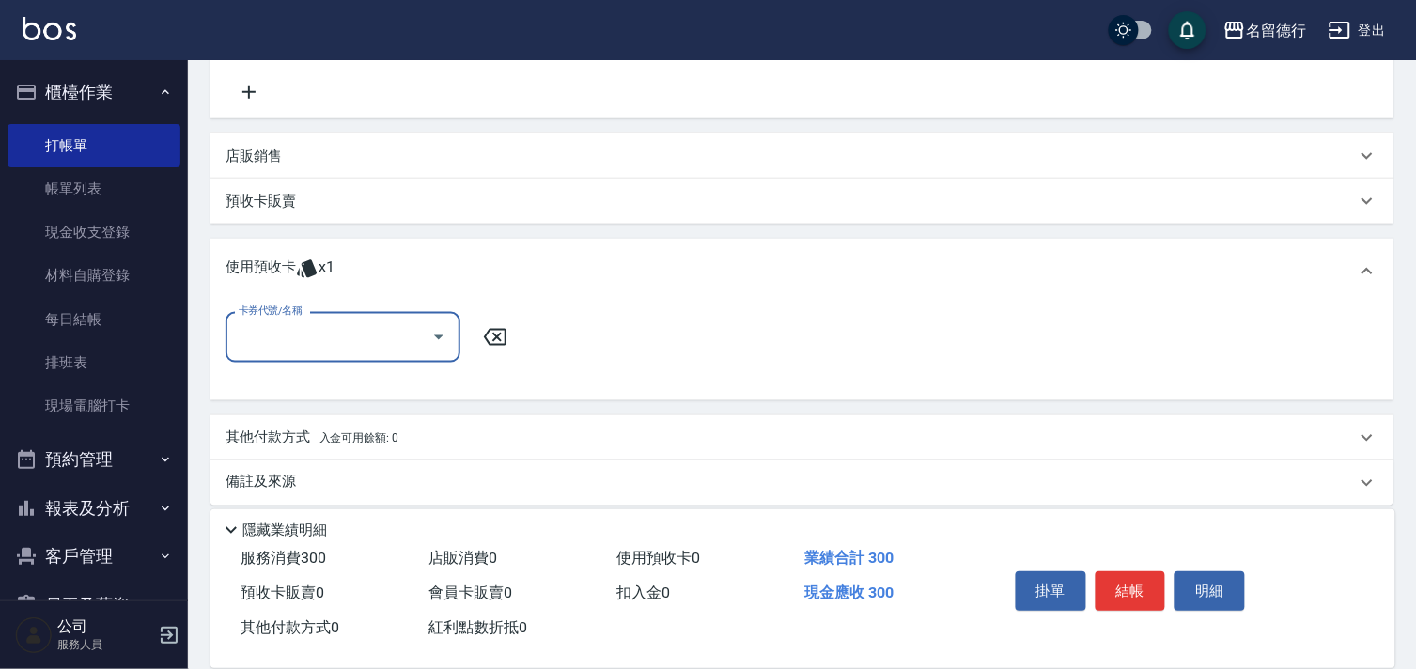
scroll to position [466, 0]
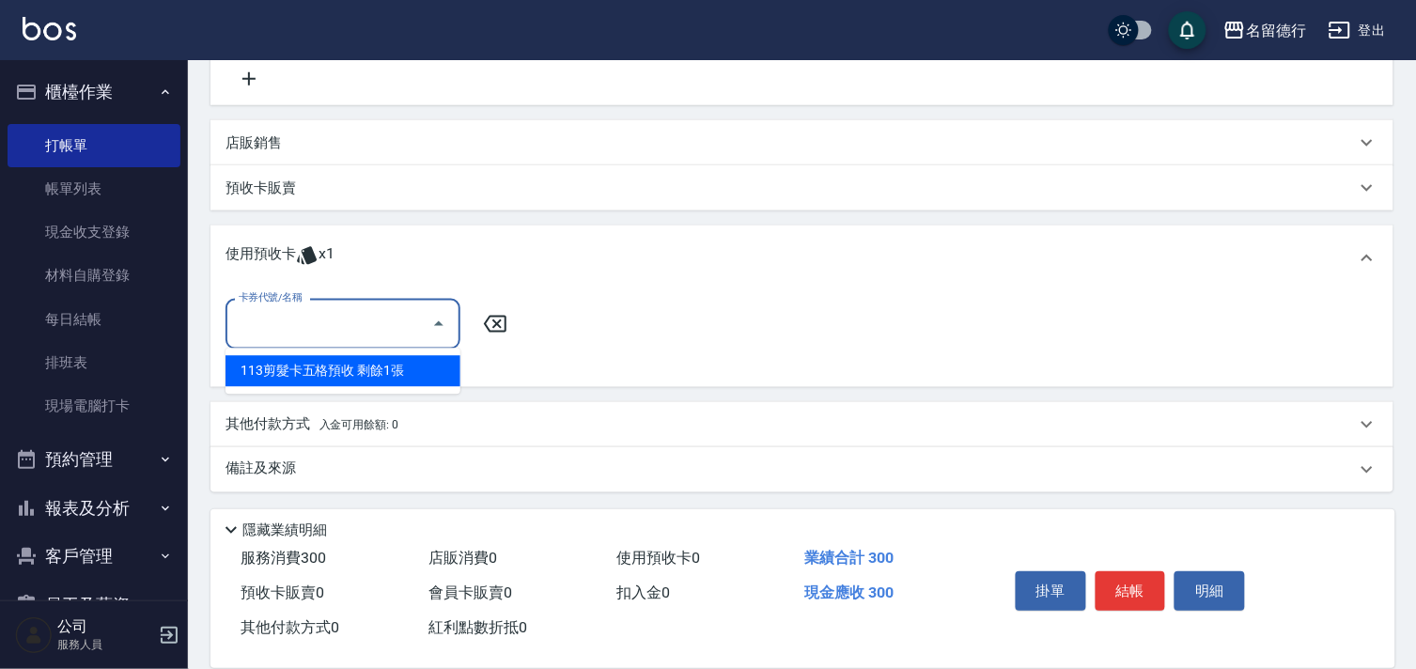
click at [336, 323] on input "卡券代號/名稱" at bounding box center [329, 323] width 190 height 33
click at [351, 364] on div "113剪髮卡五格預收 剩餘1張" at bounding box center [343, 371] width 235 height 31
type input "113剪髮卡五格預收"
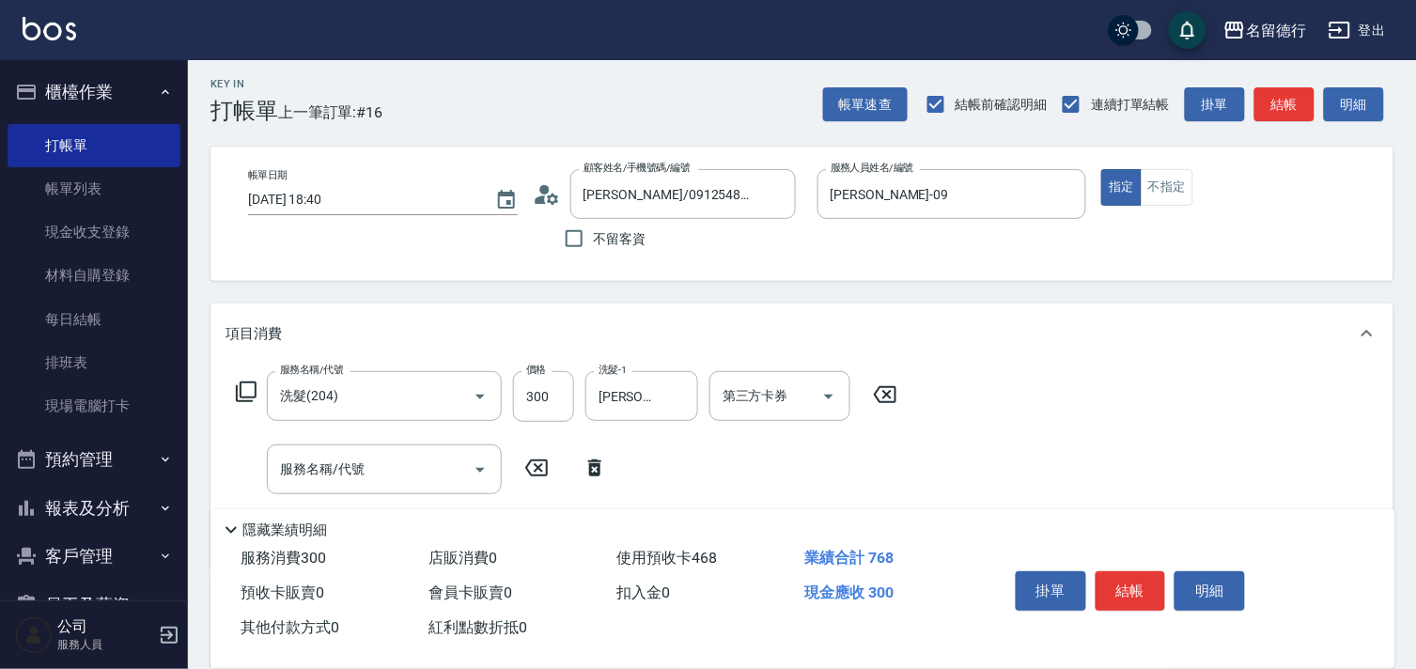
scroll to position [0, 0]
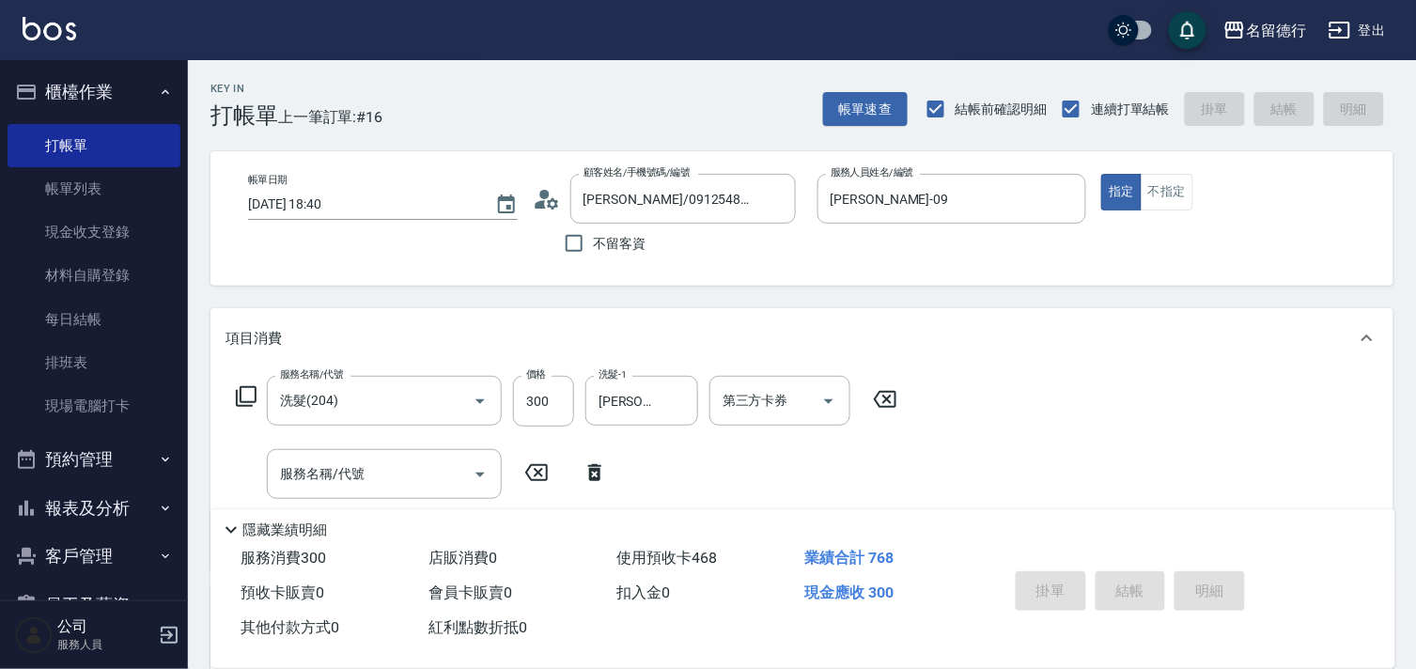
type input "[DATE] 18:41"
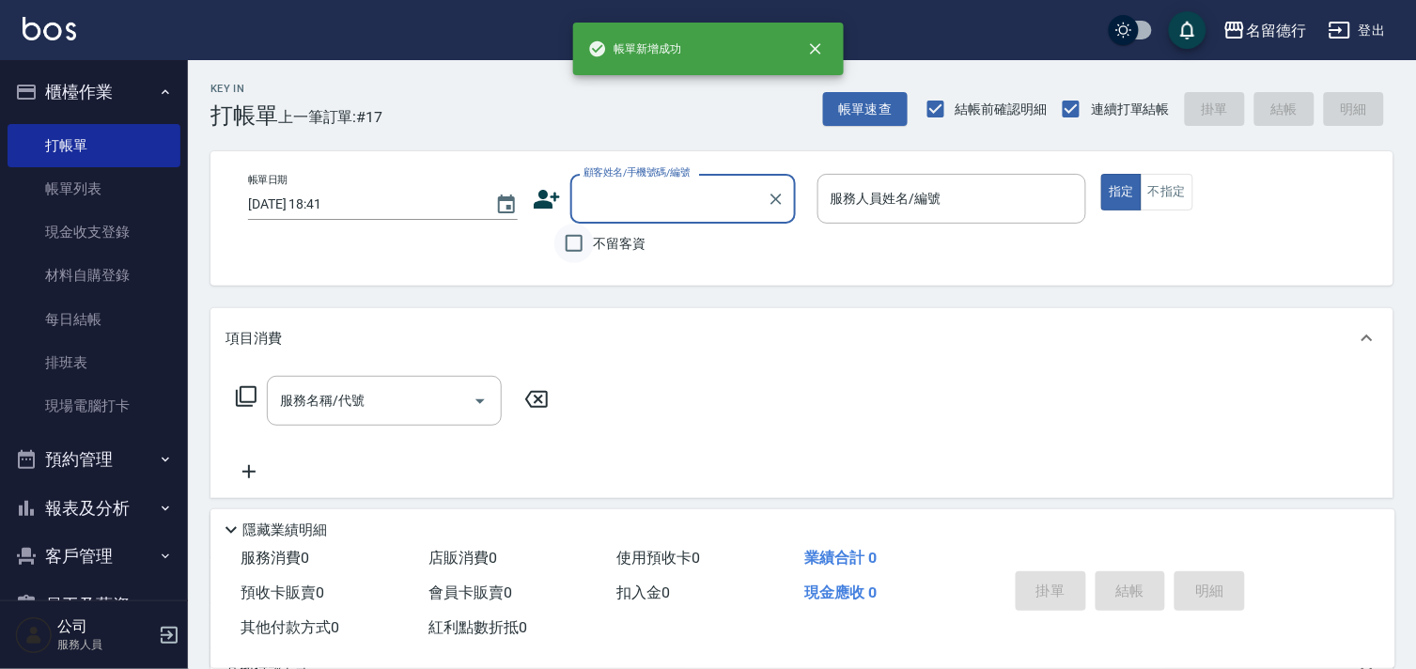
click at [567, 249] on input "不留客資" at bounding box center [573, 243] width 39 height 39
checkbox input "true"
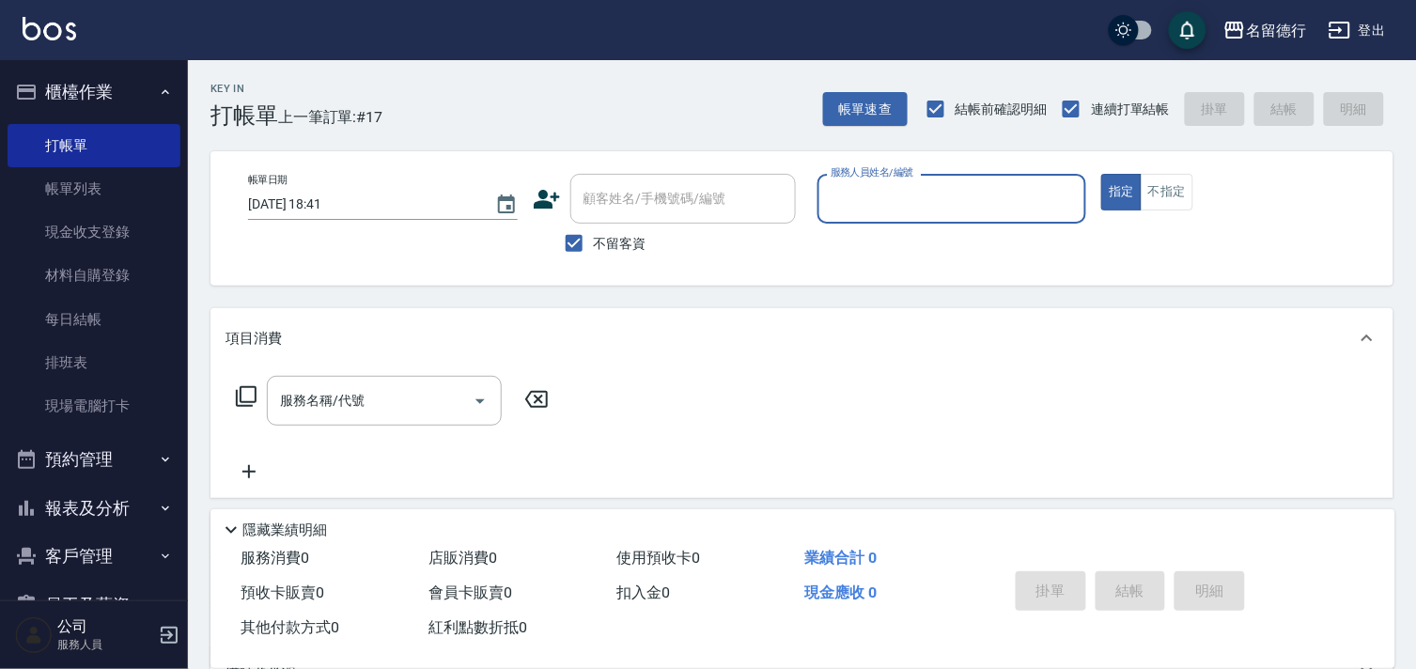
click at [858, 192] on input "服務人員姓名/編號" at bounding box center [952, 198] width 253 height 33
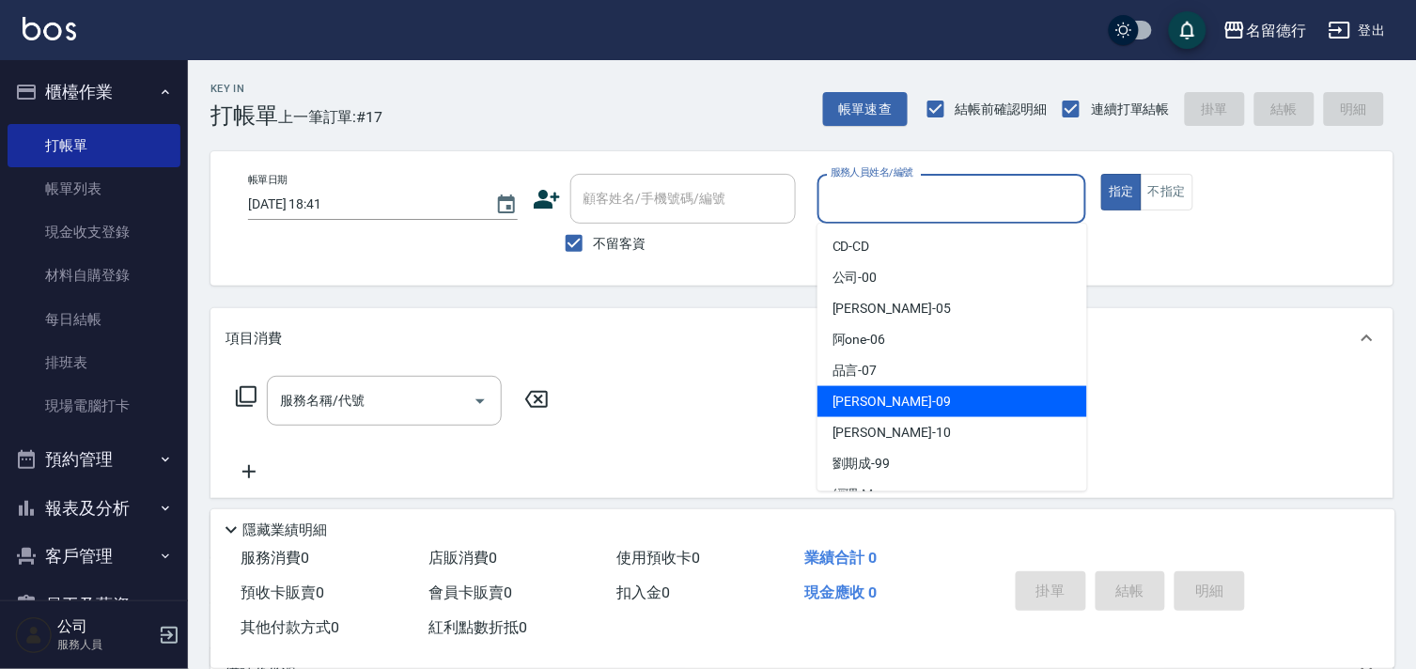
click at [844, 395] on span "[PERSON_NAME] -09" at bounding box center [892, 402] width 118 height 20
type input "[PERSON_NAME]-09"
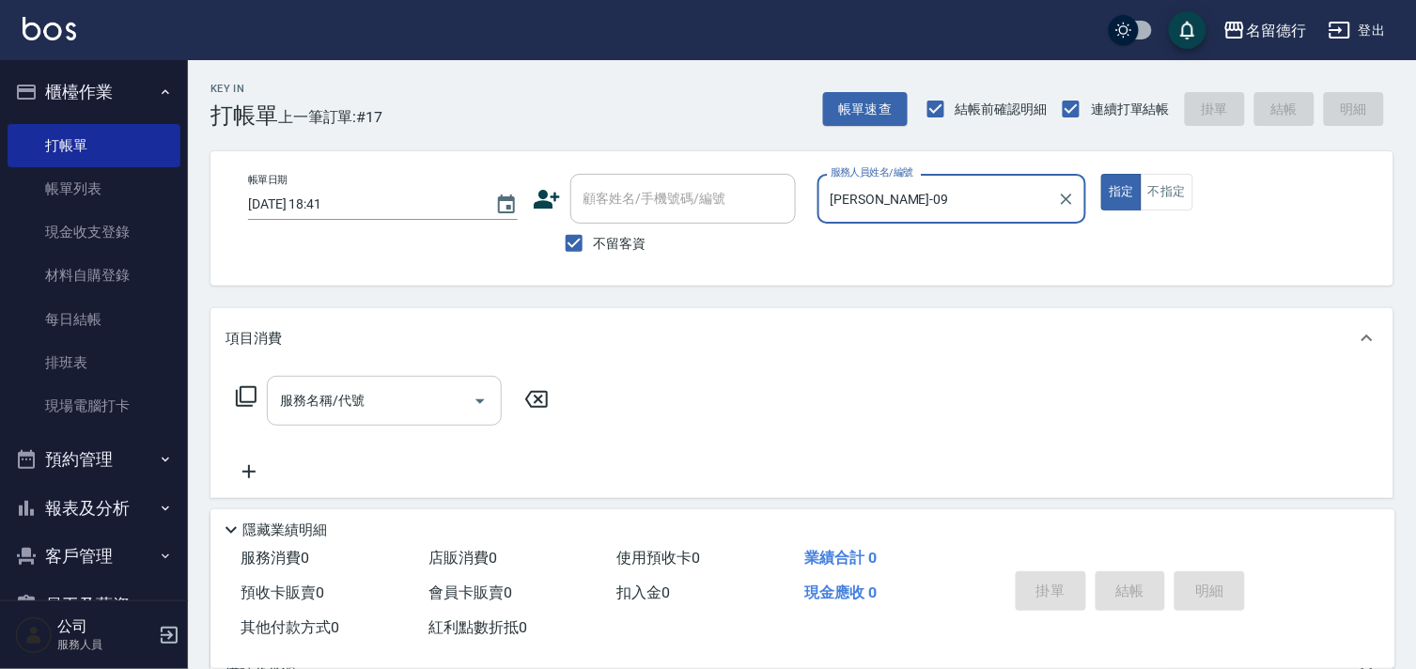
click at [408, 410] on input "服務名稱/代號" at bounding box center [370, 400] width 190 height 33
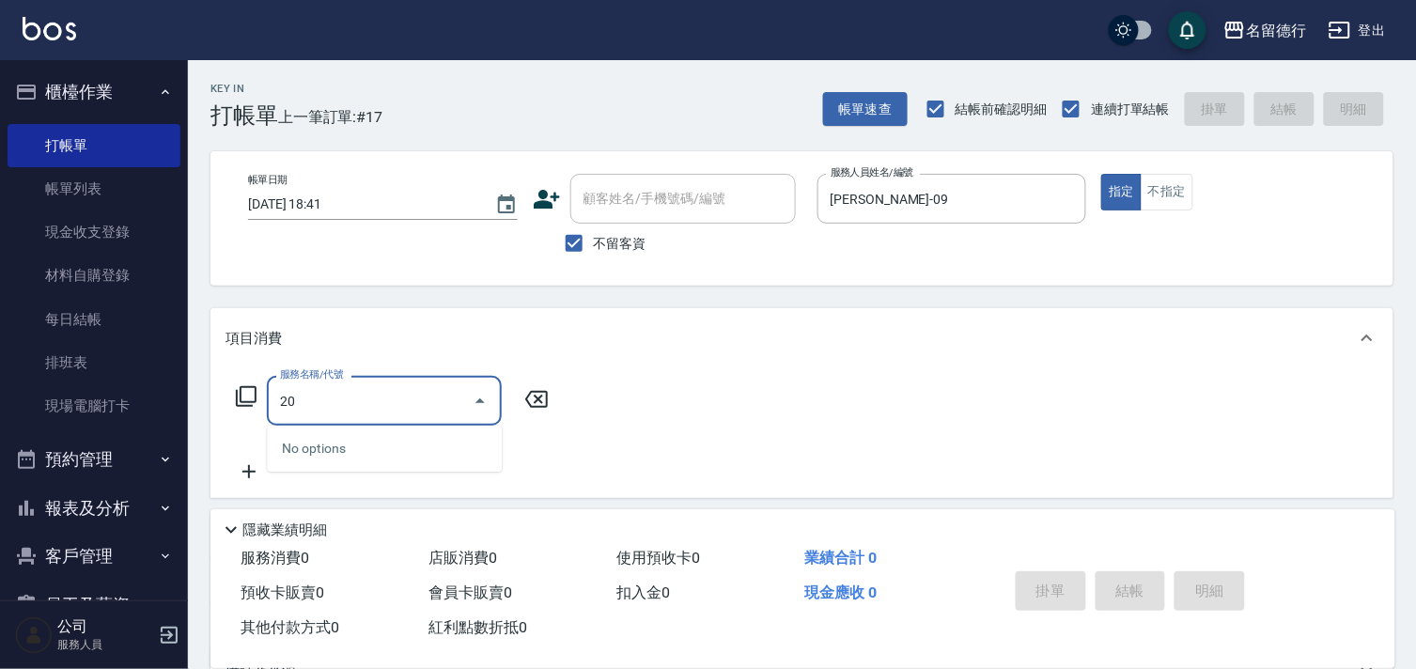
type input "204"
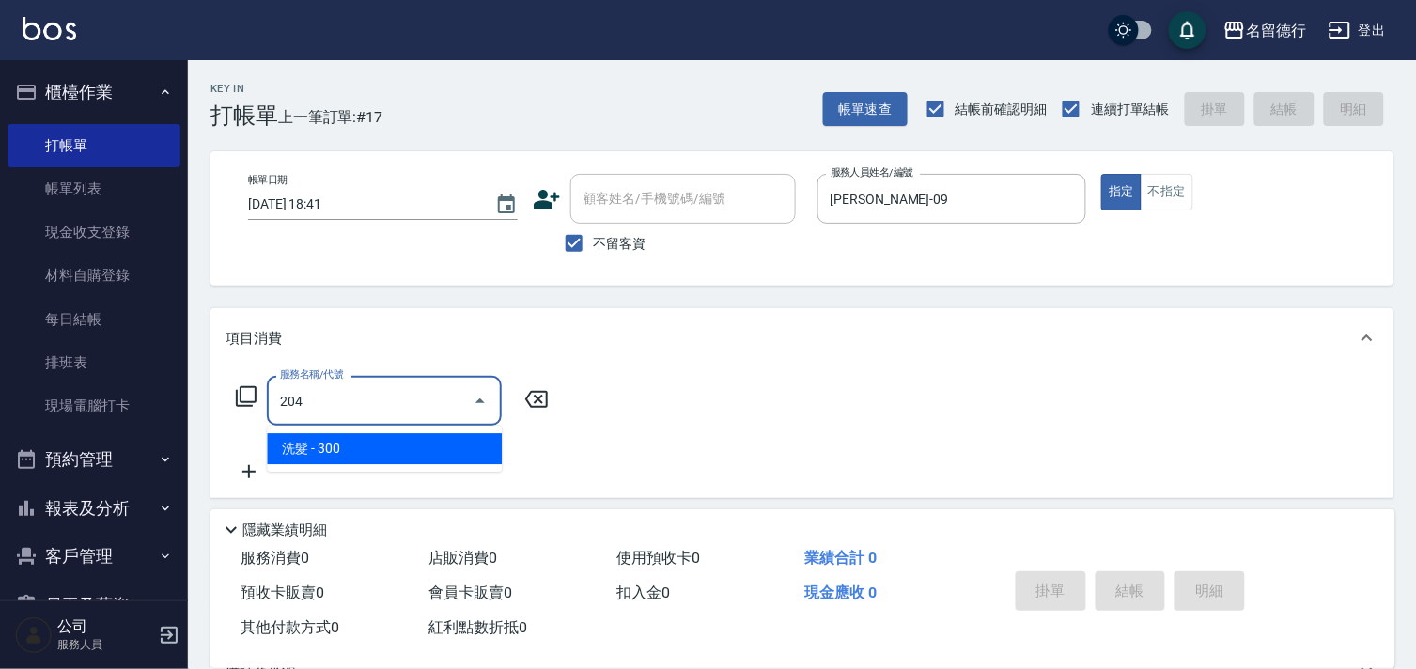
click at [369, 440] on span "洗髮 - 300" at bounding box center [384, 448] width 235 height 31
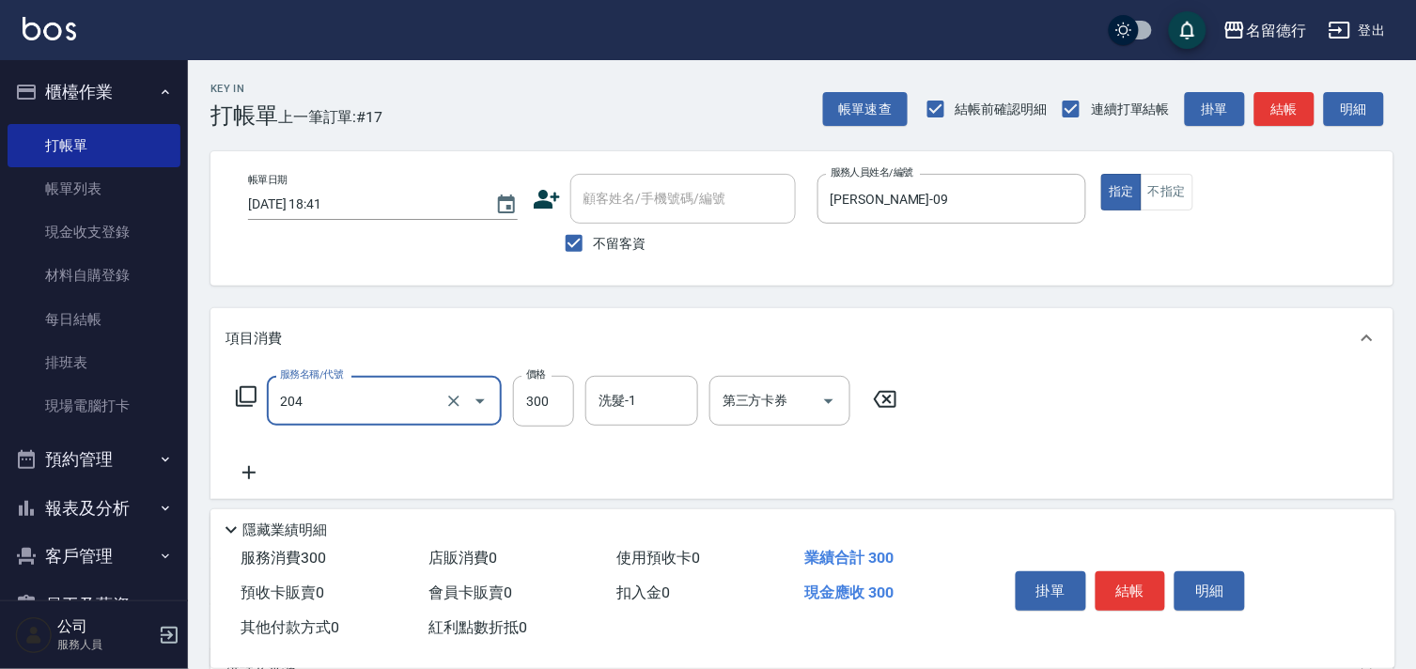
click at [372, 411] on input "204" at bounding box center [357, 400] width 165 height 33
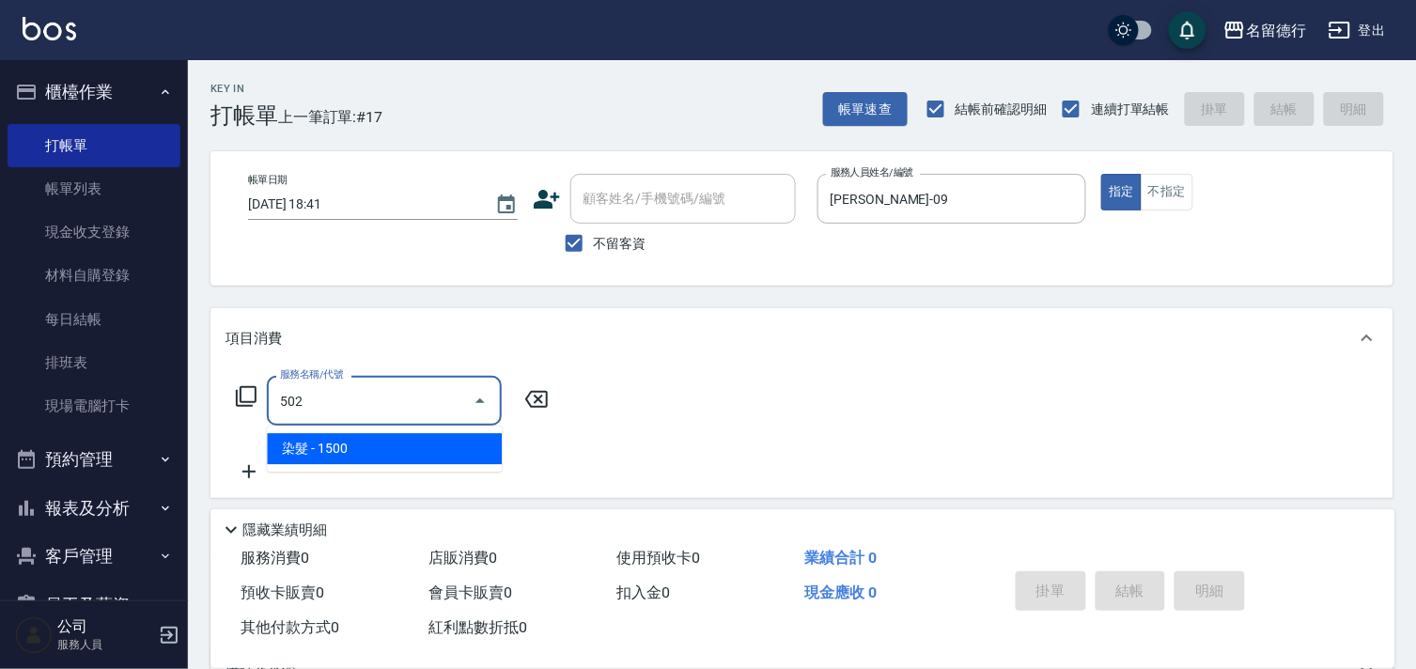
click at [372, 454] on span "染髮 - 1500" at bounding box center [384, 448] width 235 height 31
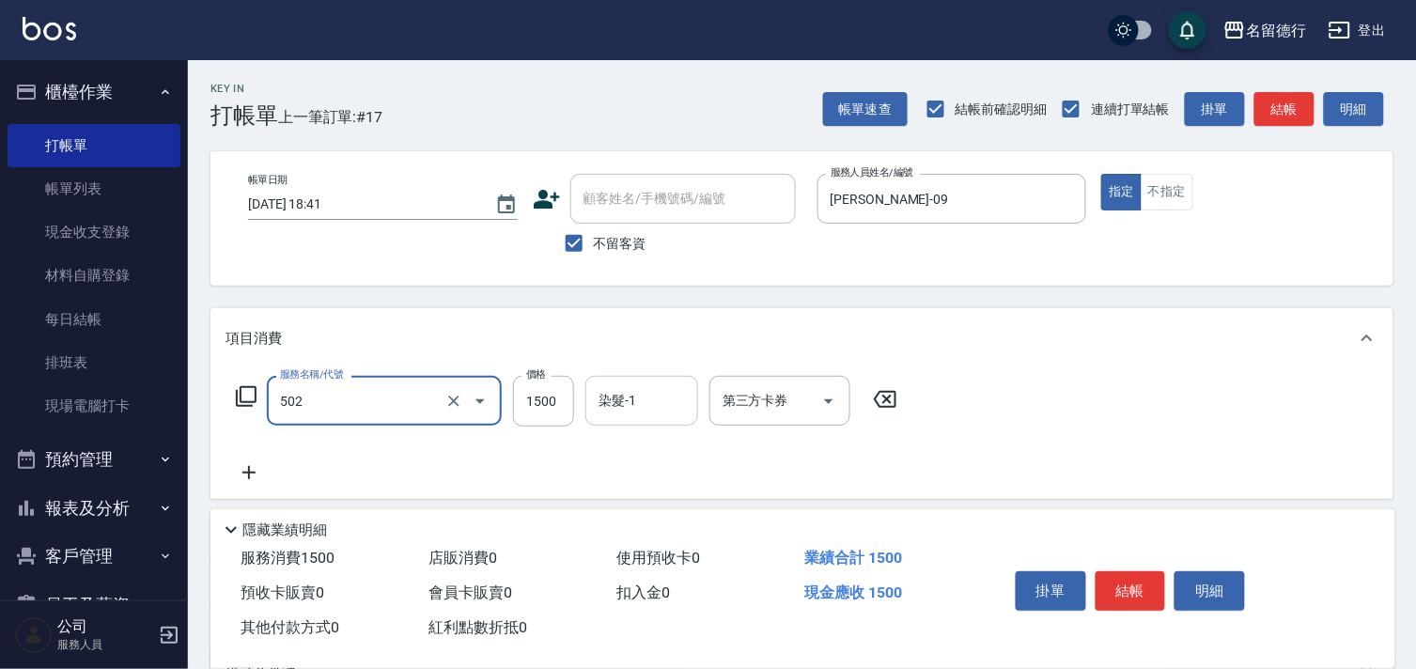
click at [614, 397] on div "染髮-1 染髮-1" at bounding box center [642, 401] width 113 height 50
type input "染髮(502)"
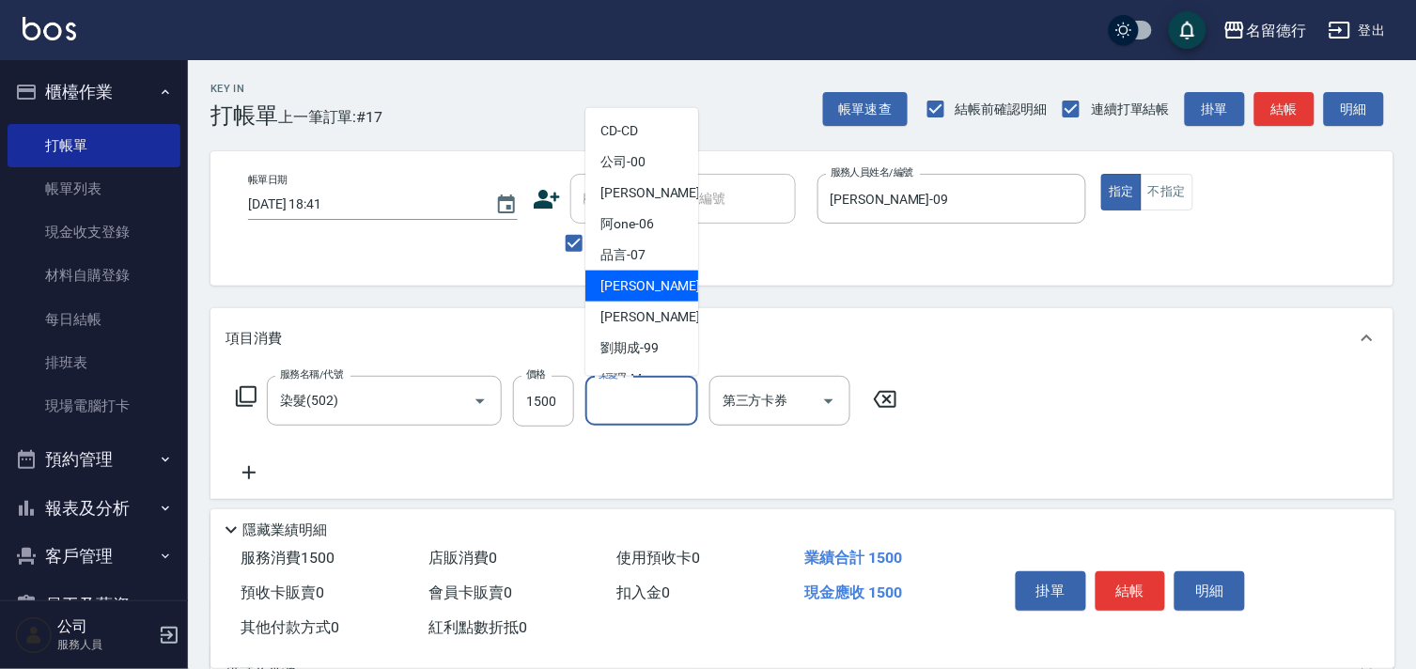
click at [635, 285] on span "[PERSON_NAME] -09" at bounding box center [660, 286] width 118 height 20
type input "[PERSON_NAME]-09"
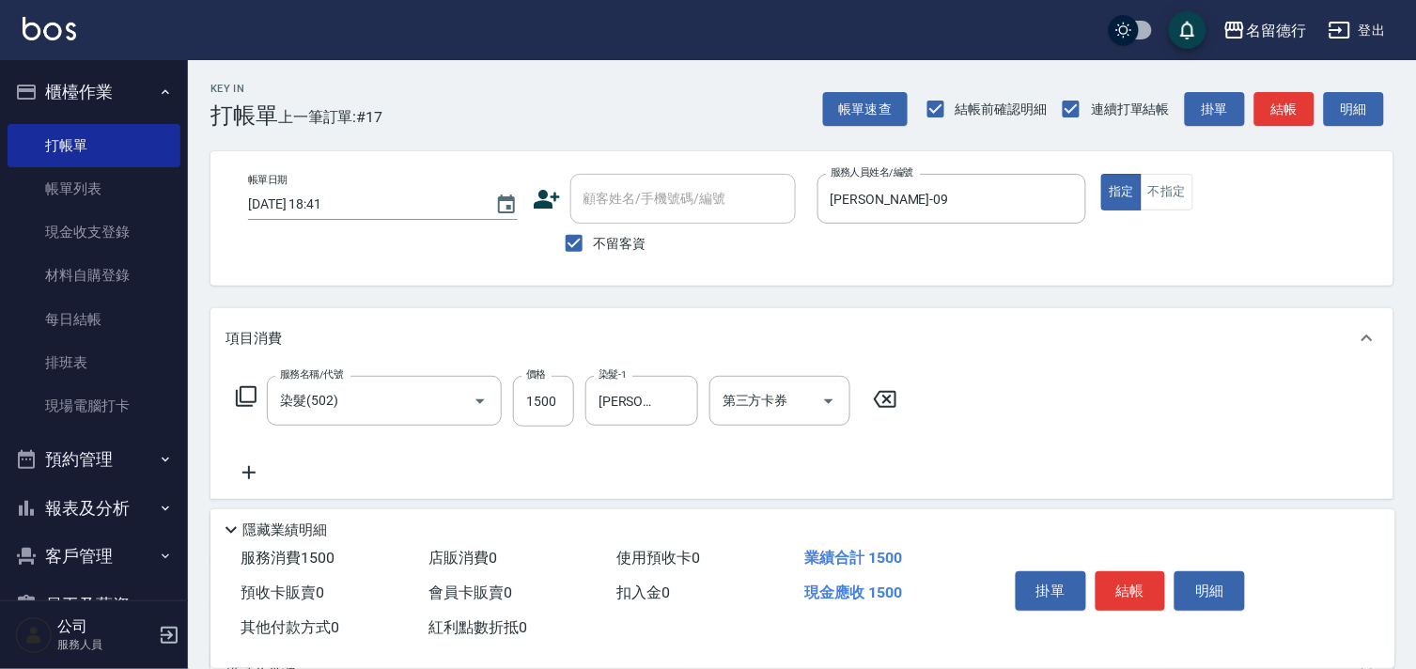
click at [261, 475] on icon at bounding box center [249, 472] width 47 height 23
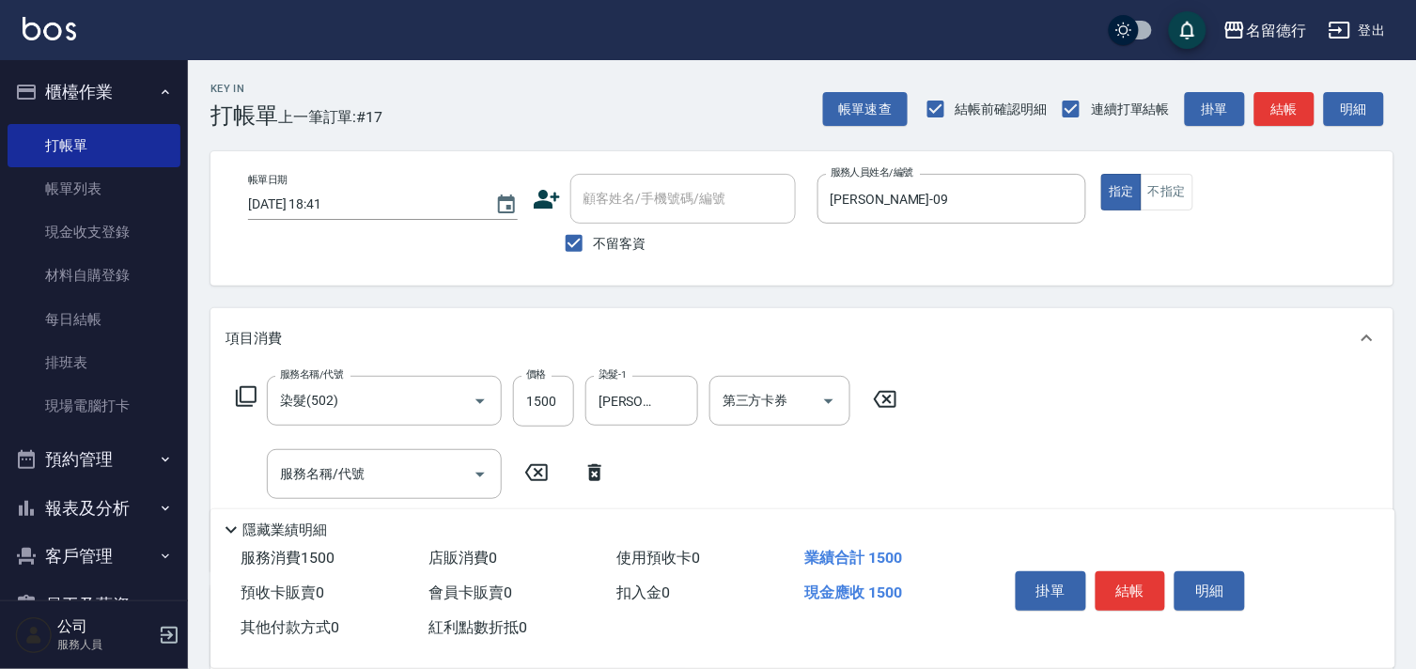
click at [251, 395] on icon at bounding box center [246, 396] width 23 height 23
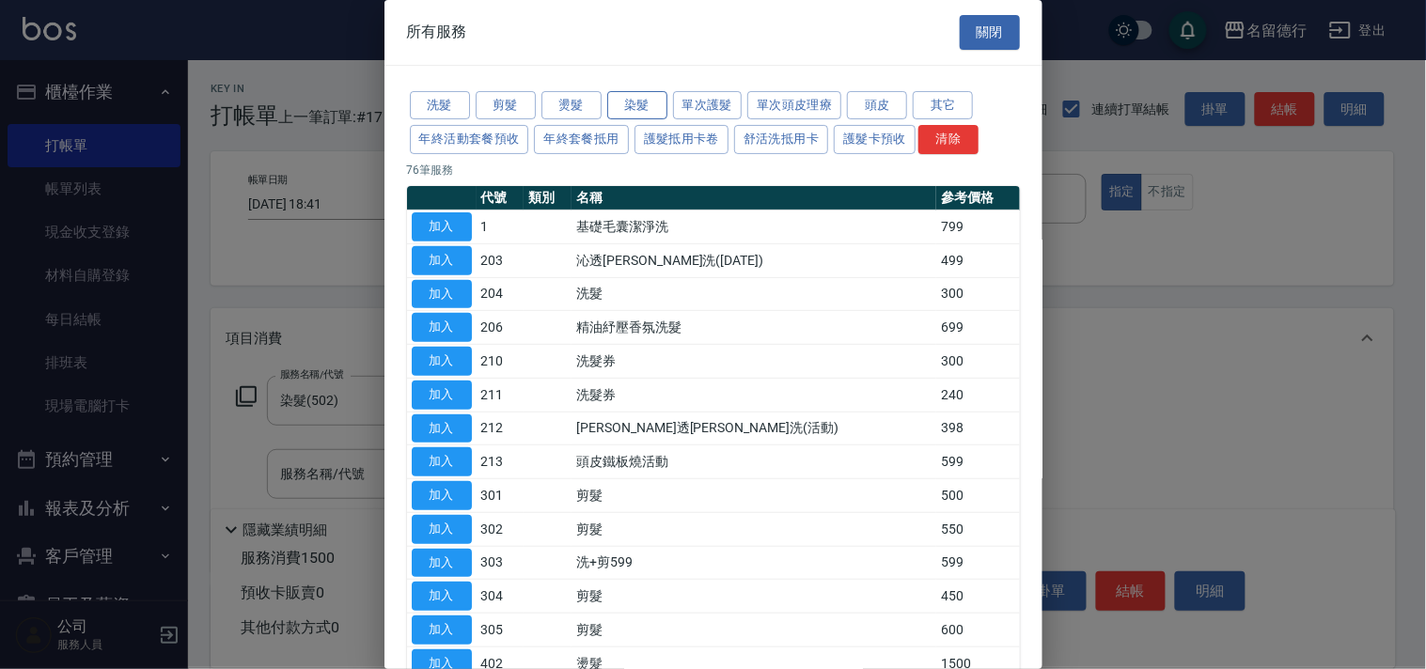
click at [630, 110] on button "染髮" at bounding box center [637, 105] width 60 height 29
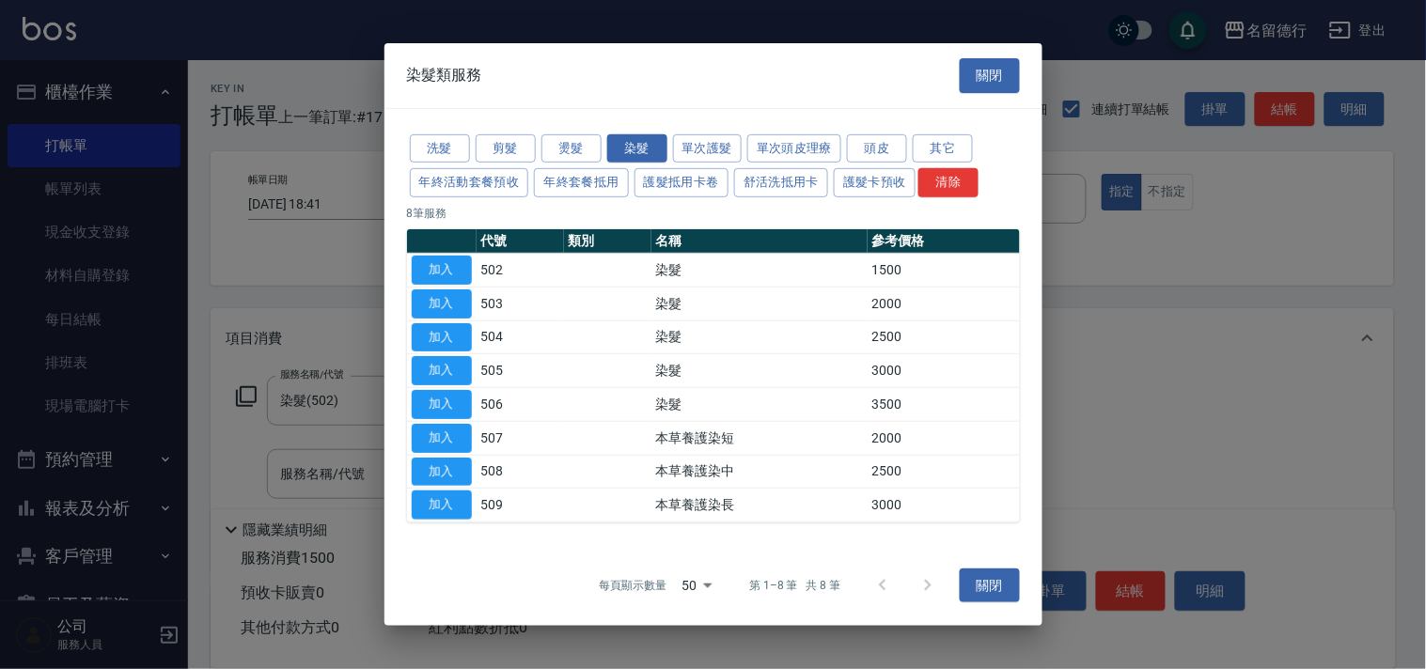
click at [722, 108] on div "洗髮 剪髮 燙髮 染髮 單次護髮 單次頭皮理療 頭皮 其它 年終活動套餐預收 年終套餐抵用 護髮抵用卡卷 舒活洗抵用卡 護髮卡預收 清除 8 筆服務 代號 類…" at bounding box center [713, 326] width 658 height 437
click at [705, 143] on button "單次護髮" at bounding box center [708, 147] width 70 height 29
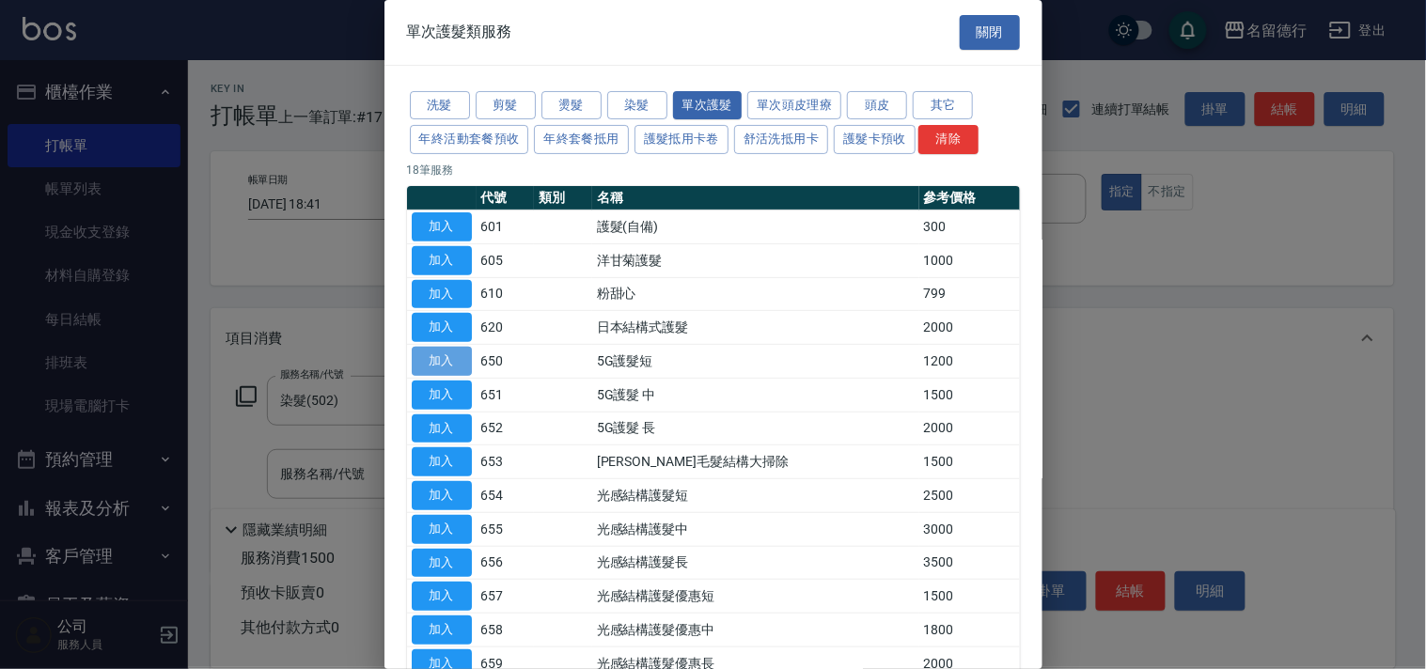
click at [449, 361] on button "加入" at bounding box center [442, 361] width 60 height 29
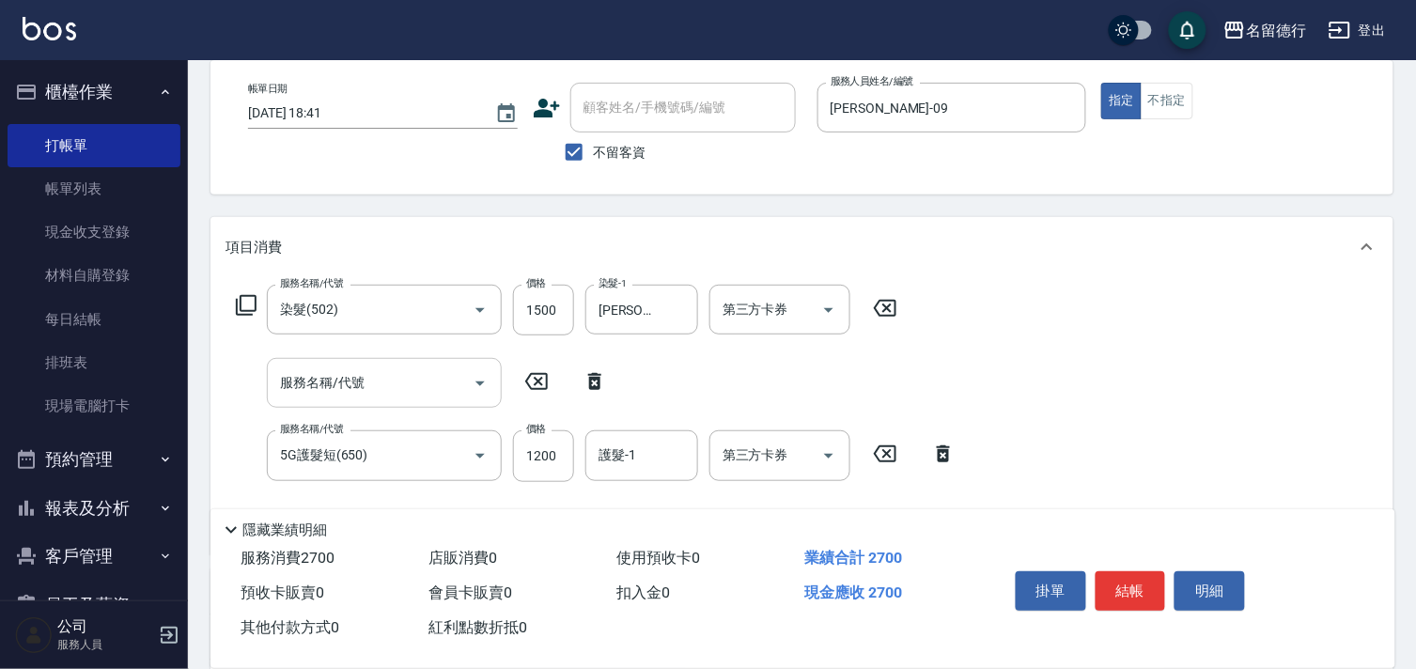
scroll to position [209, 0]
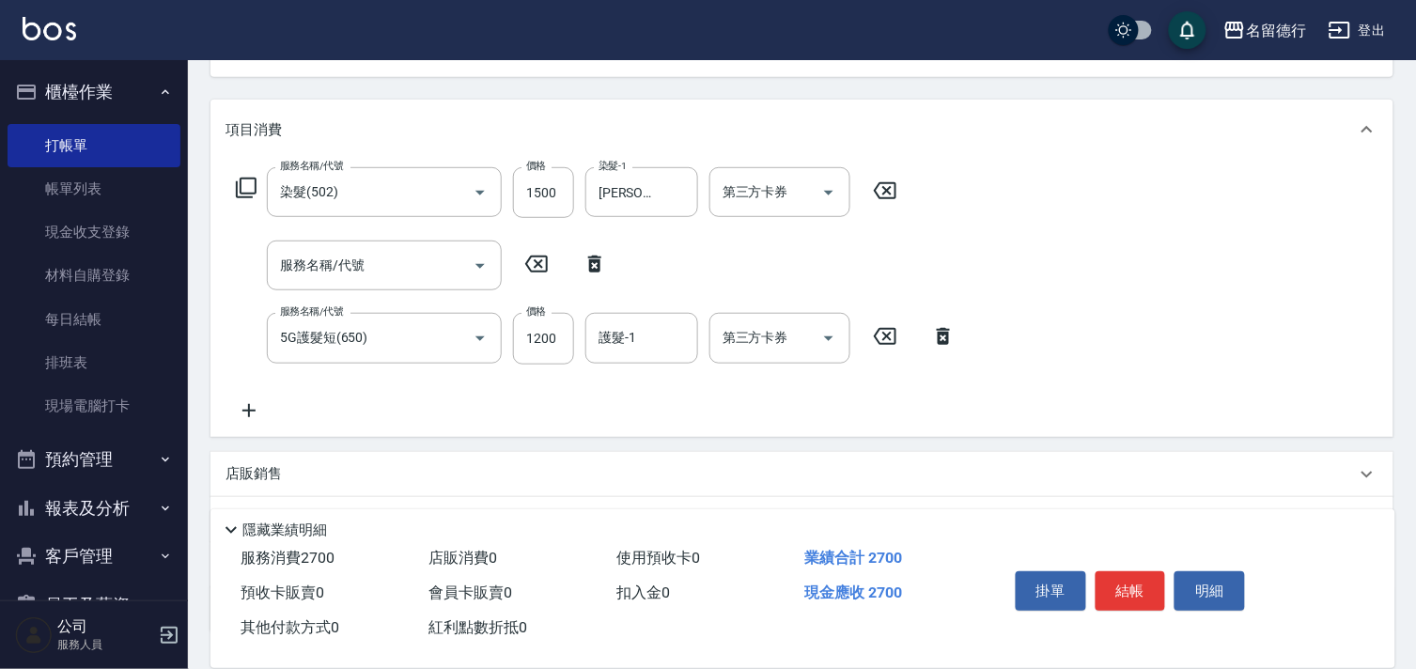
click at [592, 258] on icon at bounding box center [594, 264] width 47 height 23
type input "5G護髮短(650)"
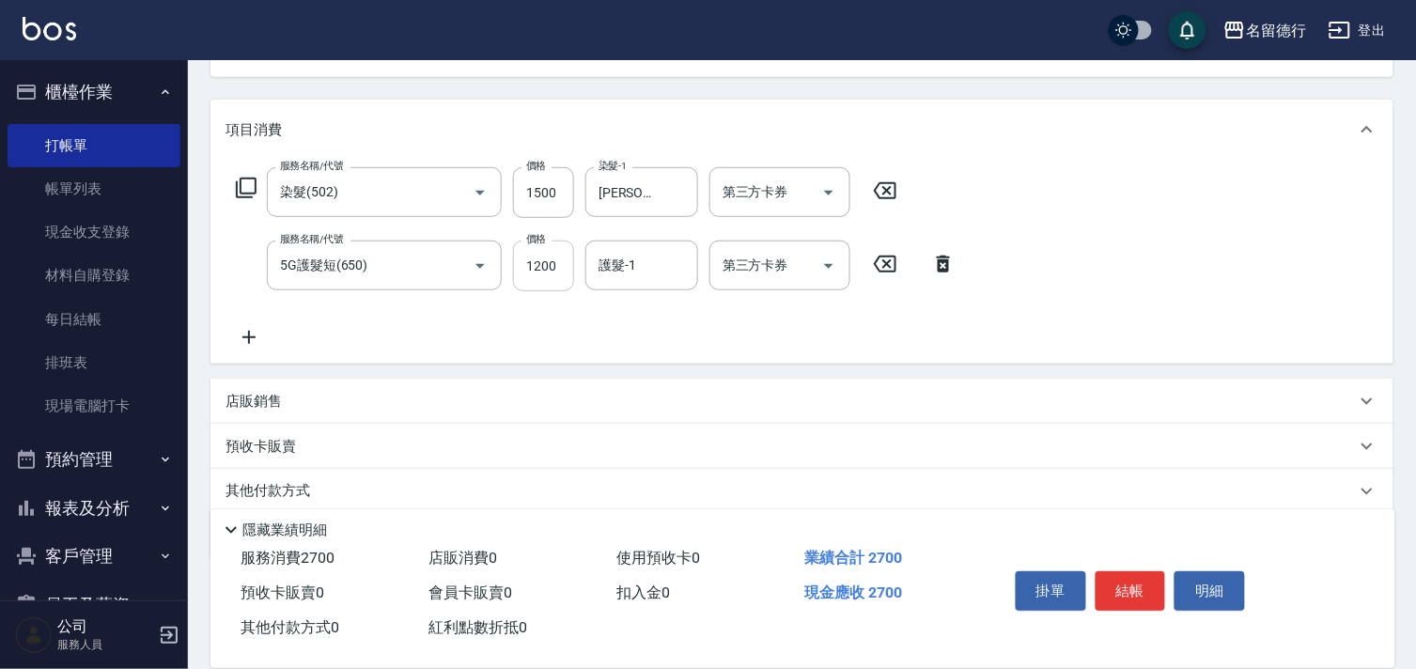
click at [545, 271] on input "1200" at bounding box center [543, 266] width 61 height 51
type input "960"
click at [615, 274] on input "護髮-1" at bounding box center [642, 265] width 96 height 33
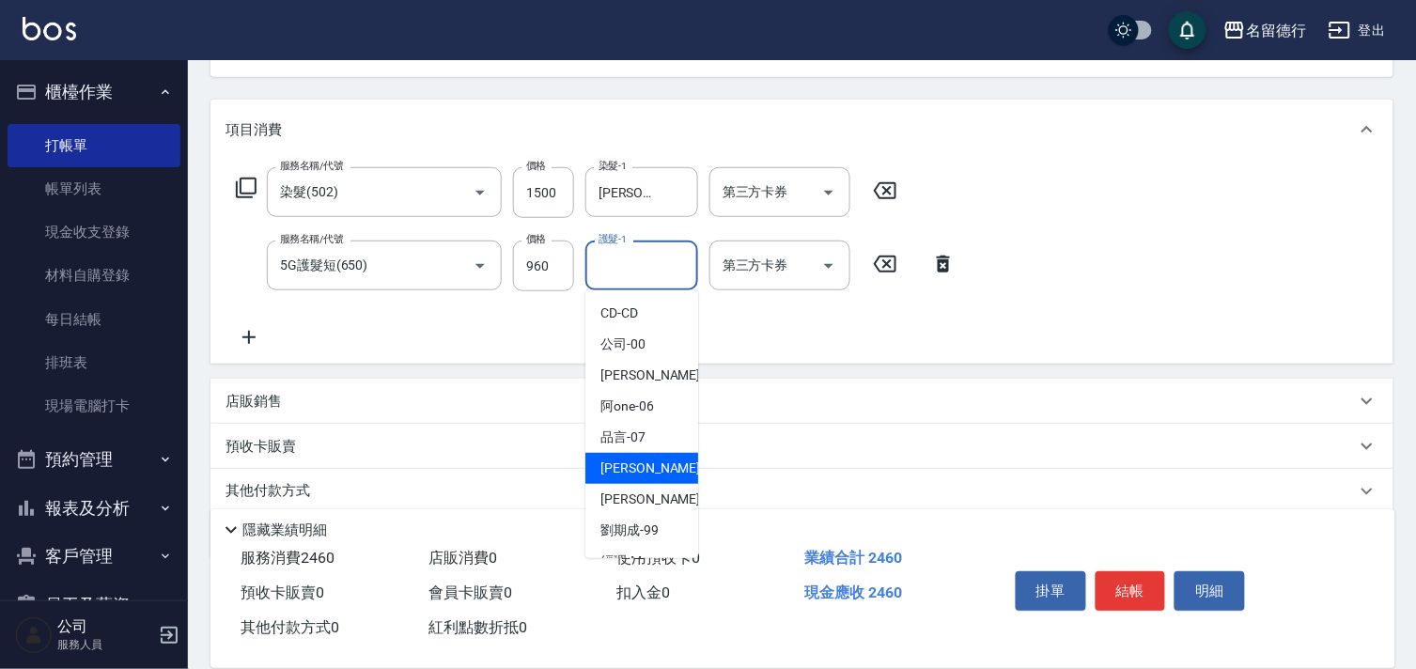
click at [614, 462] on span "[PERSON_NAME] -09" at bounding box center [660, 469] width 118 height 20
type input "[PERSON_NAME]-09"
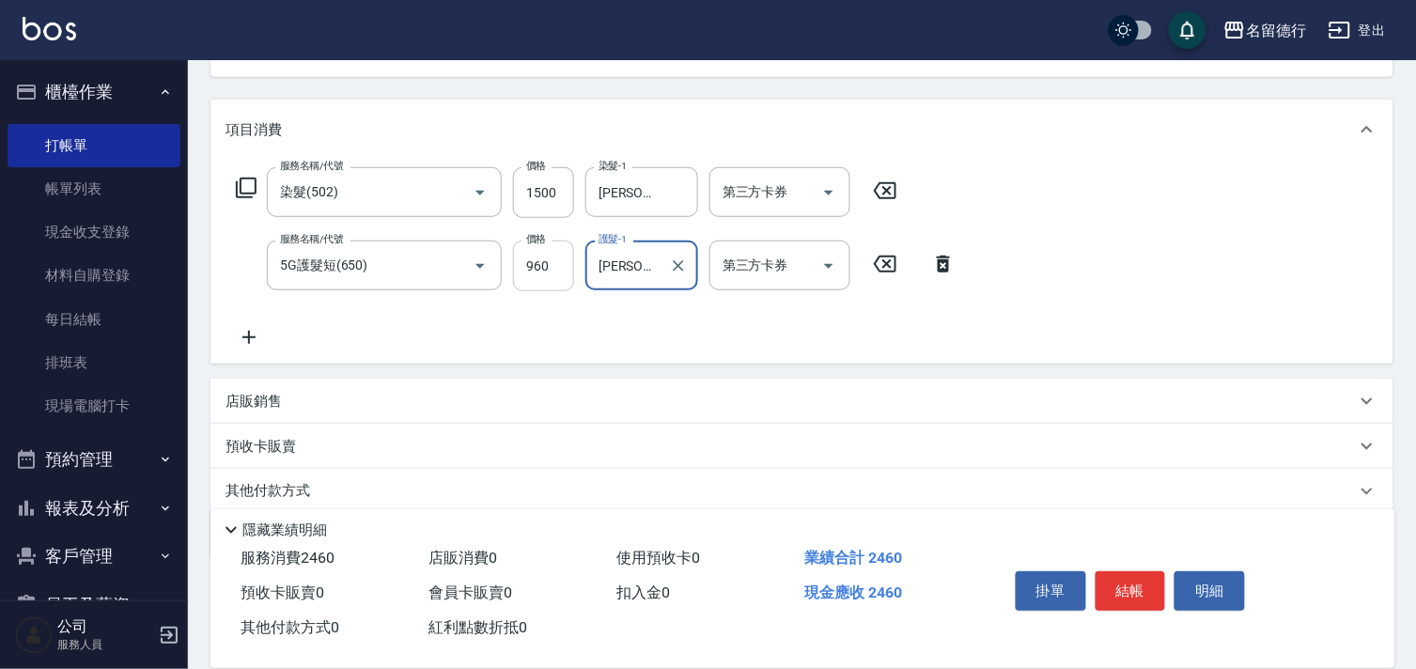
click at [550, 263] on input "960" at bounding box center [543, 266] width 61 height 51
type input "950"
click at [566, 188] on input "1500" at bounding box center [543, 192] width 61 height 51
type input "2150"
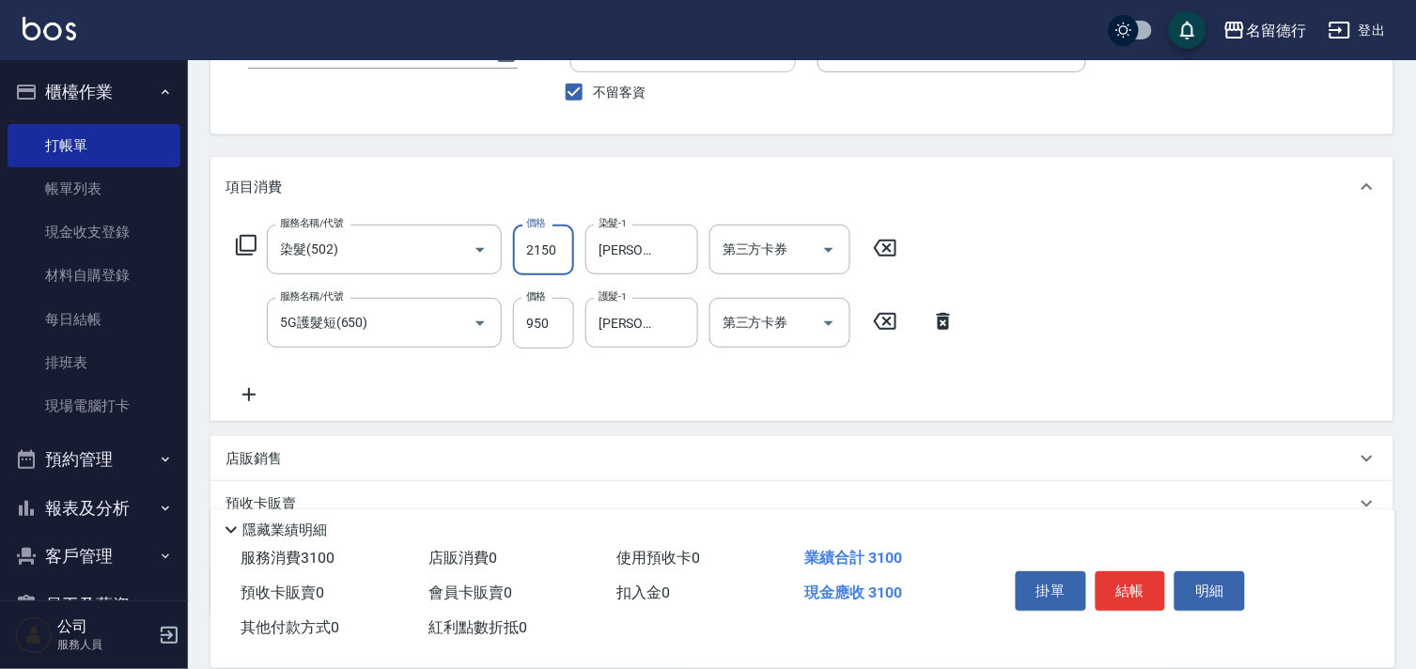
scroll to position [0, 0]
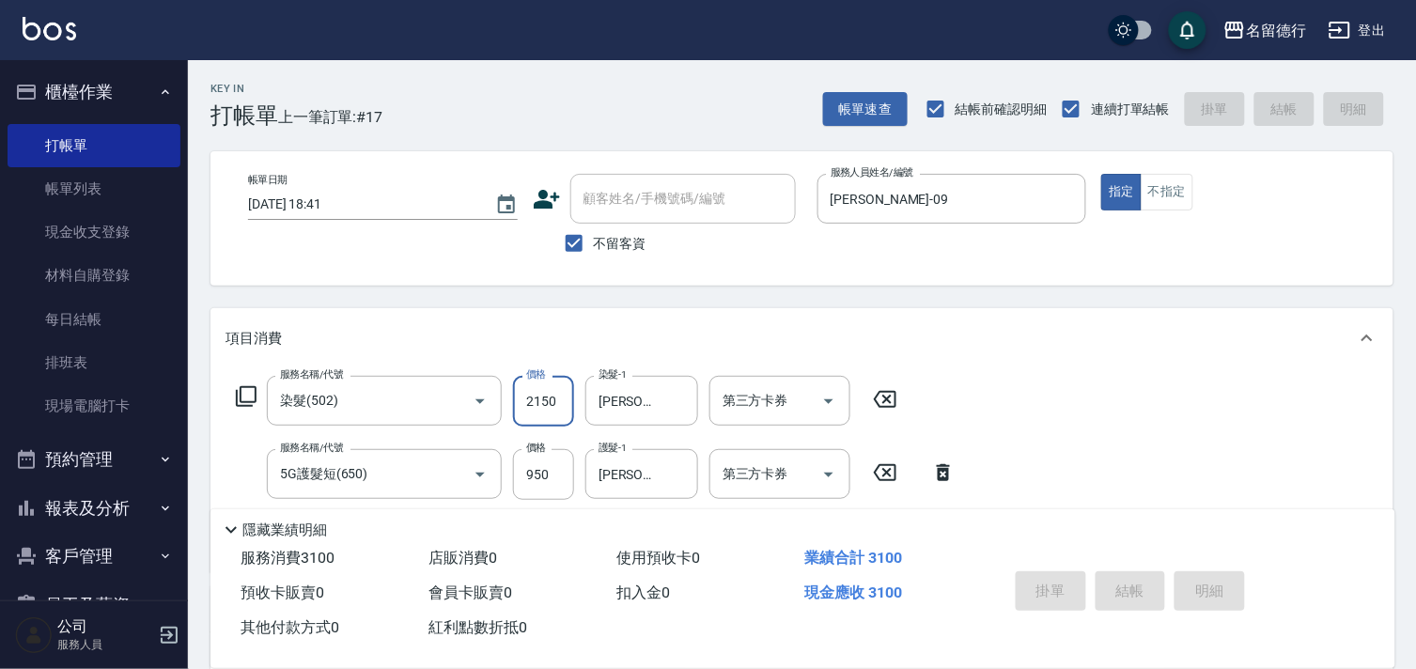
type input "[DATE] 18:42"
